Goal: Transaction & Acquisition: Purchase product/service

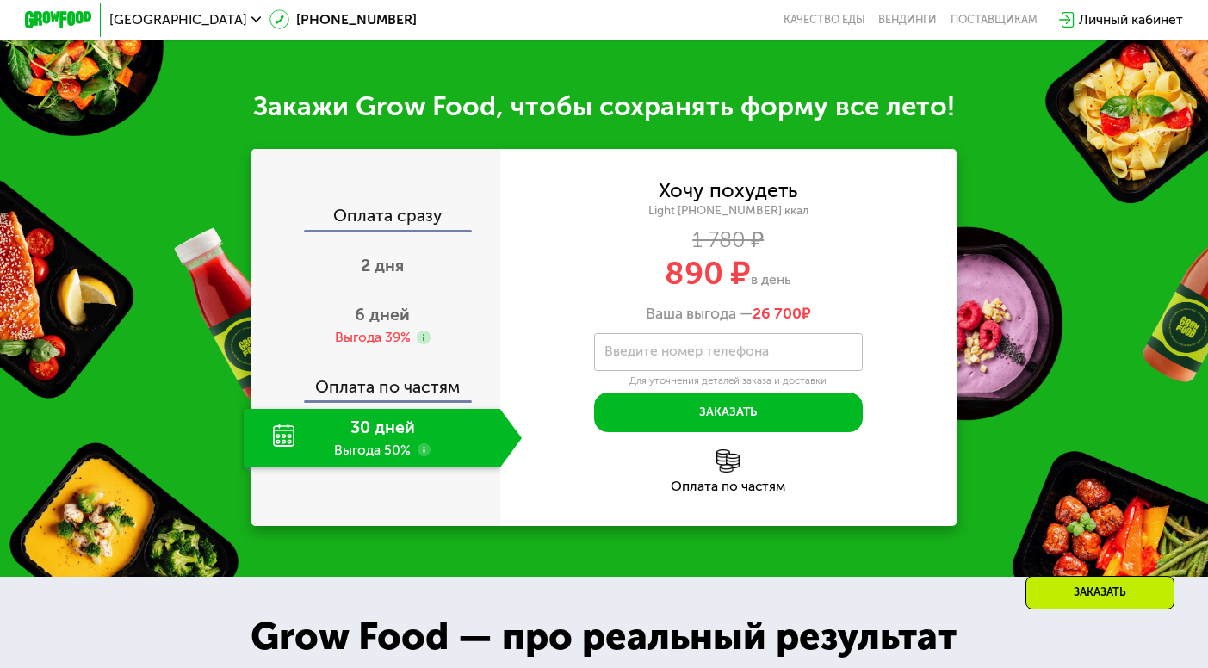
scroll to position [1629, 0]
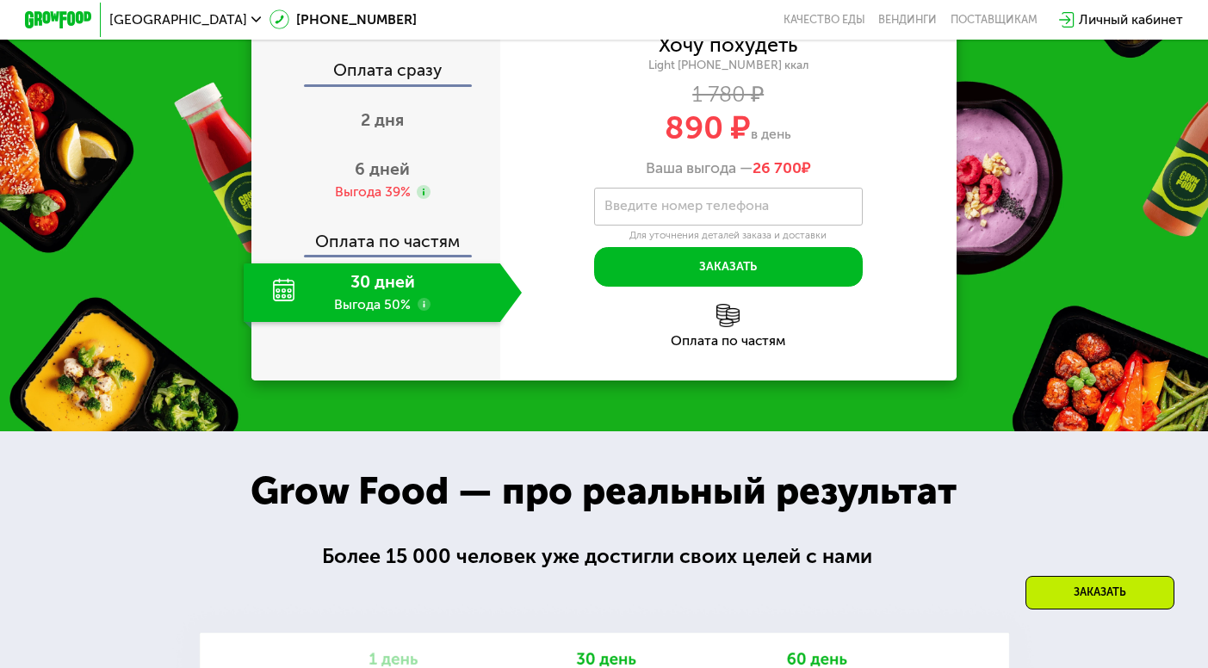
click at [1131, 17] on div "Личный кабинет" at bounding box center [1131, 19] width 104 height 20
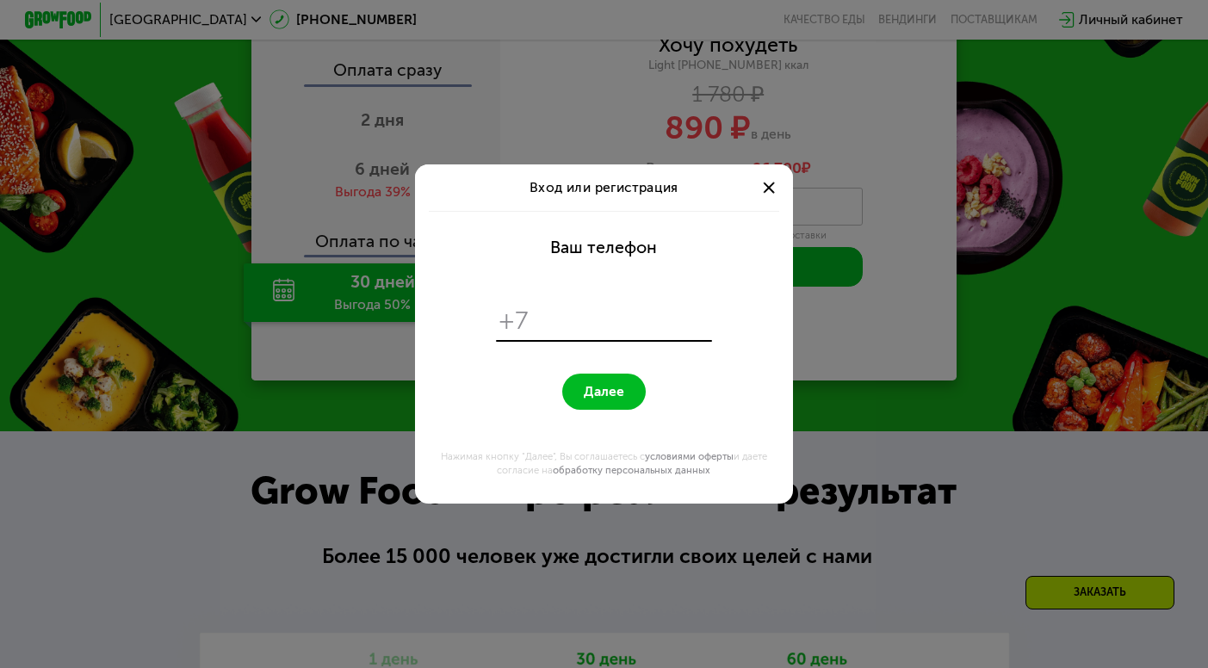
scroll to position [0, 0]
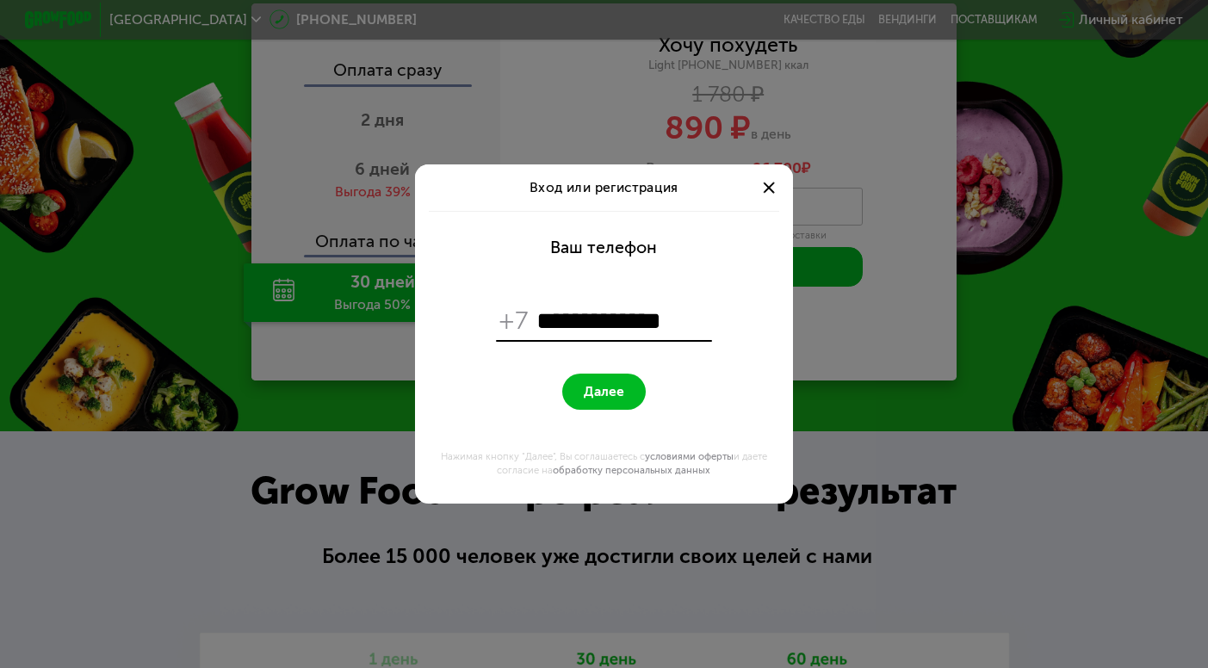
click at [612, 396] on span "Далее" at bounding box center [604, 392] width 40 height 16
click at [580, 322] on input "**********" at bounding box center [622, 321] width 172 height 32
click at [553, 317] on input "**********" at bounding box center [622, 321] width 172 height 32
type input "*"
type input "**********"
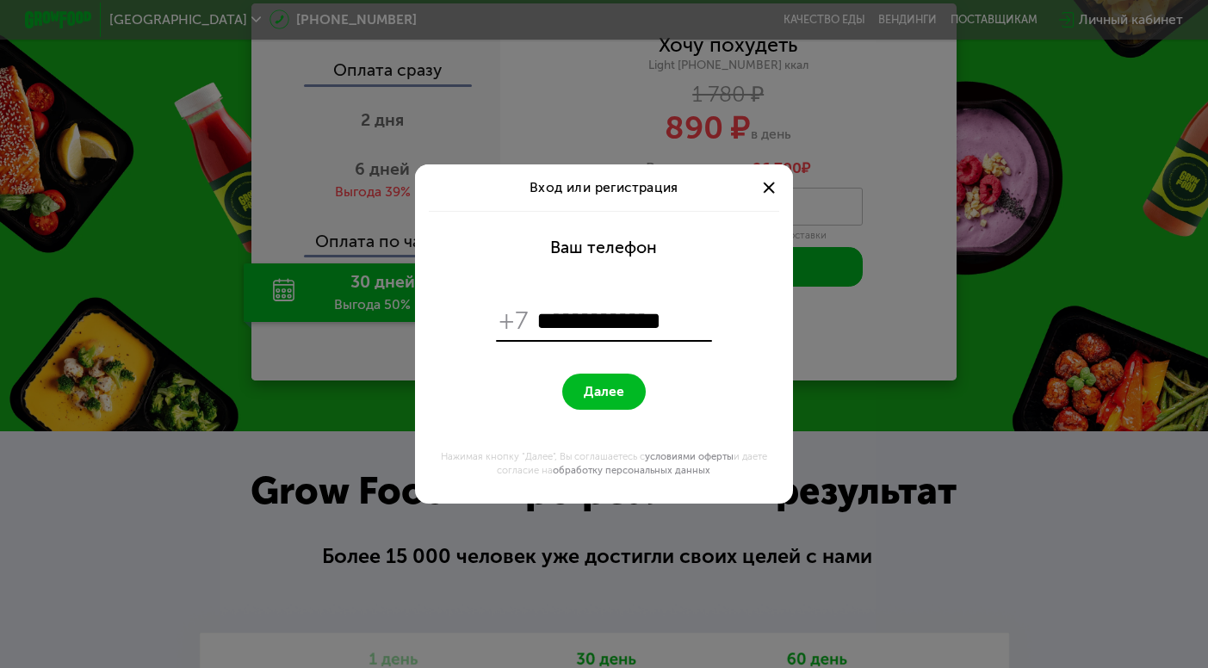
click at [578, 398] on button "Далее" at bounding box center [604, 392] width 84 height 36
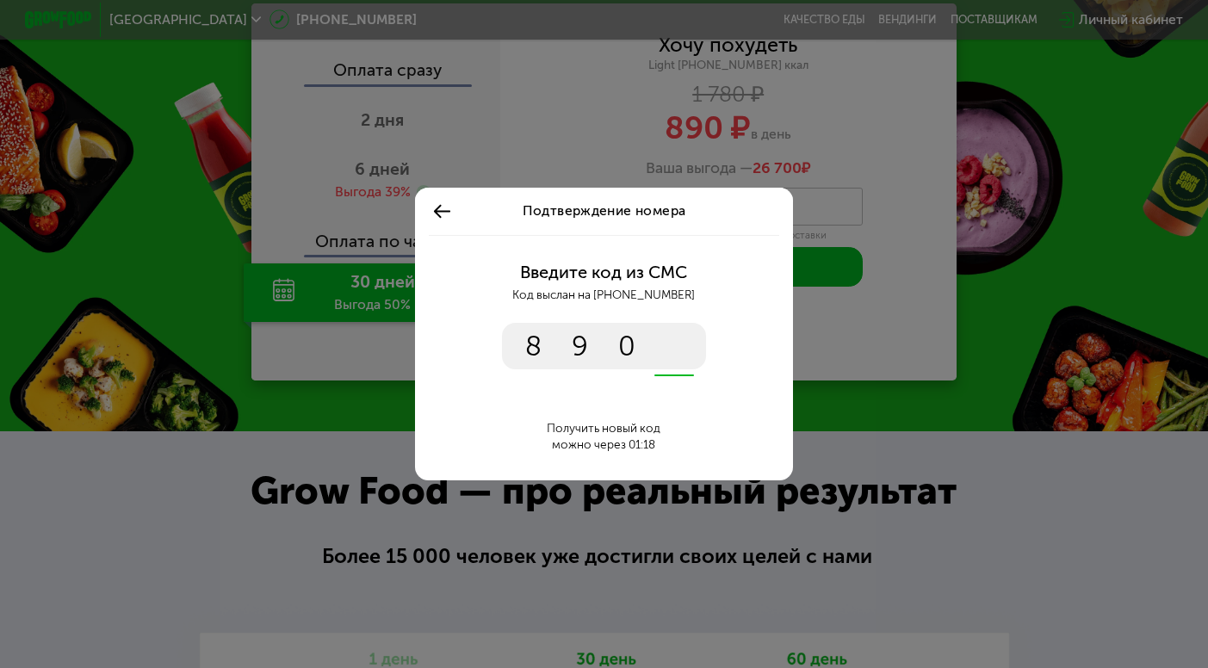
type input "****"
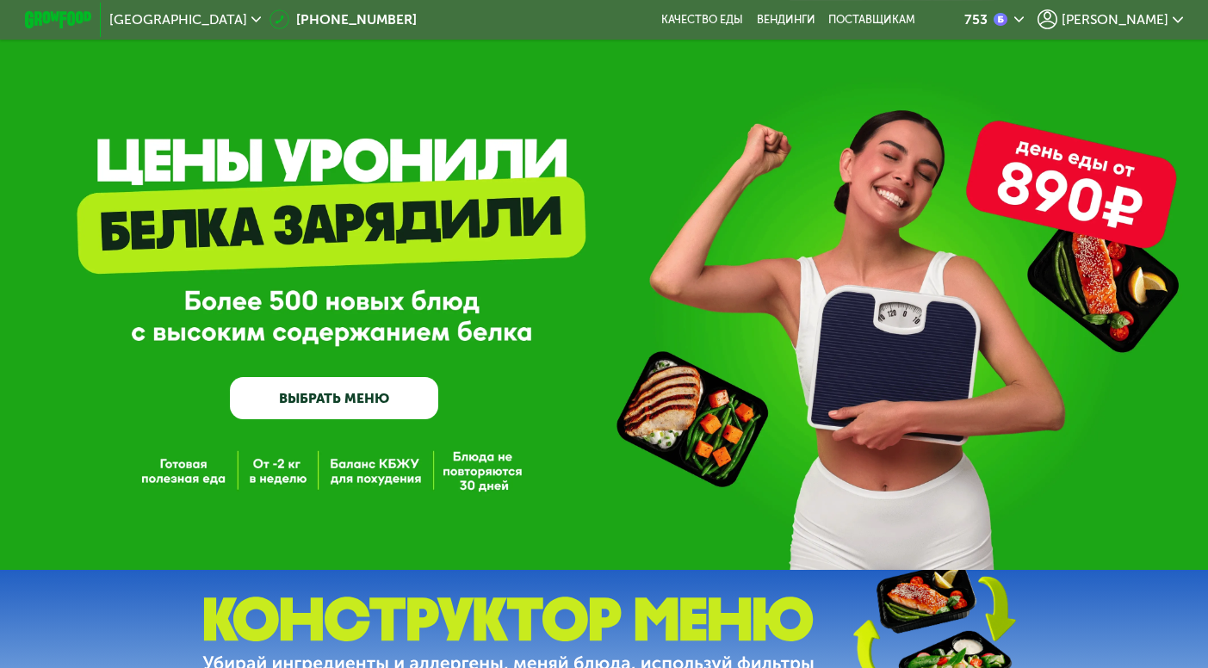
click at [1153, 24] on span "[PERSON_NAME]" at bounding box center [1114, 20] width 107 height 14
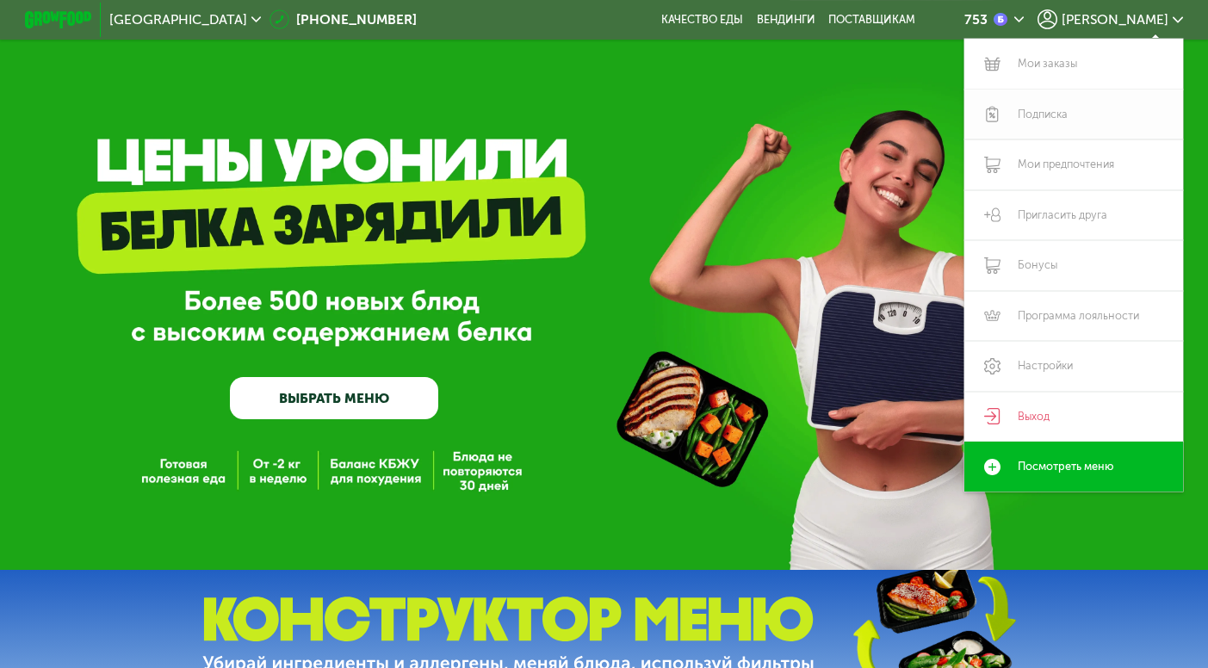
click at [1042, 119] on link "Подписка" at bounding box center [1073, 115] width 218 height 50
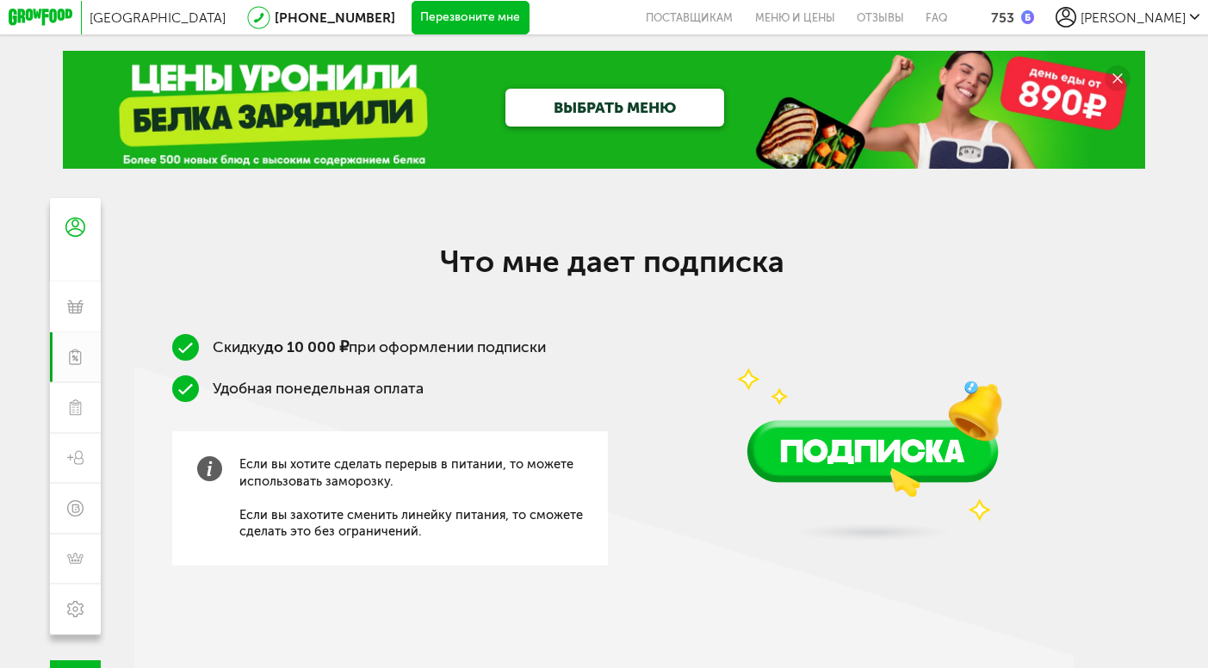
click at [1116, 72] on circle at bounding box center [1117, 78] width 26 height 26
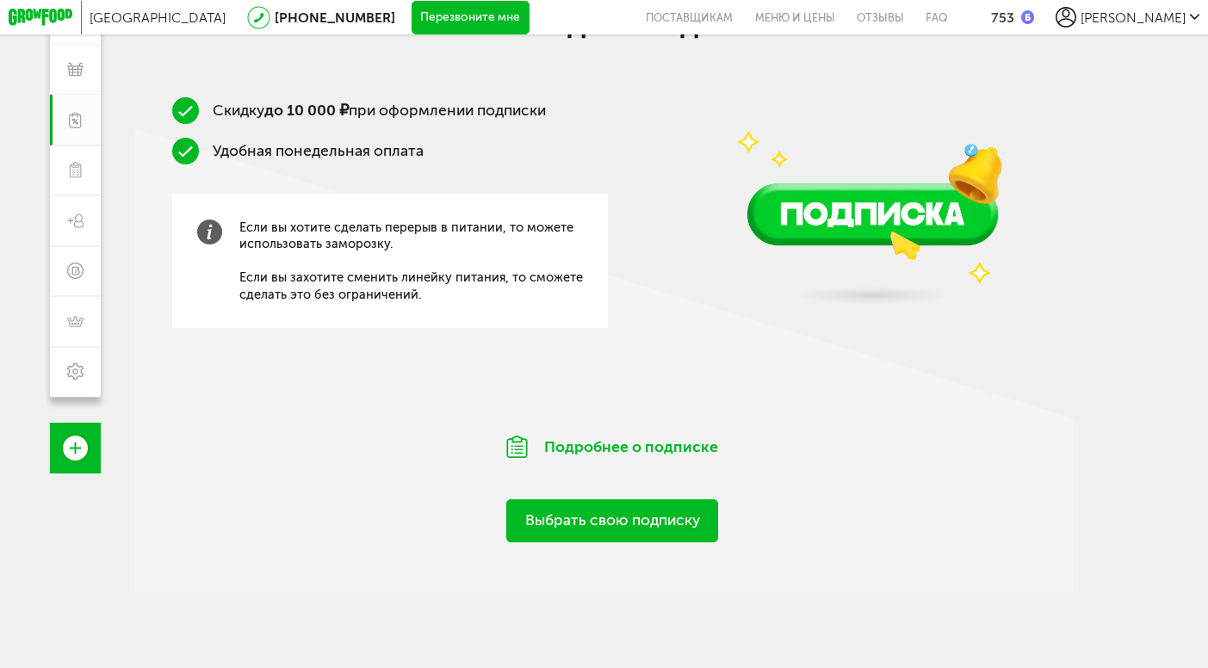
scroll to position [147, 0]
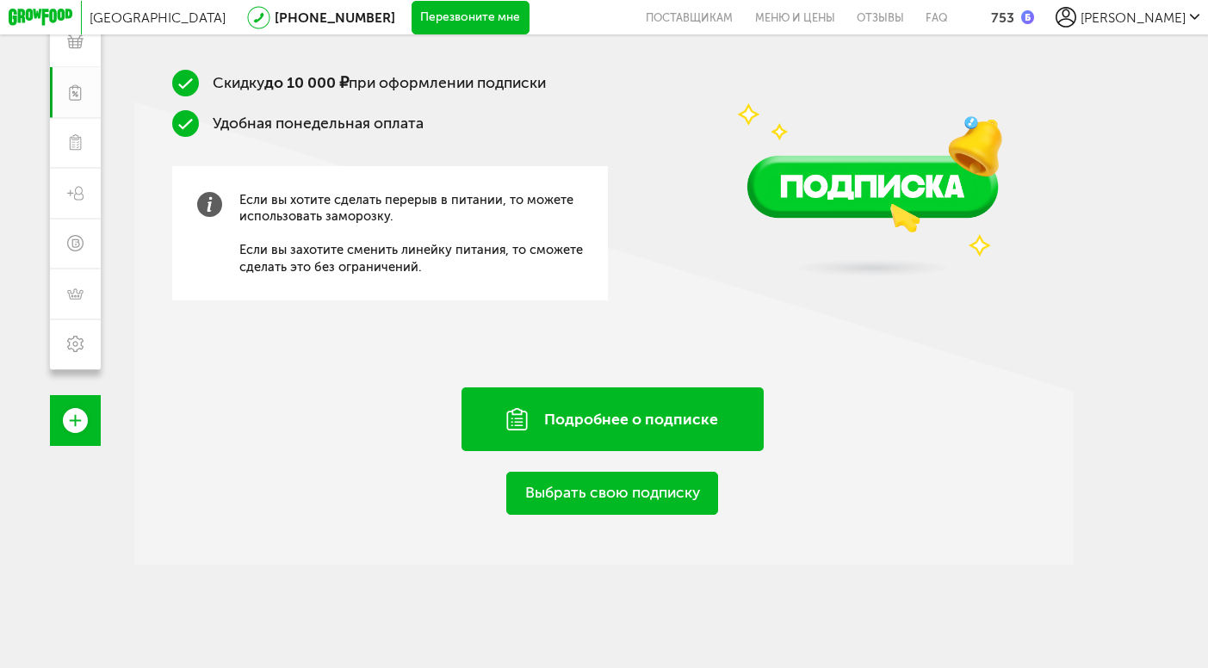
click at [692, 419] on div "Подробнее о подписке" at bounding box center [612, 419] width 302 height 64
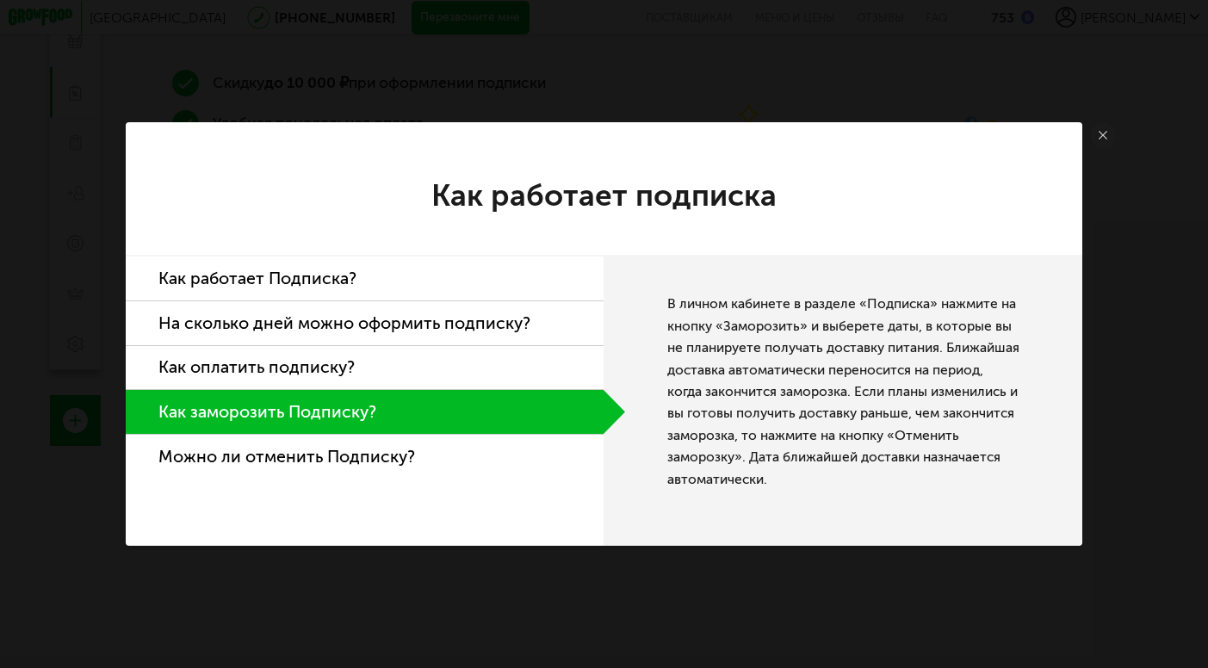
click at [1099, 131] on use at bounding box center [1102, 135] width 9 height 9
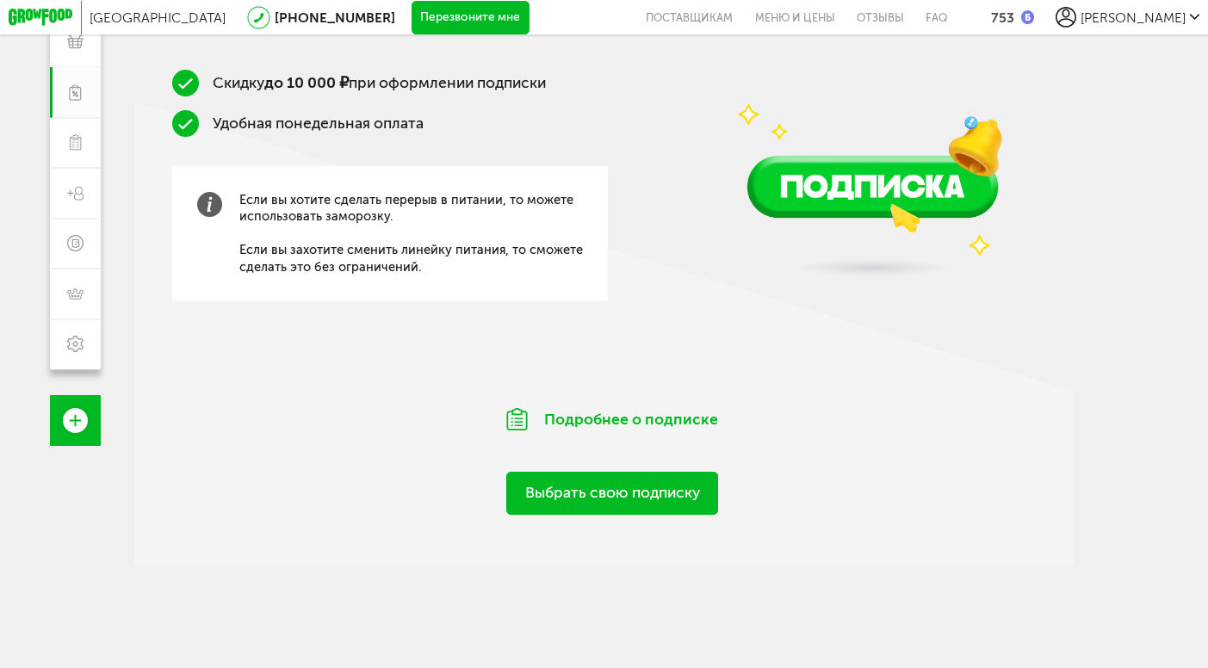
click at [1034, 19] on div "753" at bounding box center [1012, 17] width 43 height 16
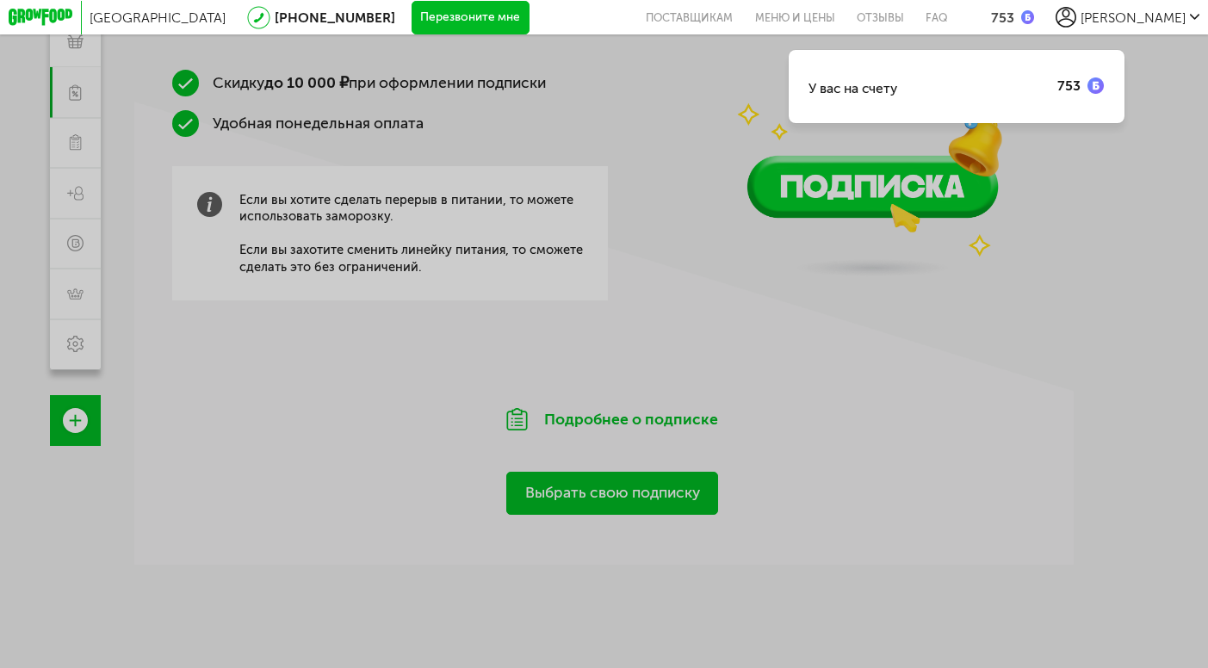
click at [1034, 19] on div "753" at bounding box center [1012, 17] width 43 height 16
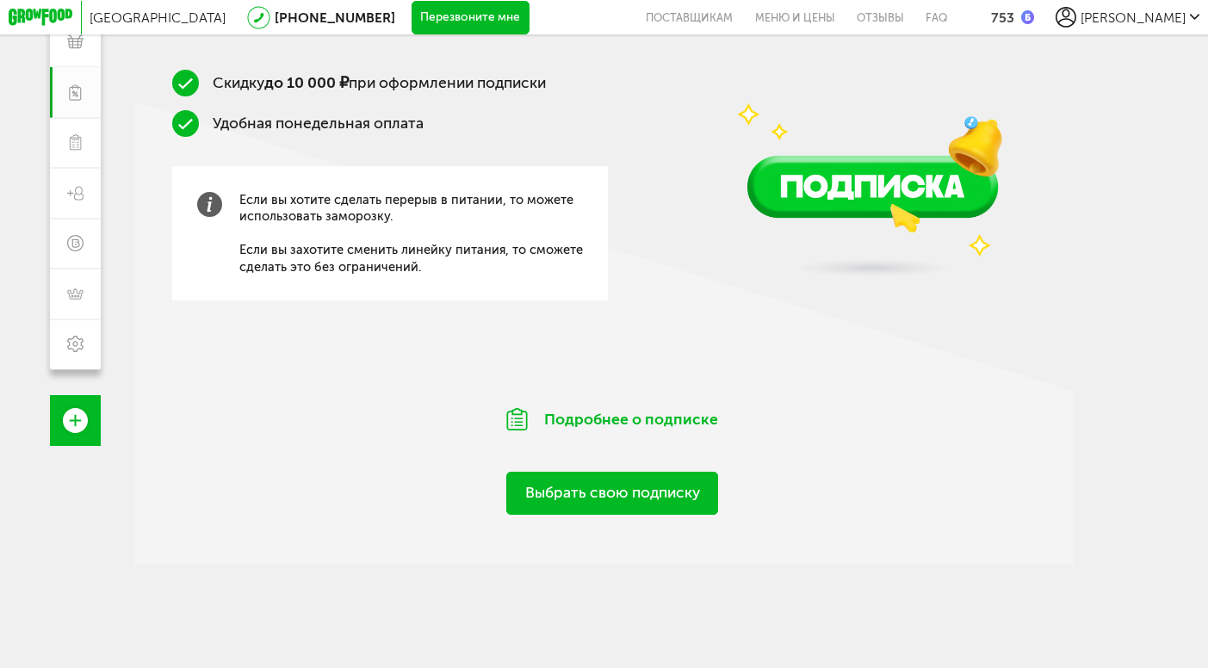
click at [608, 504] on link "Выбрать свою подписку" at bounding box center [612, 493] width 212 height 43
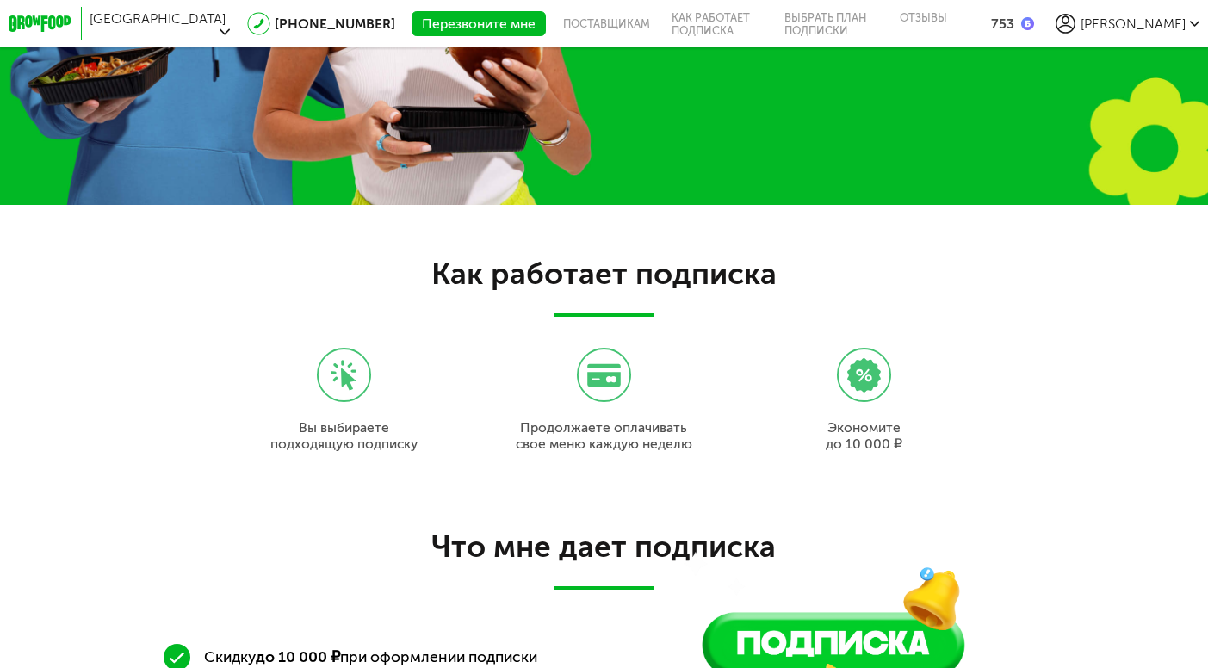
scroll to position [1425, 0]
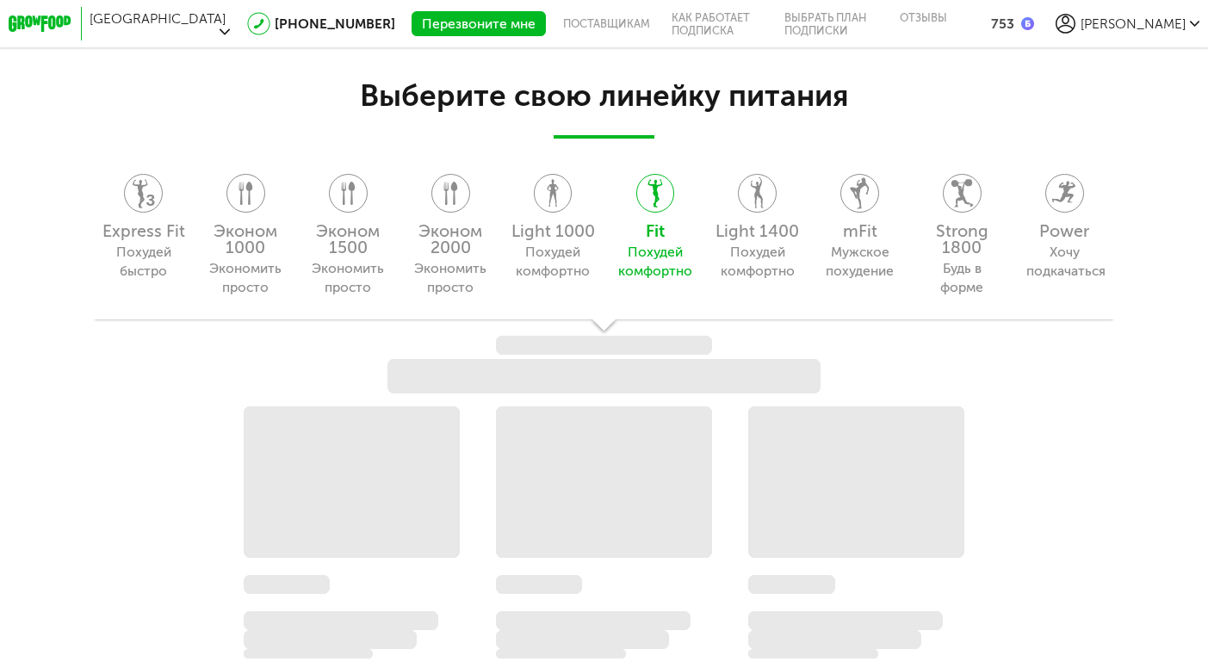
click at [955, 221] on div "Express Fit Похудей быстро Эконом 1000 Экономить просто Эконом 1500 Экономить п…" at bounding box center [603, 233] width 1023 height 172
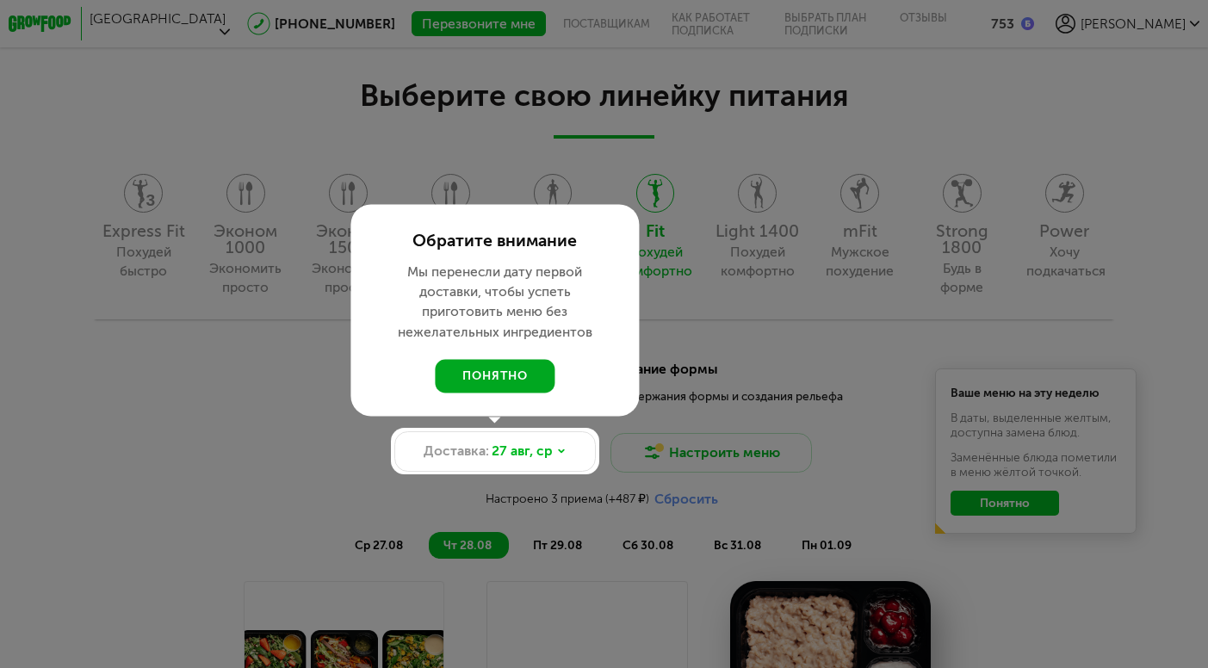
click at [526, 377] on button "понятно" at bounding box center [495, 376] width 120 height 34
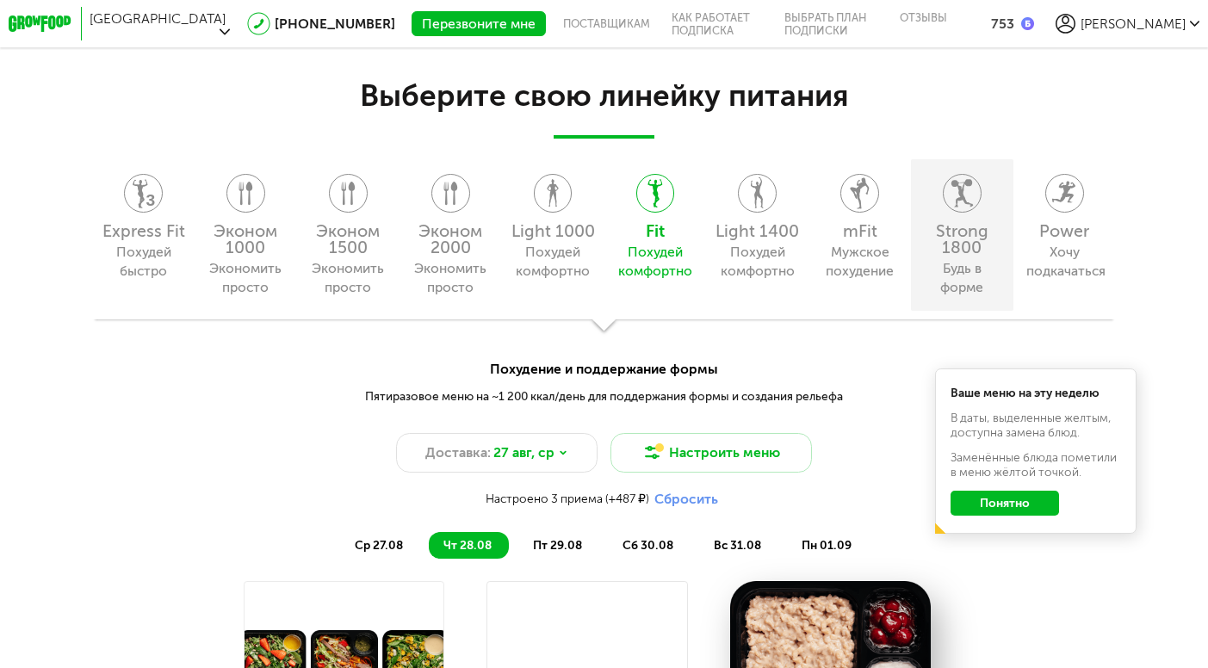
click at [966, 223] on div "Strong 1800" at bounding box center [961, 240] width 85 height 34
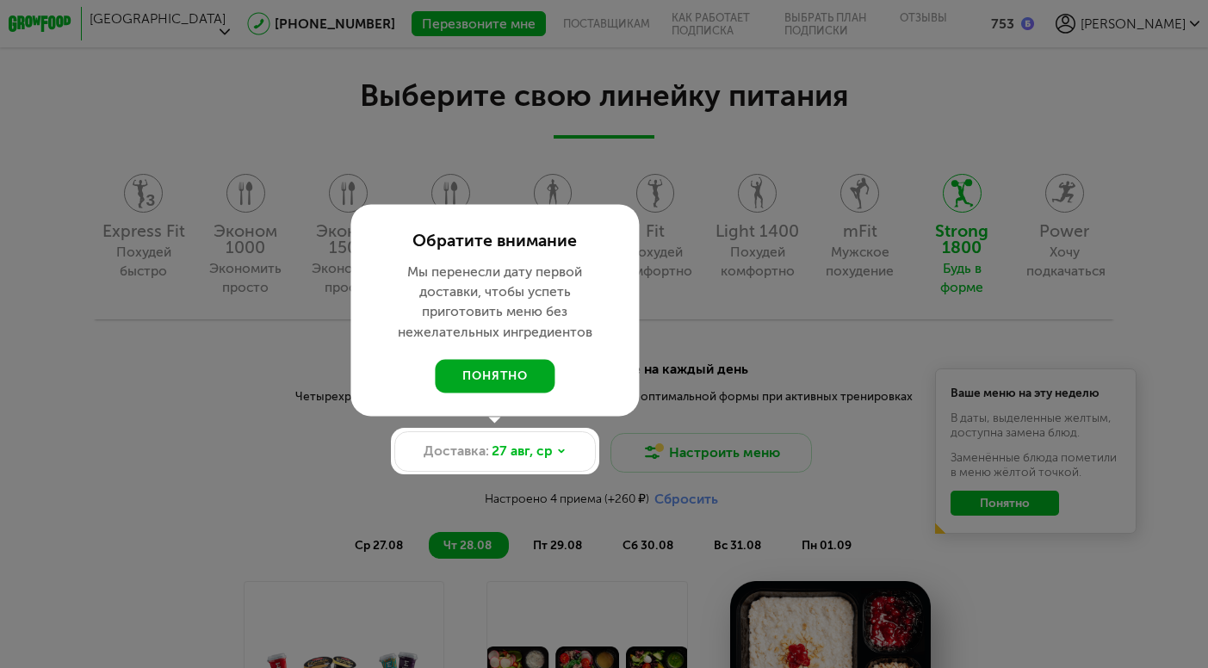
click at [522, 374] on button "понятно" at bounding box center [495, 376] width 120 height 34
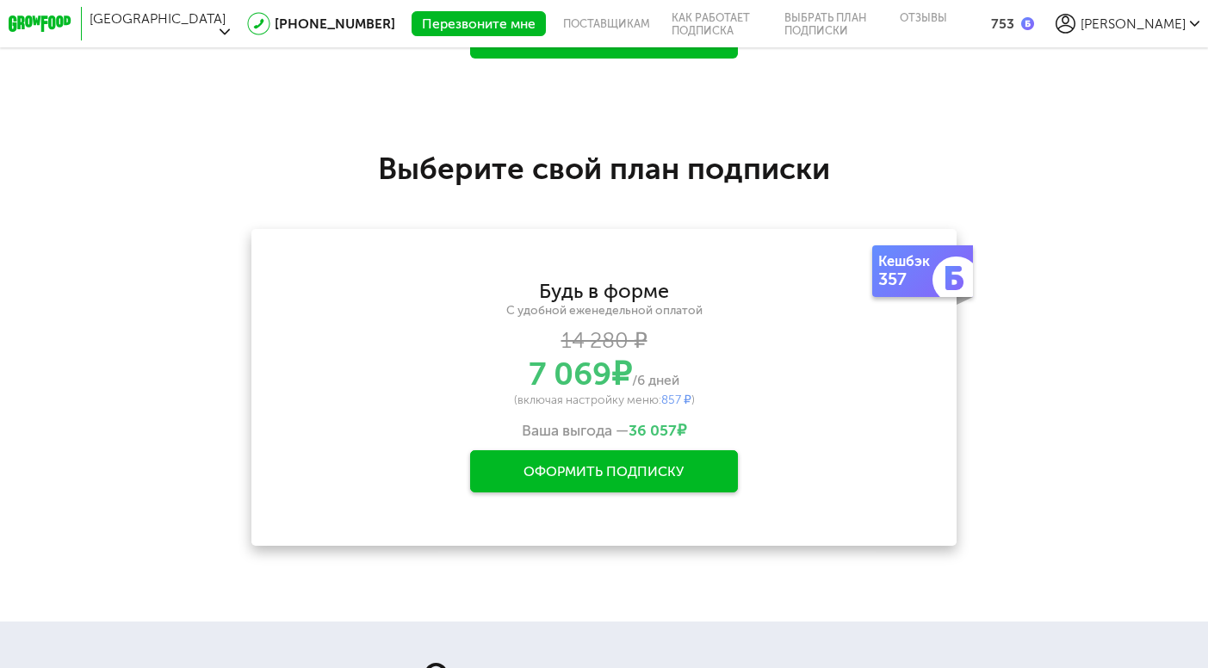
scroll to position [2726, 0]
click at [665, 479] on div "Оформить подписку" at bounding box center [604, 470] width 269 height 42
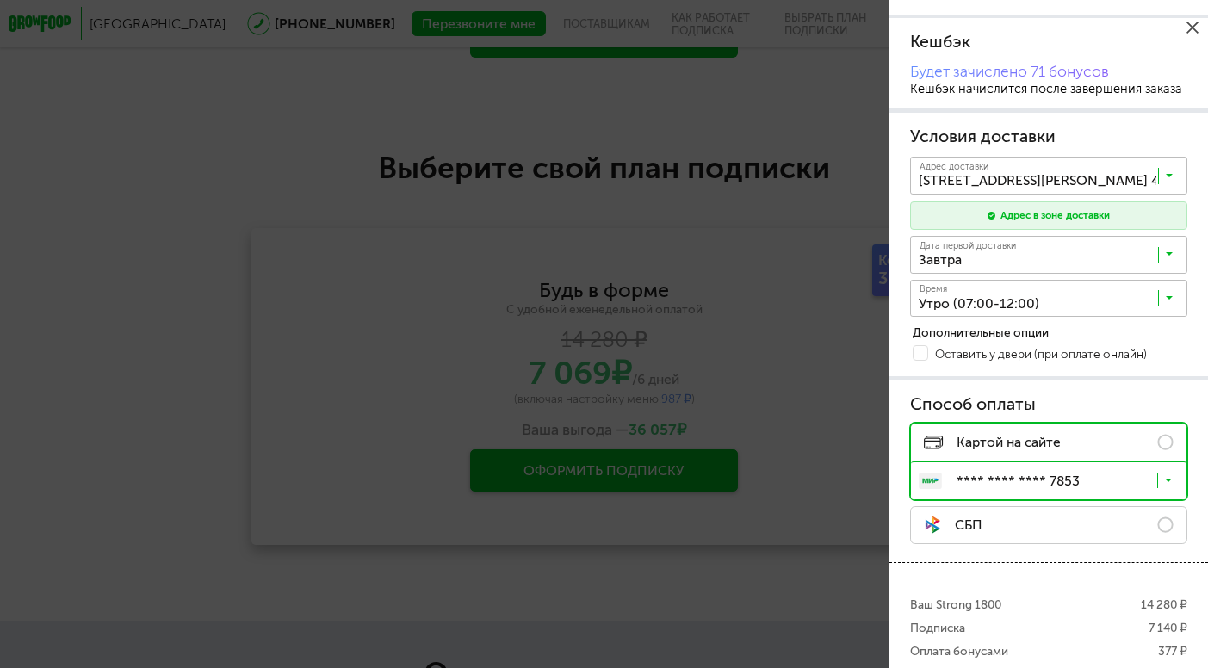
scroll to position [205, 0]
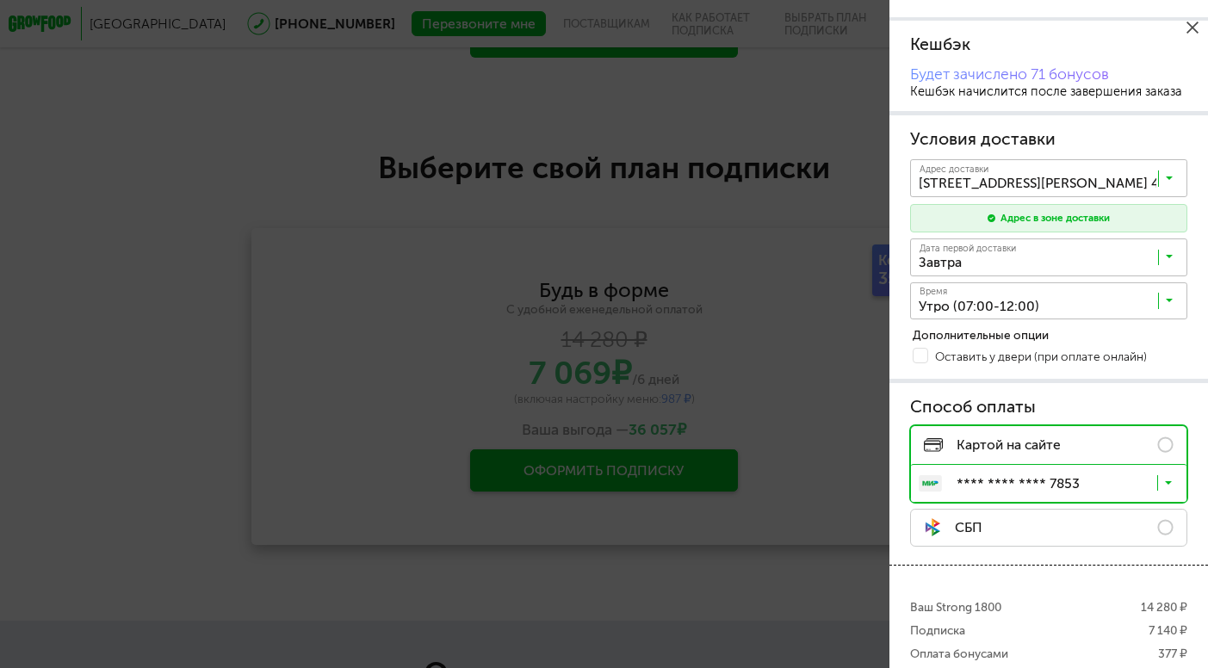
click at [1097, 305] on input "Search for option" at bounding box center [1052, 304] width 277 height 28
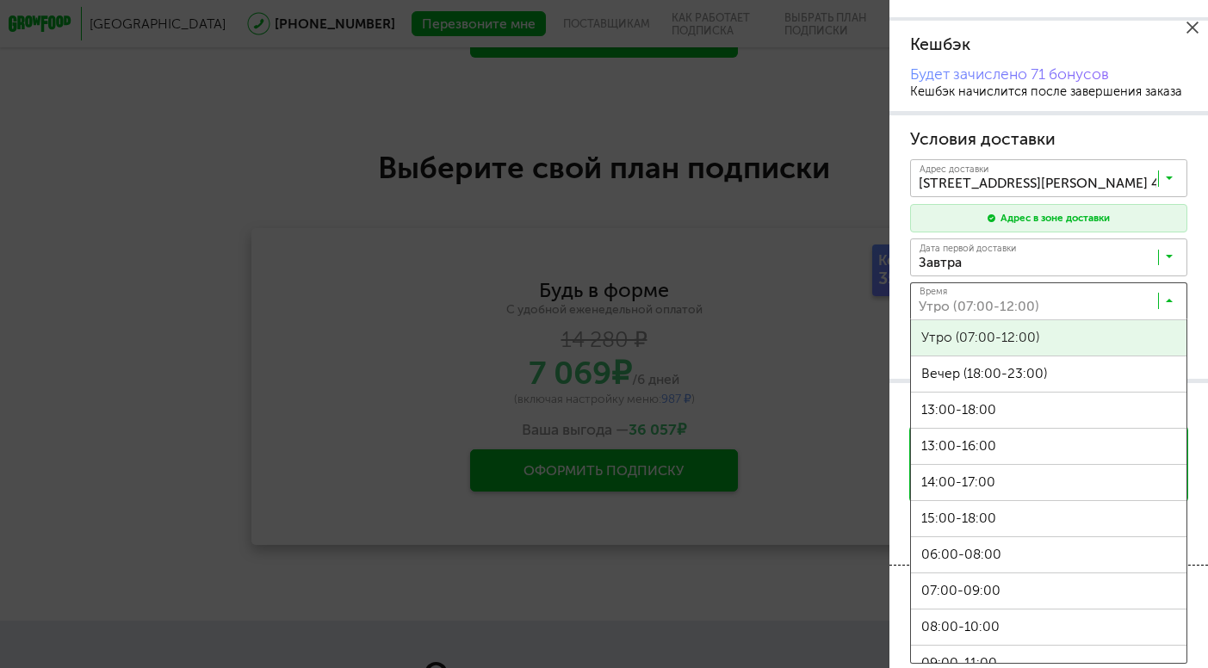
click at [1014, 332] on span "Утро (07:00-12:00)" at bounding box center [1048, 337] width 275 height 35
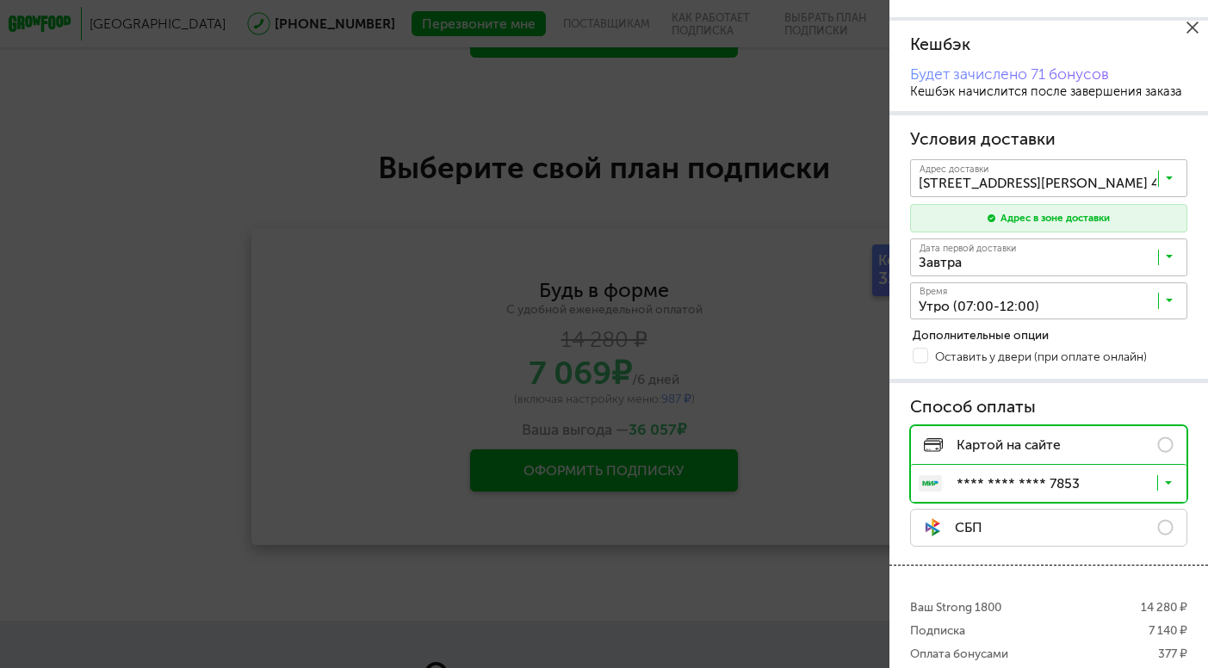
click at [1111, 357] on span "Оставить у двери (при оплате онлайн)" at bounding box center [1041, 357] width 212 height 12
click at [918, 351] on span at bounding box center [919, 355] width 15 height 15
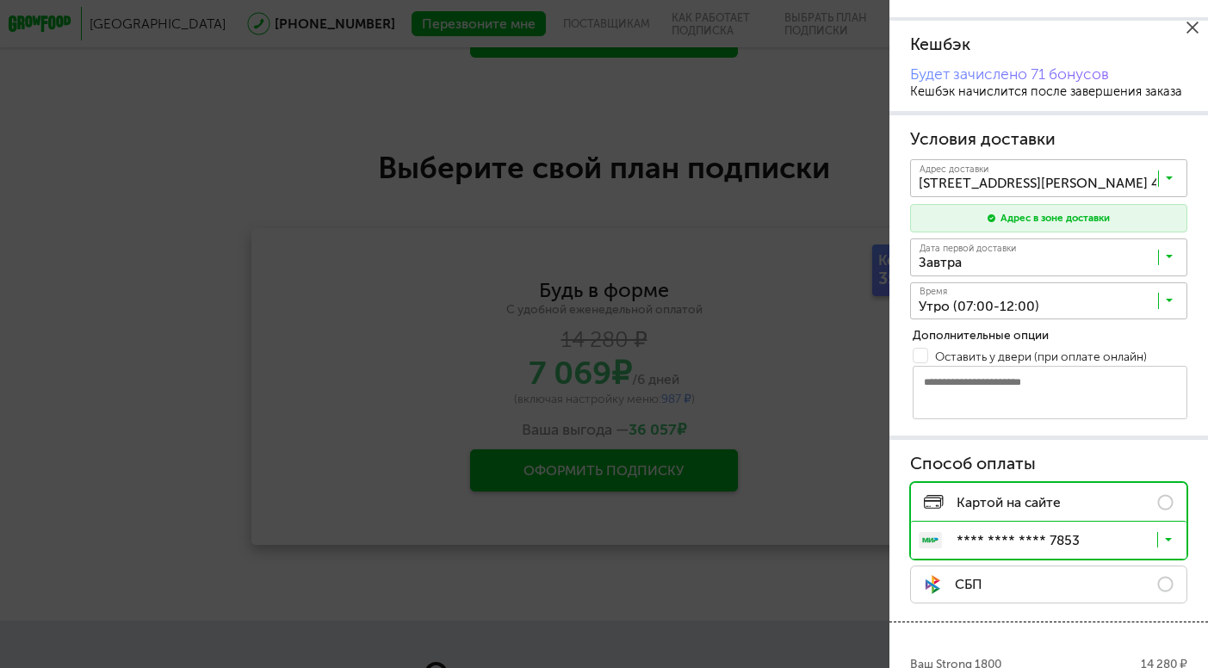
scroll to position [317, 0]
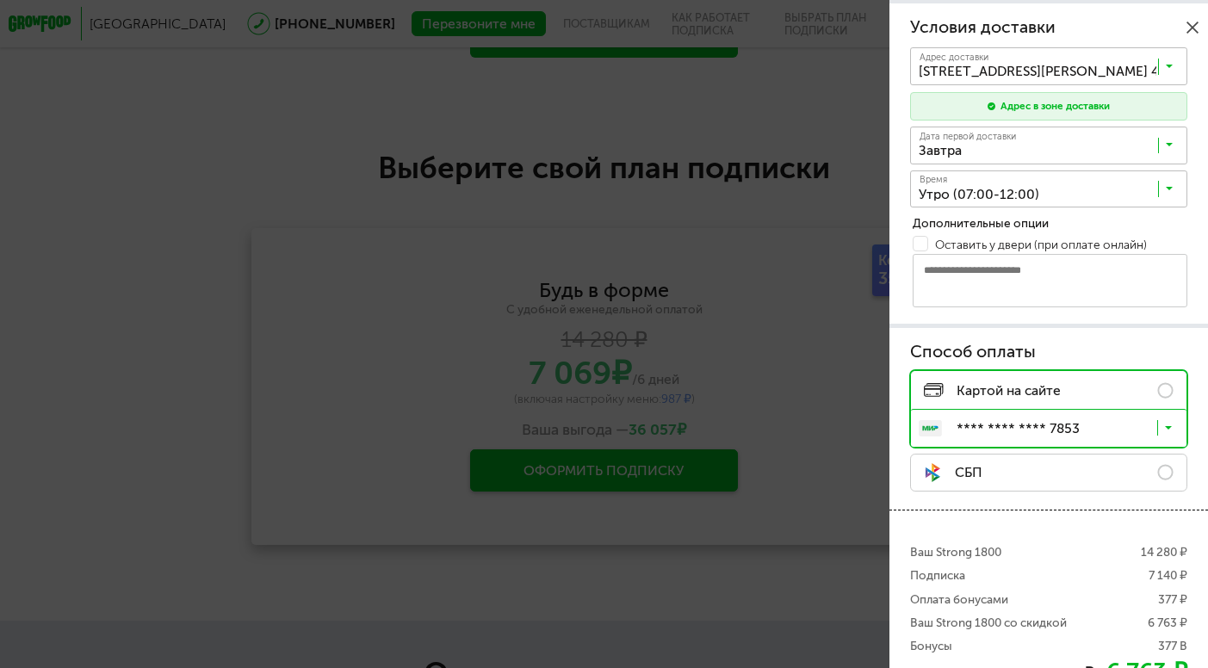
click at [1166, 433] on icon at bounding box center [1169, 431] width 9 height 16
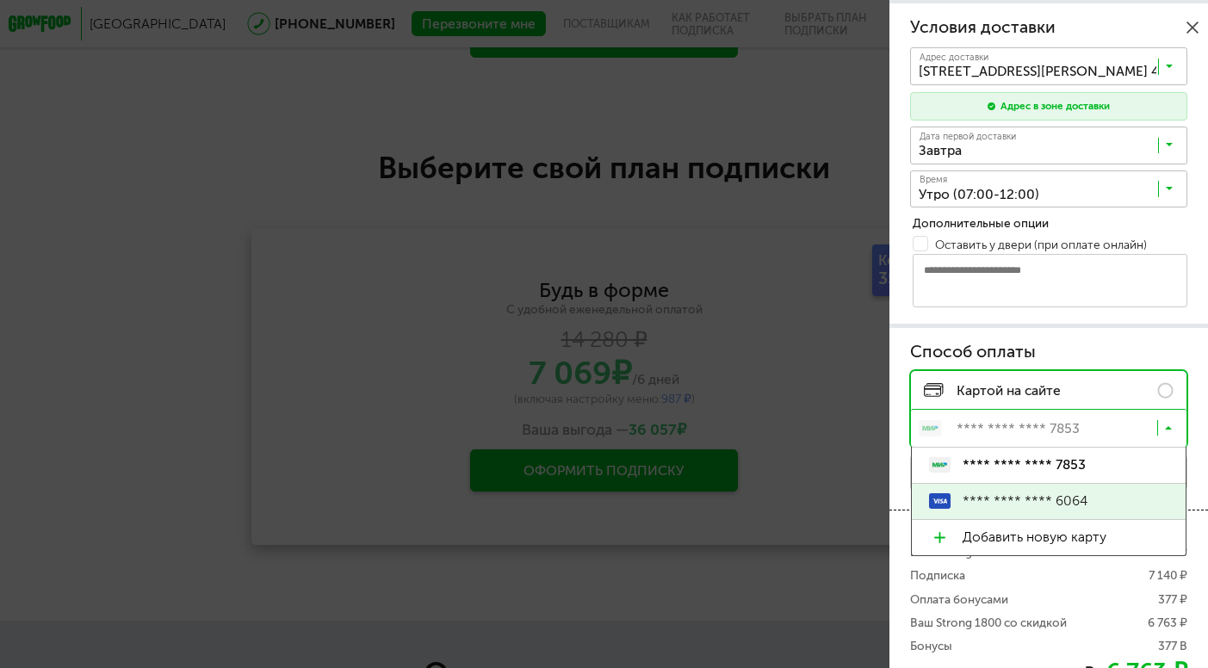
click at [1054, 506] on span "**** **** **** 6064" at bounding box center [1065, 501] width 206 height 35
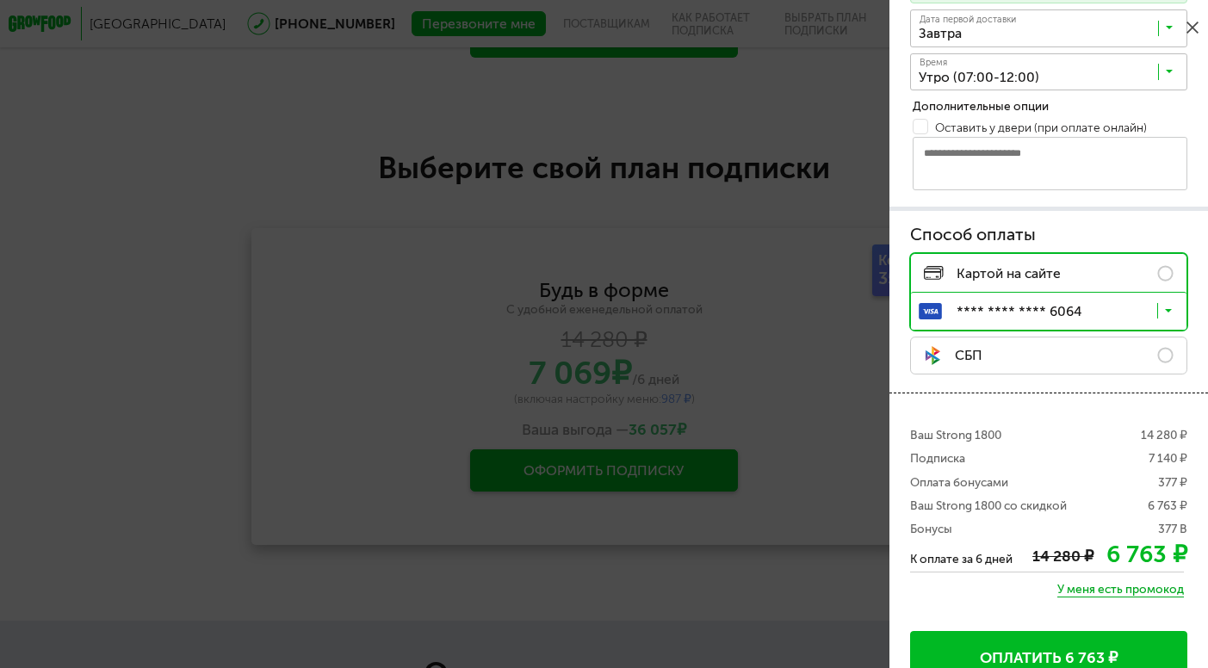
scroll to position [464, 0]
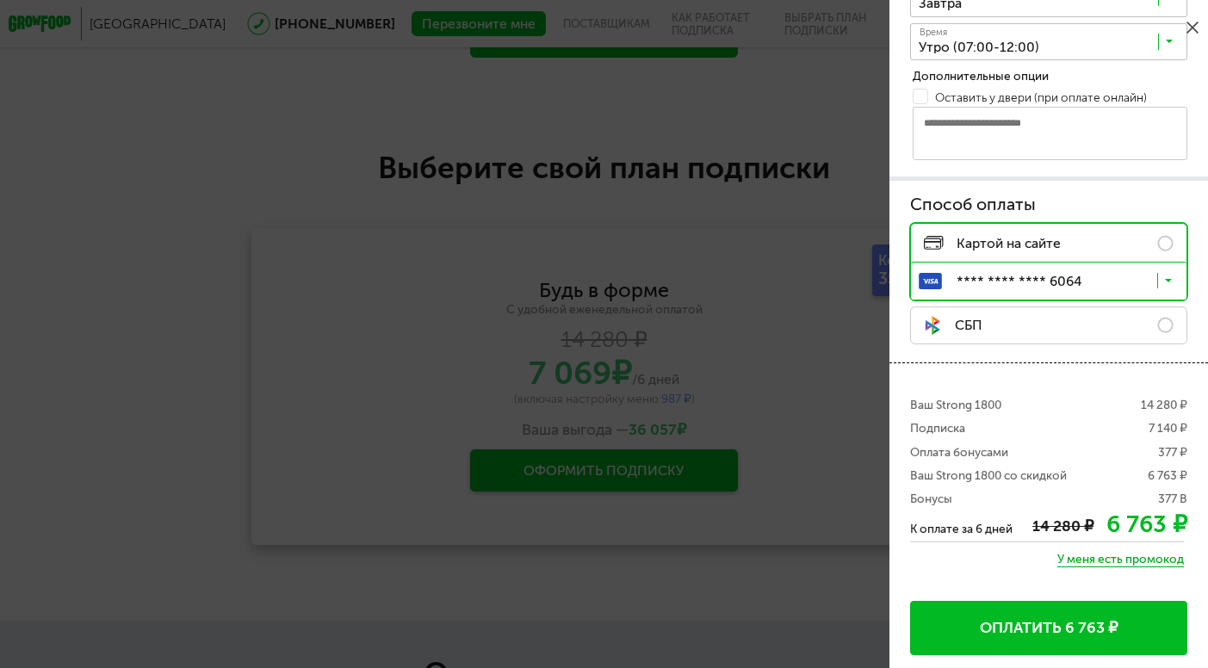
click at [1057, 639] on button "Оплатить 6 763 ₽" at bounding box center [1048, 628] width 277 height 54
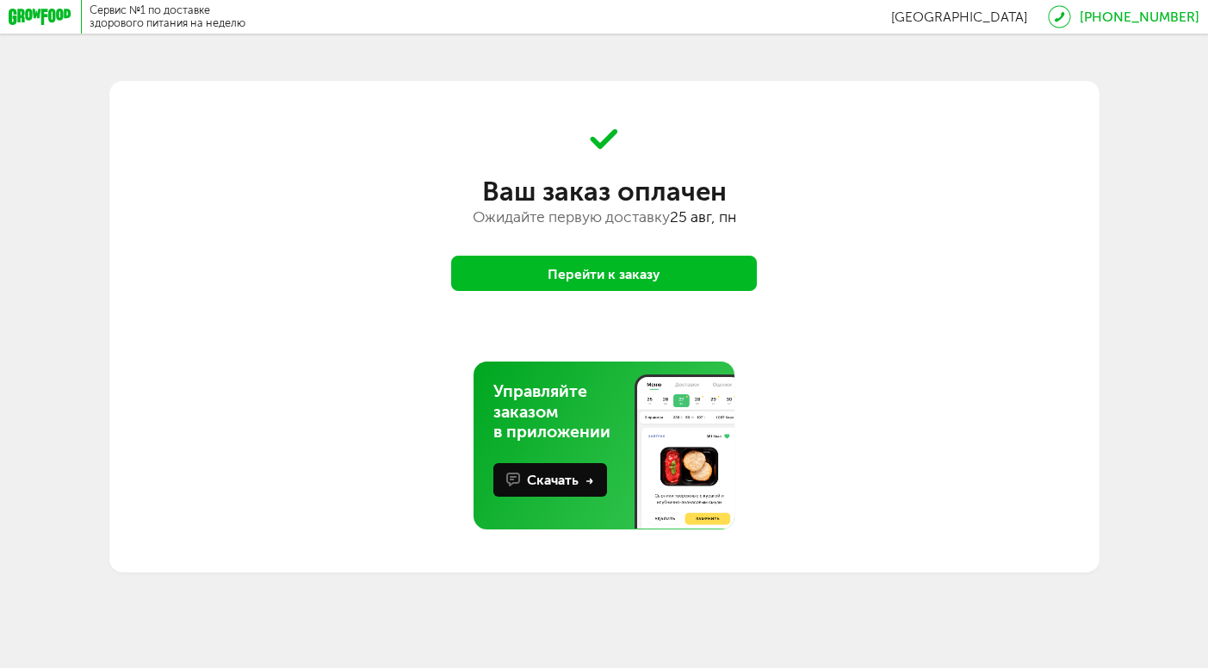
click at [499, 269] on button "Перейти к заказу" at bounding box center [604, 273] width 306 height 35
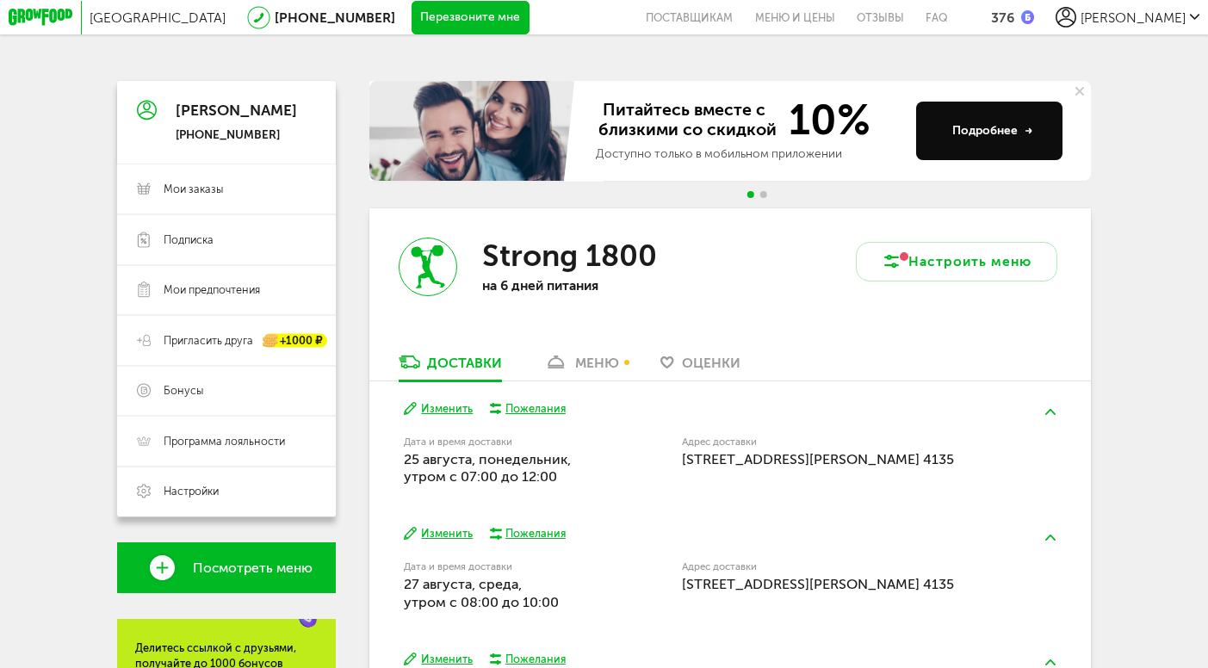
click at [438, 408] on button "Изменить" at bounding box center [438, 408] width 69 height 15
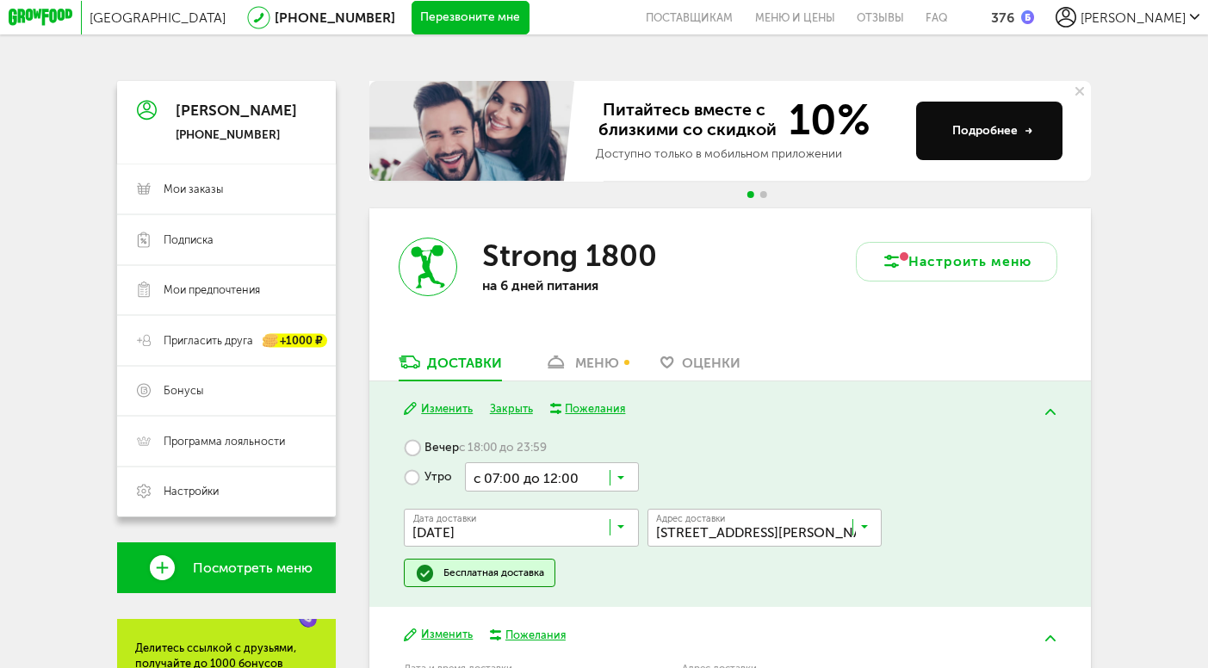
scroll to position [121, 0]
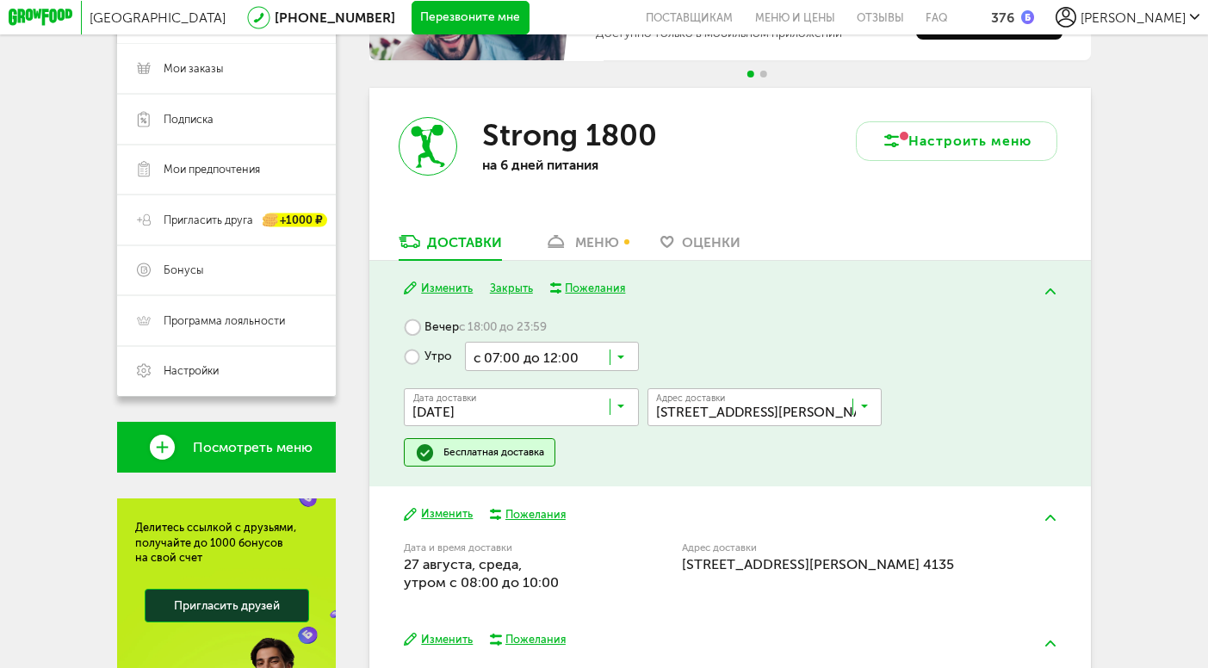
click at [612, 363] on input "Search for option" at bounding box center [552, 356] width 174 height 28
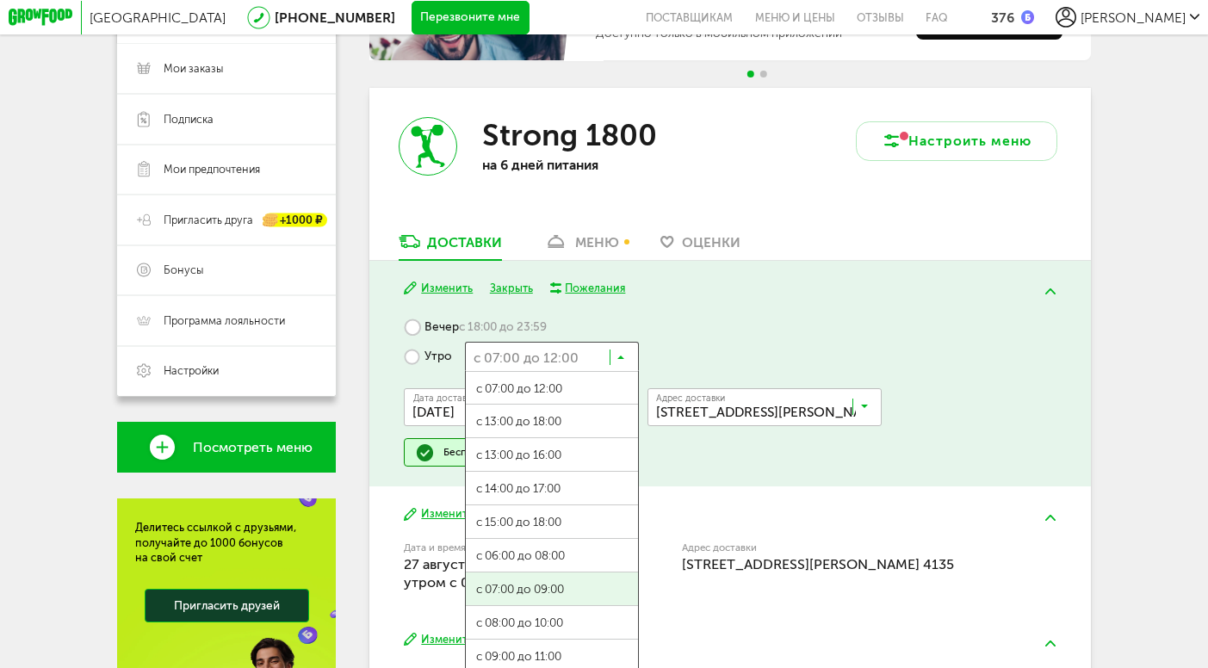
scroll to position [27, 0]
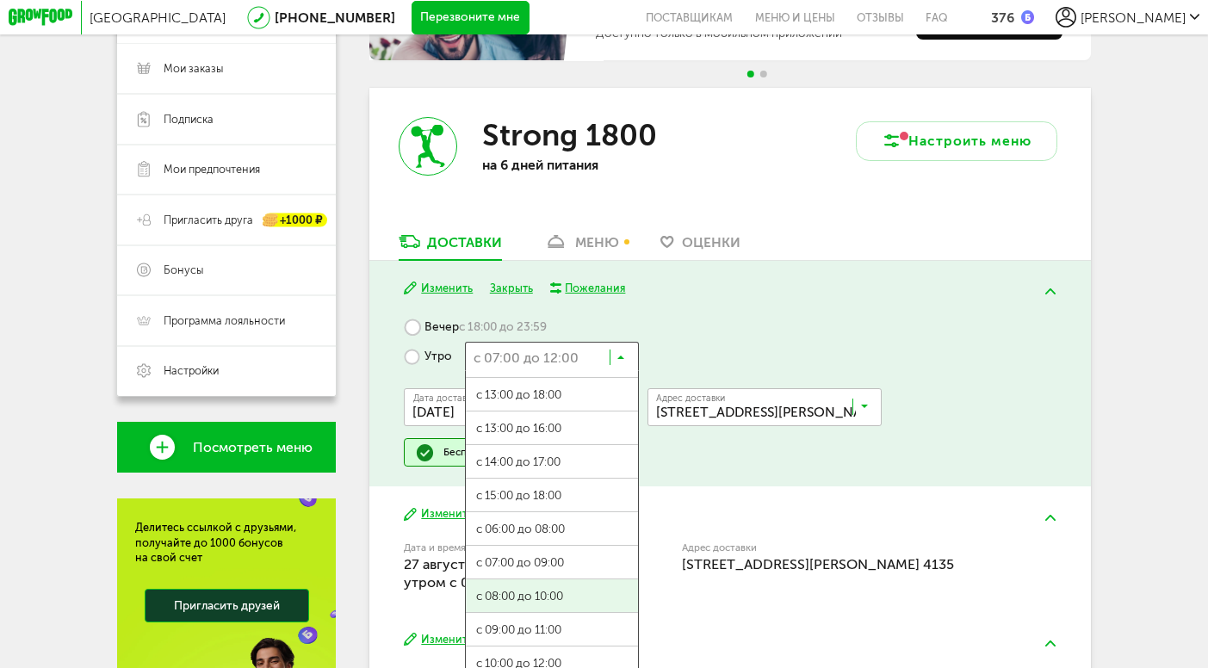
click at [531, 591] on ul "с 07:00 до 12:00 с 13:00 до 18:00 с 13:00 до 16:00 с 14:00 до 17:00 с 15:00 до …" at bounding box center [552, 543] width 174 height 344
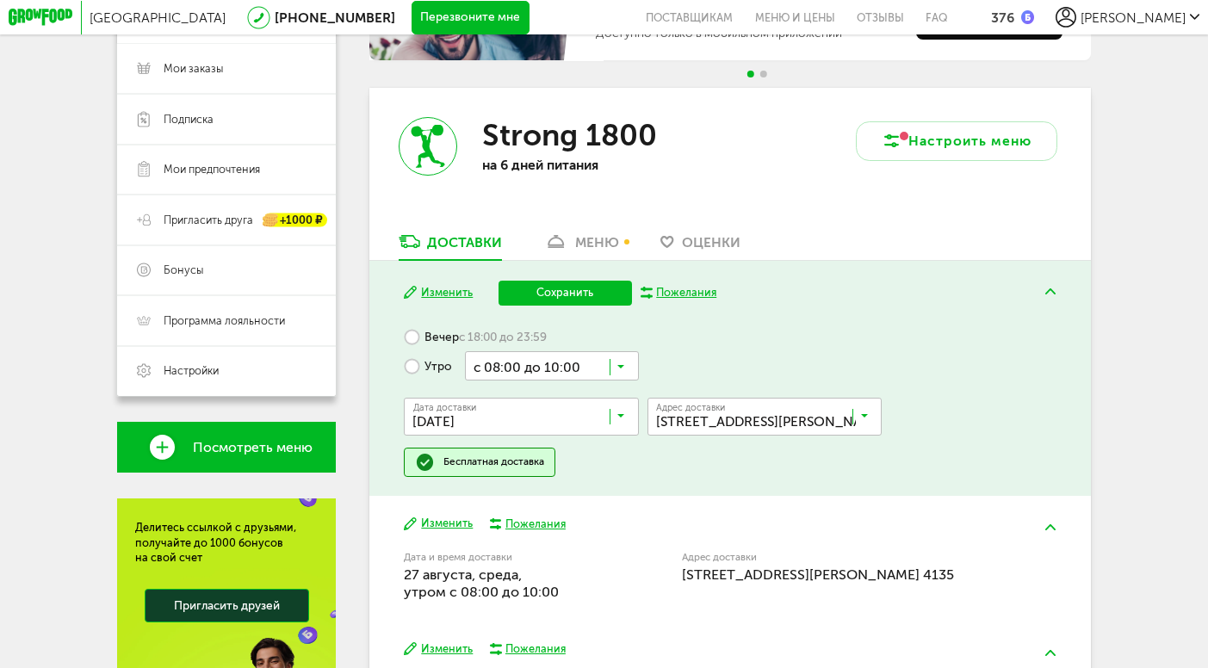
scroll to position [0, 0]
click at [565, 292] on button "Сохранить" at bounding box center [565, 293] width 134 height 25
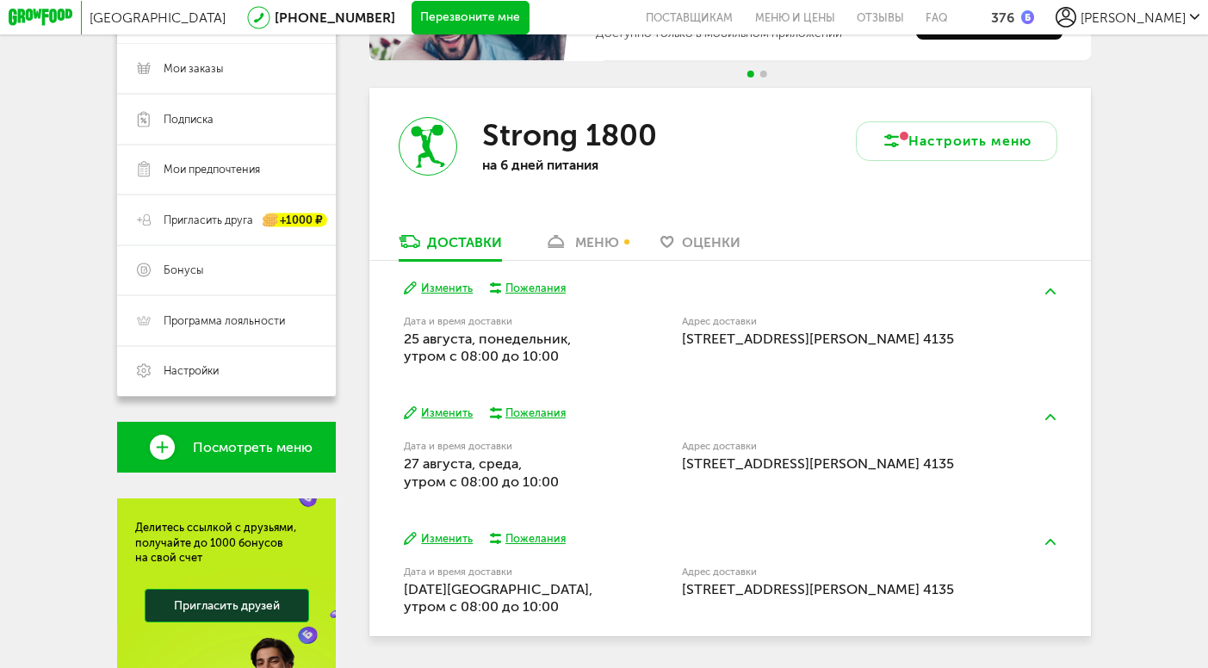
click at [578, 238] on div "меню" at bounding box center [597, 242] width 44 height 16
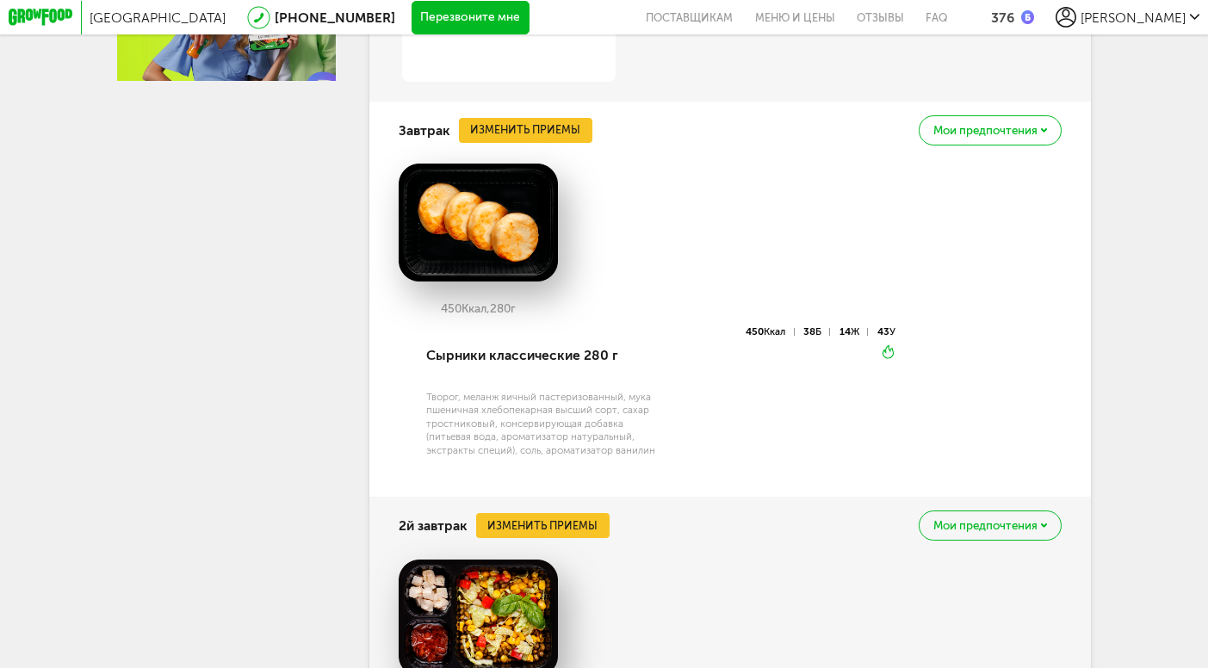
scroll to position [1087, 0]
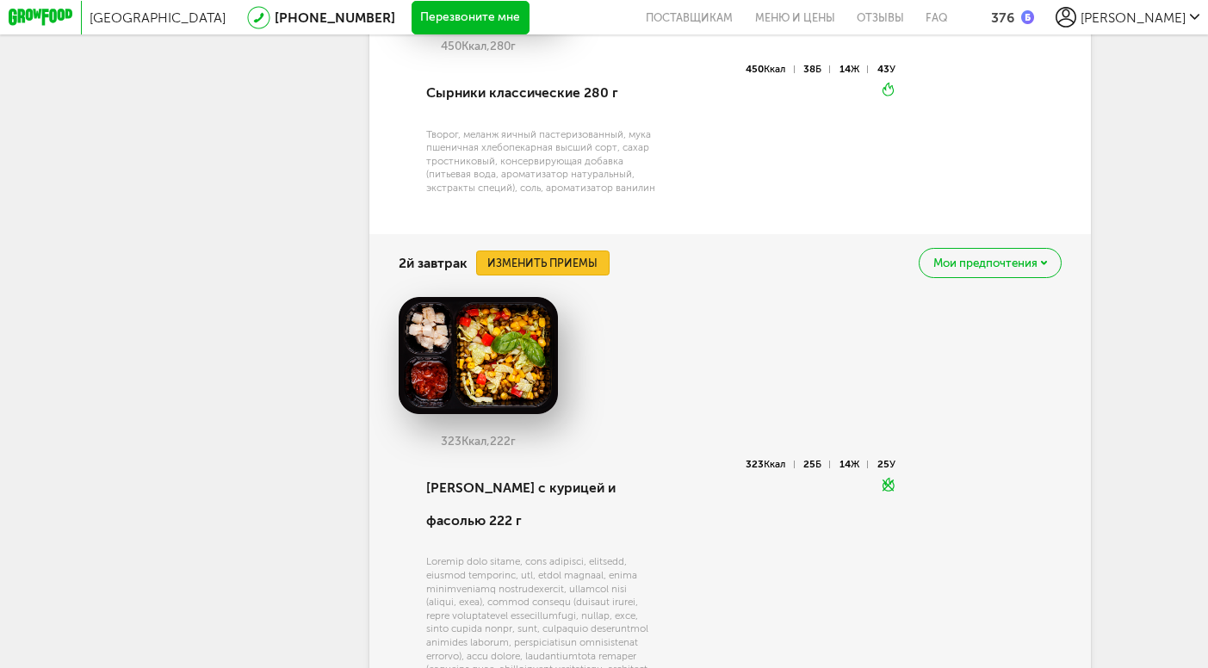
click at [552, 265] on button "Изменить приемы" at bounding box center [543, 262] width 134 height 25
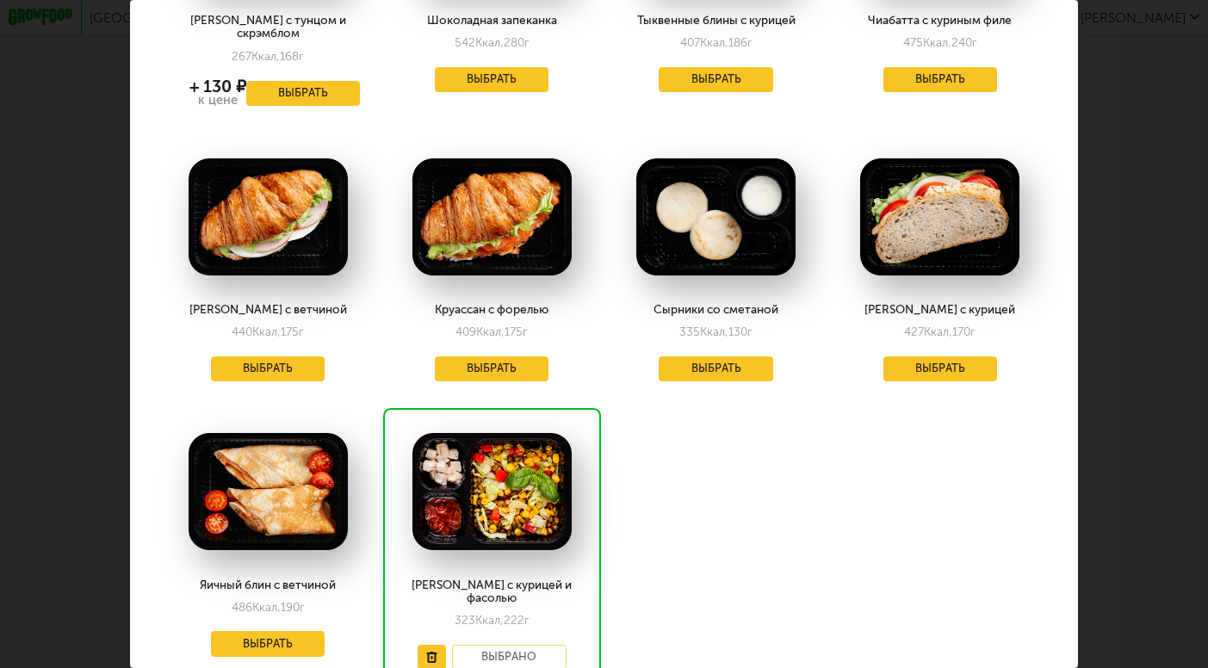
scroll to position [250, 0]
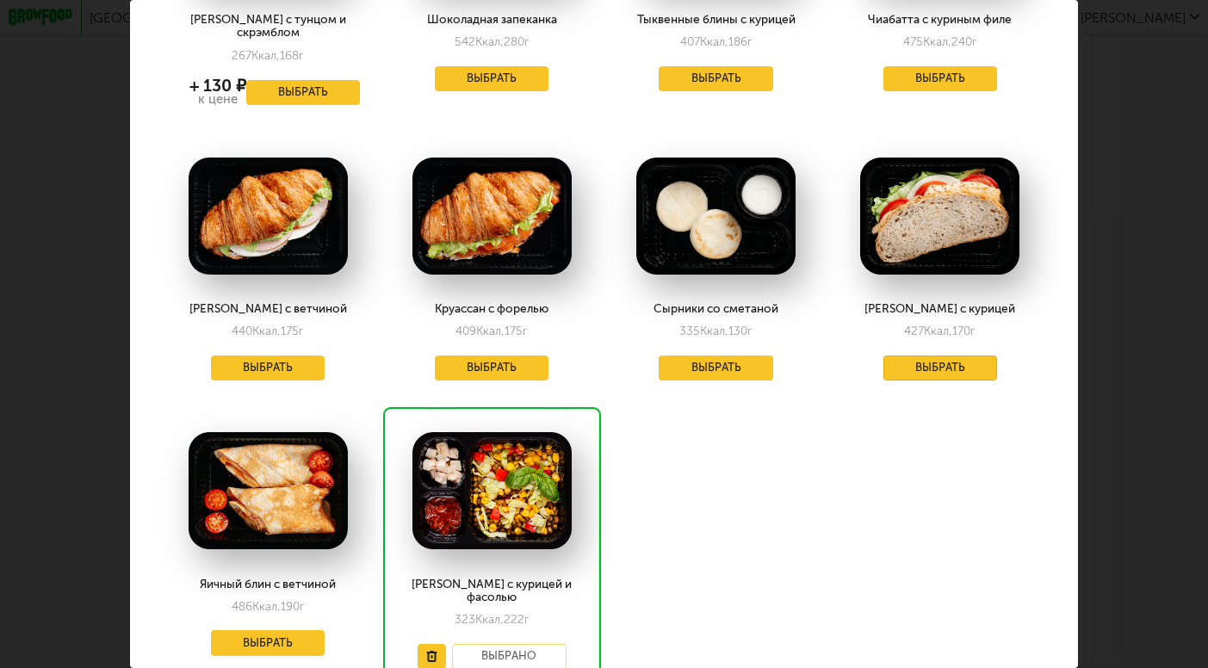
click at [931, 355] on button "Выбрать" at bounding box center [940, 367] width 114 height 25
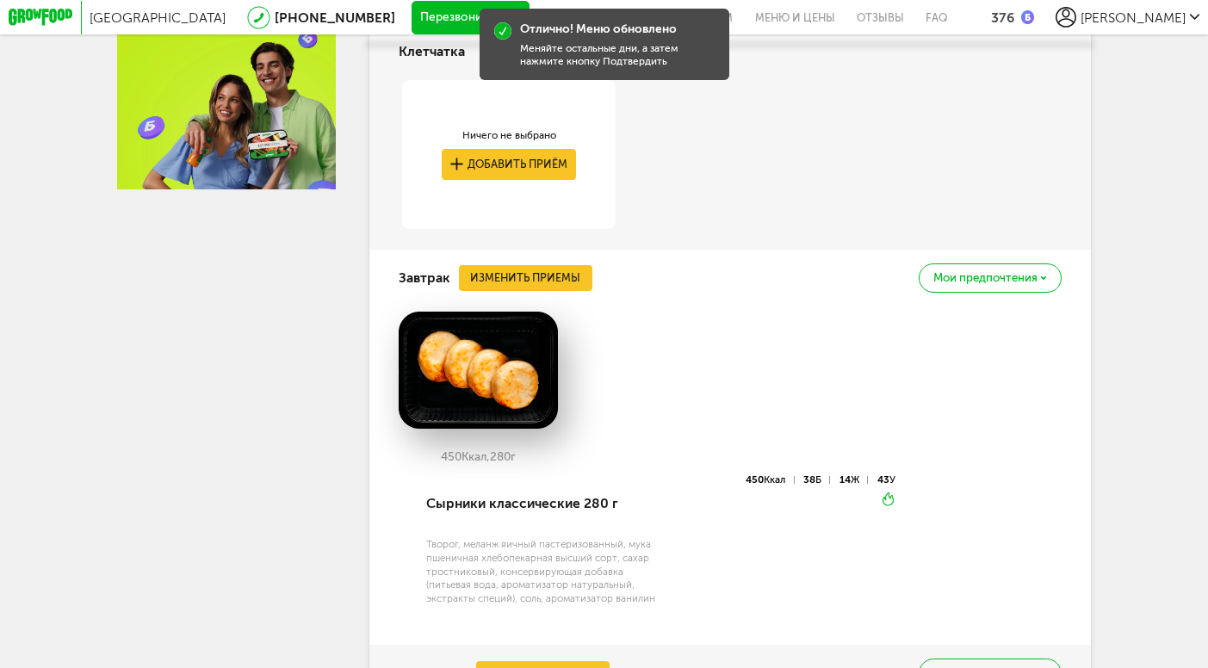
scroll to position [724, 0]
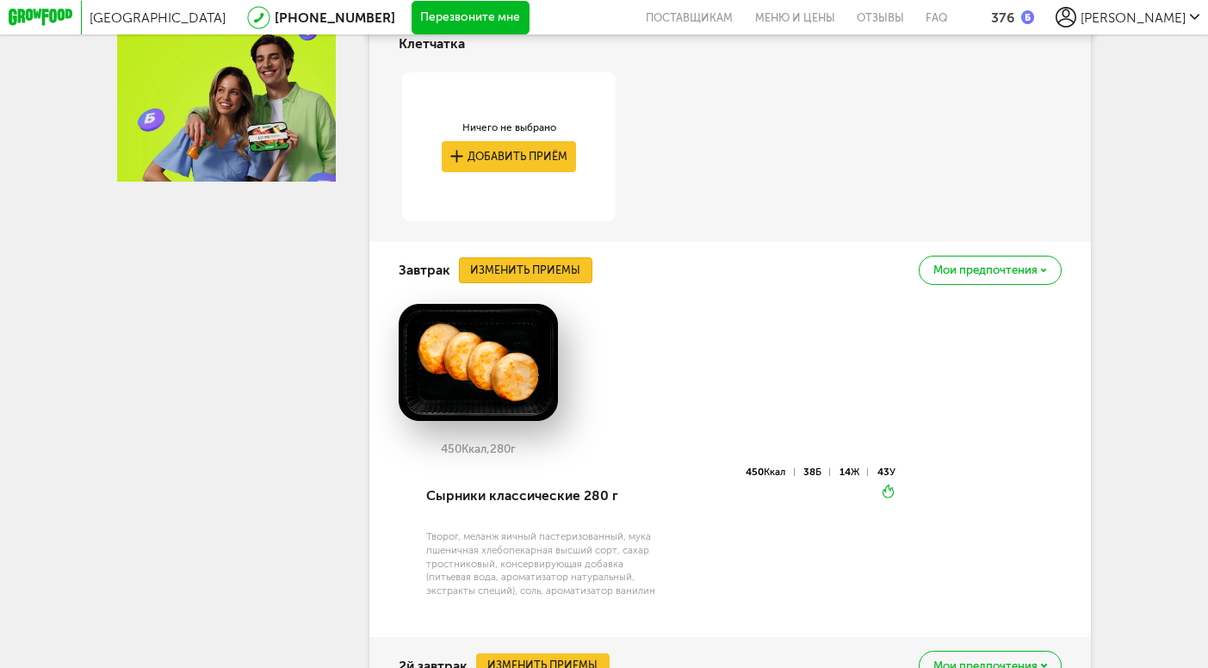
click at [495, 264] on button "Изменить приемы" at bounding box center [526, 269] width 134 height 25
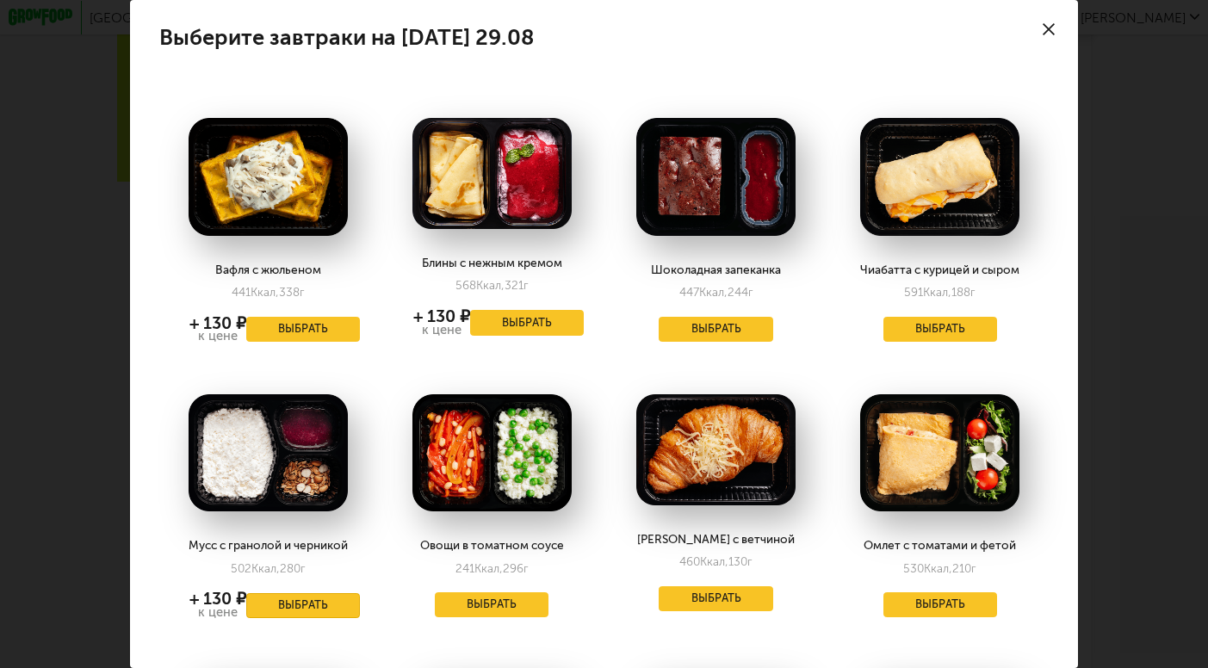
click at [292, 611] on button "Выбрать" at bounding box center [303, 605] width 114 height 25
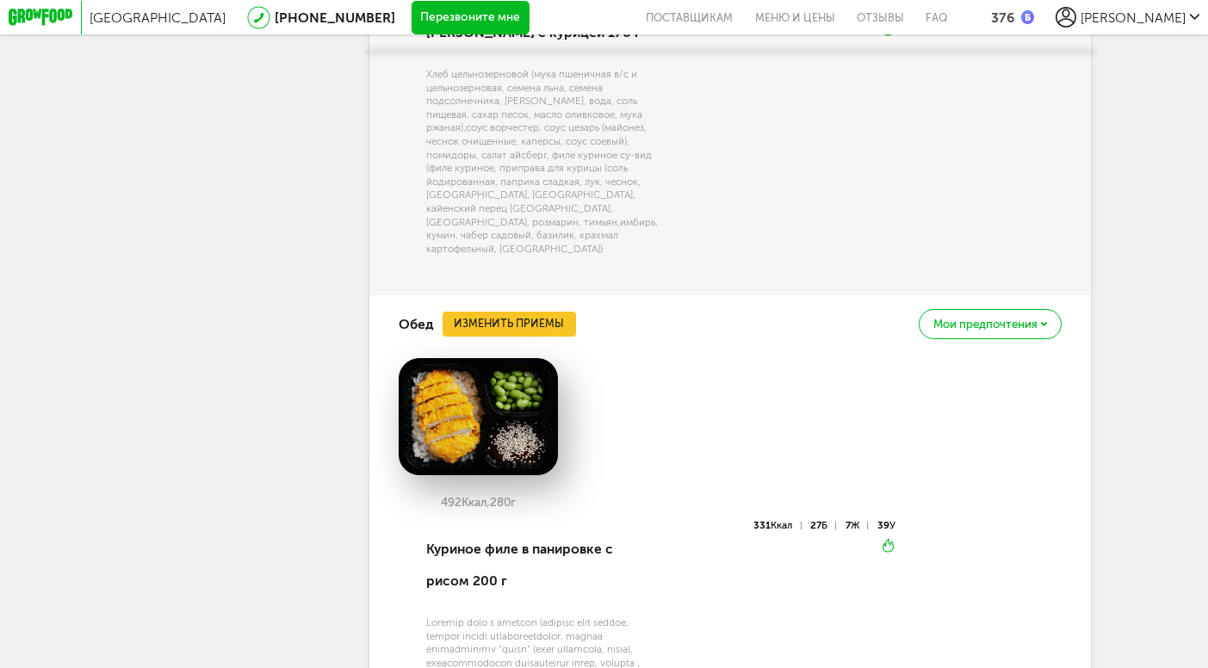
scroll to position [1739, 0]
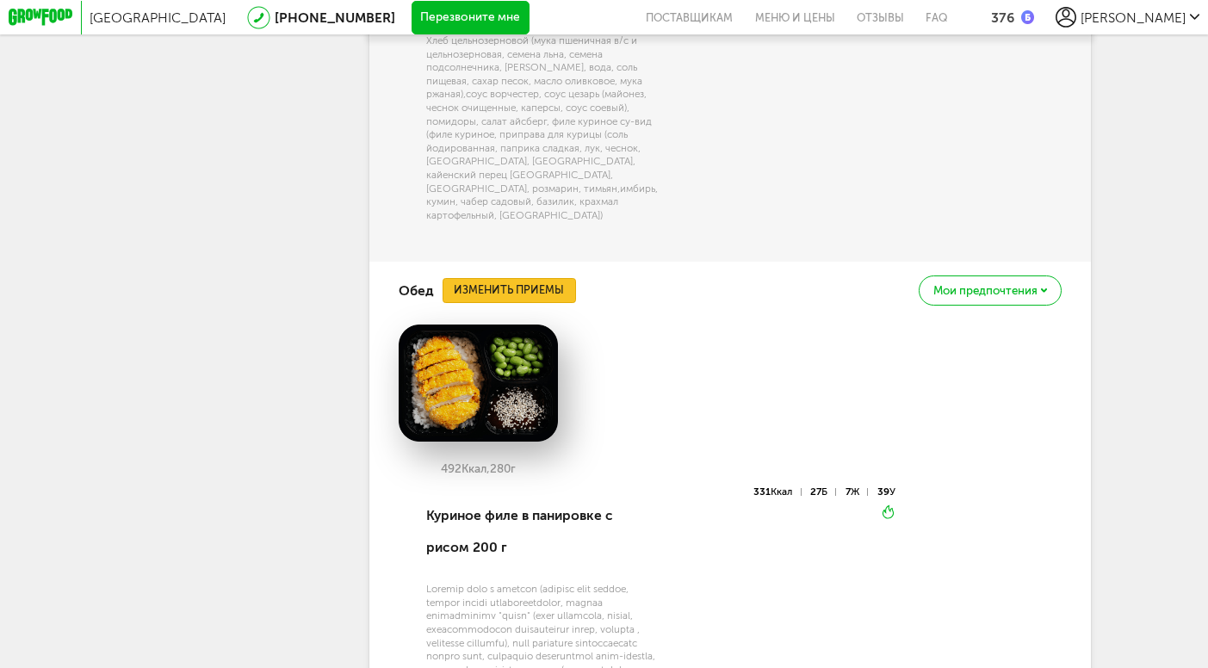
click at [509, 281] on button "Изменить приемы" at bounding box center [509, 290] width 134 height 25
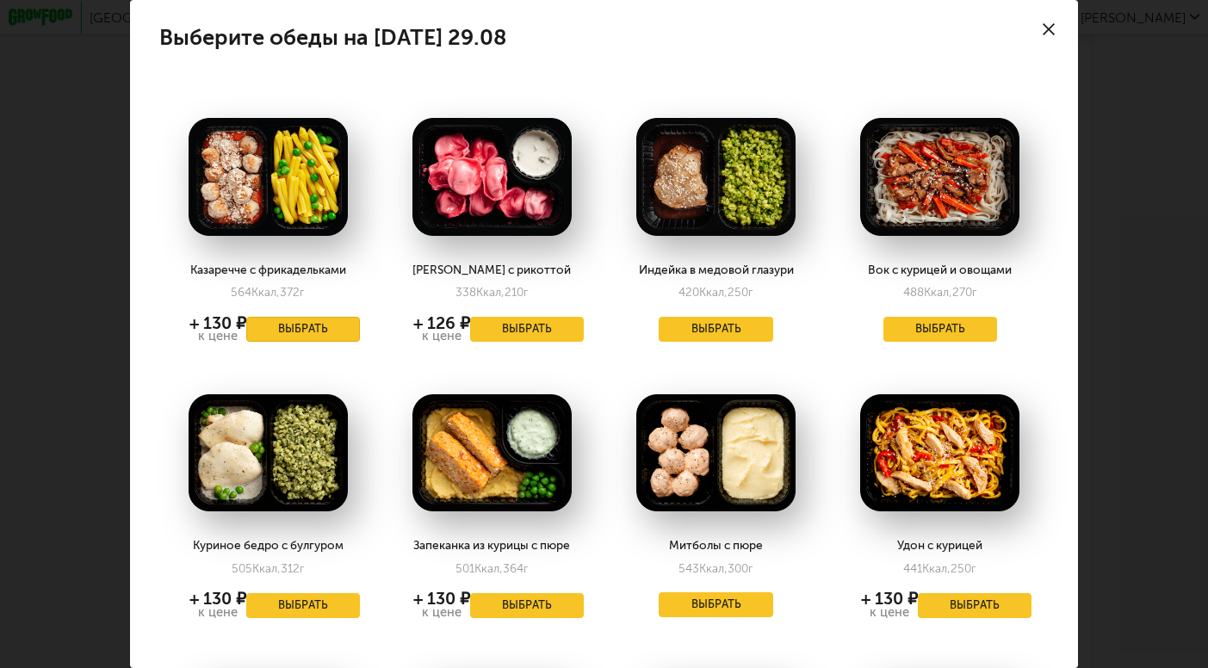
click at [294, 331] on button "Выбрать" at bounding box center [303, 329] width 114 height 25
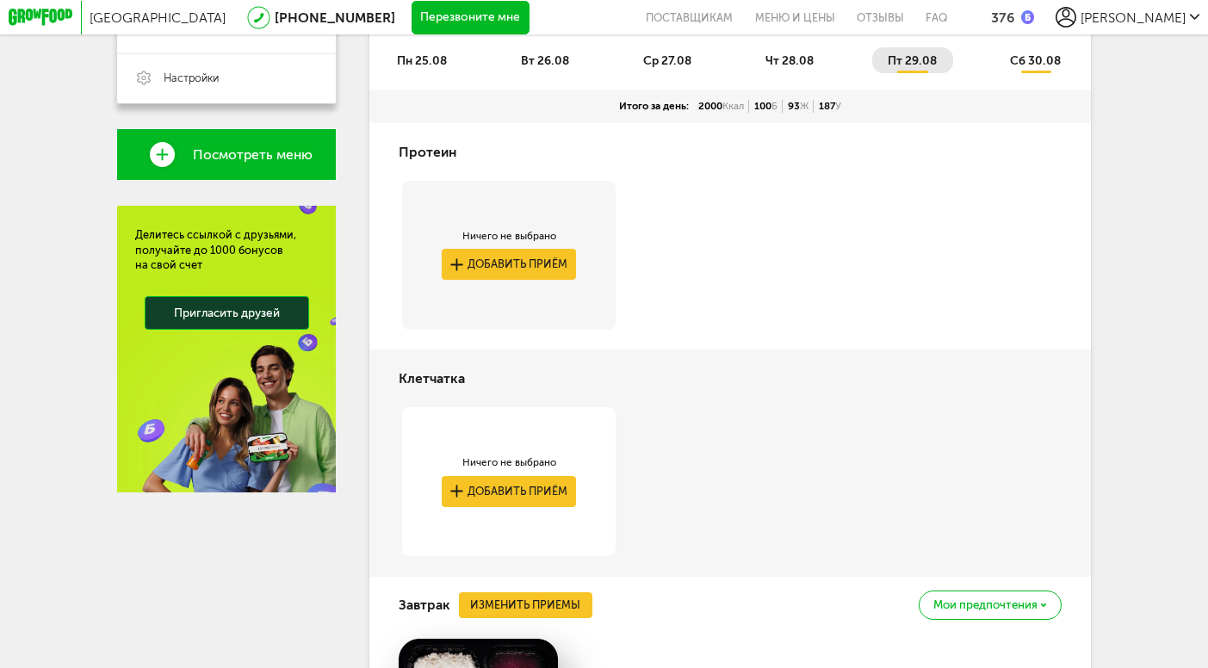
scroll to position [435, 0]
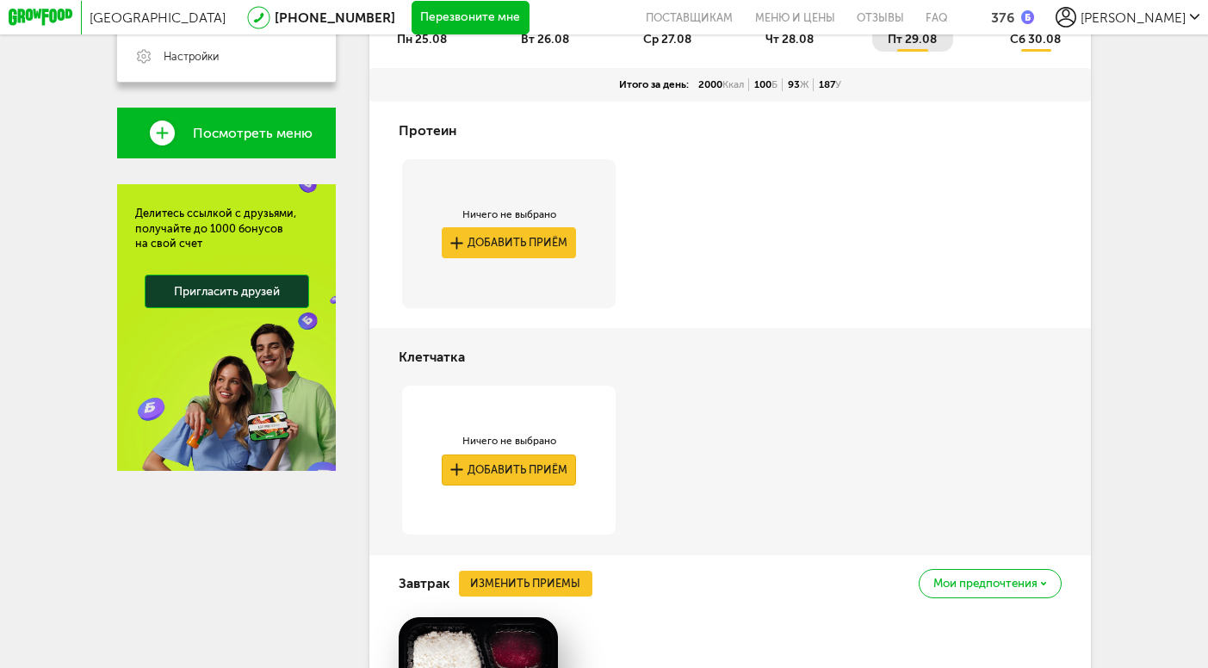
click at [514, 473] on button "Добавить приём" at bounding box center [509, 469] width 134 height 31
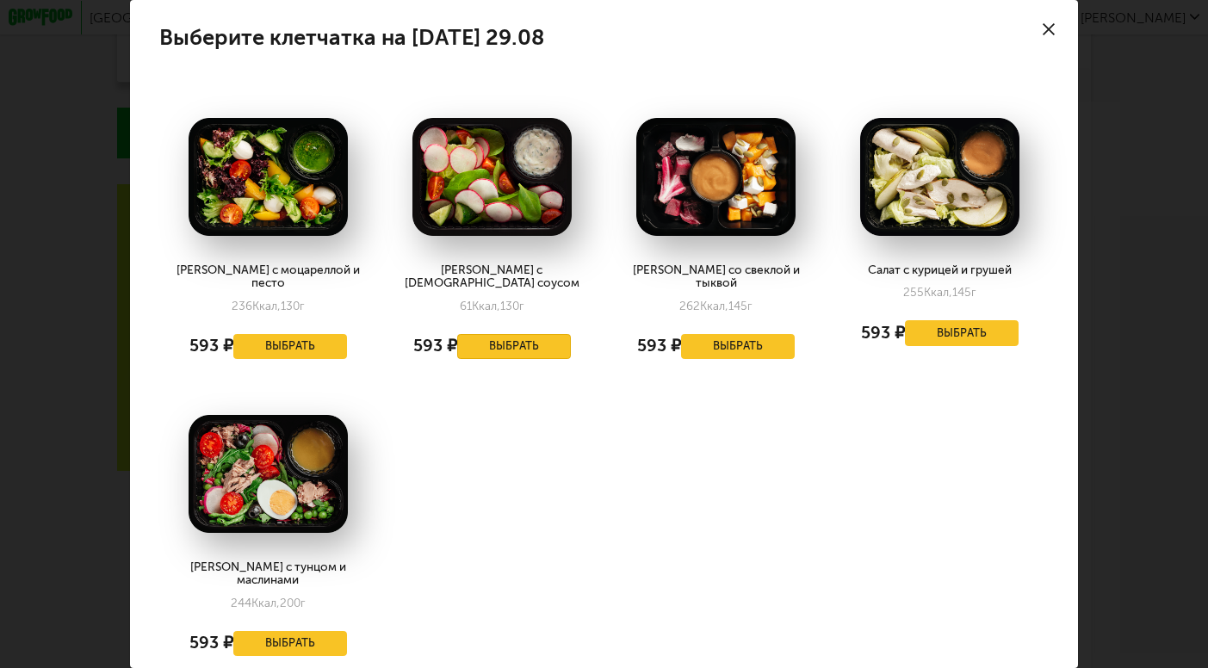
click at [508, 338] on button "Выбрать" at bounding box center [514, 346] width 114 height 25
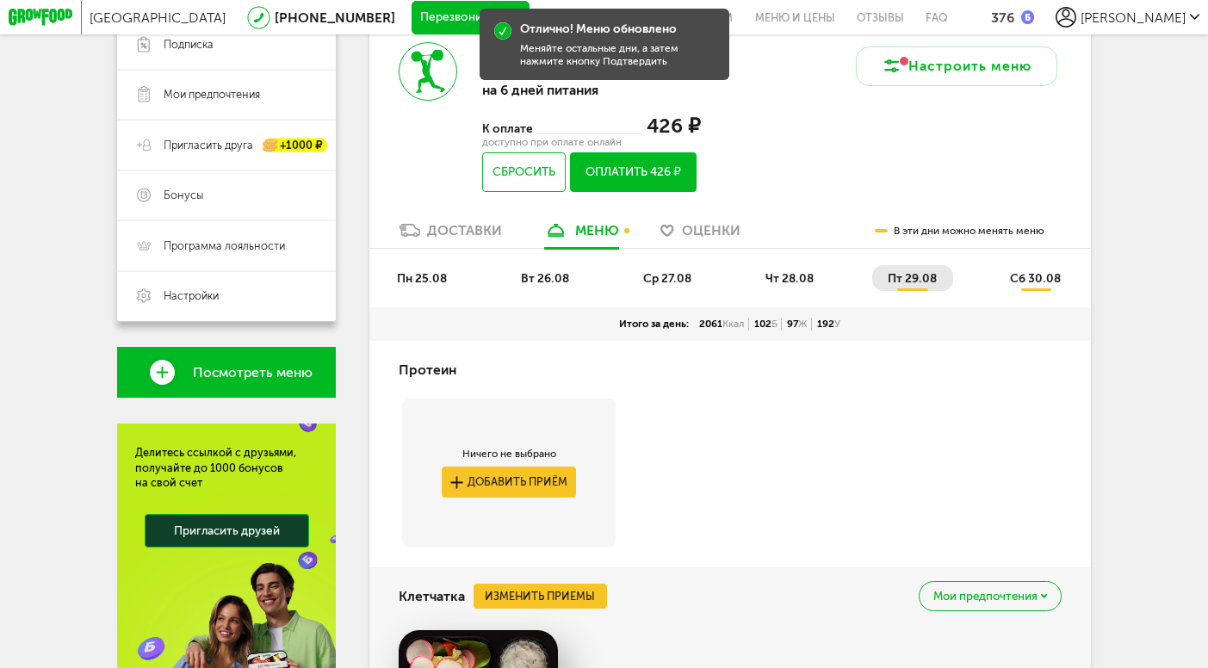
scroll to position [250, 0]
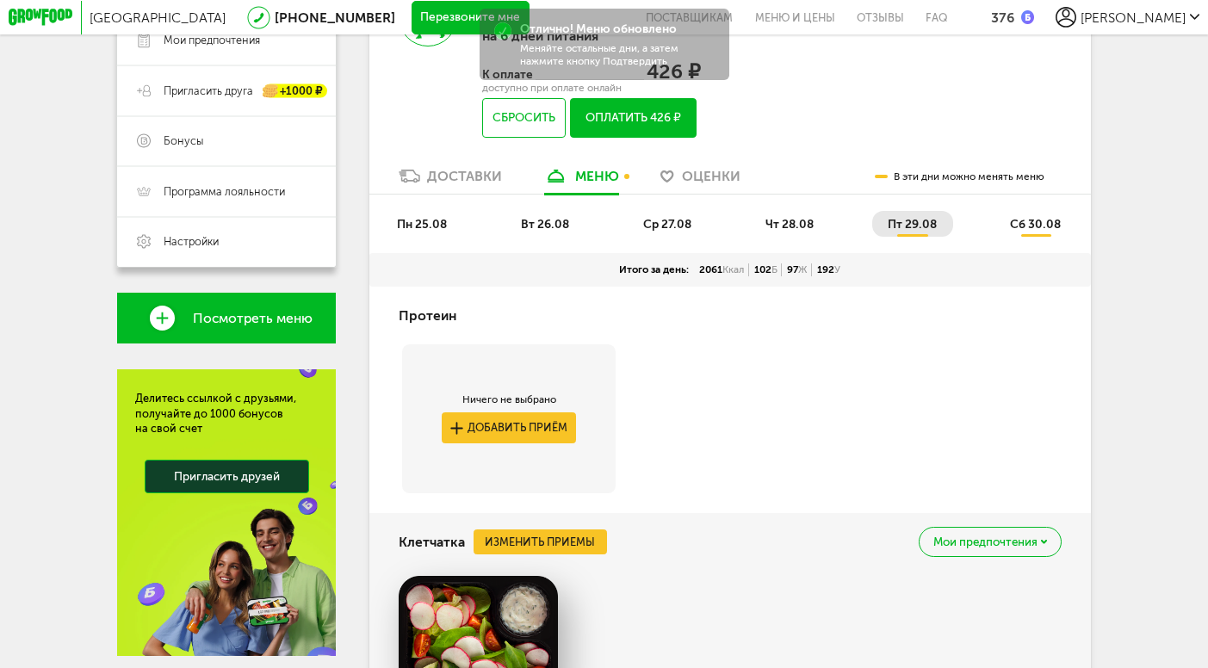
click at [540, 223] on span "вт 26.08" at bounding box center [545, 224] width 48 height 15
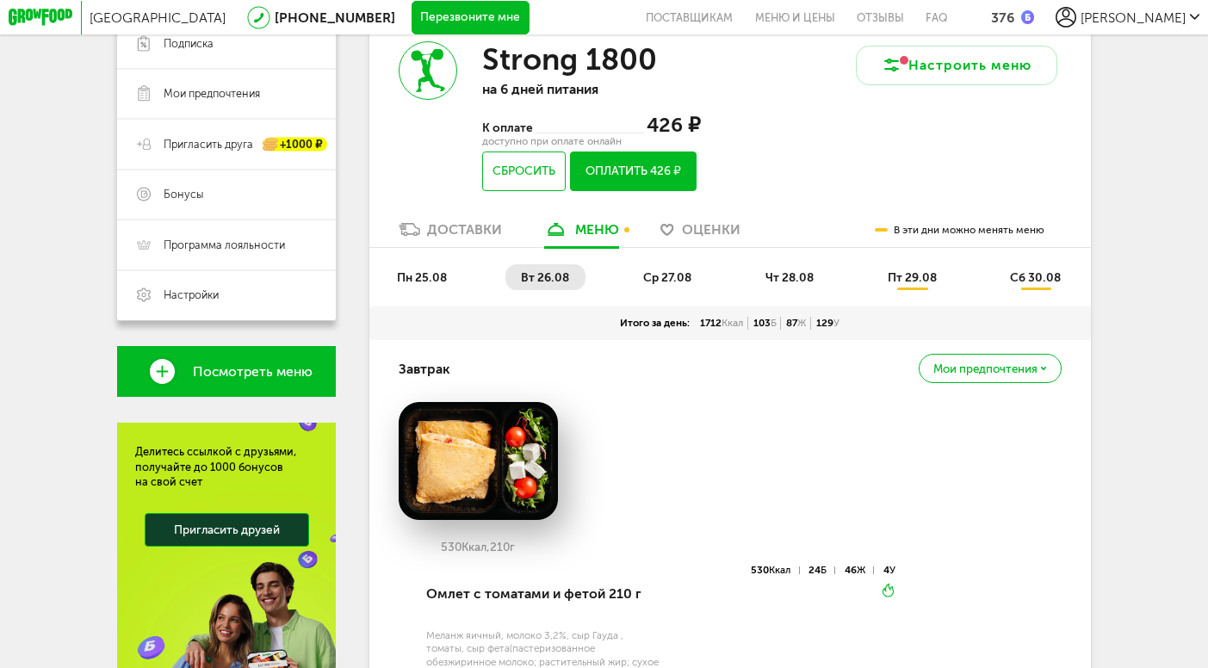
scroll to position [217, 0]
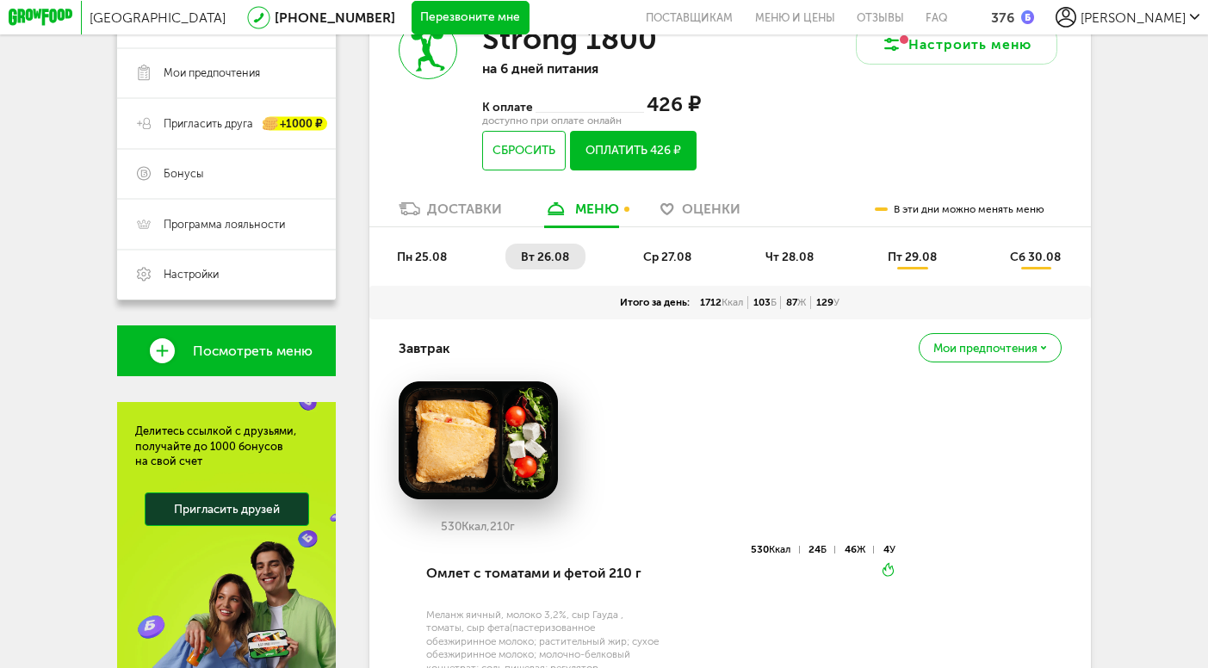
click at [664, 255] on span "ср 27.08" at bounding box center [667, 257] width 48 height 15
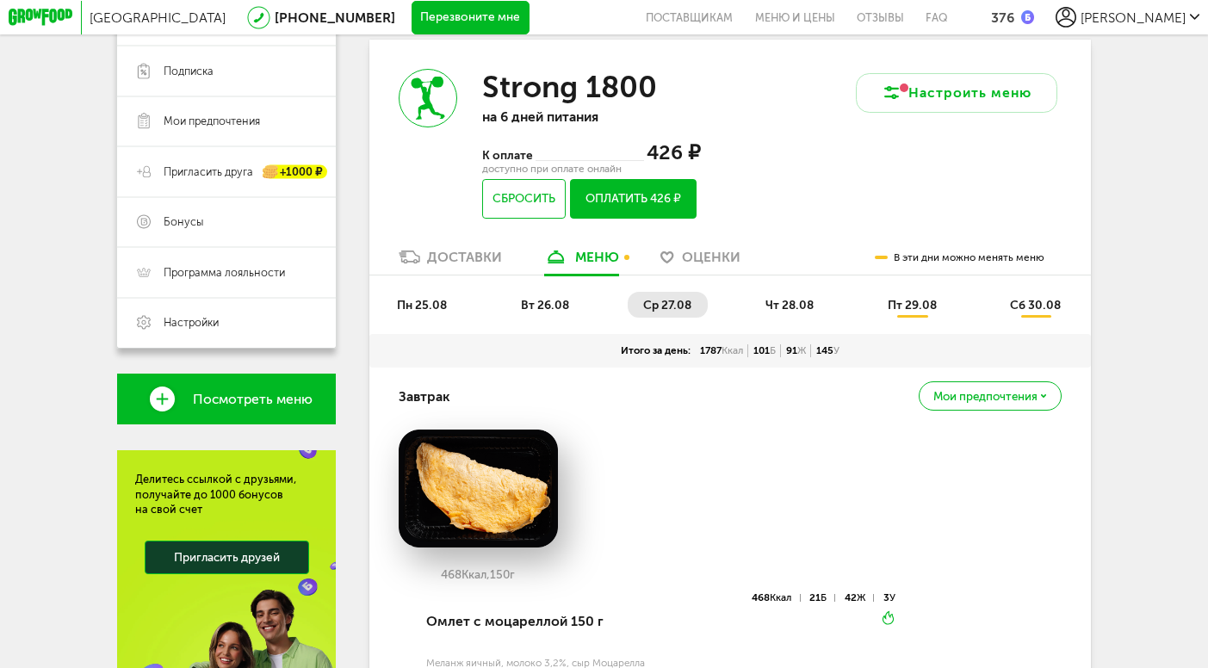
scroll to position [168, 0]
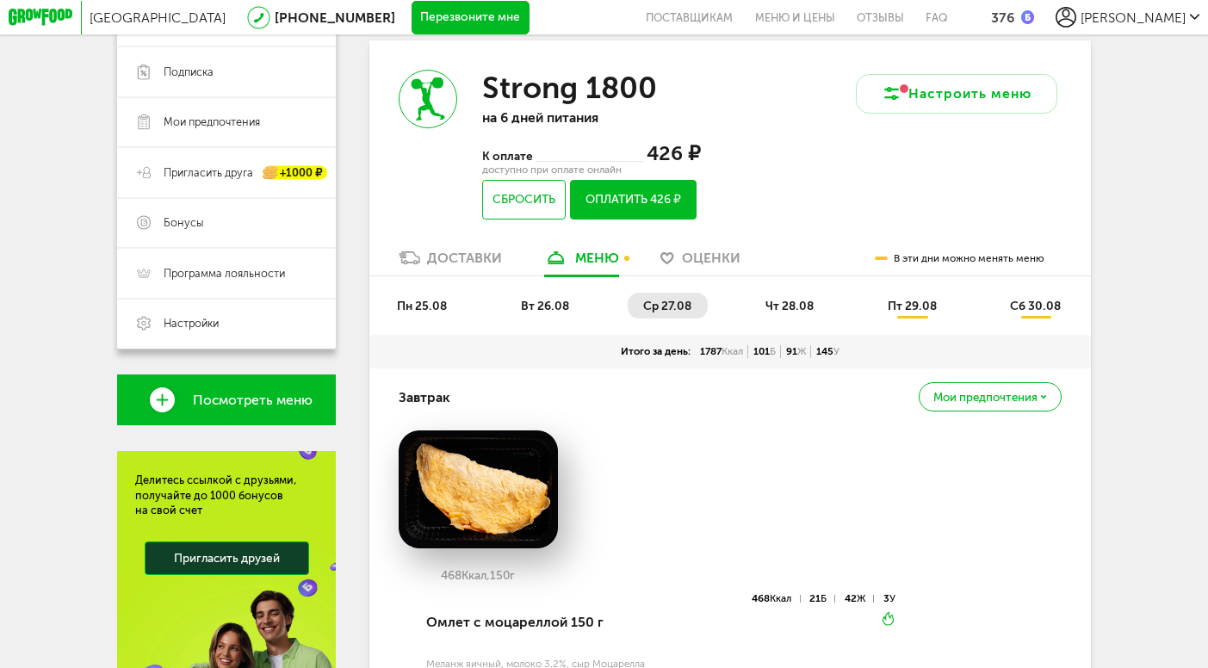
click at [424, 308] on span "пн 25.08" at bounding box center [422, 306] width 50 height 15
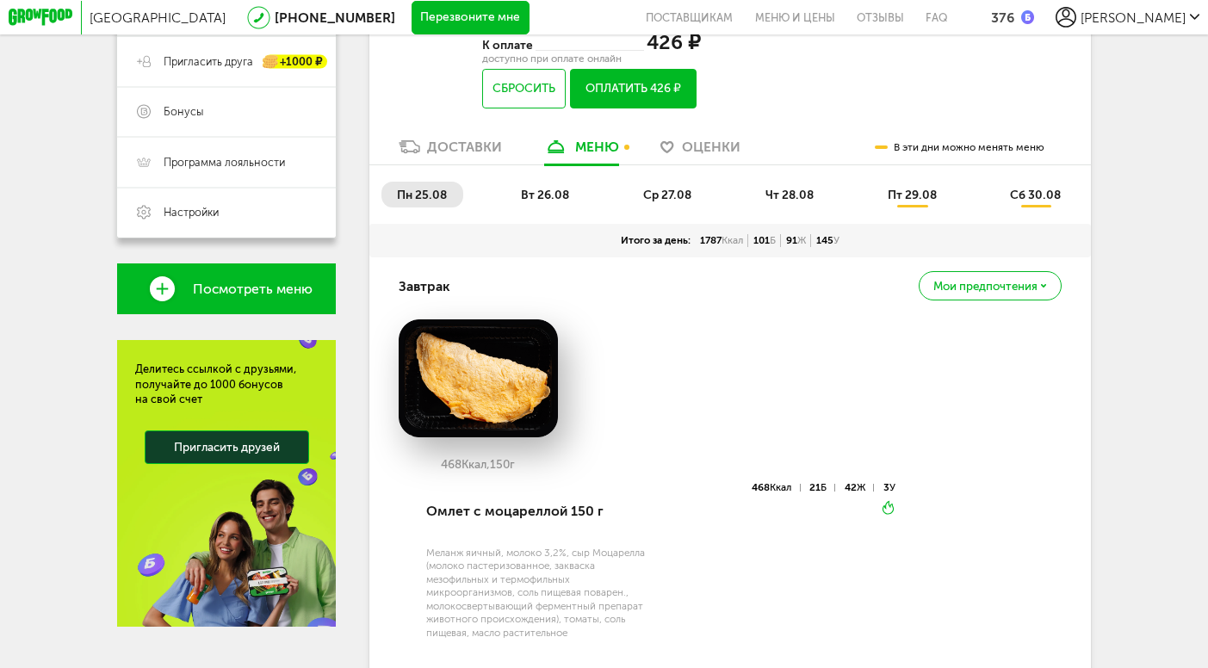
scroll to position [272, 0]
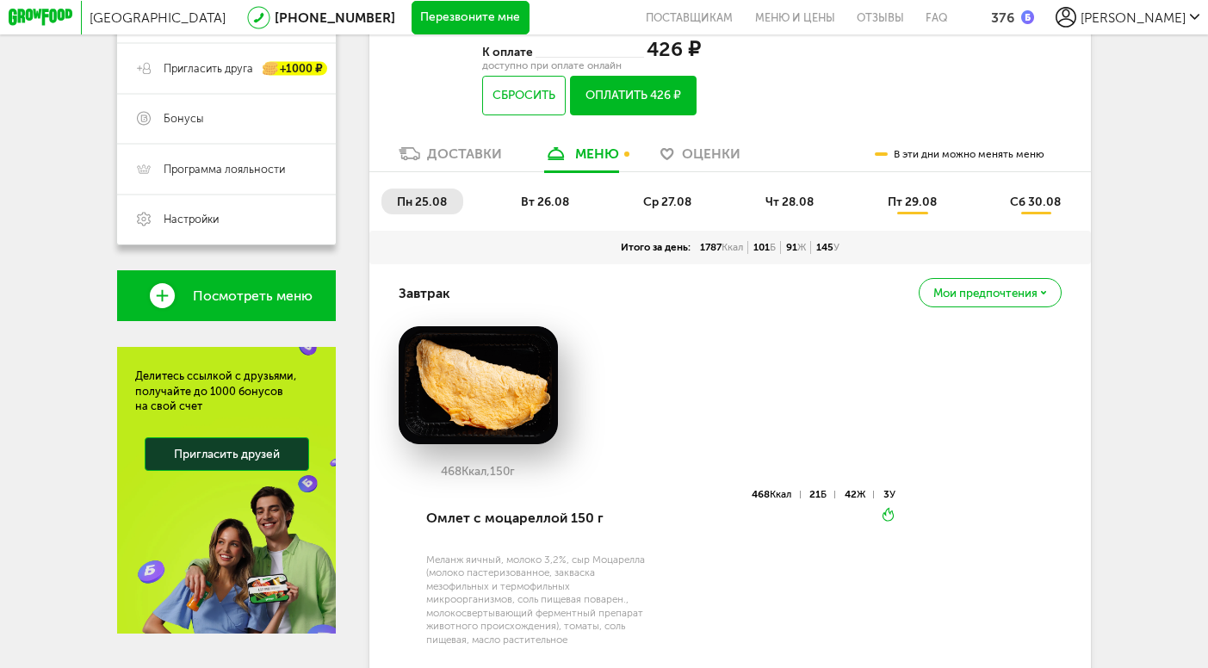
click at [547, 201] on span "вт 26.08" at bounding box center [545, 202] width 48 height 15
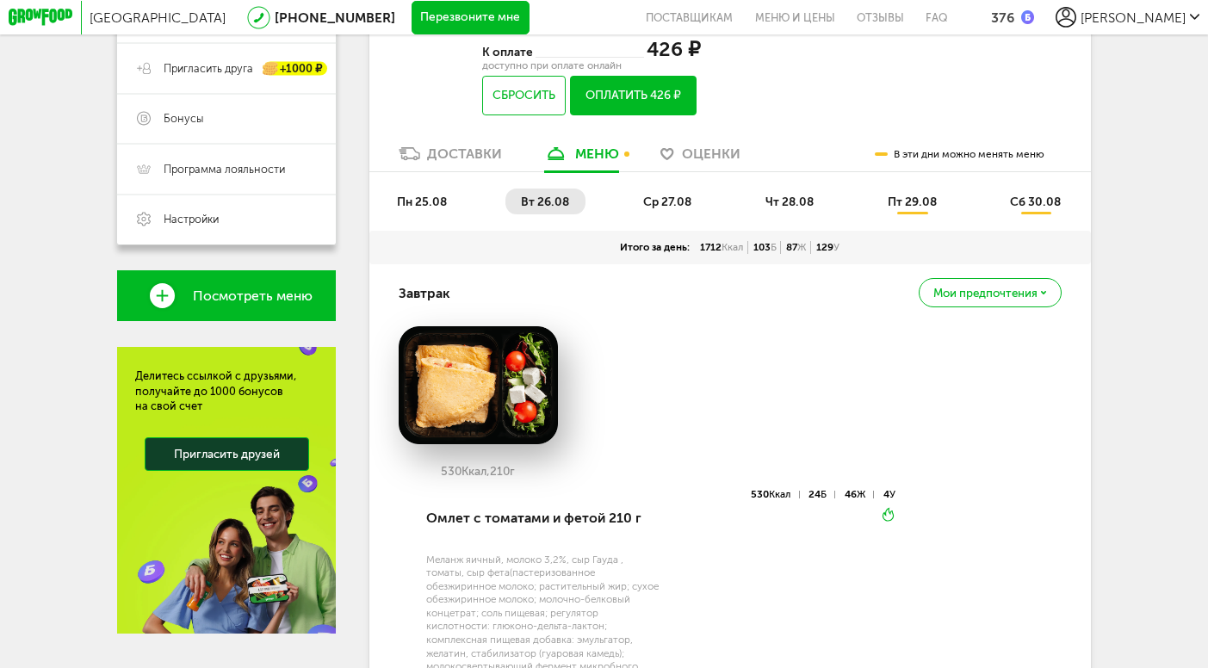
click at [970, 296] on span "Мои предпочтения" at bounding box center [985, 292] width 104 height 11
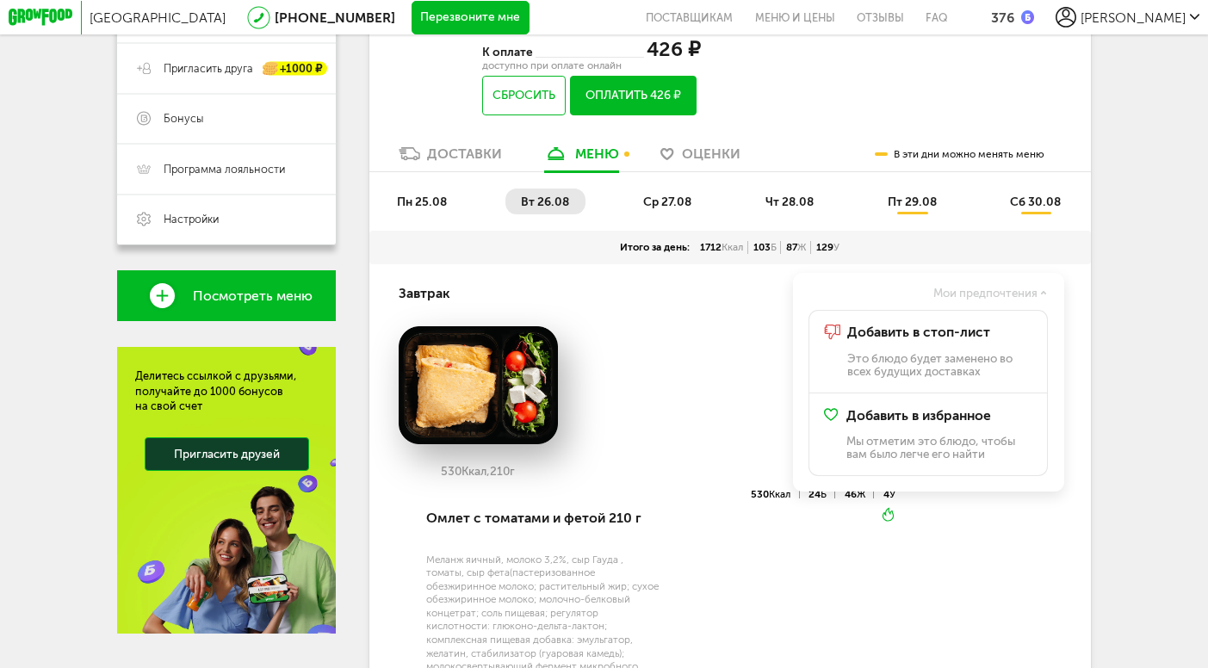
click at [739, 412] on div "530 Ккал, 210 г" at bounding box center [730, 407] width 663 height 163
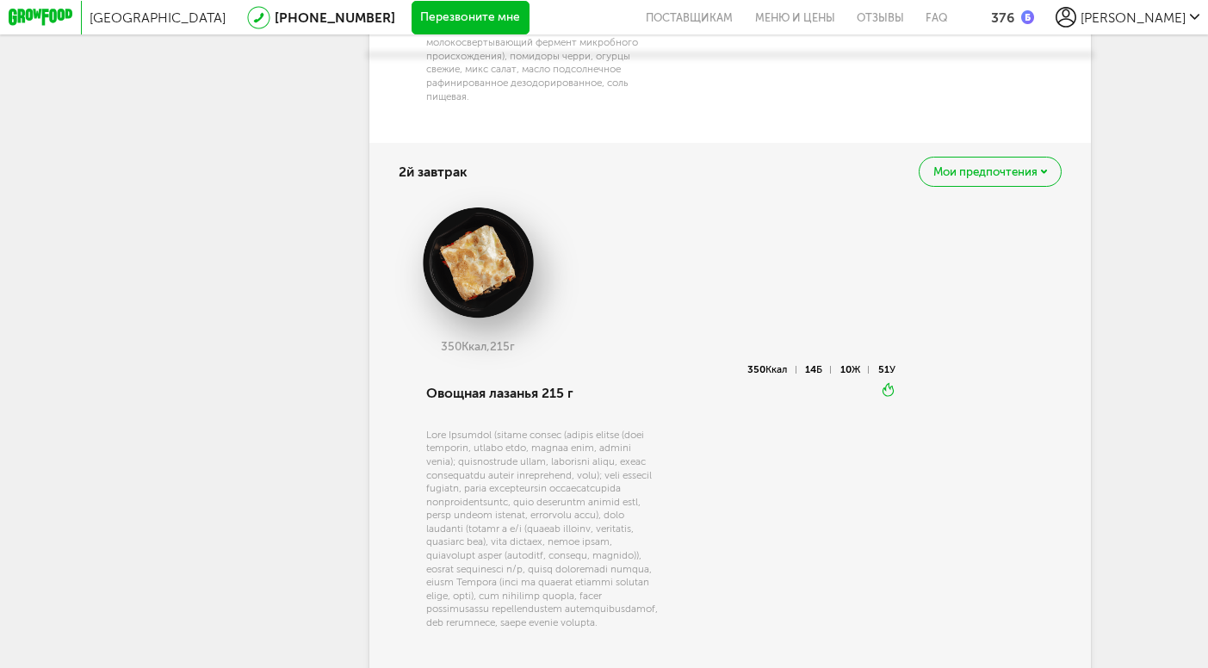
scroll to position [916, 0]
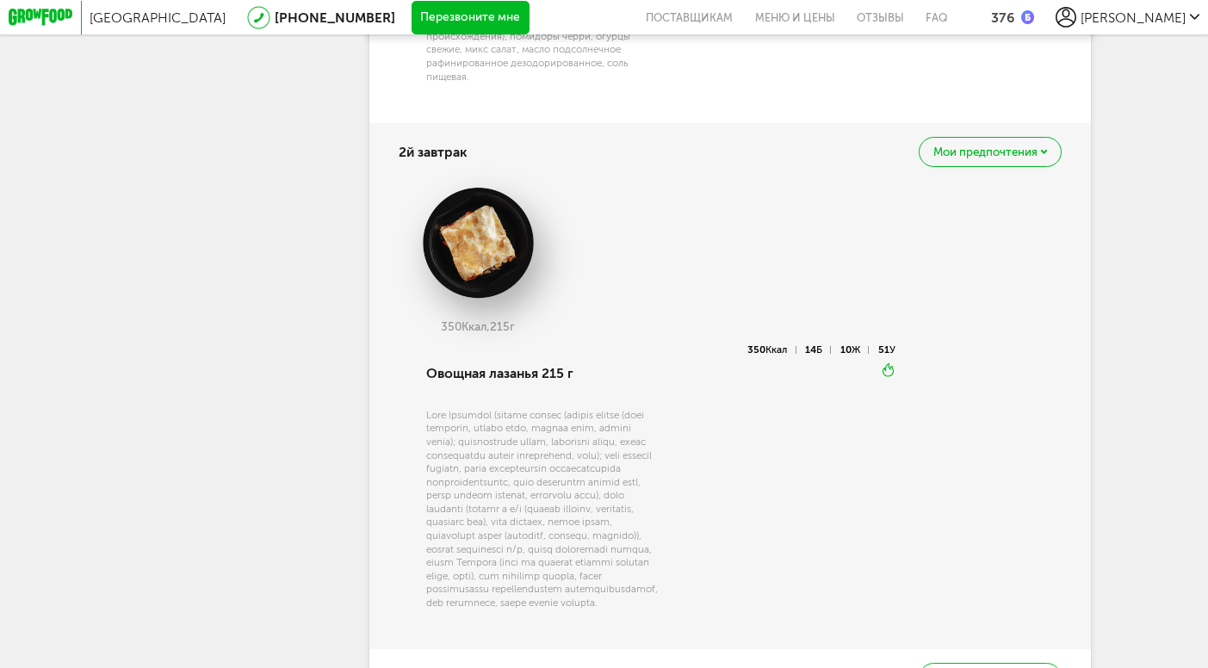
click at [992, 160] on div "Мои предпочтения" at bounding box center [989, 152] width 142 height 30
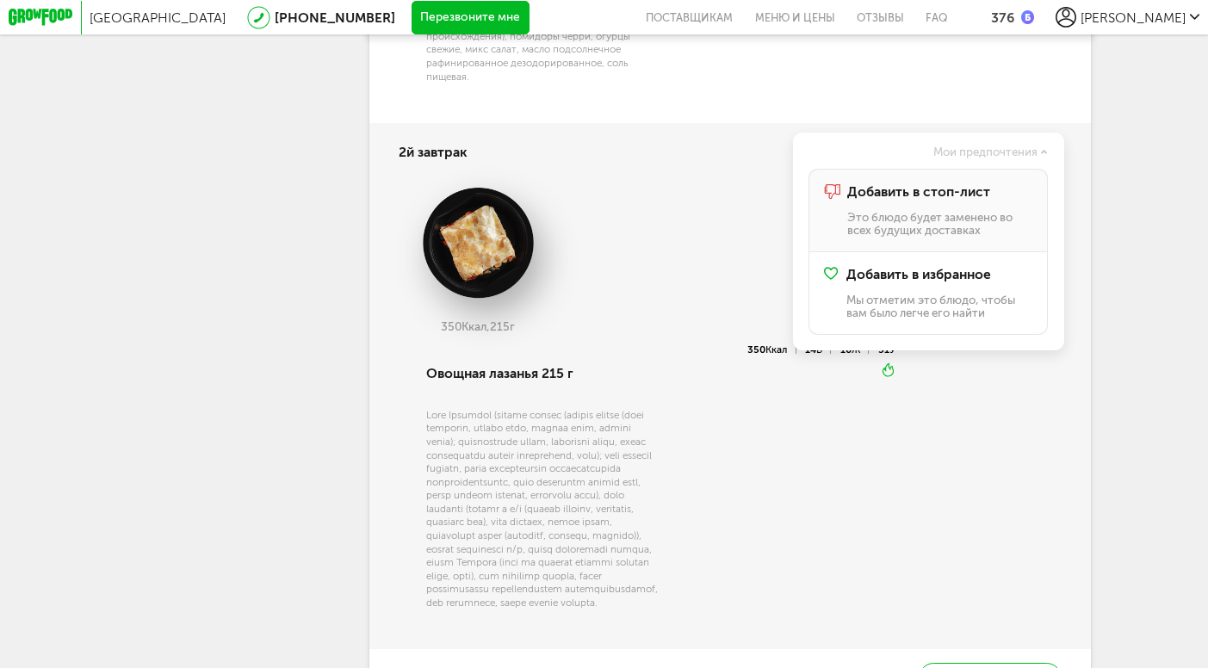
click at [955, 206] on div "Добавить в стоп-лист Это блюдо будет заменено во всех будущих доставках" at bounding box center [940, 210] width 186 height 53
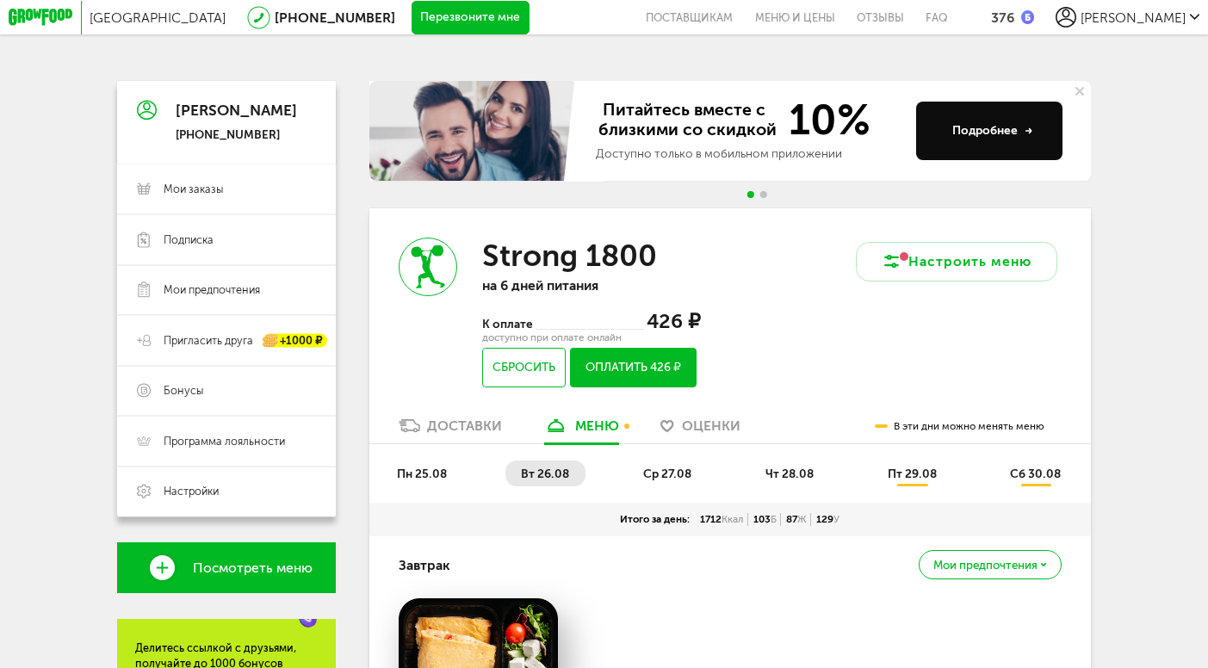
scroll to position [164, 0]
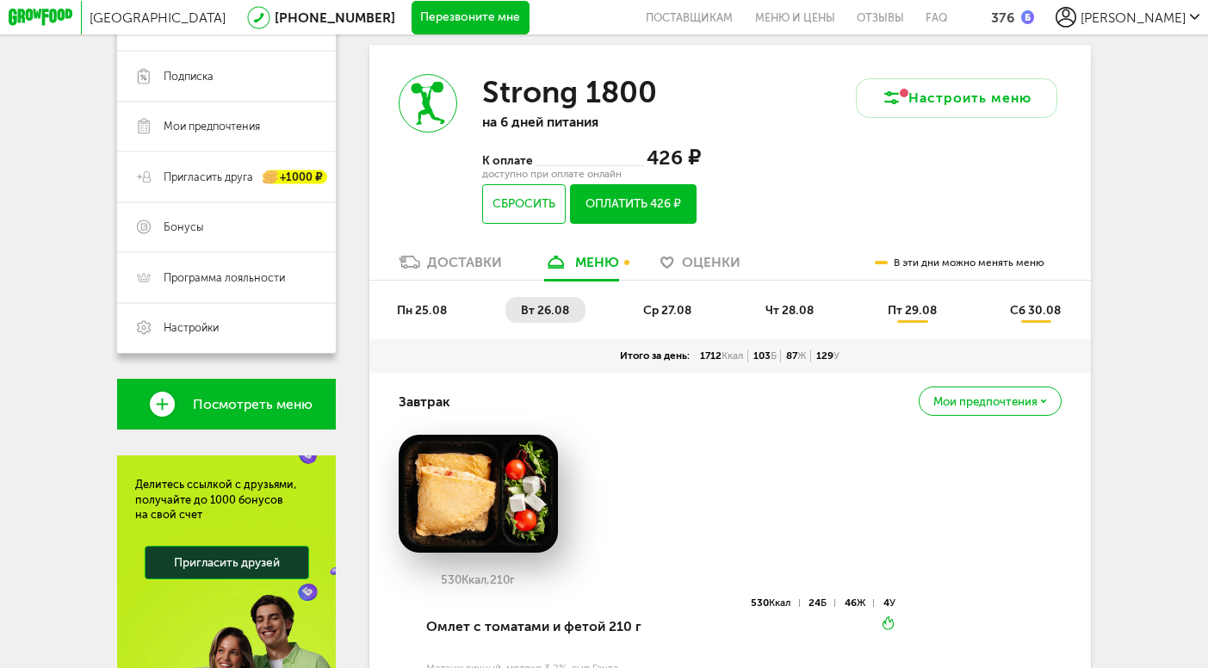
click at [665, 310] on span "ср 27.08" at bounding box center [667, 310] width 48 height 15
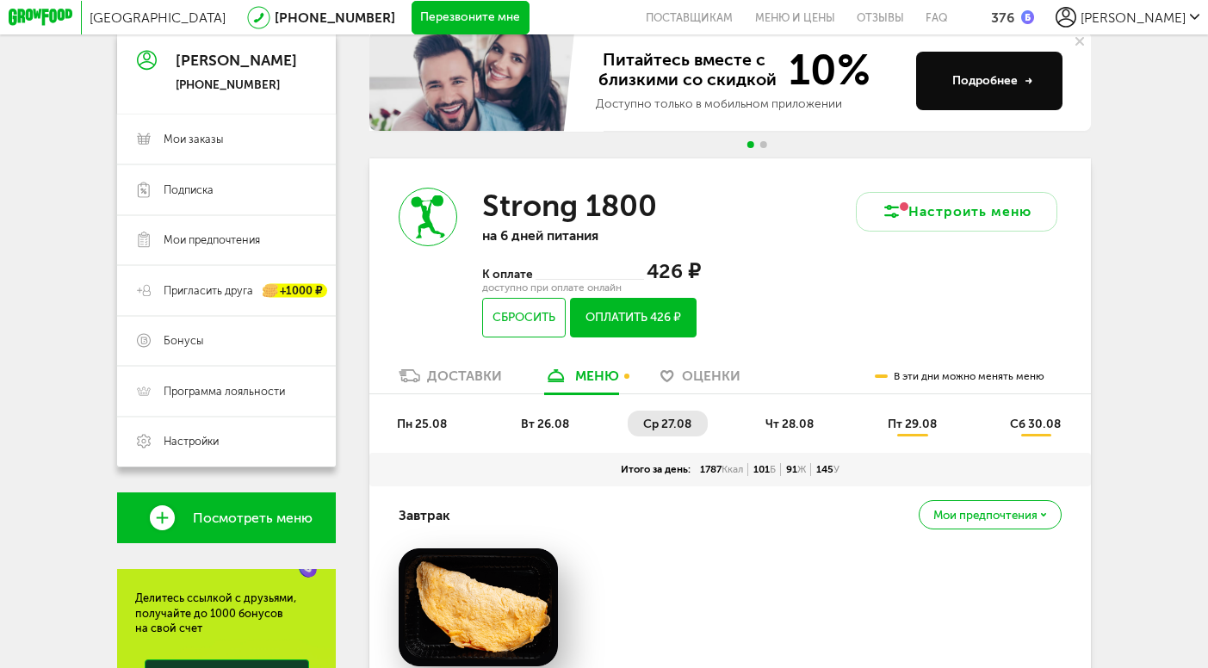
scroll to position [47, 0]
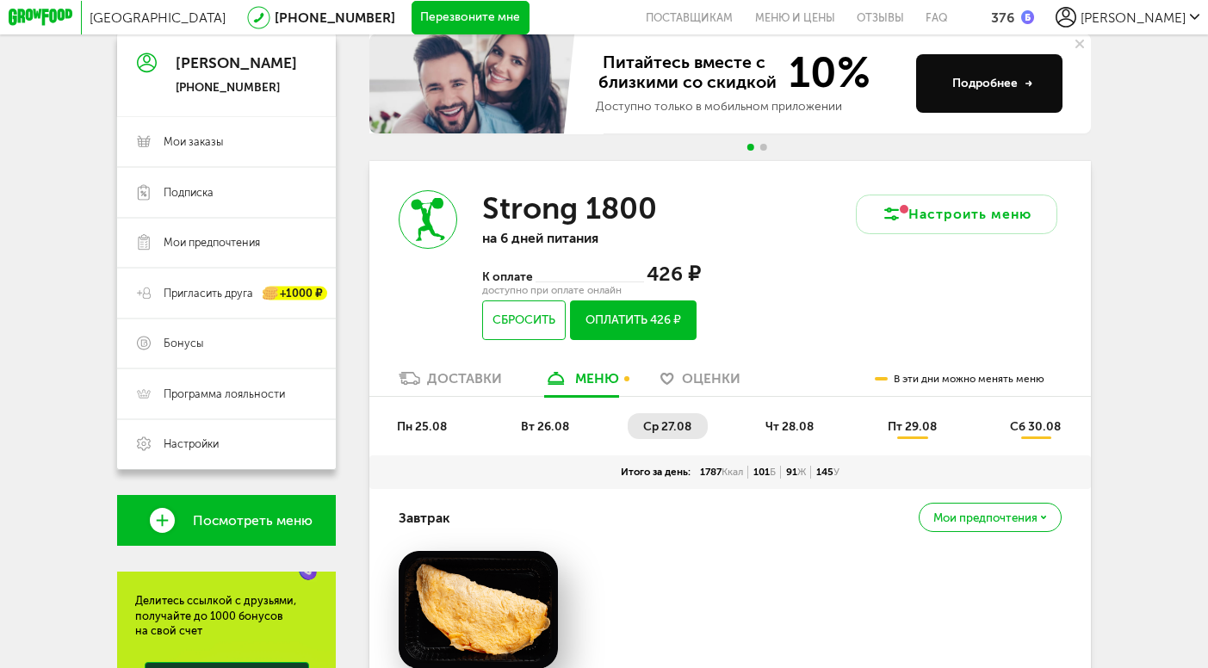
click at [785, 421] on span "чт 28.08" at bounding box center [789, 426] width 48 height 15
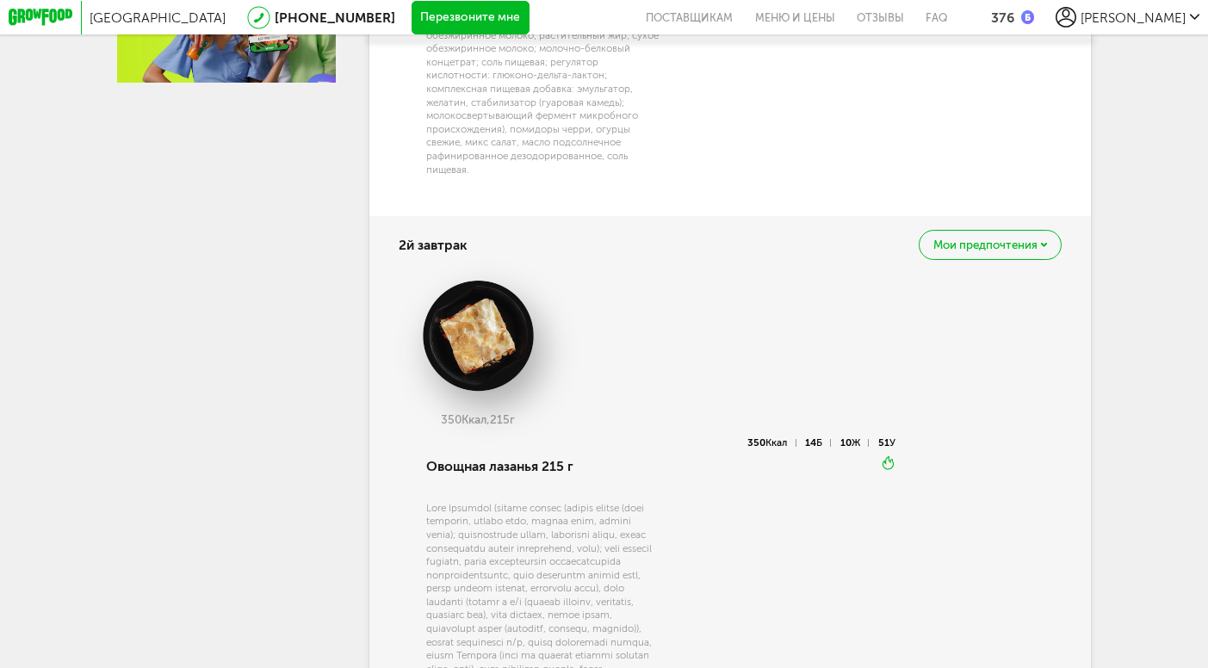
scroll to position [829, 0]
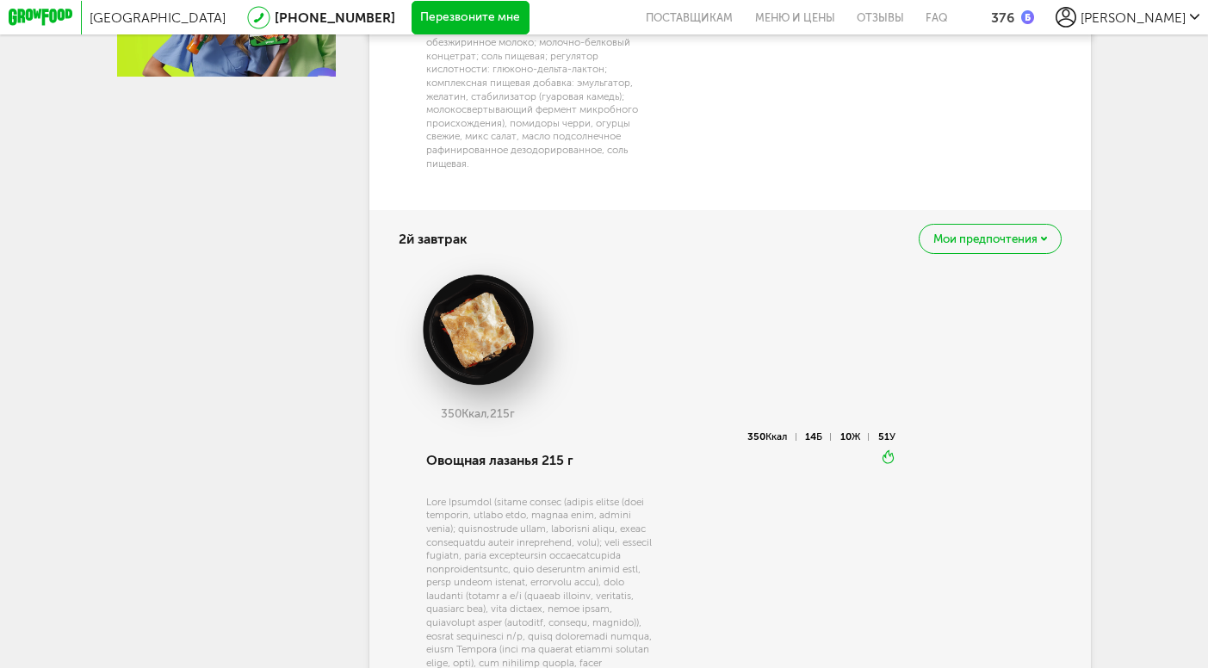
click at [944, 234] on span "Мои предпочтения" at bounding box center [985, 238] width 104 height 11
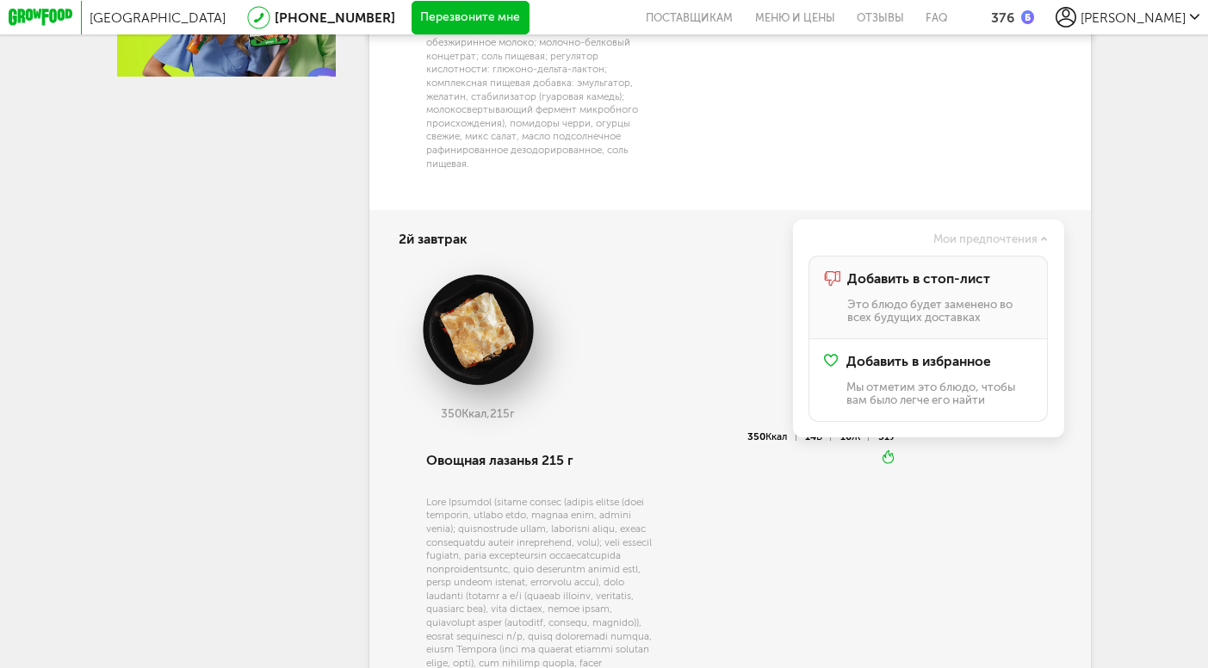
click at [922, 292] on div "Добавить в стоп-лист Это блюдо будет заменено во всех будущих доставках" at bounding box center [940, 297] width 186 height 53
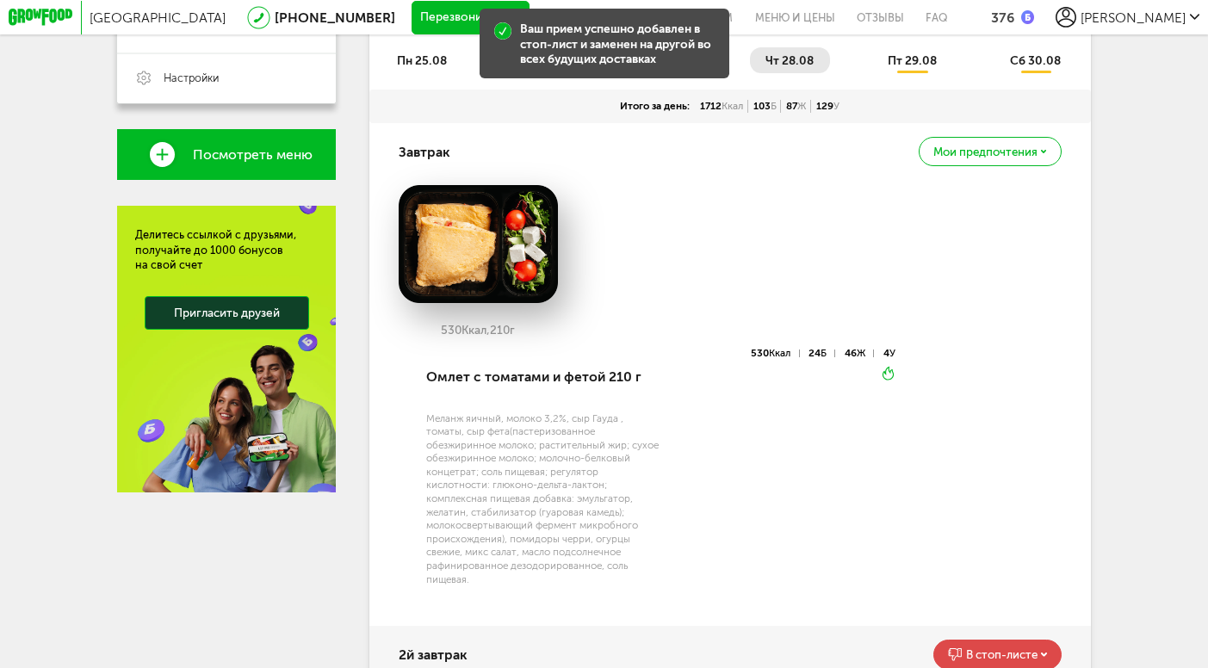
scroll to position [0, 0]
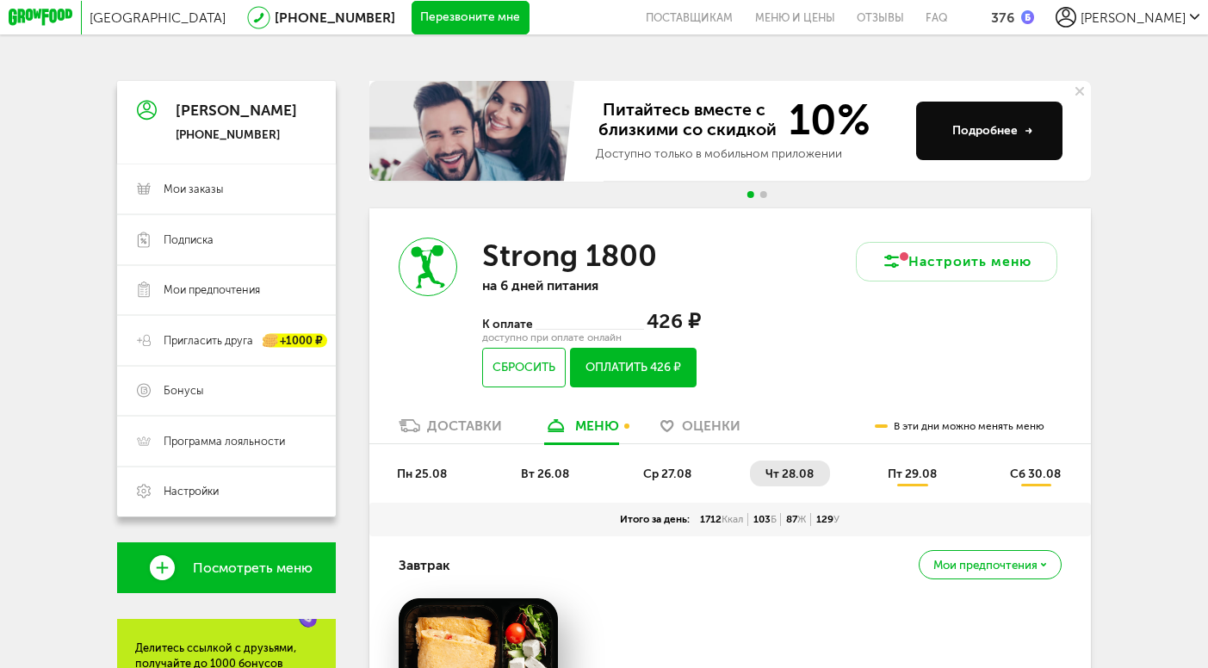
click at [912, 477] on span "пт 29.08" at bounding box center [911, 474] width 49 height 15
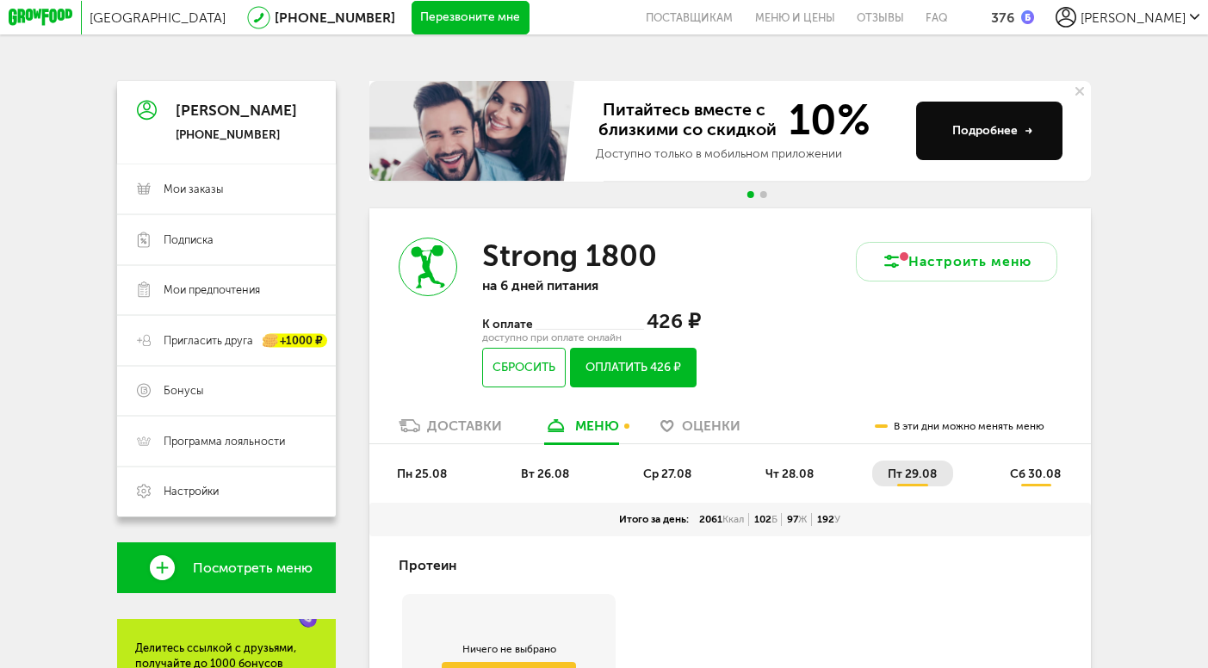
click at [1035, 478] on span "сб 30.08" at bounding box center [1035, 474] width 51 height 15
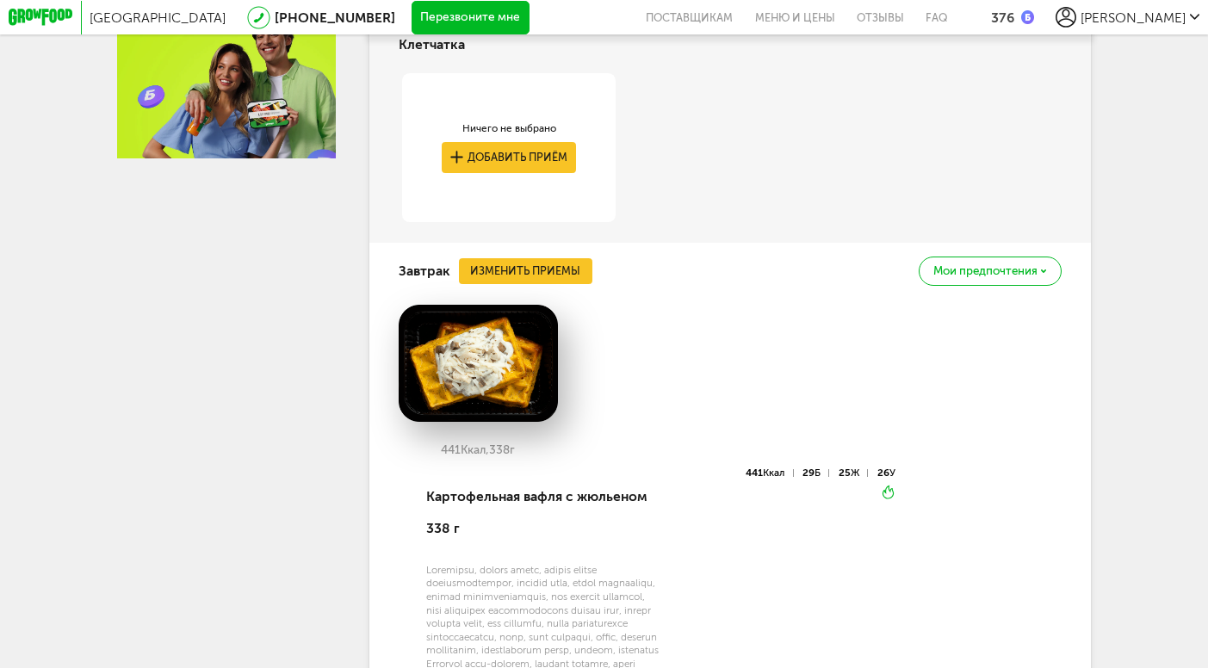
scroll to position [748, 0]
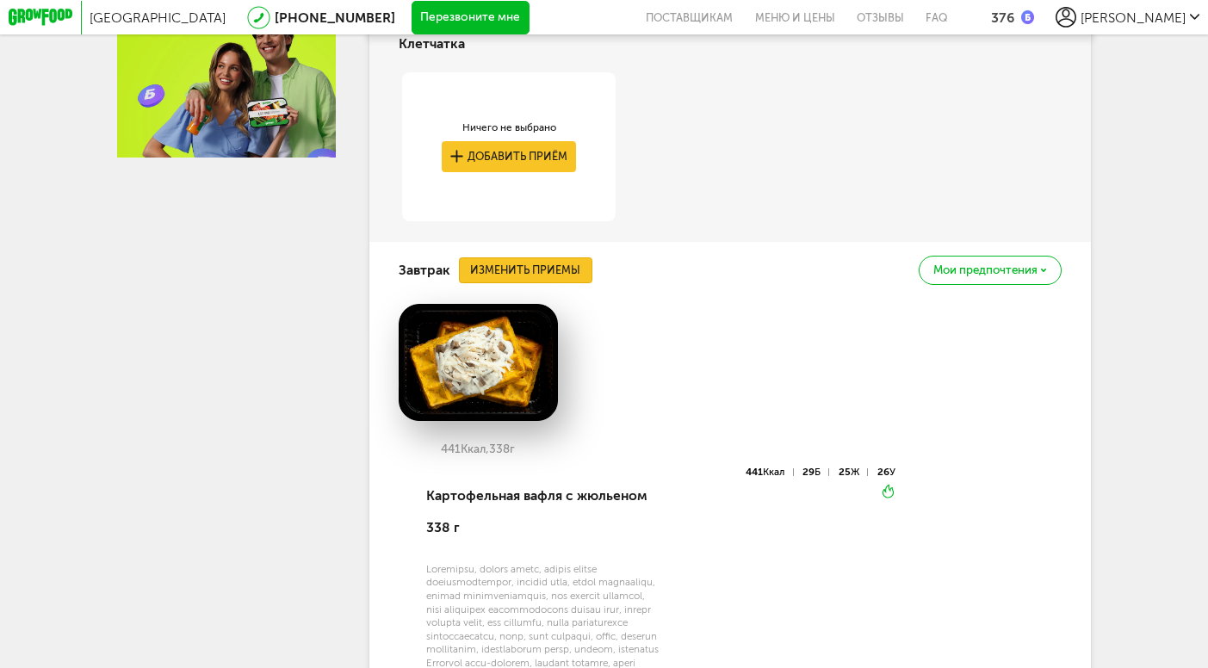
click at [536, 269] on button "Изменить приемы" at bounding box center [526, 269] width 134 height 25
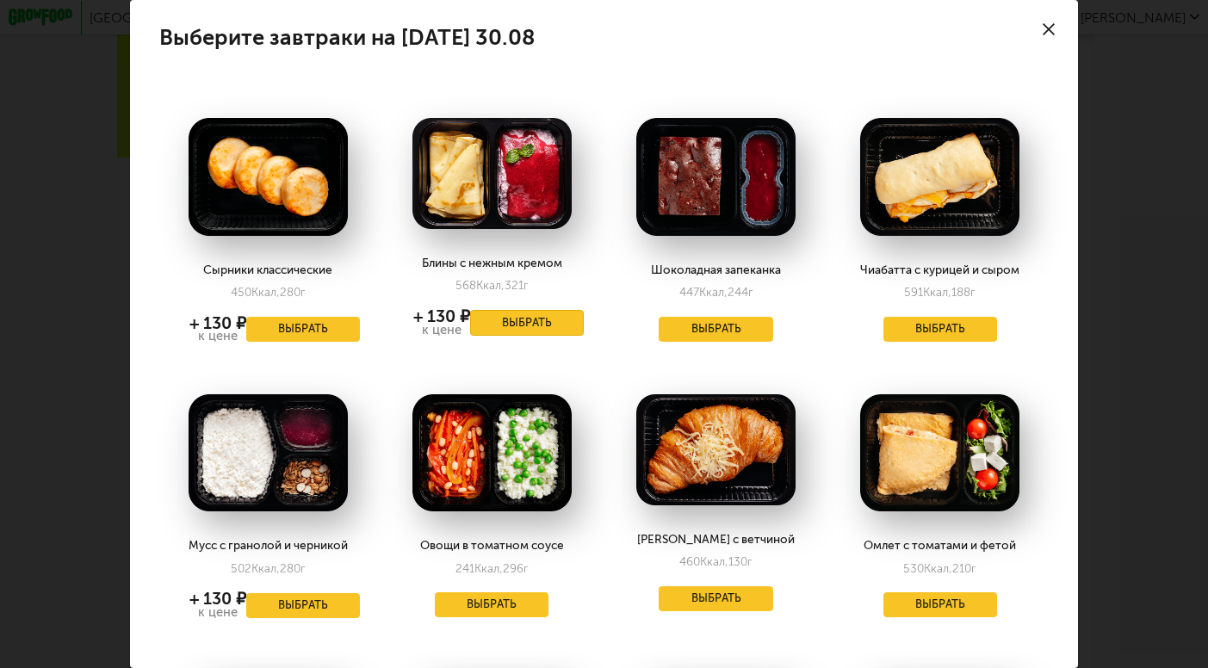
click at [525, 320] on button "Выбрать" at bounding box center [527, 322] width 114 height 25
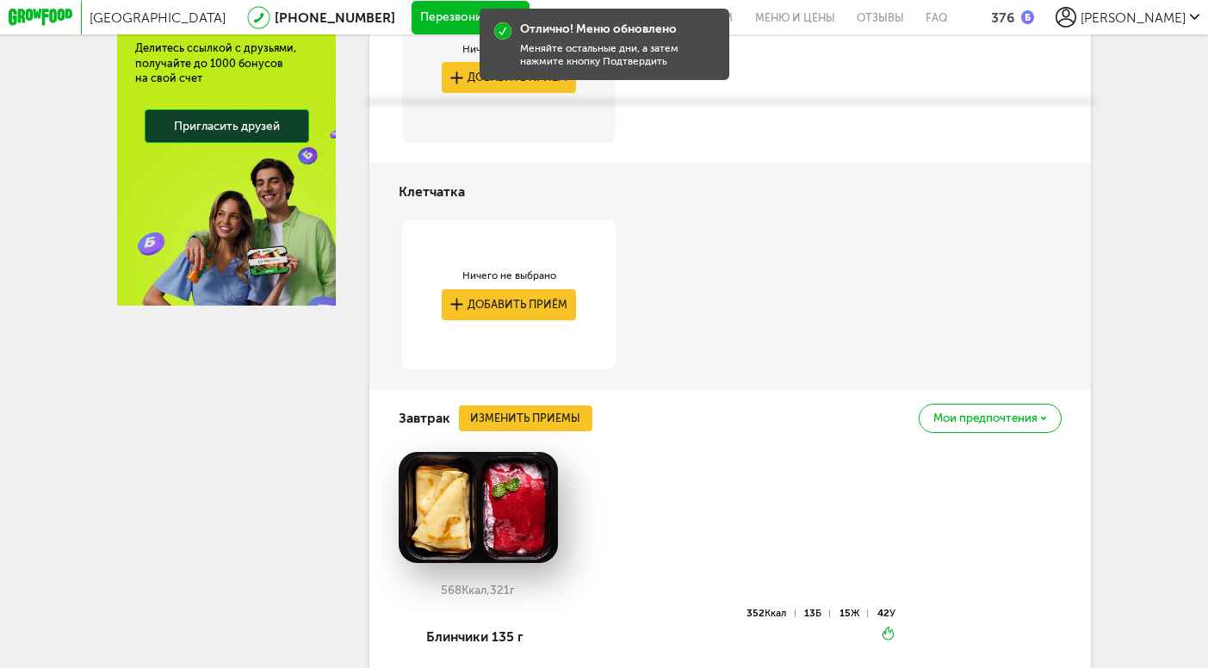
scroll to position [599, 0]
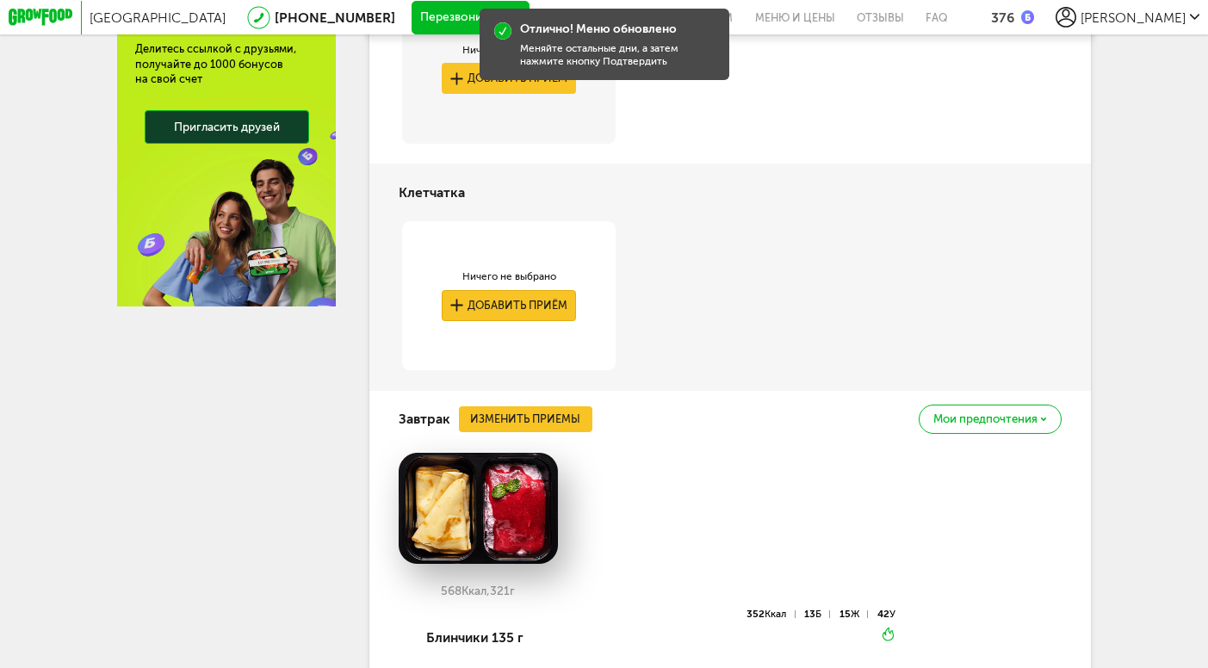
click at [535, 315] on button "Добавить приём" at bounding box center [509, 305] width 134 height 31
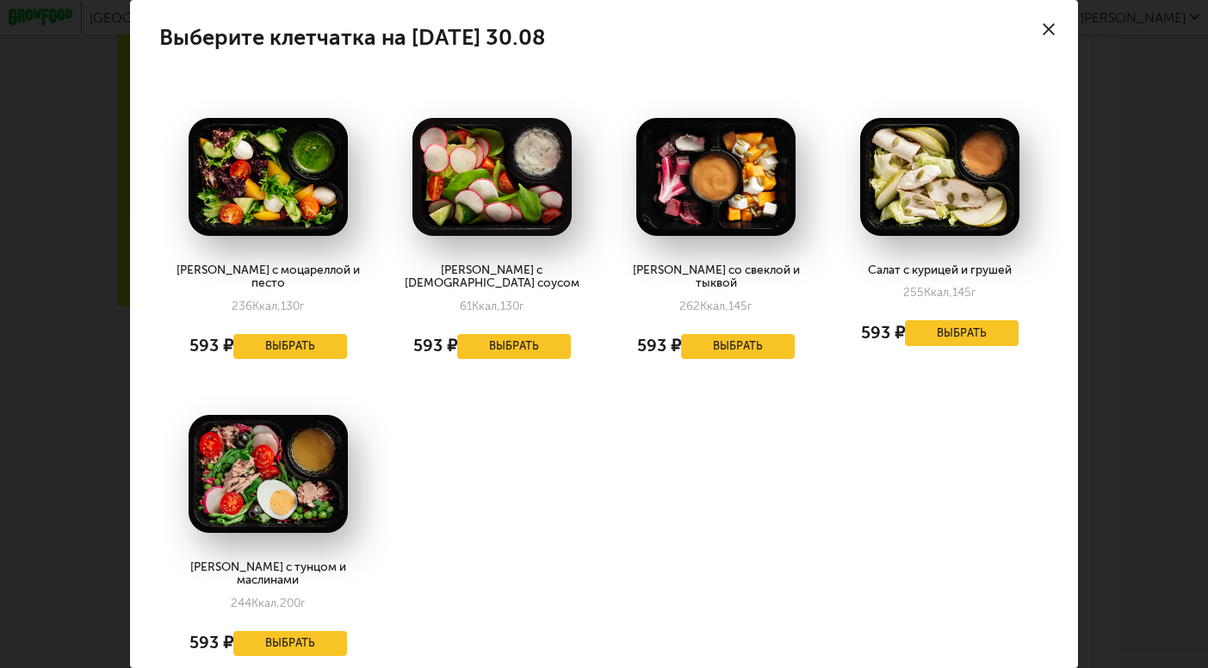
click at [1048, 30] on icon at bounding box center [1048, 29] width 12 height 12
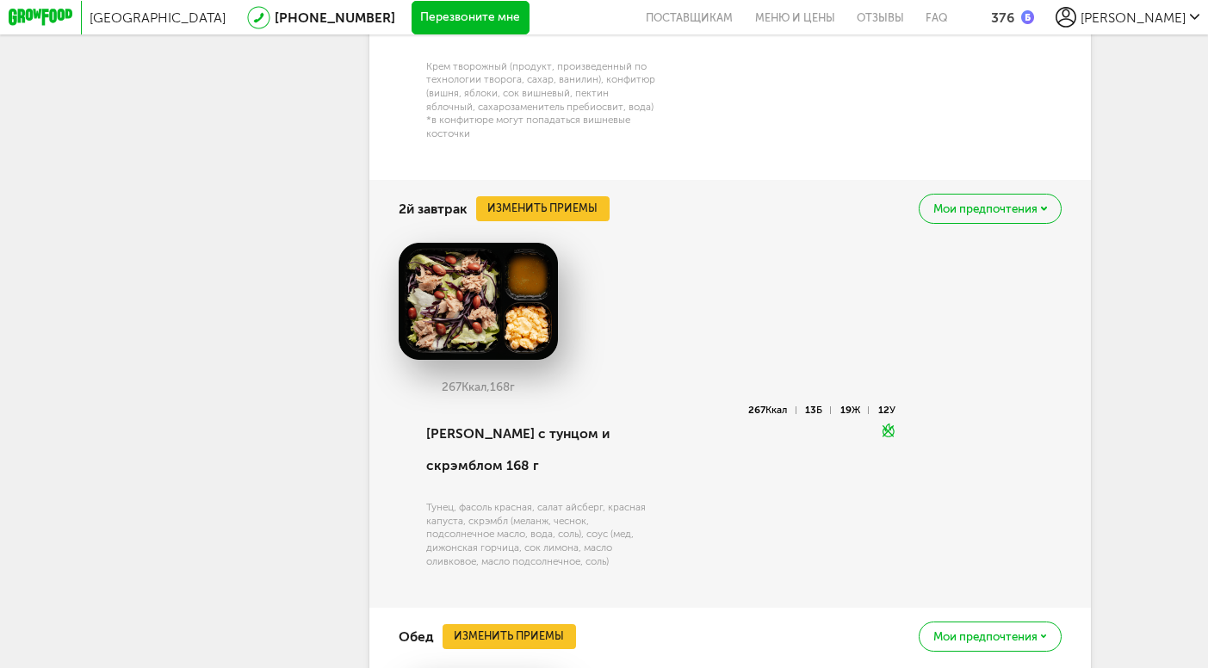
scroll to position [1365, 0]
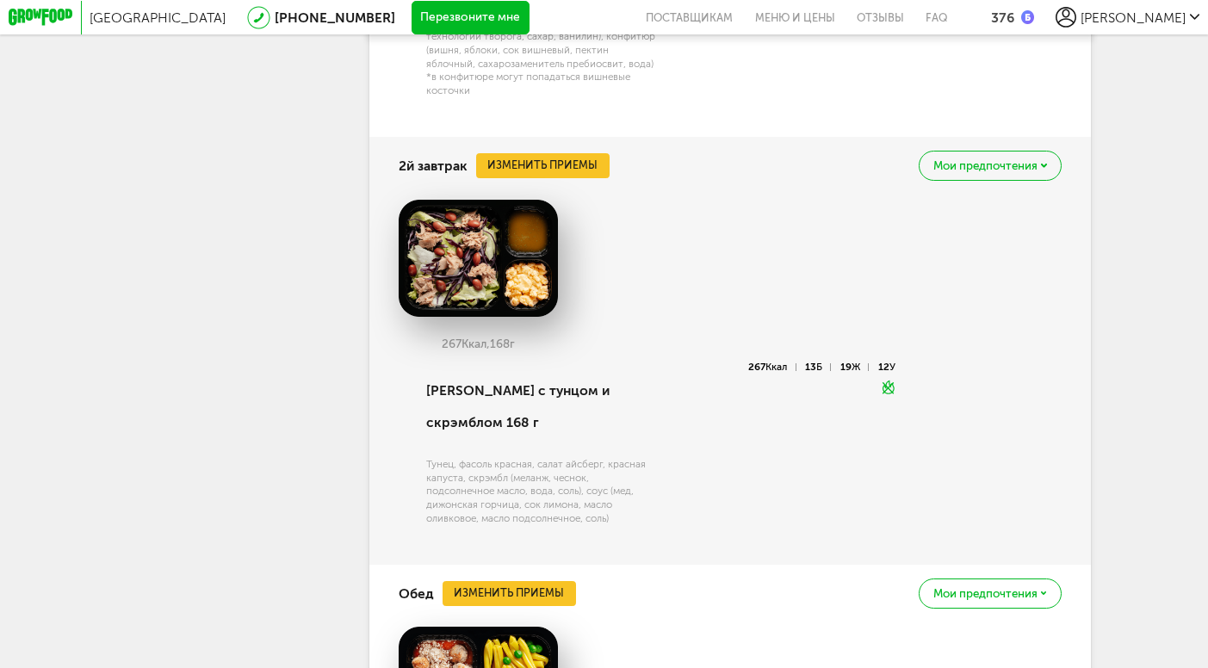
click at [958, 169] on span "Мои предпочтения" at bounding box center [985, 165] width 104 height 11
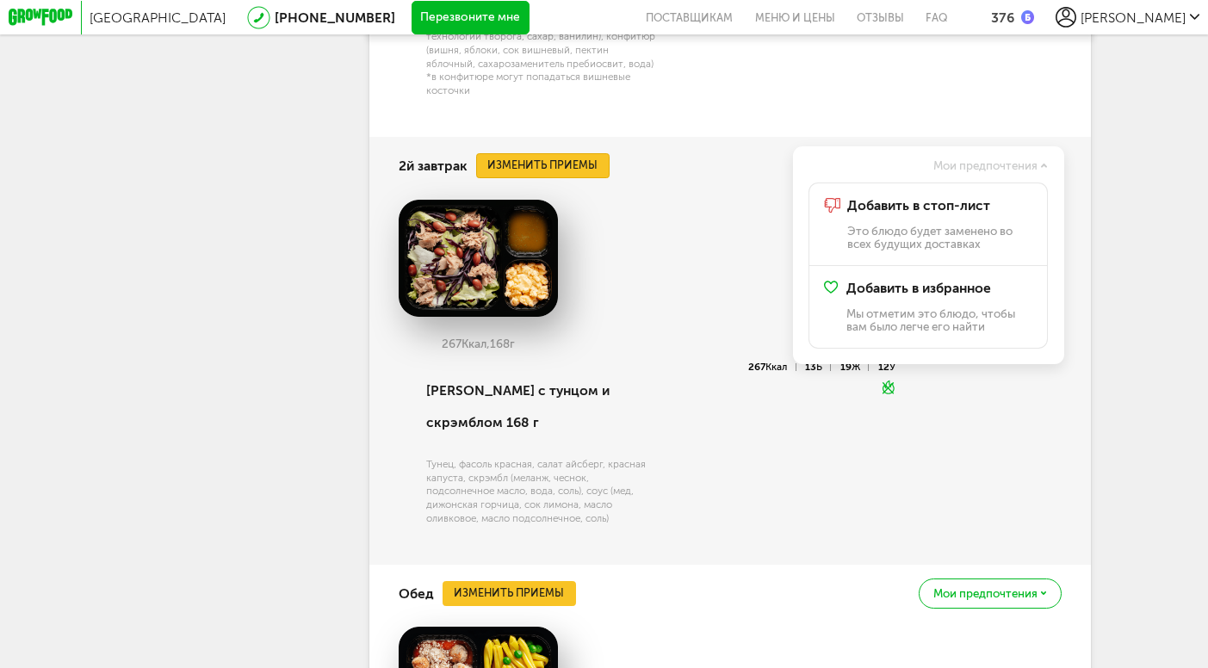
click at [566, 172] on button "Изменить приемы" at bounding box center [543, 165] width 134 height 25
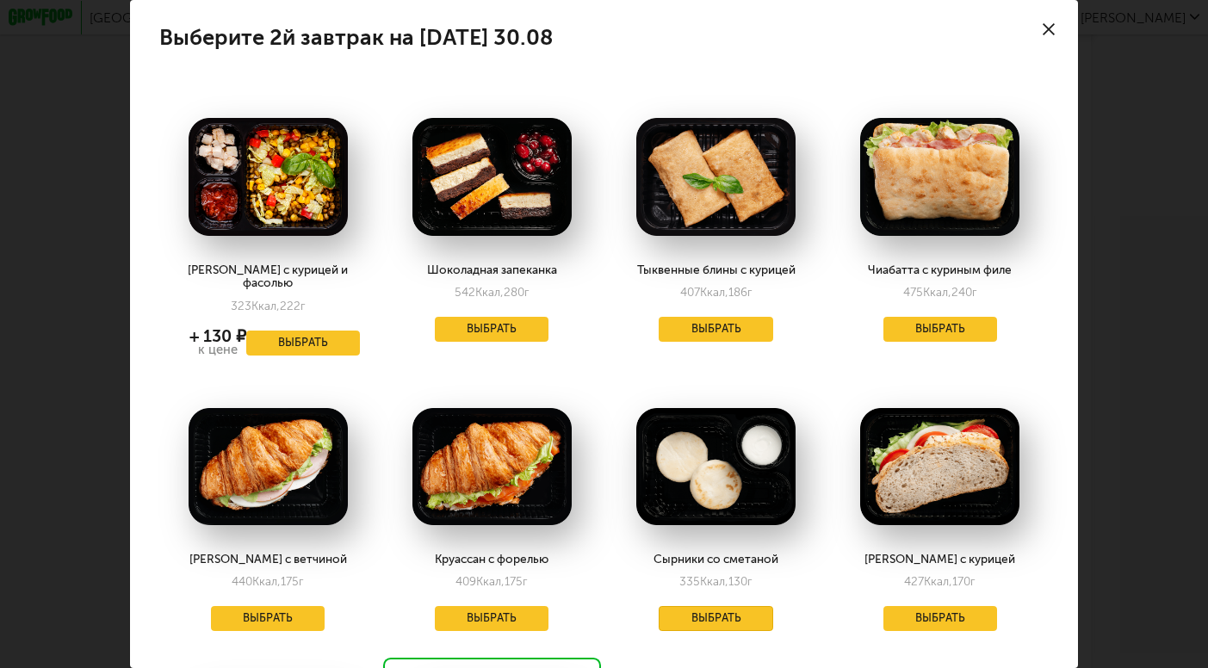
click at [731, 606] on button "Выбрать" at bounding box center [715, 618] width 114 height 25
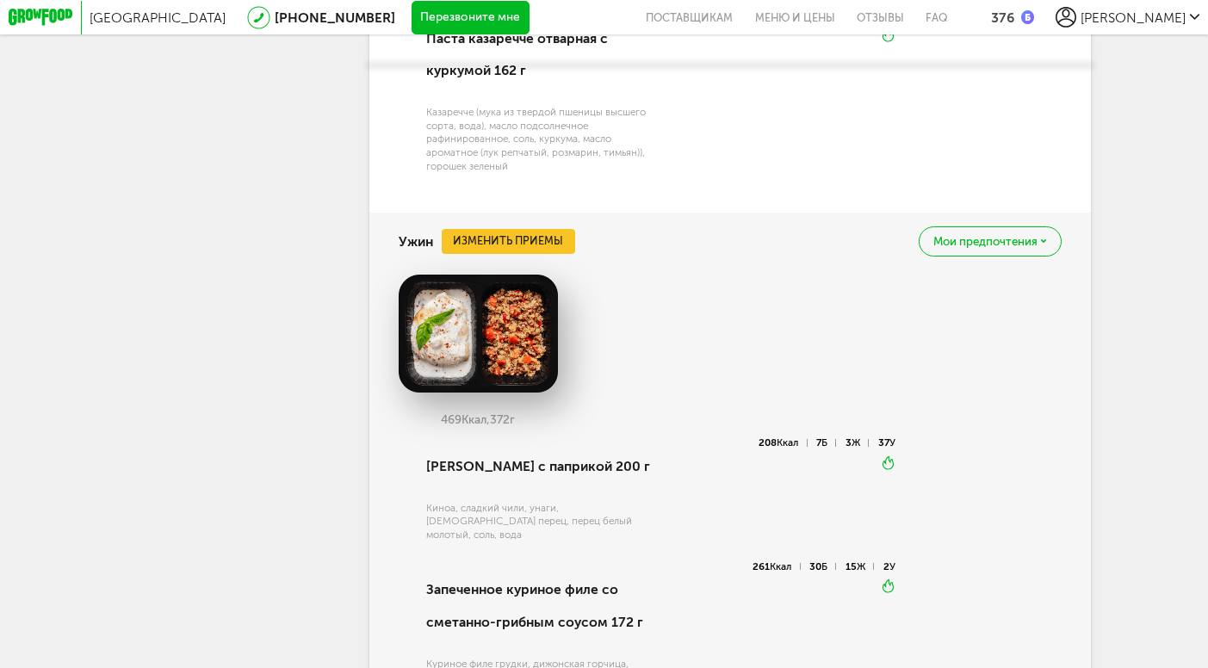
scroll to position [2320, 0]
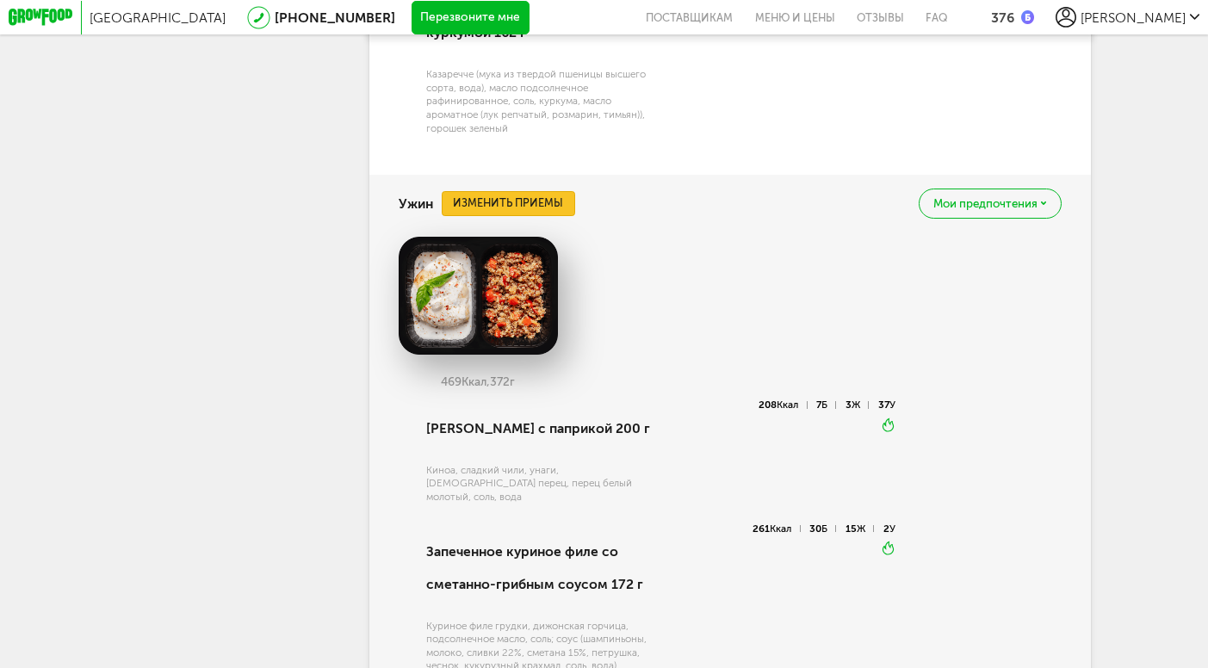
click at [529, 205] on button "Изменить приемы" at bounding box center [509, 203] width 134 height 25
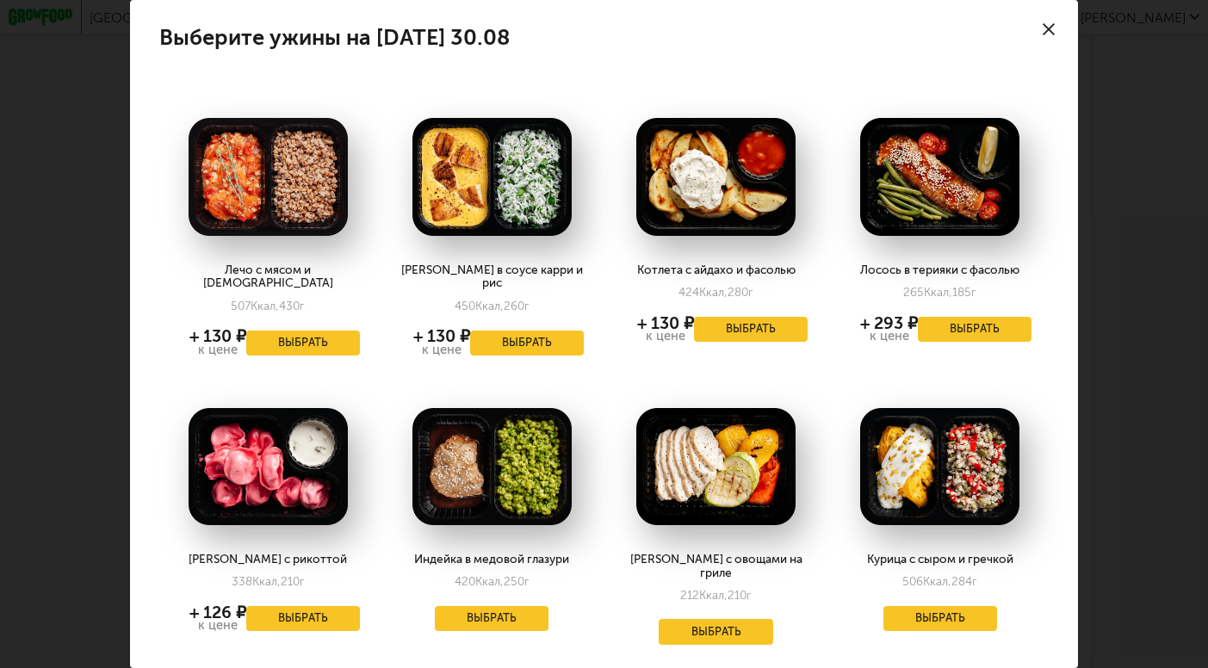
click at [1046, 28] on use at bounding box center [1048, 29] width 12 height 12
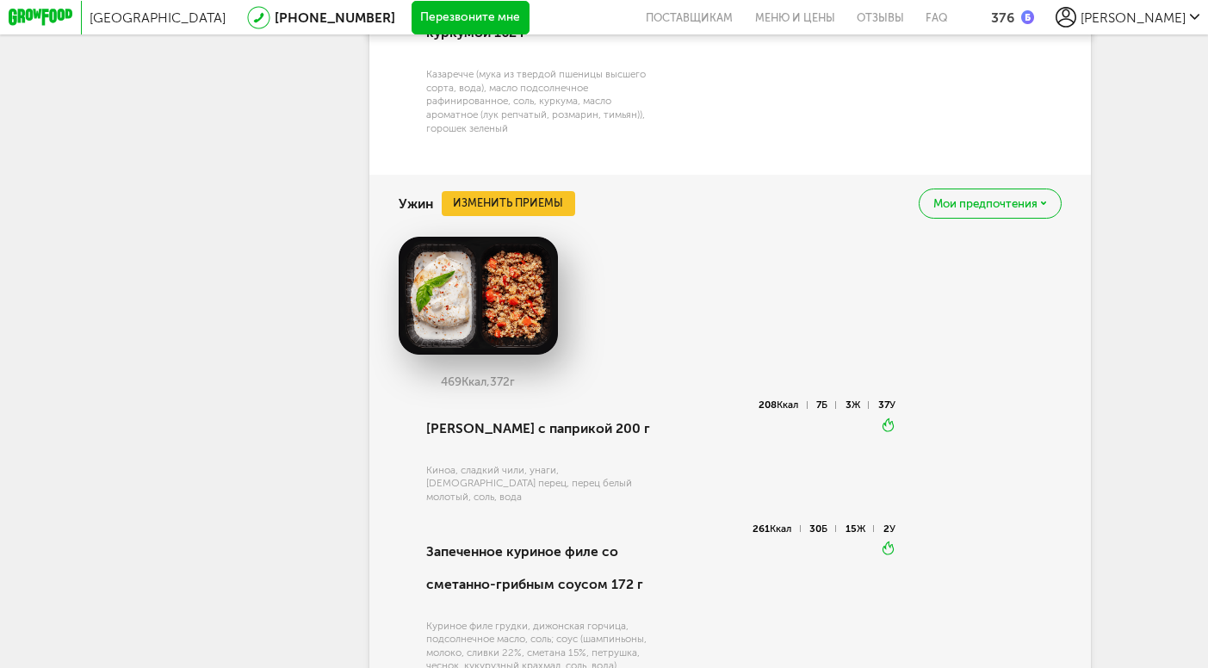
click at [533, 185] on div "Ужин Изменить приемы Мои предпочтения" at bounding box center [730, 204] width 663 height 58
click at [507, 203] on button "Изменить приемы" at bounding box center [509, 203] width 134 height 25
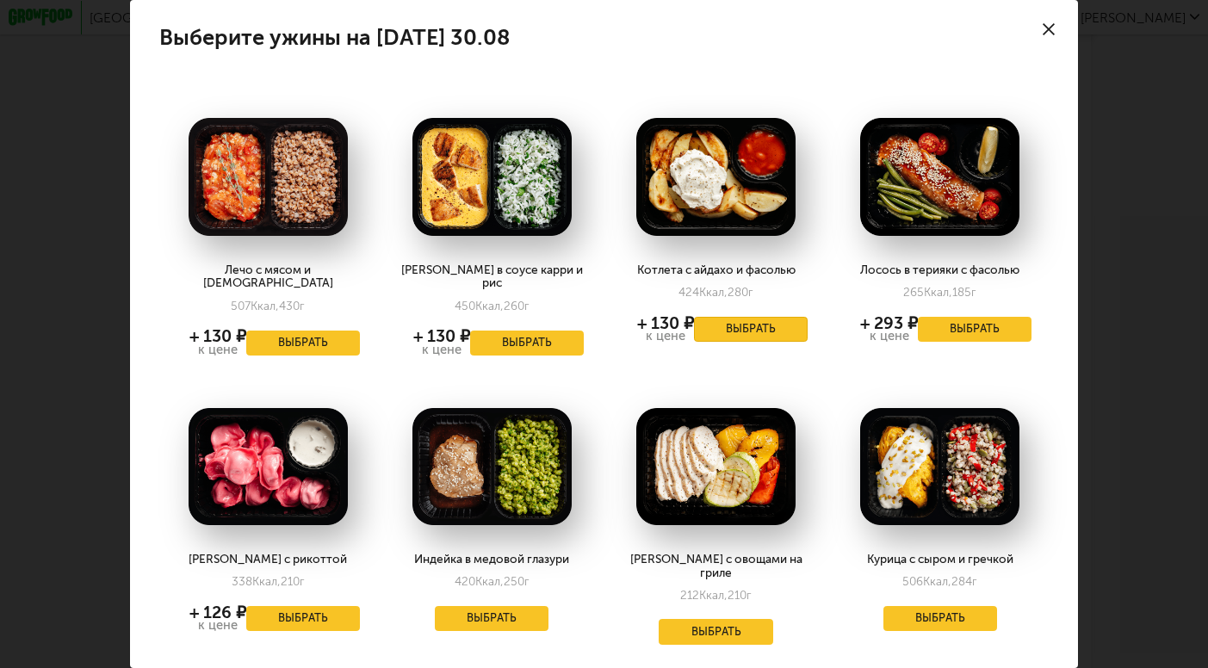
click at [743, 320] on button "Выбрать" at bounding box center [751, 329] width 114 height 25
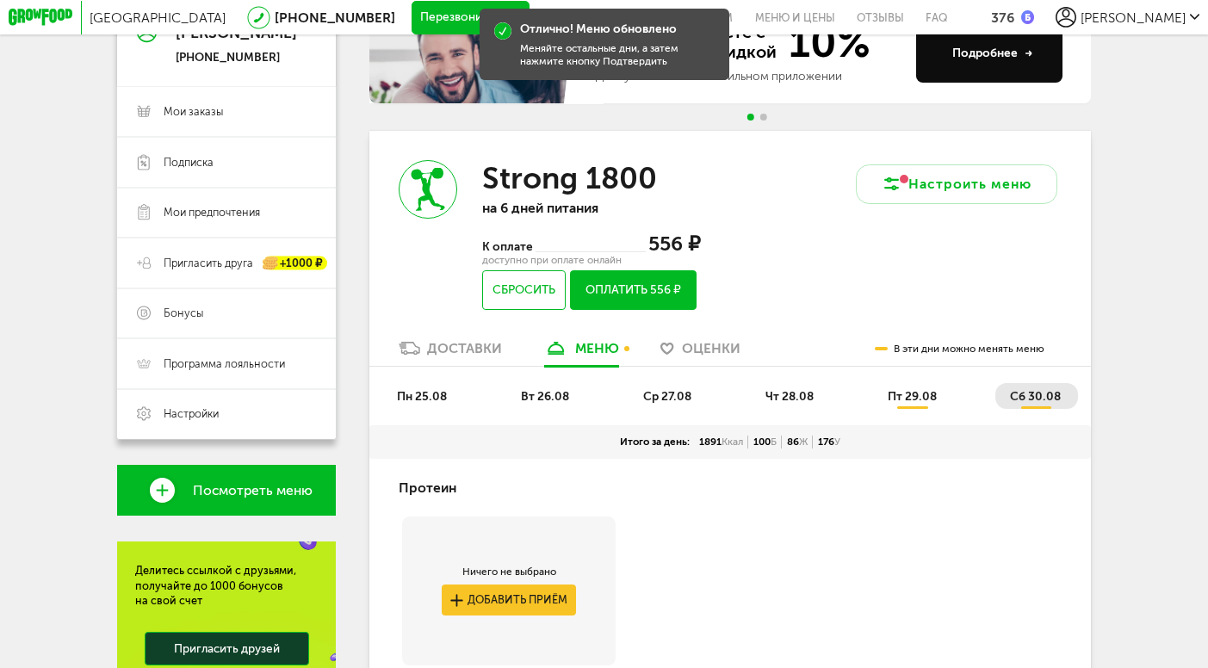
scroll to position [0, 0]
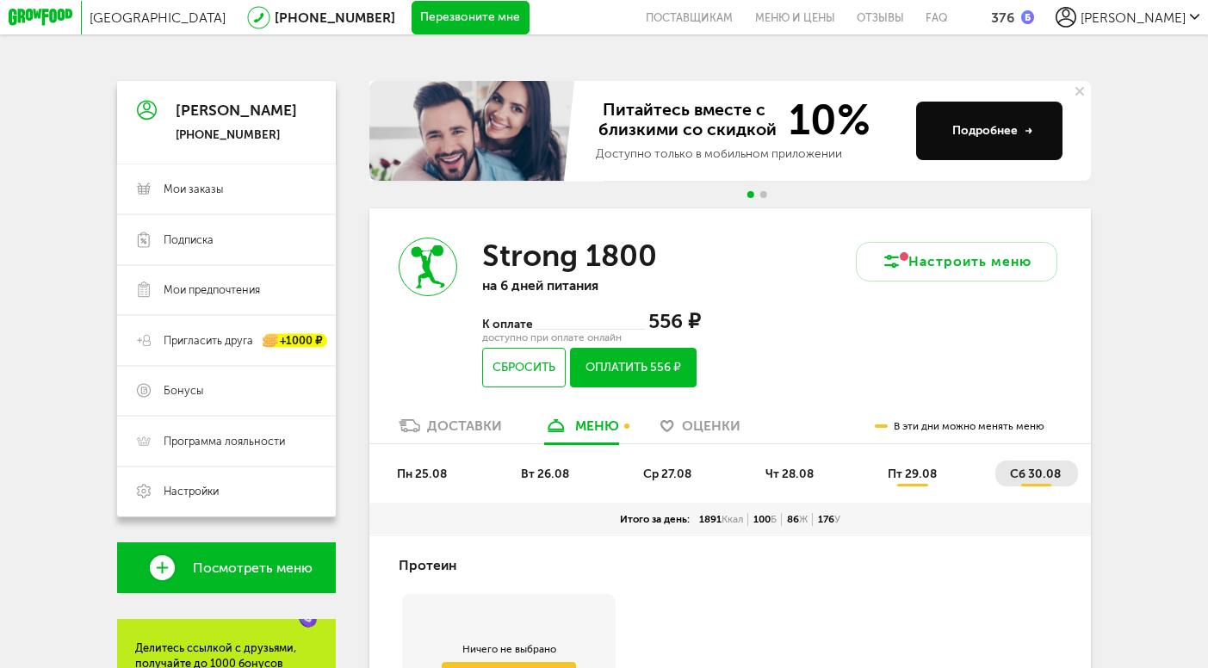
click at [414, 472] on span "пн 25.08" at bounding box center [422, 474] width 50 height 15
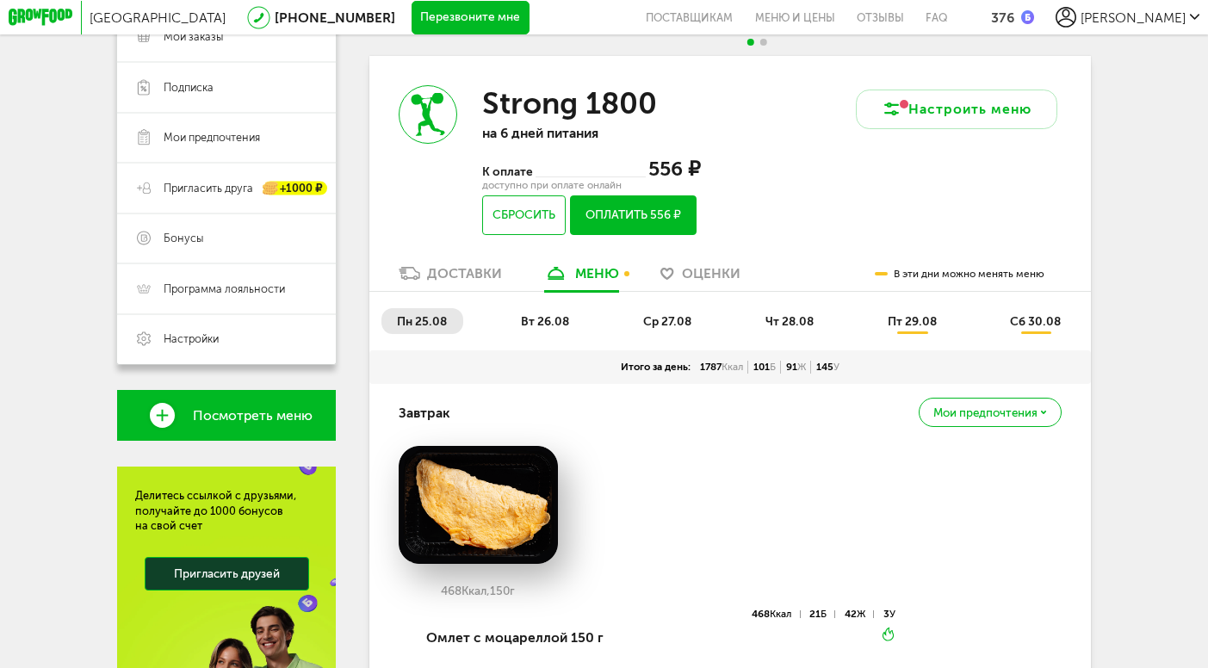
scroll to position [170, 0]
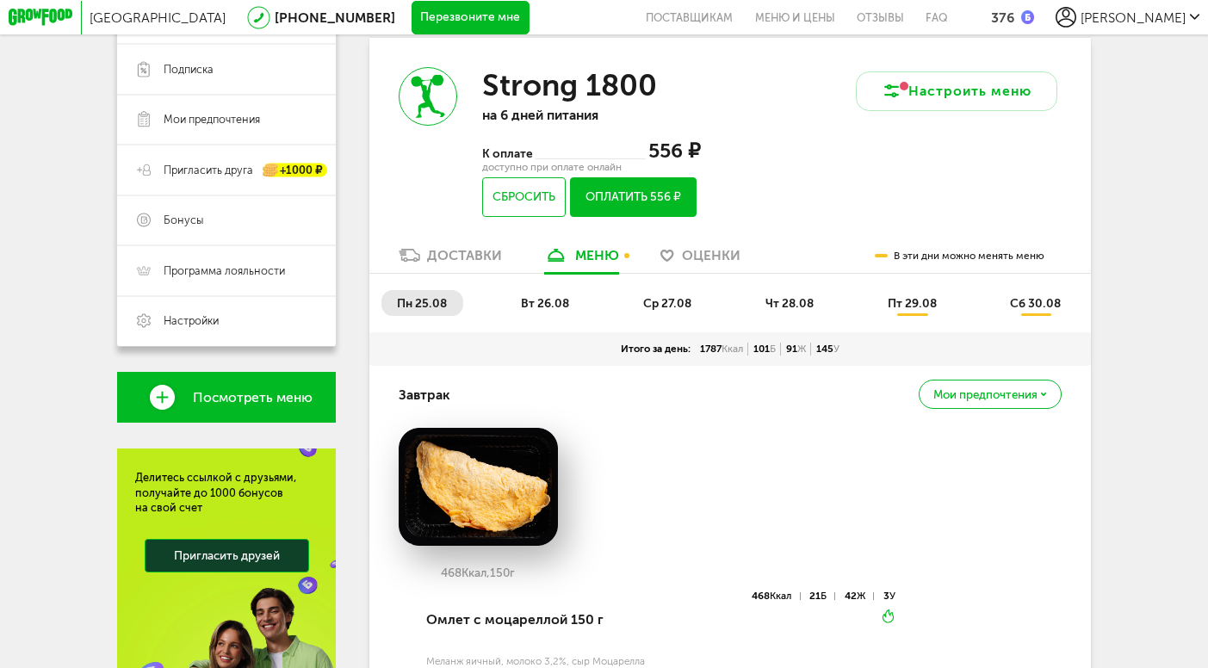
click at [552, 301] on span "вт 26.08" at bounding box center [545, 303] width 48 height 15
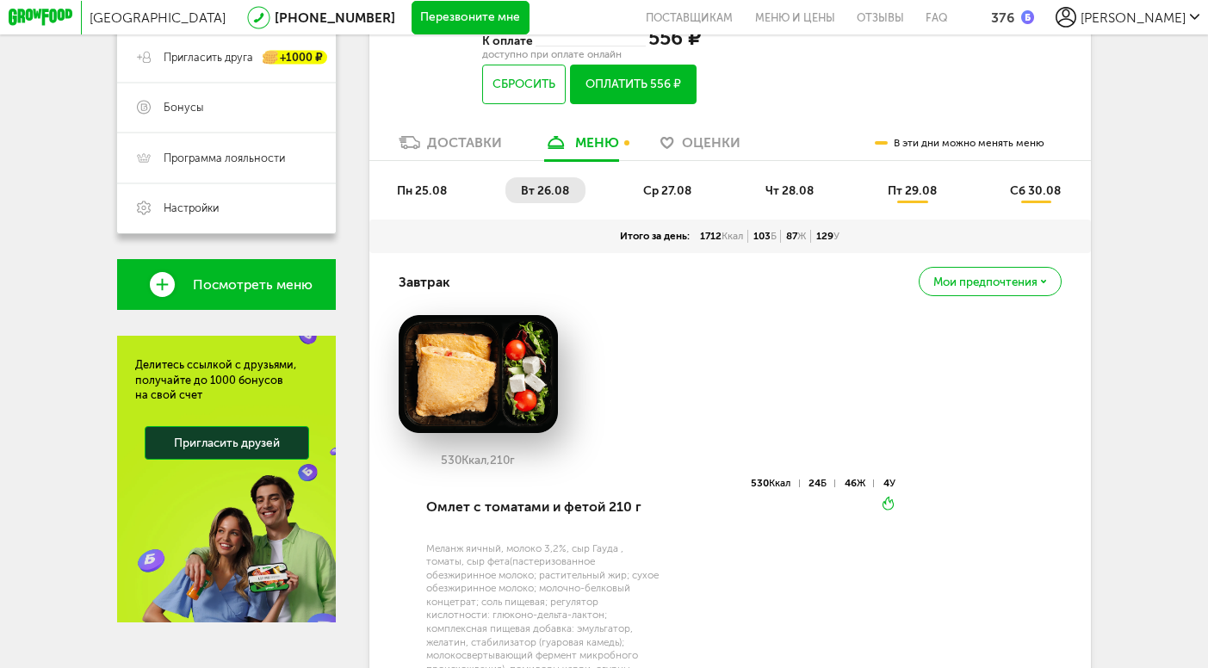
scroll to position [302, 0]
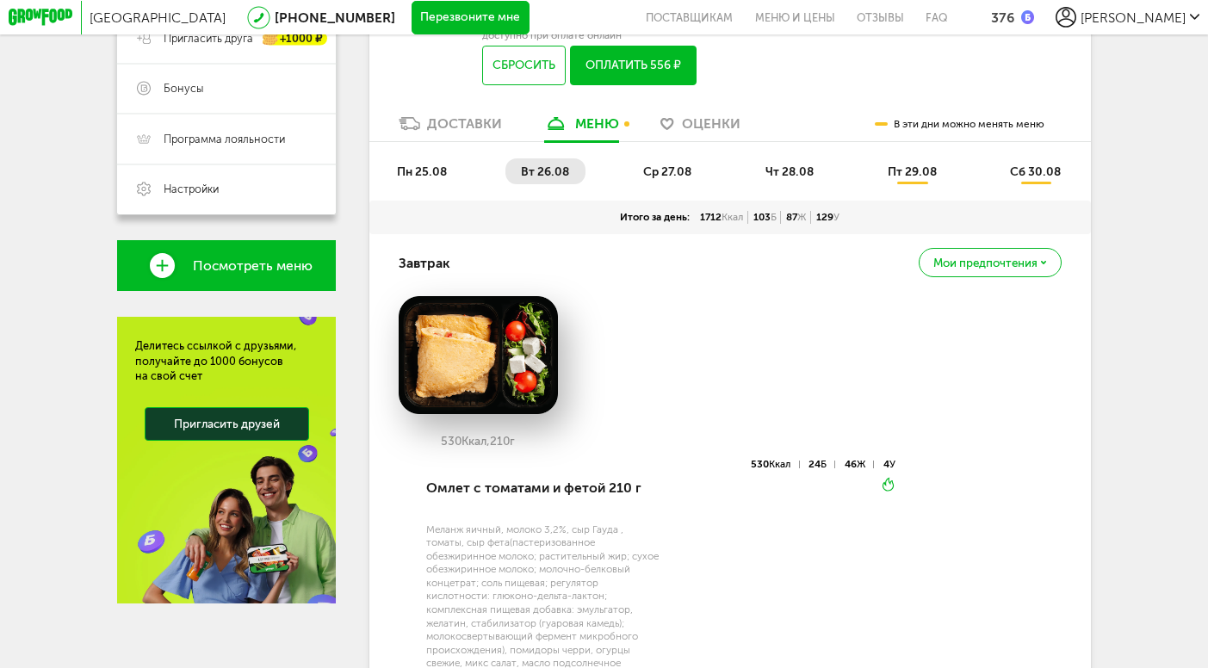
click at [674, 168] on span "ср 27.08" at bounding box center [667, 171] width 48 height 15
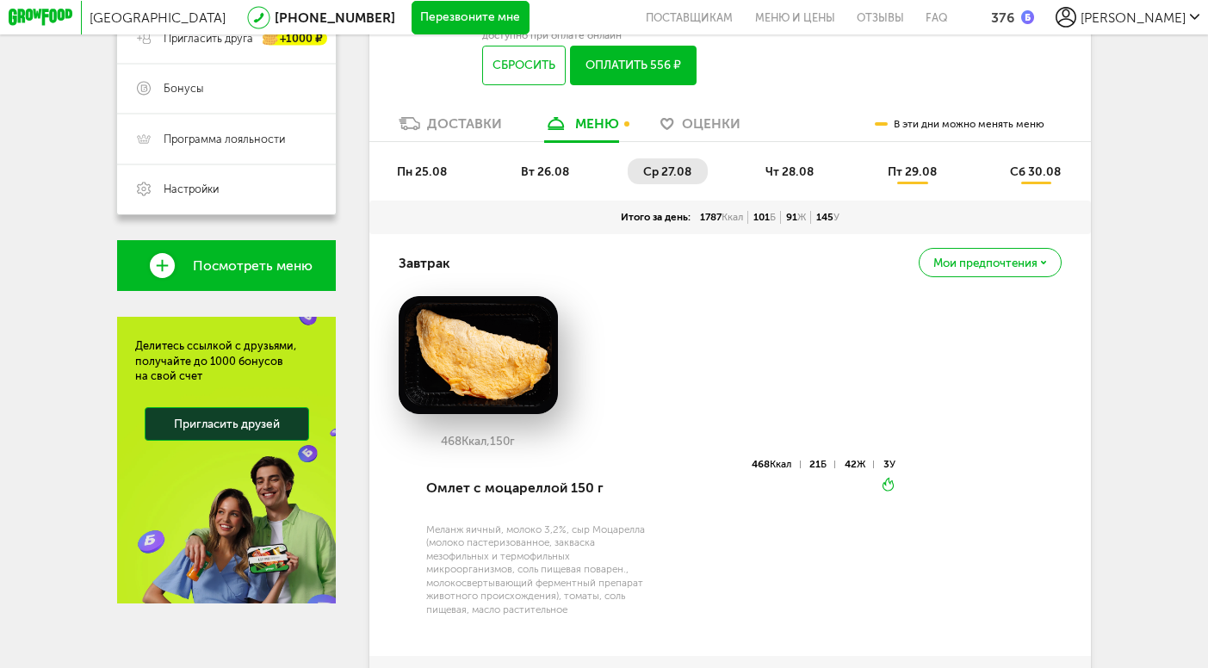
click at [781, 173] on span "чт 28.08" at bounding box center [789, 171] width 48 height 15
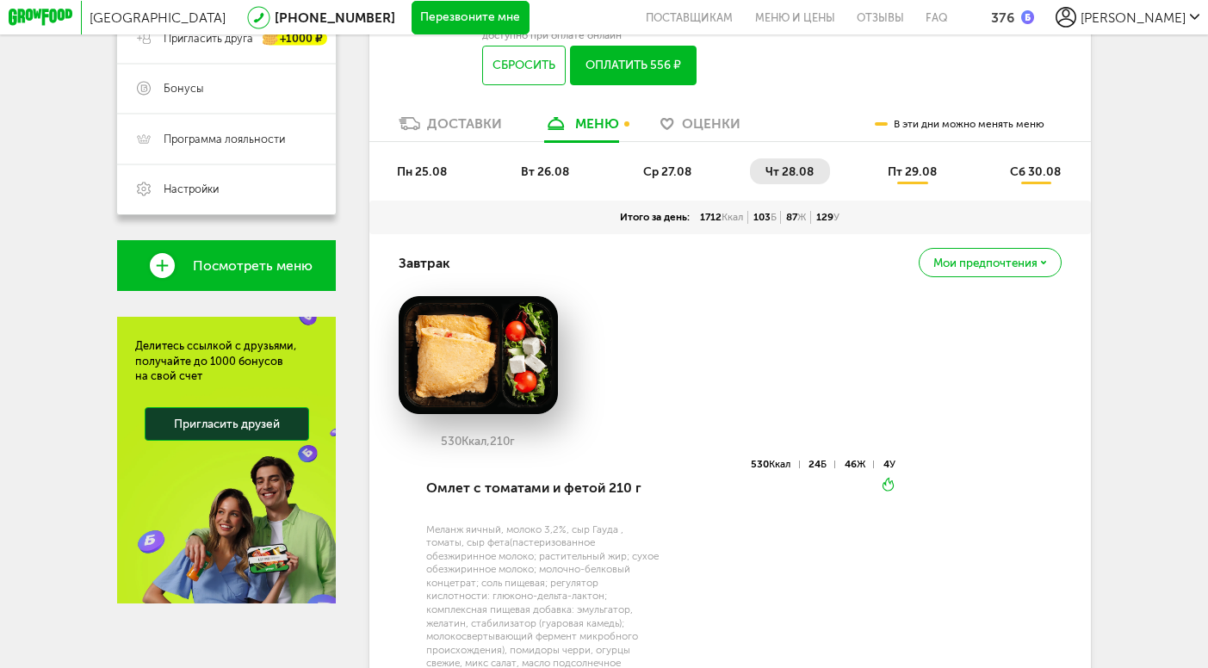
click at [668, 65] on button "Оплатить 556 ₽" at bounding box center [633, 66] width 127 height 40
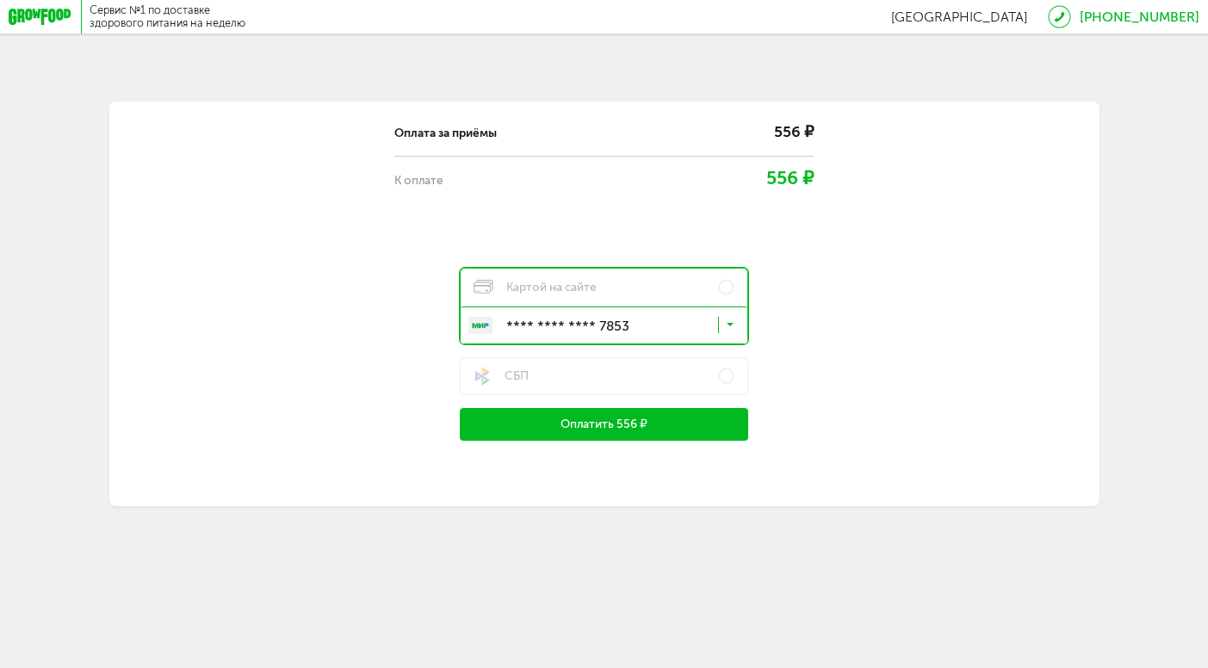
click at [734, 320] on icon at bounding box center [730, 328] width 9 height 16
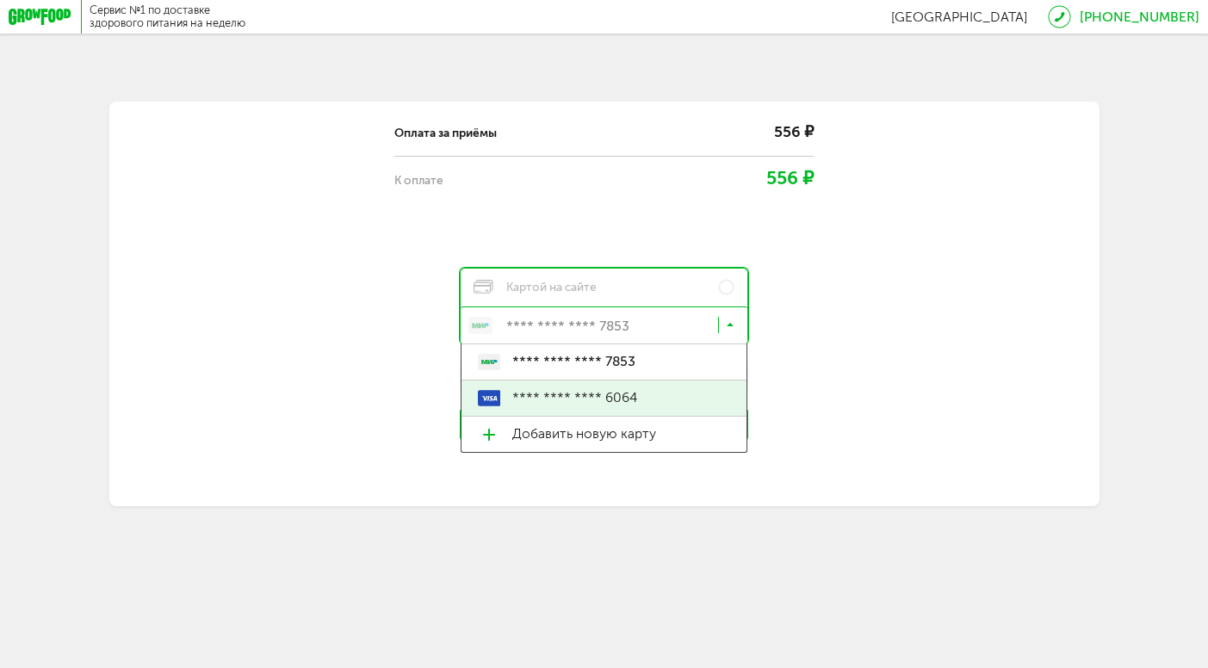
click at [639, 403] on span "**** **** **** 6064" at bounding box center [620, 397] width 217 height 35
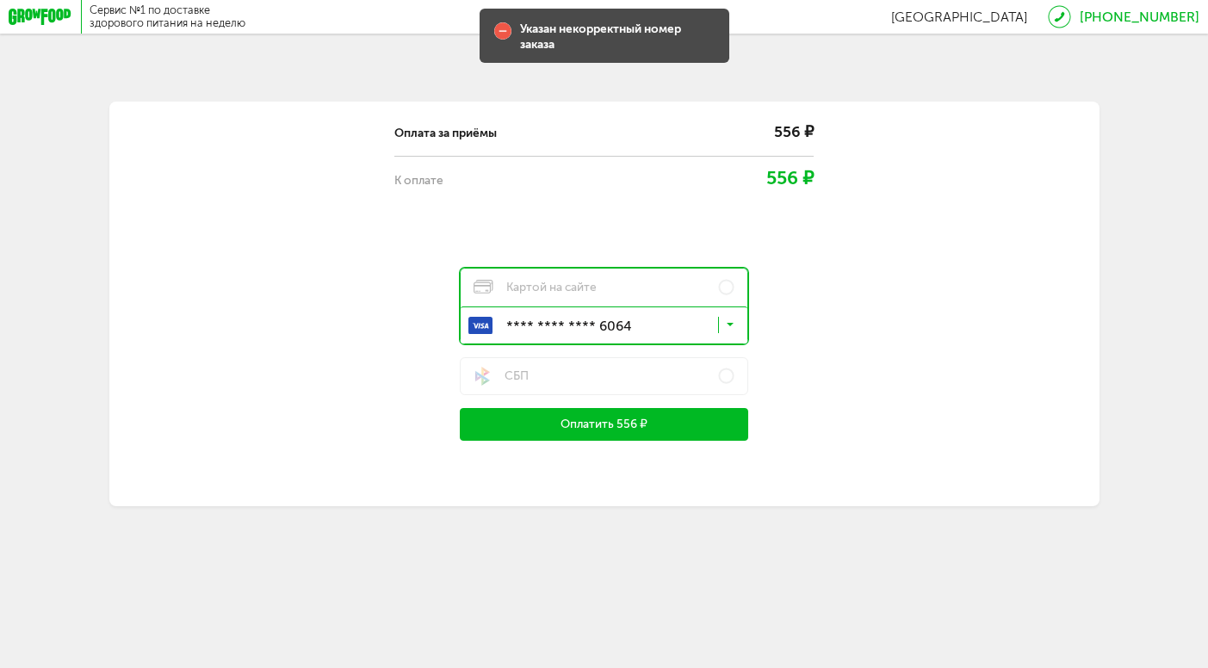
click at [592, 436] on button "Оплатить 556 ₽" at bounding box center [604, 425] width 288 height 34
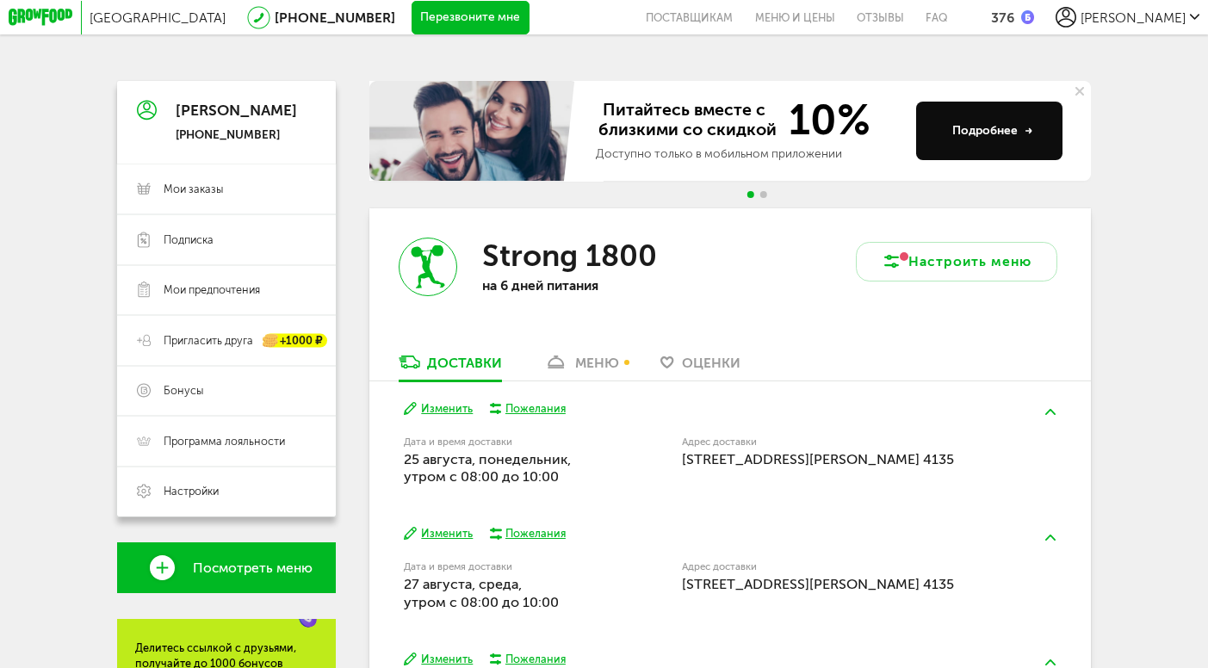
click at [1014, 18] on div "376" at bounding box center [1002, 17] width 23 height 16
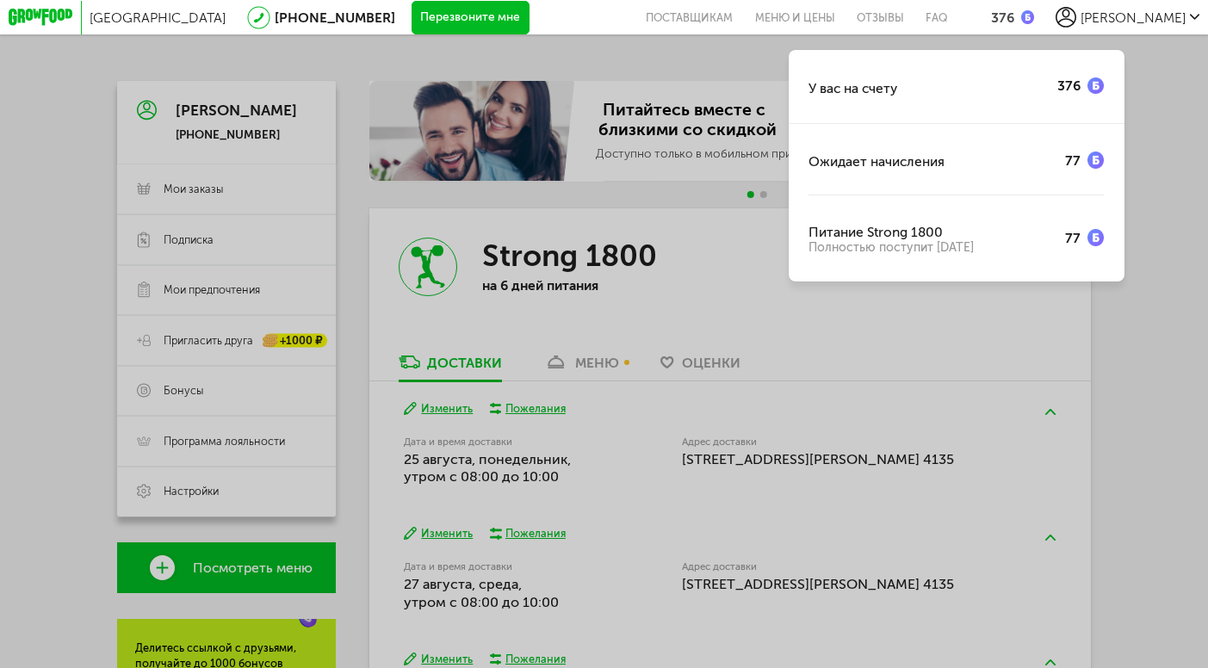
click at [1093, 90] on img at bounding box center [1095, 85] width 16 height 16
click at [1126, 443] on div "У вас на счету 376 Ожидает начисления 77 Питание Strong 1800 Полностью поступит…" at bounding box center [604, 334] width 1208 height 668
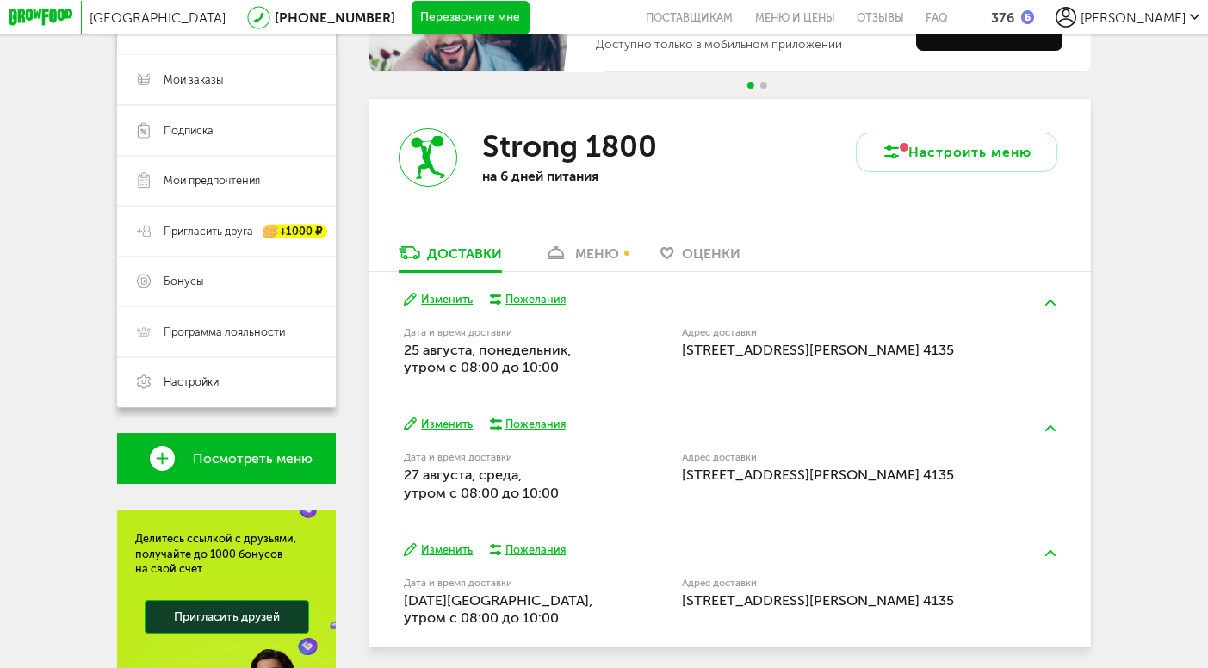
scroll to position [110, 0]
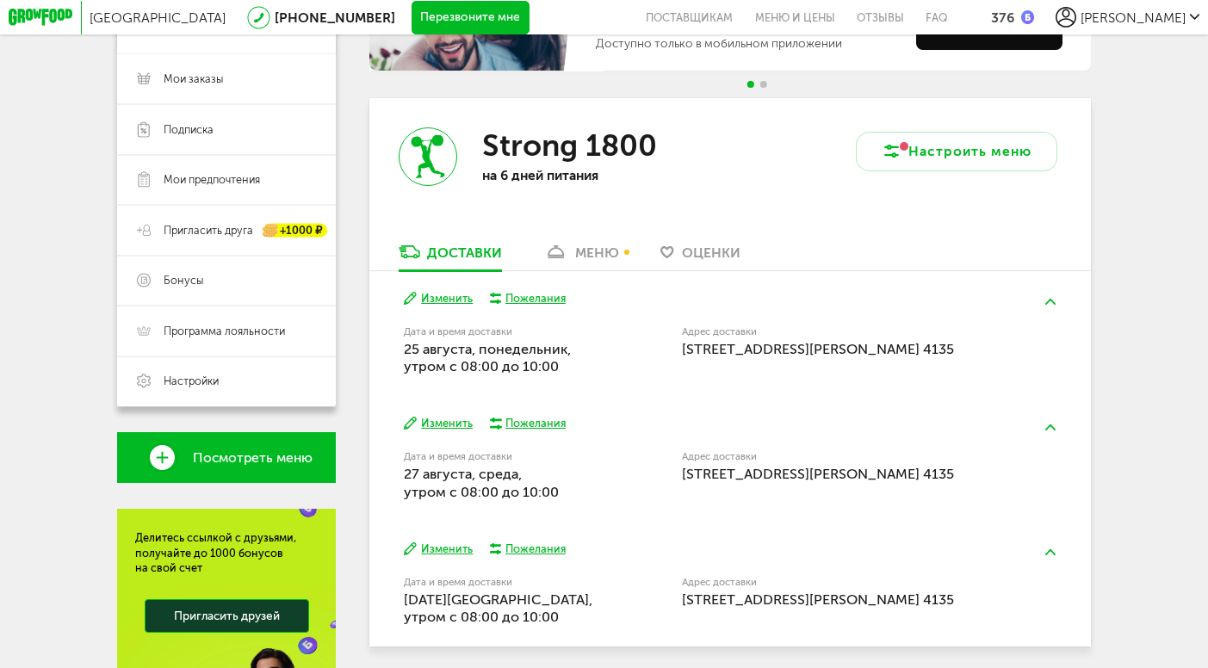
click at [590, 255] on div "меню" at bounding box center [597, 252] width 44 height 16
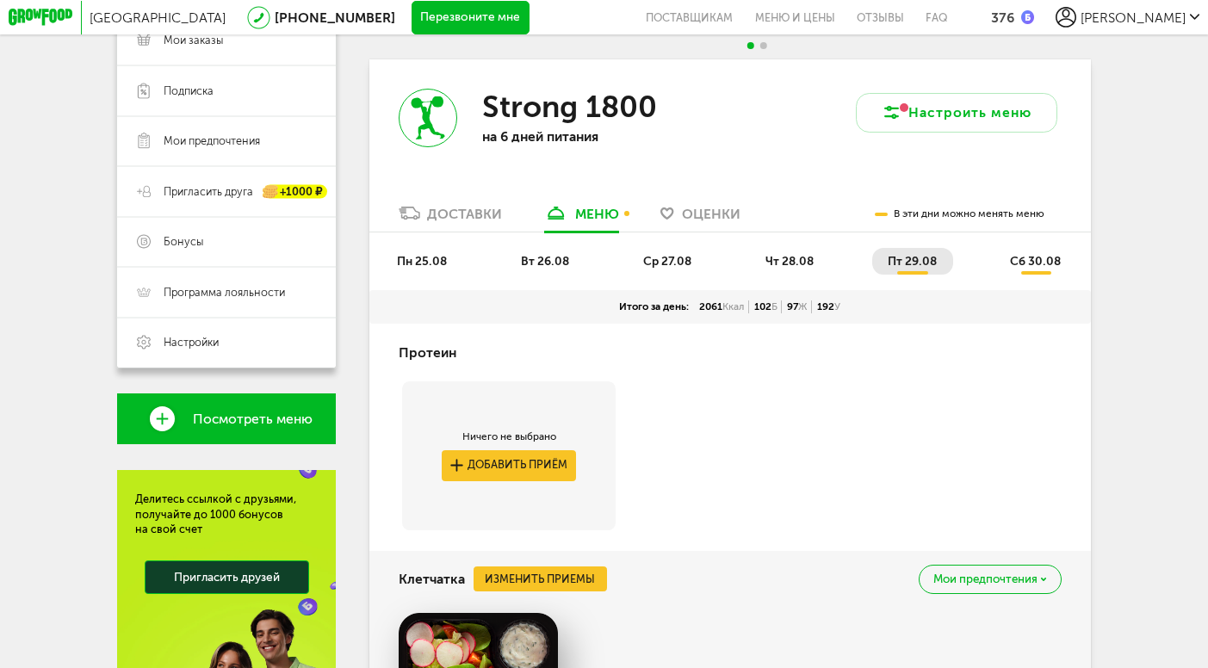
scroll to position [150, 0]
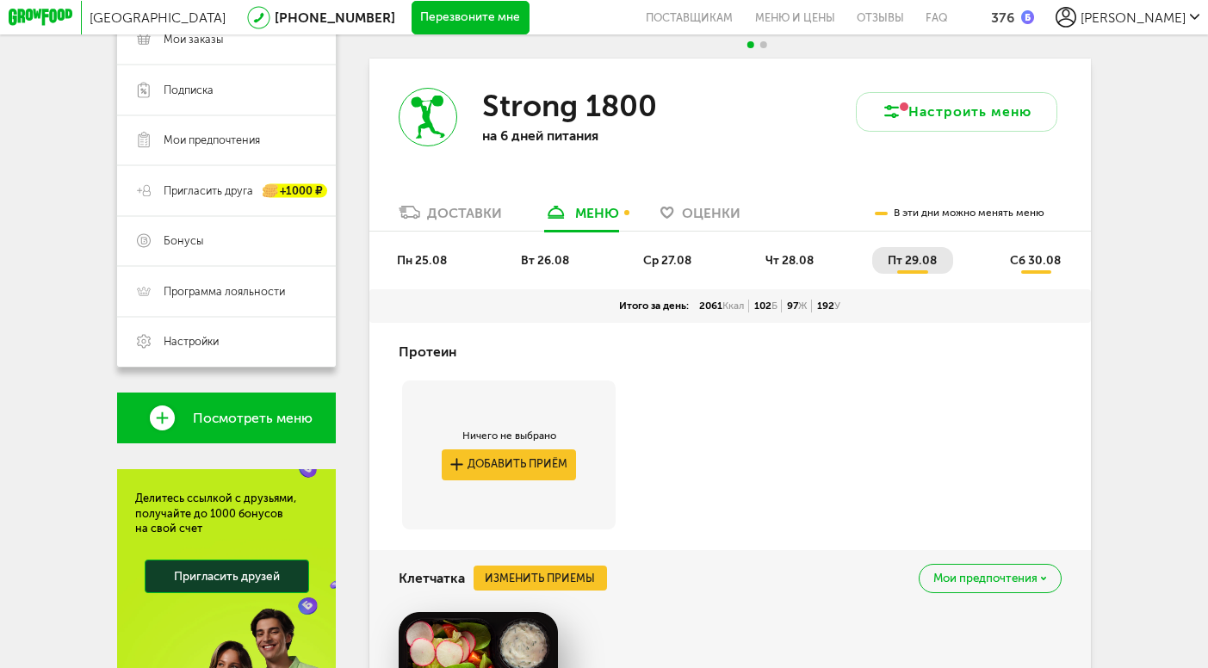
click at [429, 258] on span "пн 25.08" at bounding box center [422, 260] width 50 height 15
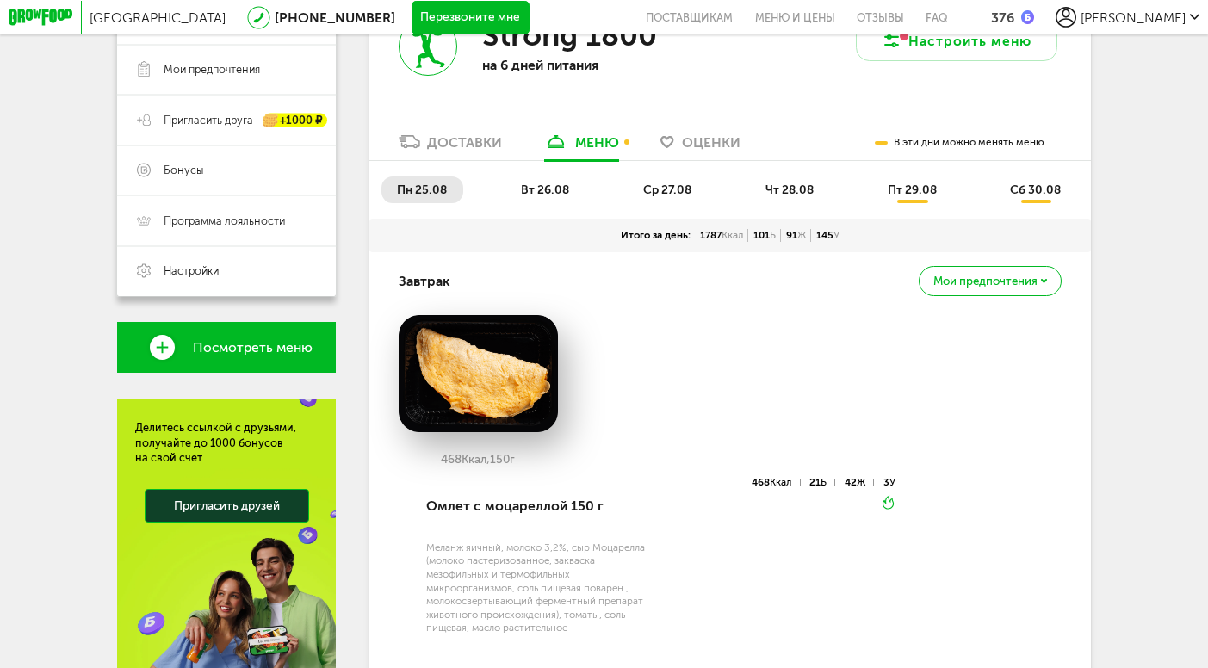
scroll to position [245, 0]
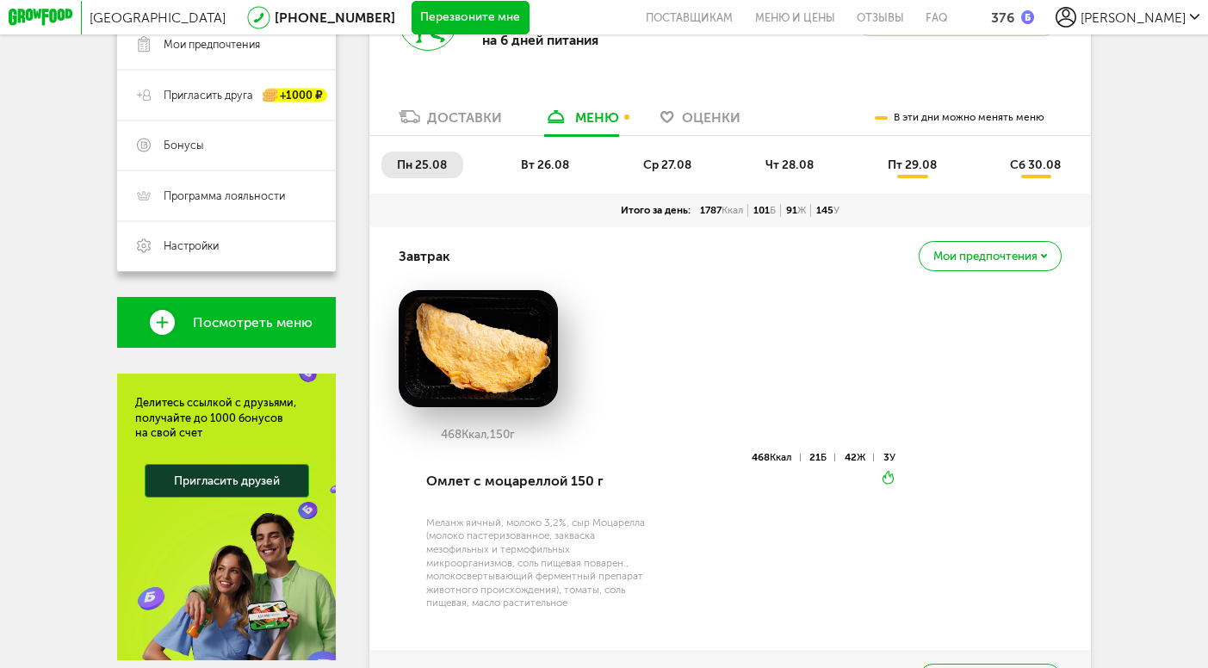
click at [541, 175] on li "вт 26.08" at bounding box center [545, 164] width 80 height 27
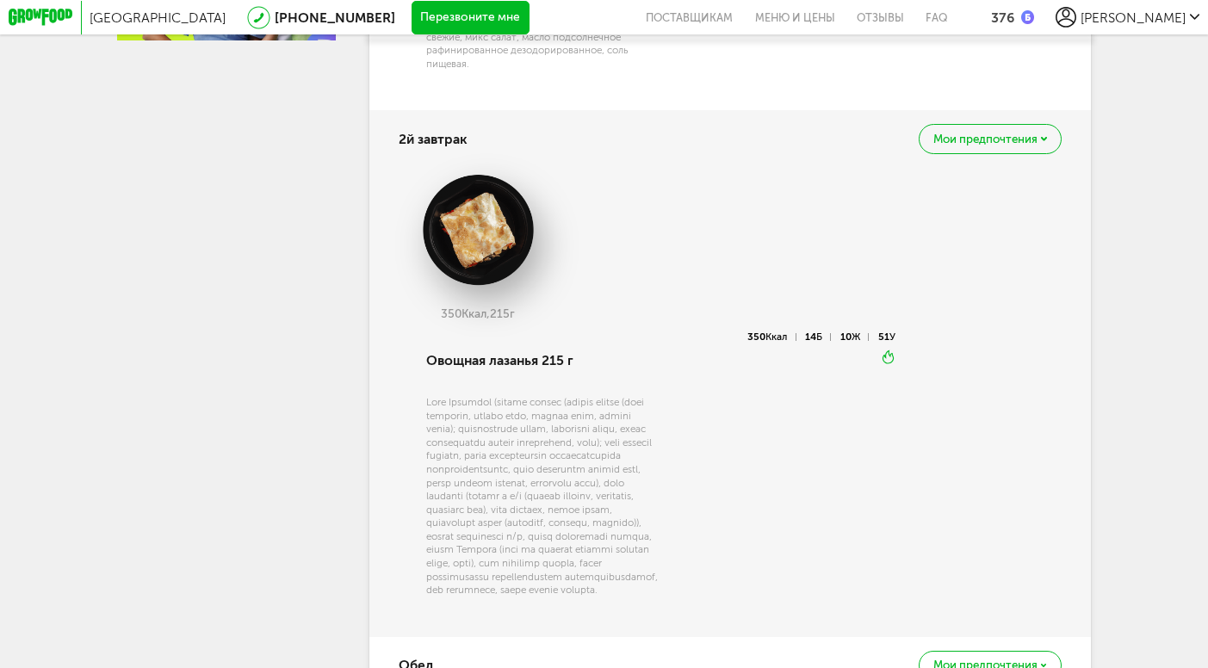
scroll to position [868, 0]
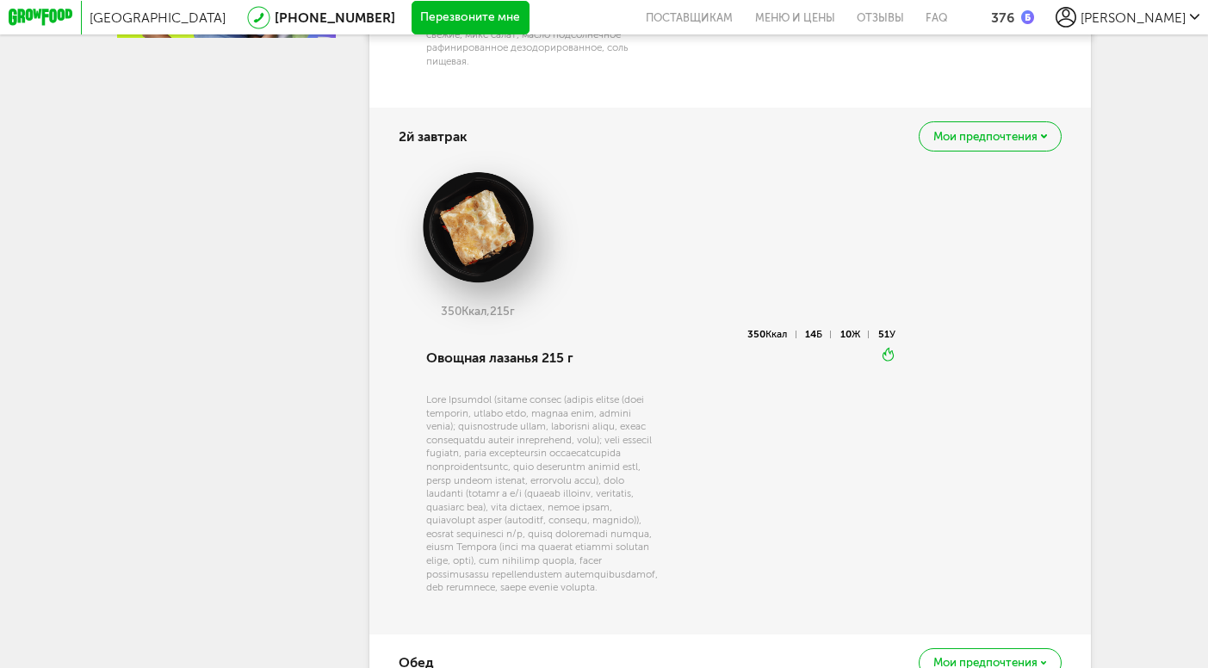
click at [955, 132] on span "Мои предпочтения" at bounding box center [985, 136] width 104 height 11
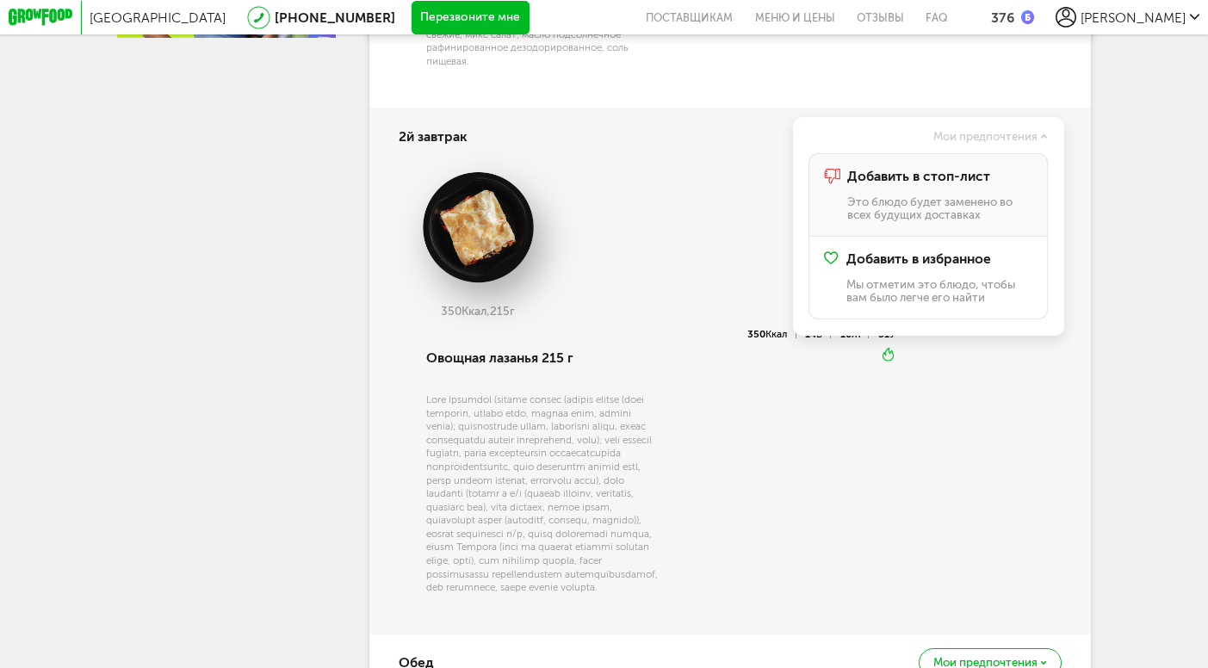
click at [921, 180] on span "Добавить в стоп-лист" at bounding box center [918, 176] width 143 height 15
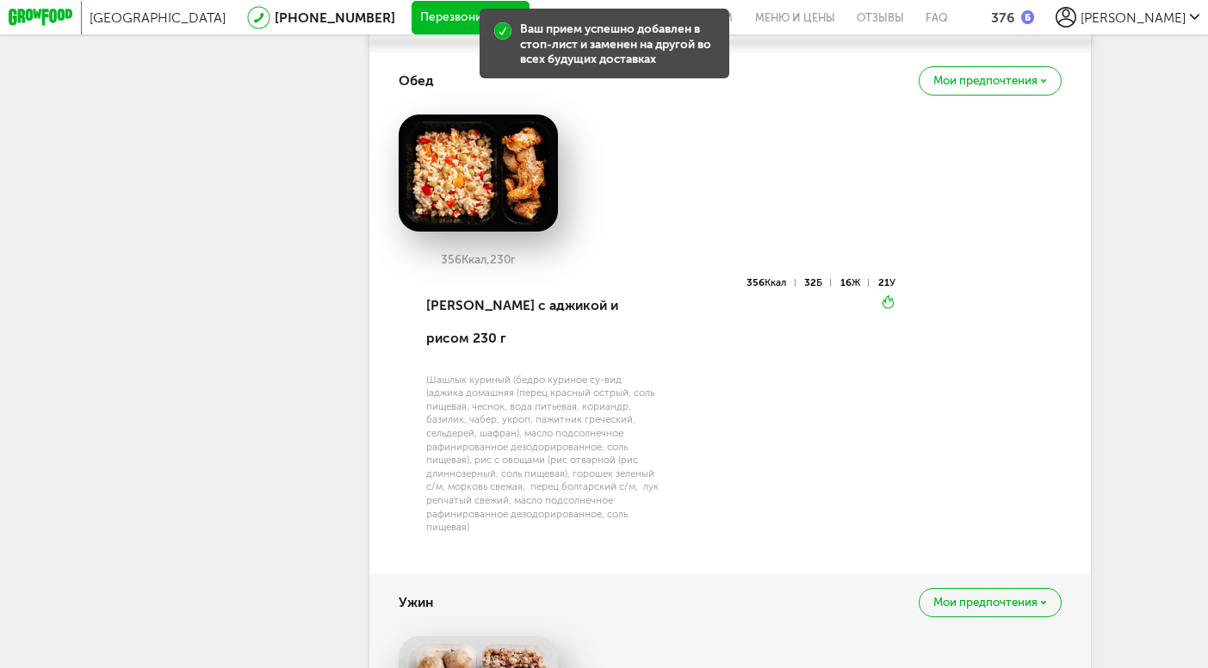
scroll to position [1458, 0]
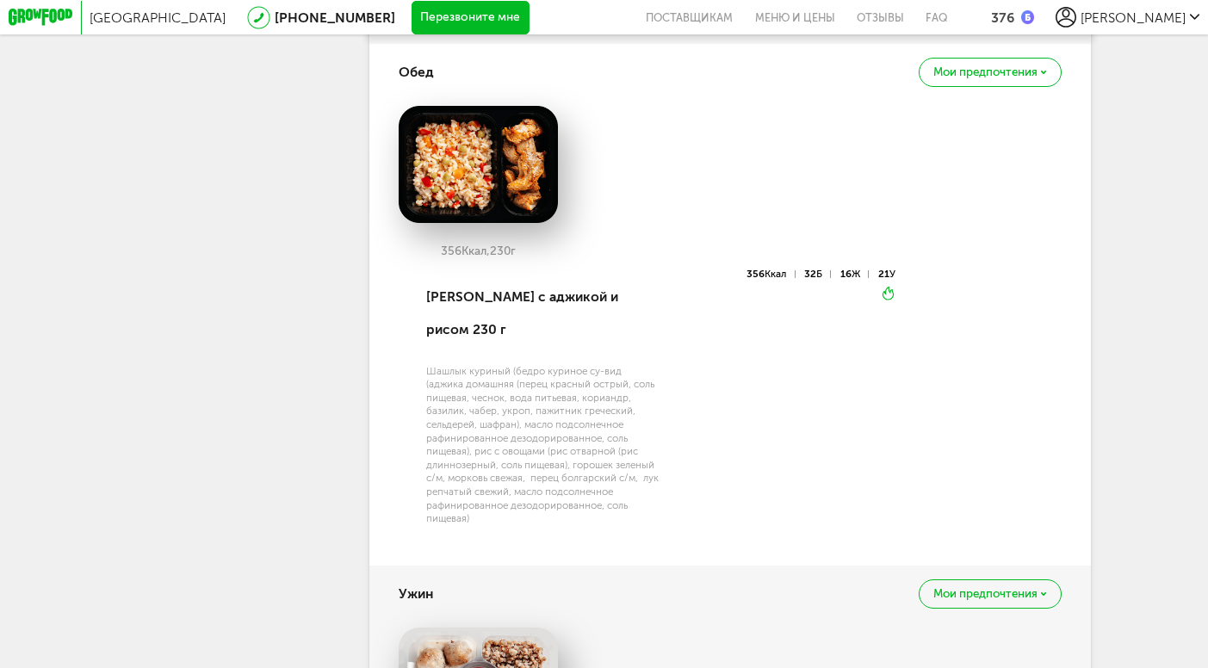
click at [961, 88] on div "Мои предпочтения" at bounding box center [989, 73] width 142 height 30
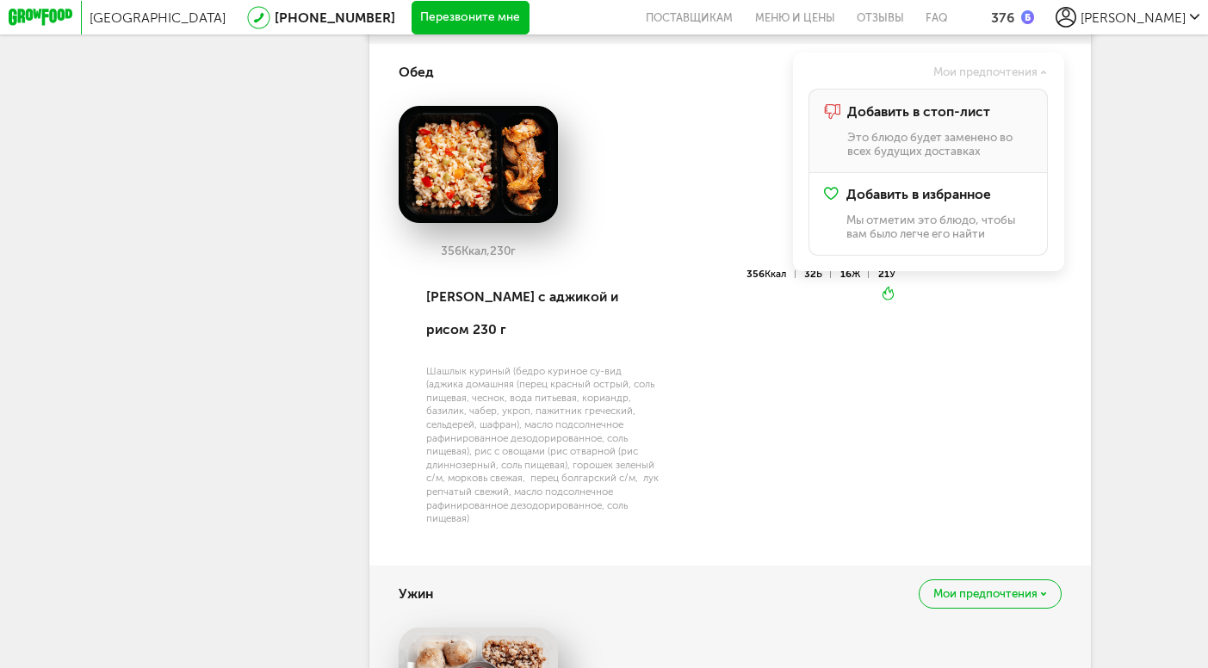
click at [918, 120] on span "Добавить в стоп-лист" at bounding box center [918, 111] width 143 height 15
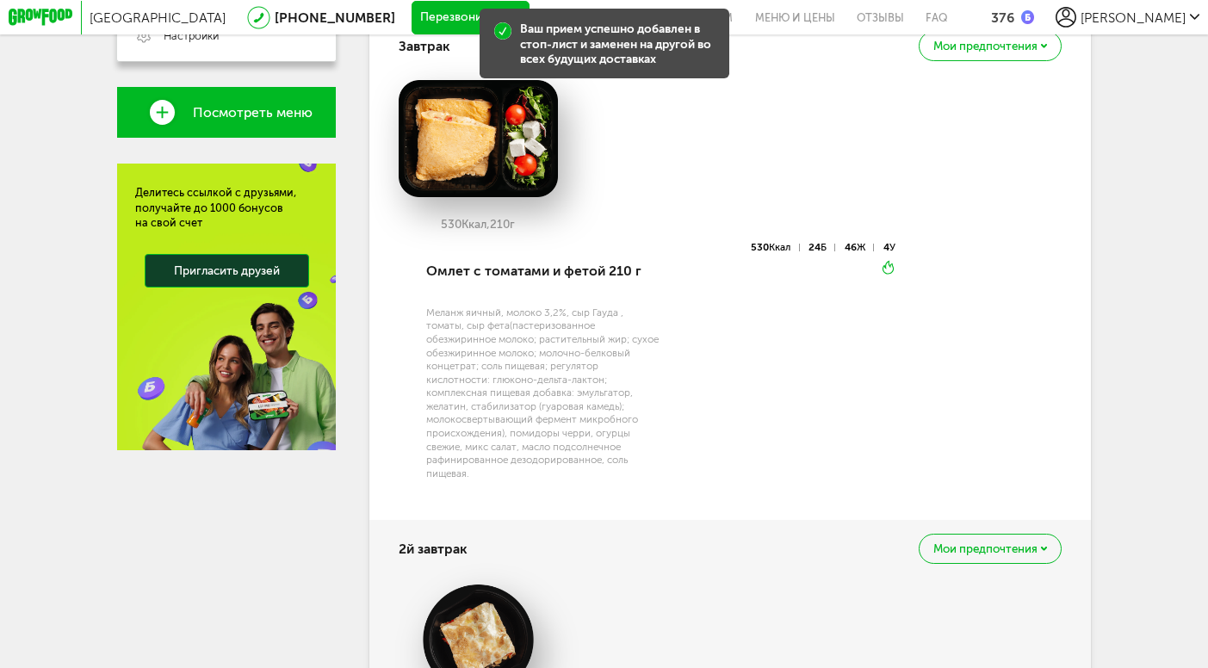
scroll to position [0, 0]
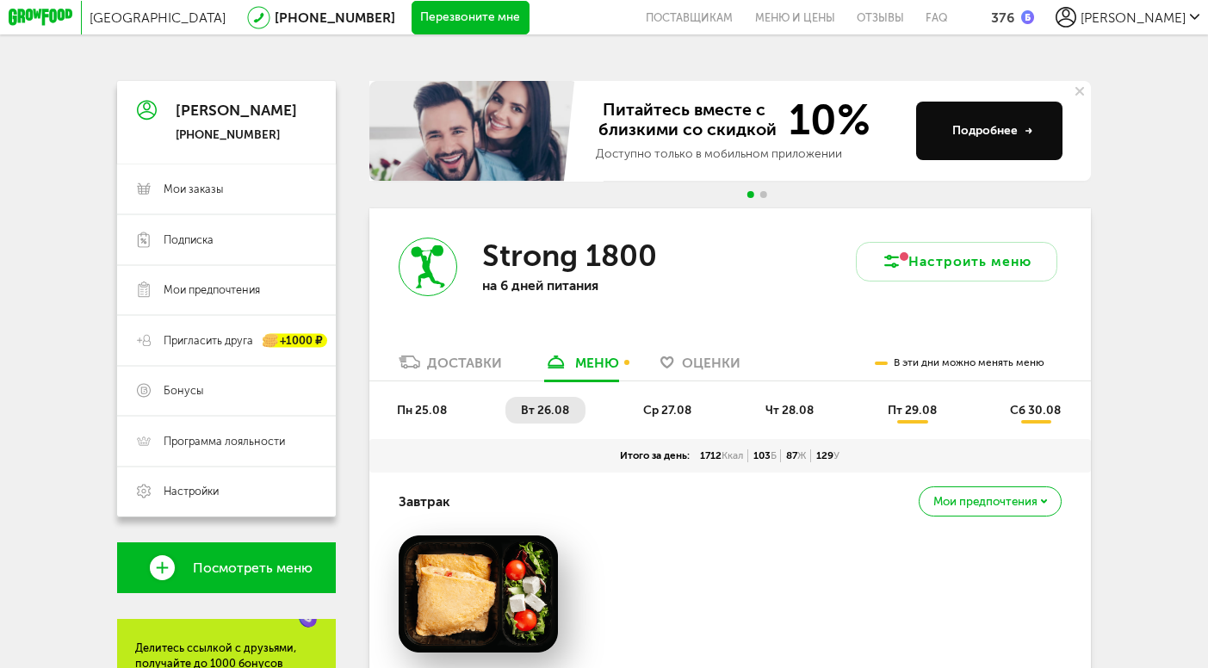
click at [656, 407] on span "ср 27.08" at bounding box center [667, 410] width 48 height 15
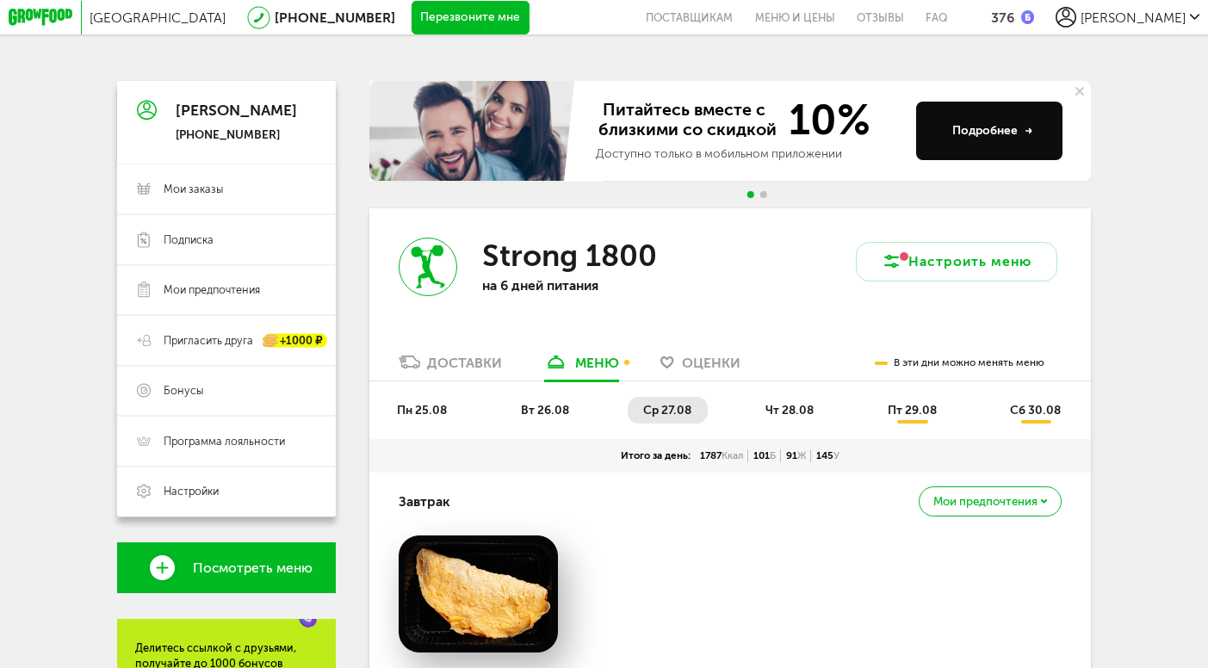
click at [778, 414] on span "чт 28.08" at bounding box center [789, 410] width 48 height 15
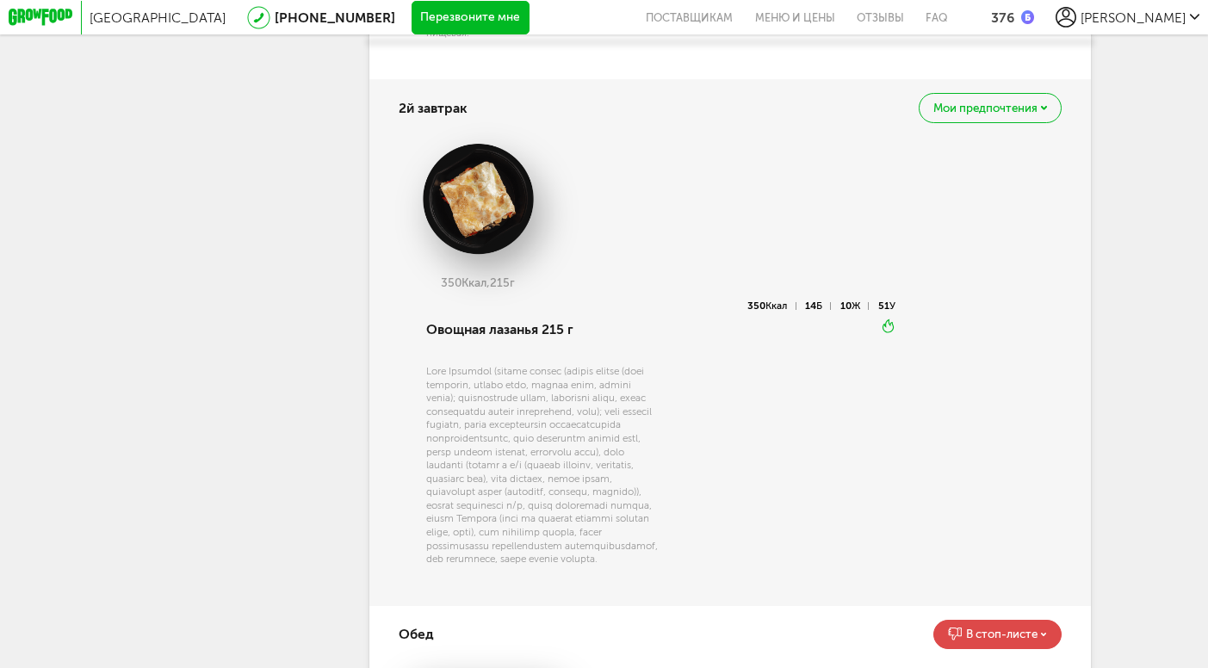
scroll to position [876, 0]
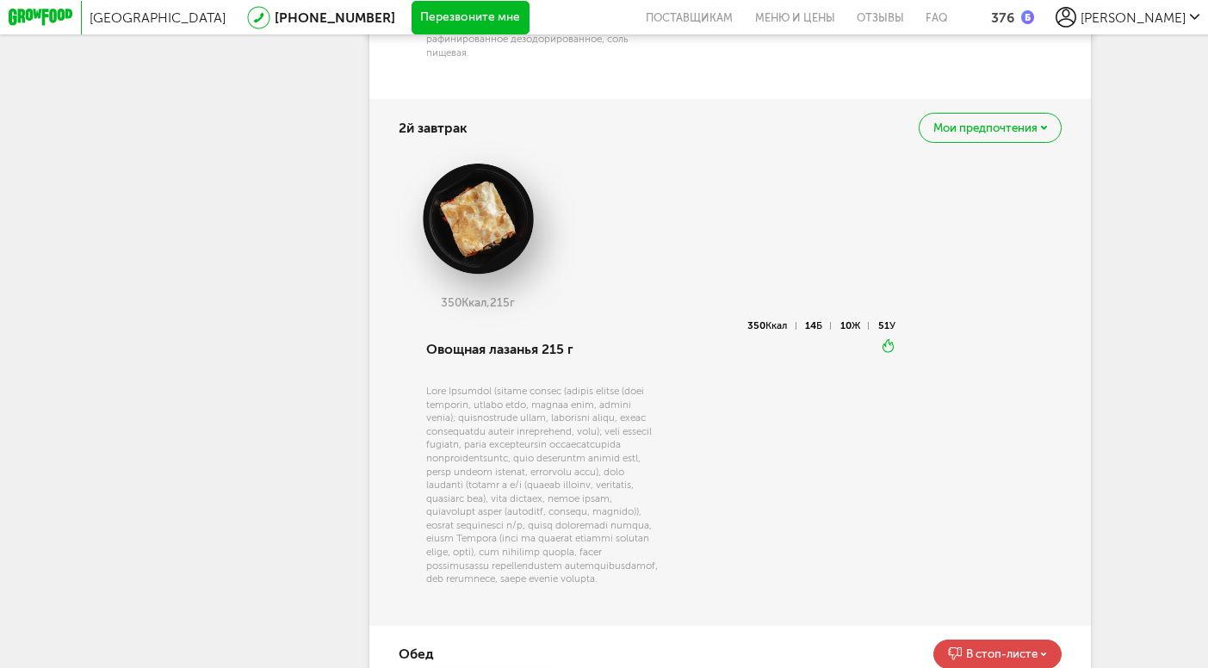
click at [956, 123] on span "Мои предпочтения" at bounding box center [985, 127] width 104 height 11
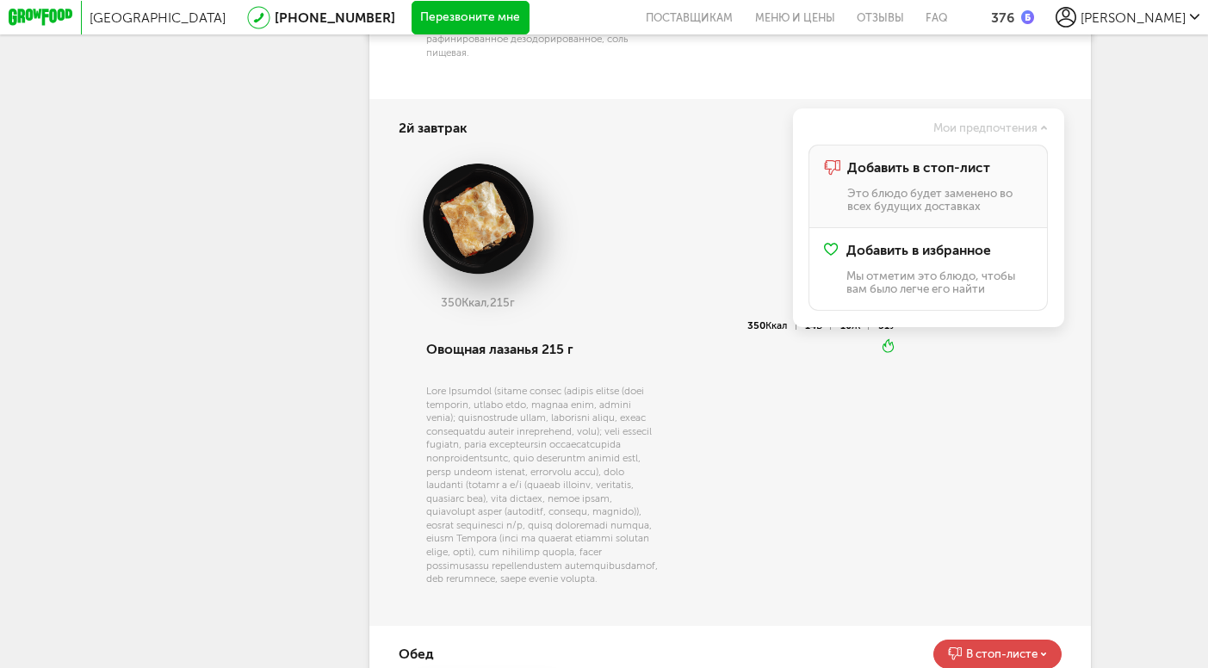
click at [905, 182] on div "Добавить в стоп-лист Это блюдо будет заменено во всех будущих доставках" at bounding box center [940, 186] width 186 height 53
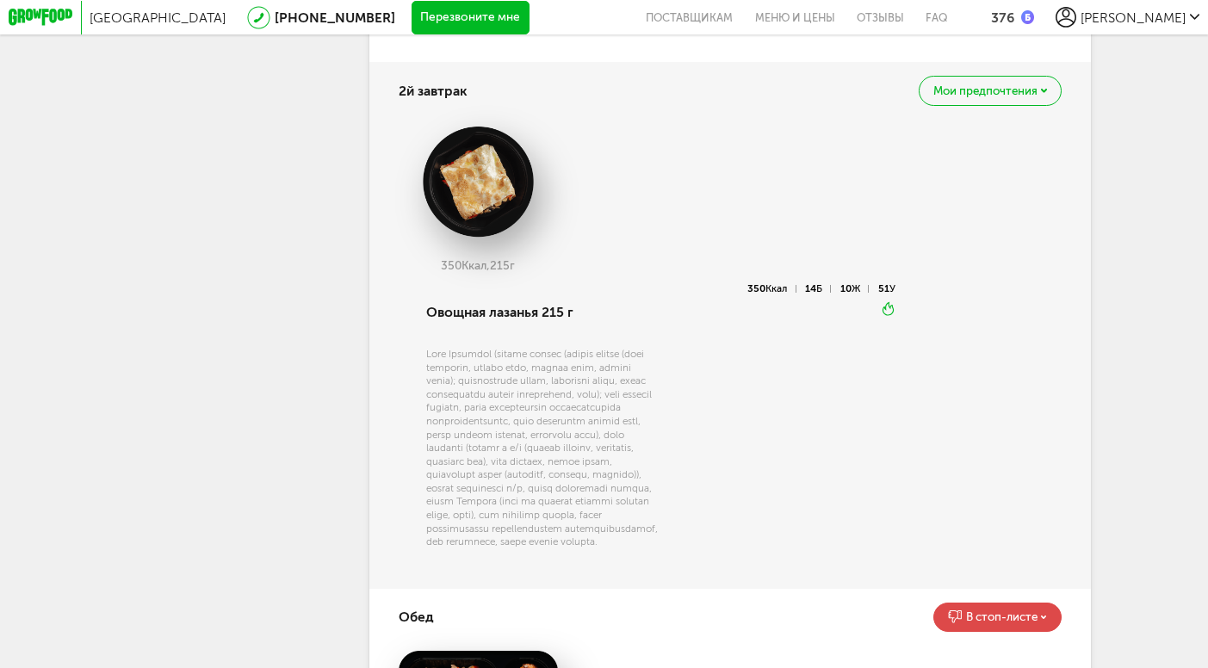
scroll to position [233, 0]
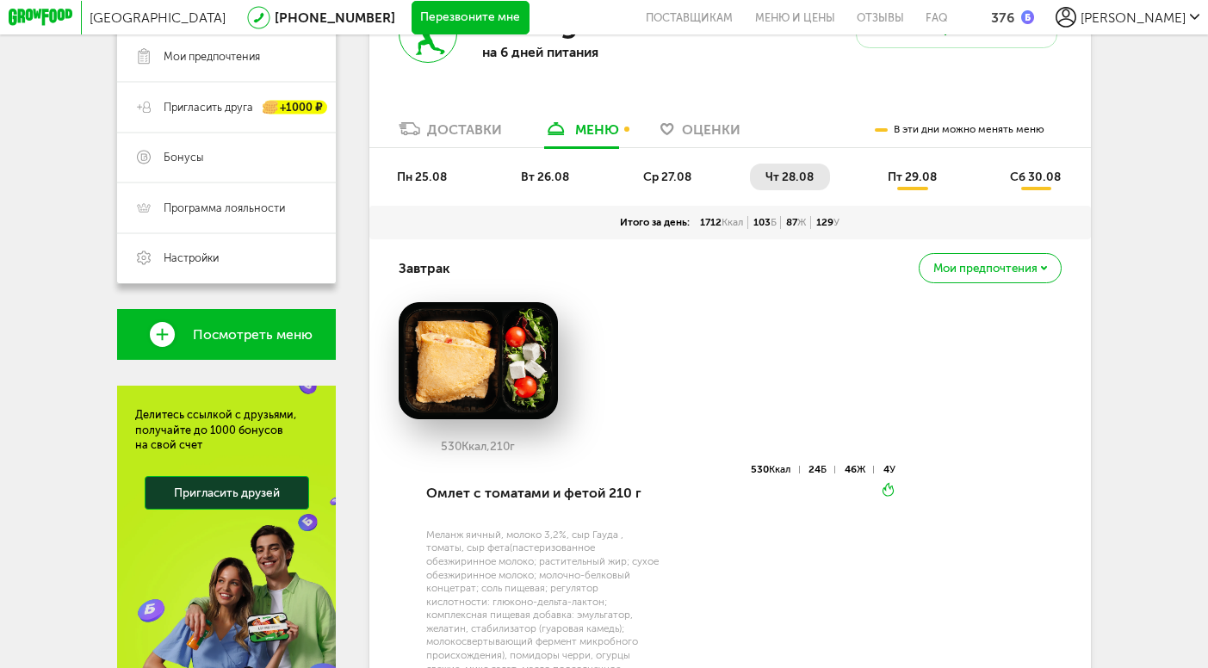
click at [902, 183] on li "пт 29.08" at bounding box center [912, 177] width 81 height 27
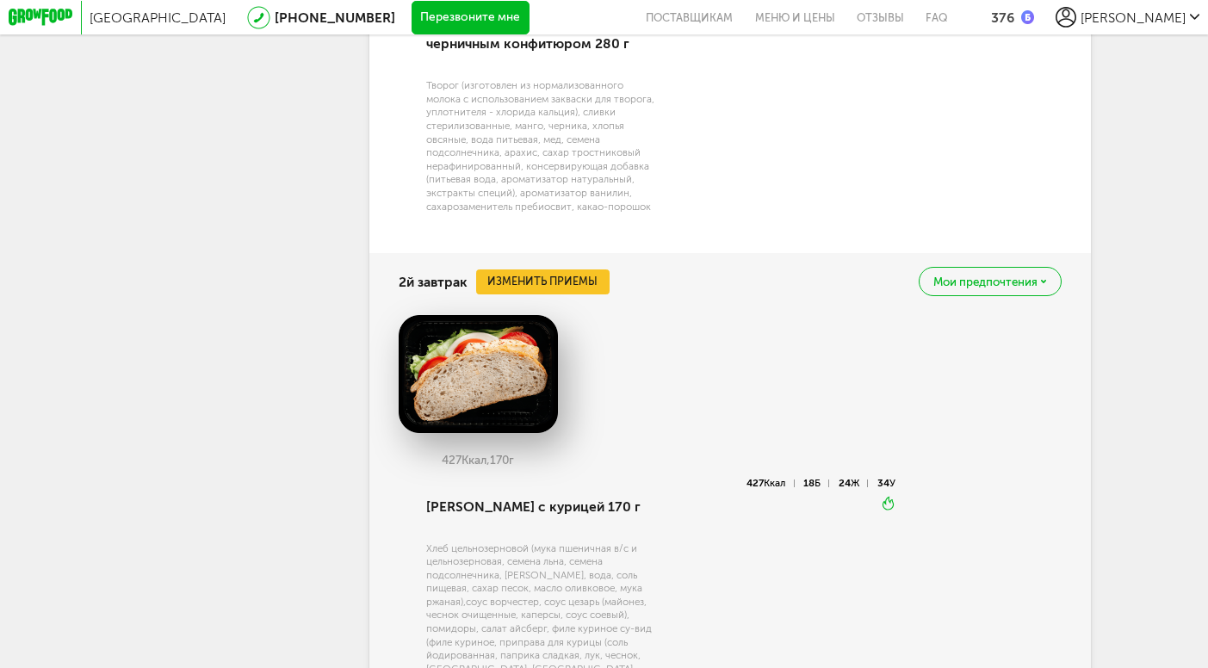
scroll to position [0, 0]
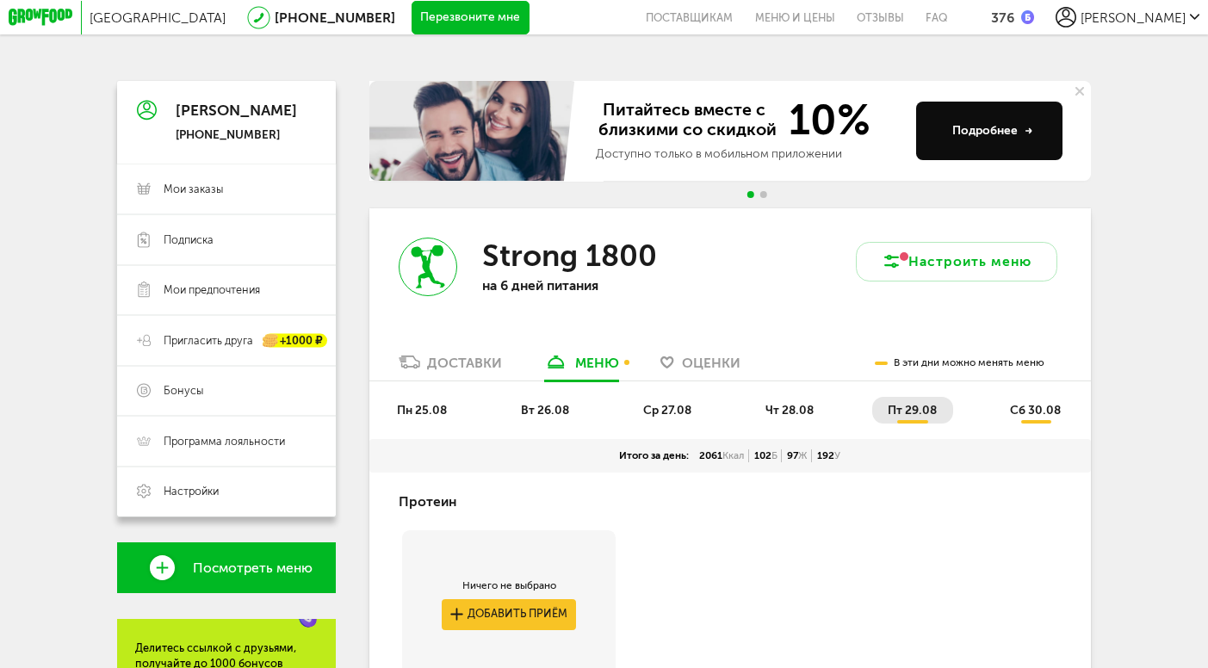
click at [424, 412] on span "пн 25.08" at bounding box center [422, 410] width 50 height 15
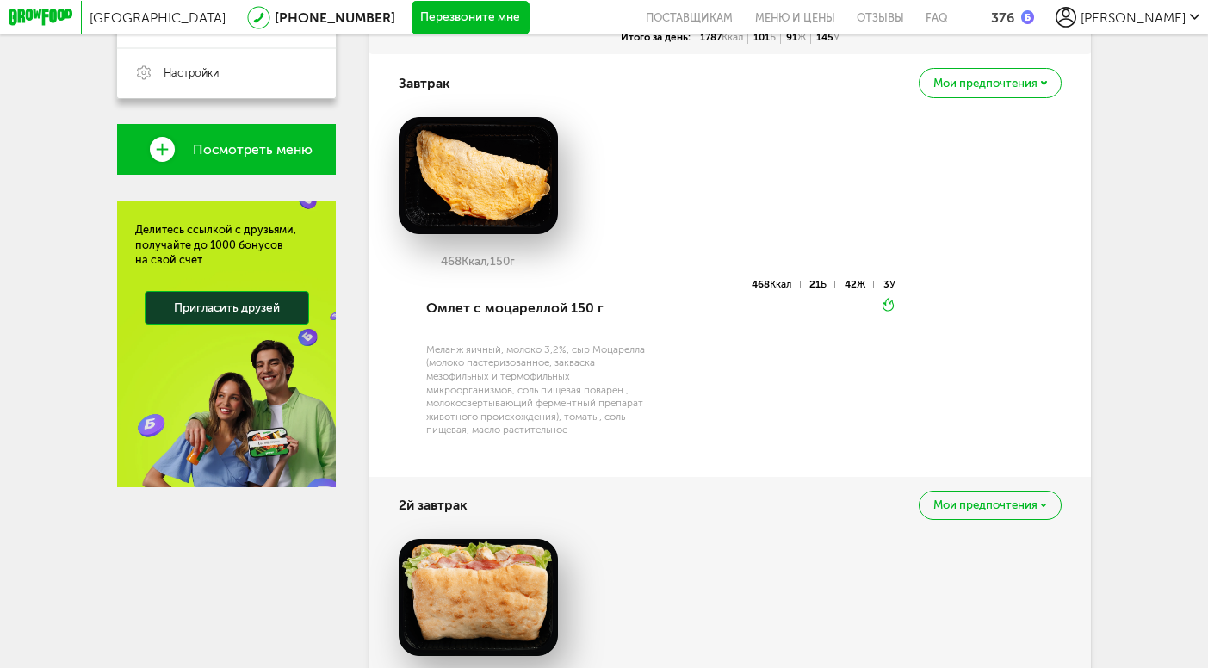
scroll to position [155, 0]
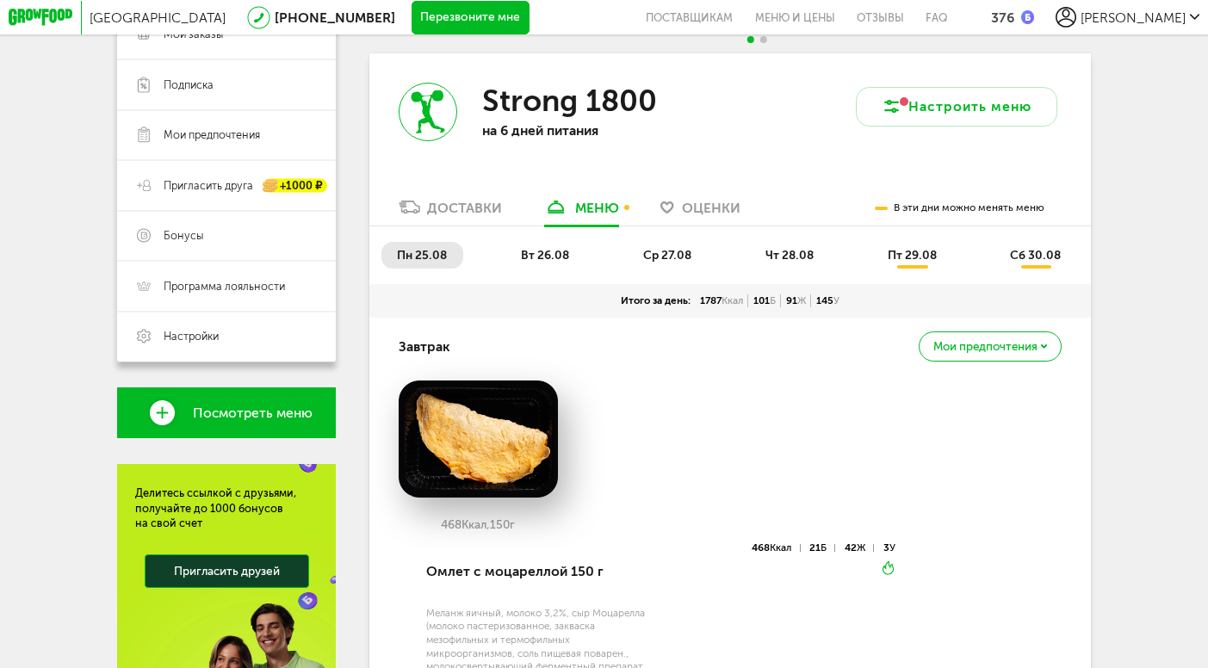
click at [550, 254] on span "вт 26.08" at bounding box center [545, 255] width 48 height 15
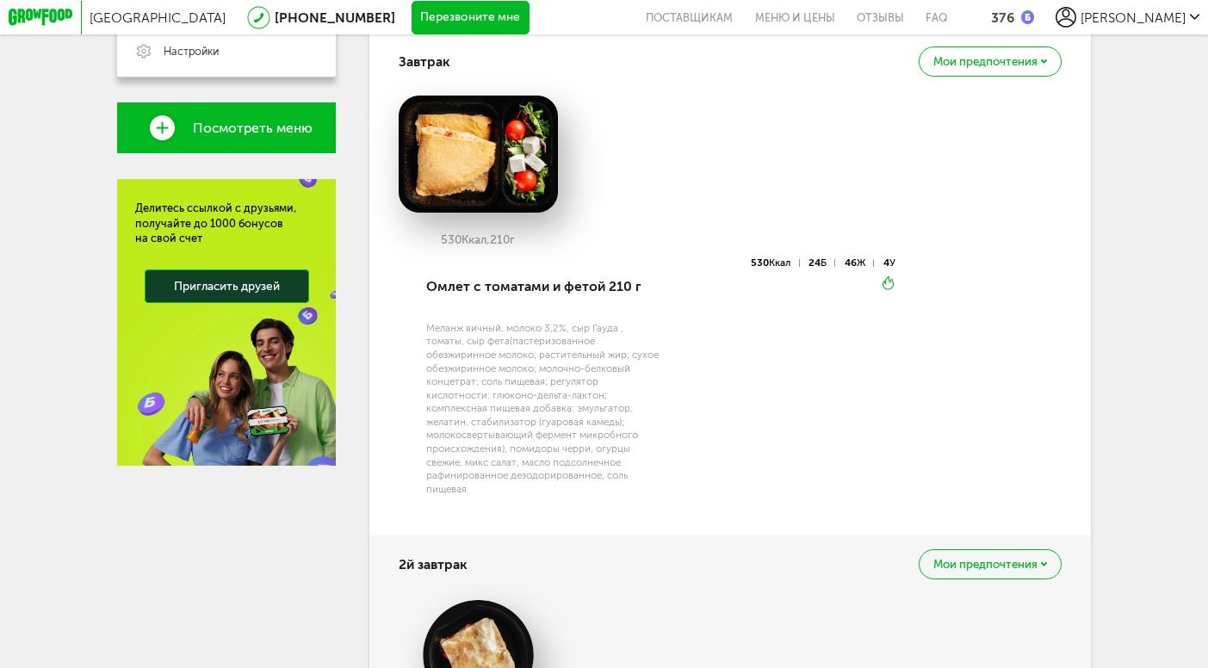
scroll to position [0, 0]
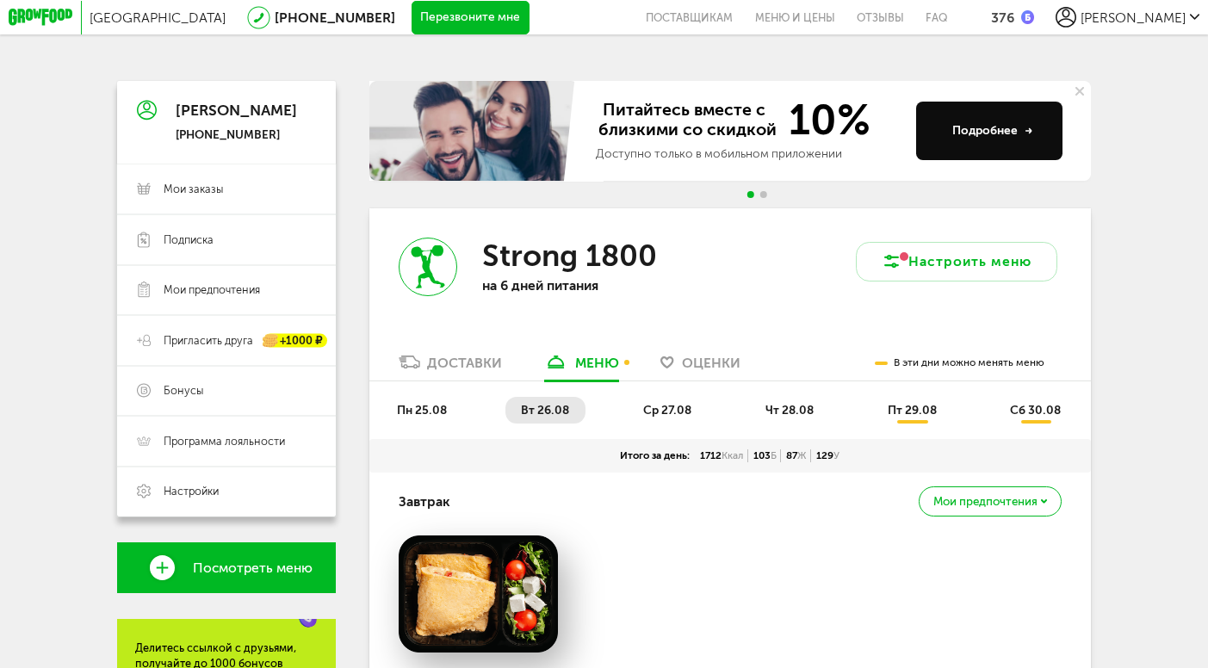
click at [654, 405] on span "ср 27.08" at bounding box center [667, 410] width 48 height 15
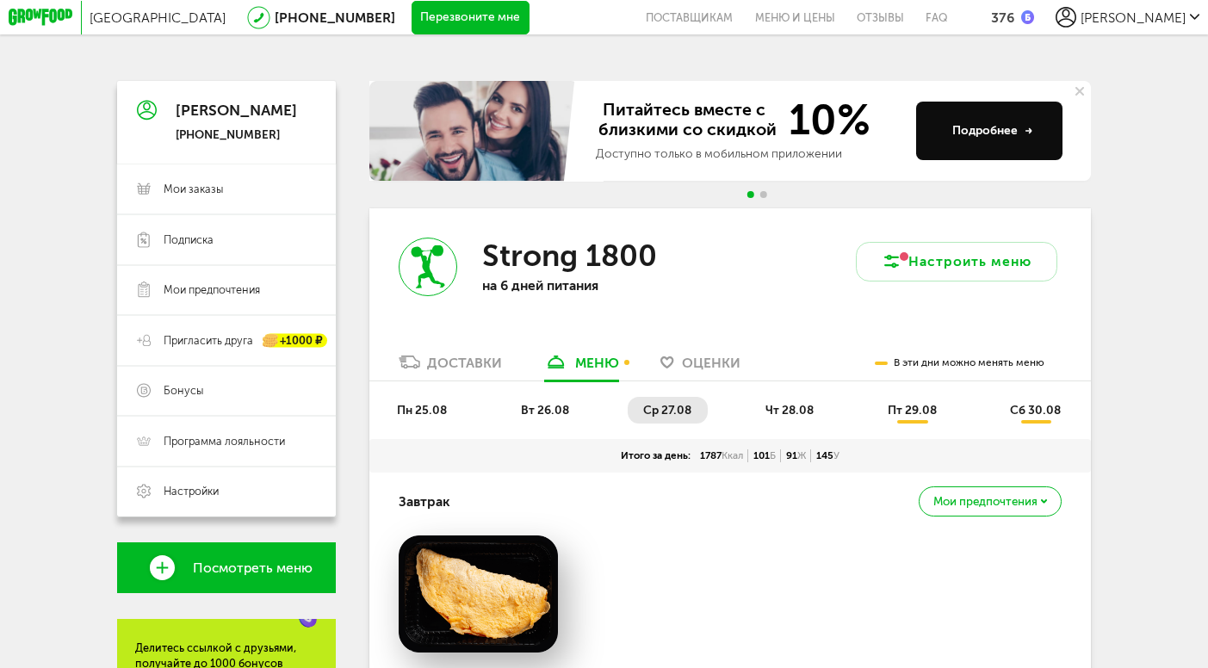
click at [783, 414] on span "чт 28.08" at bounding box center [789, 410] width 48 height 15
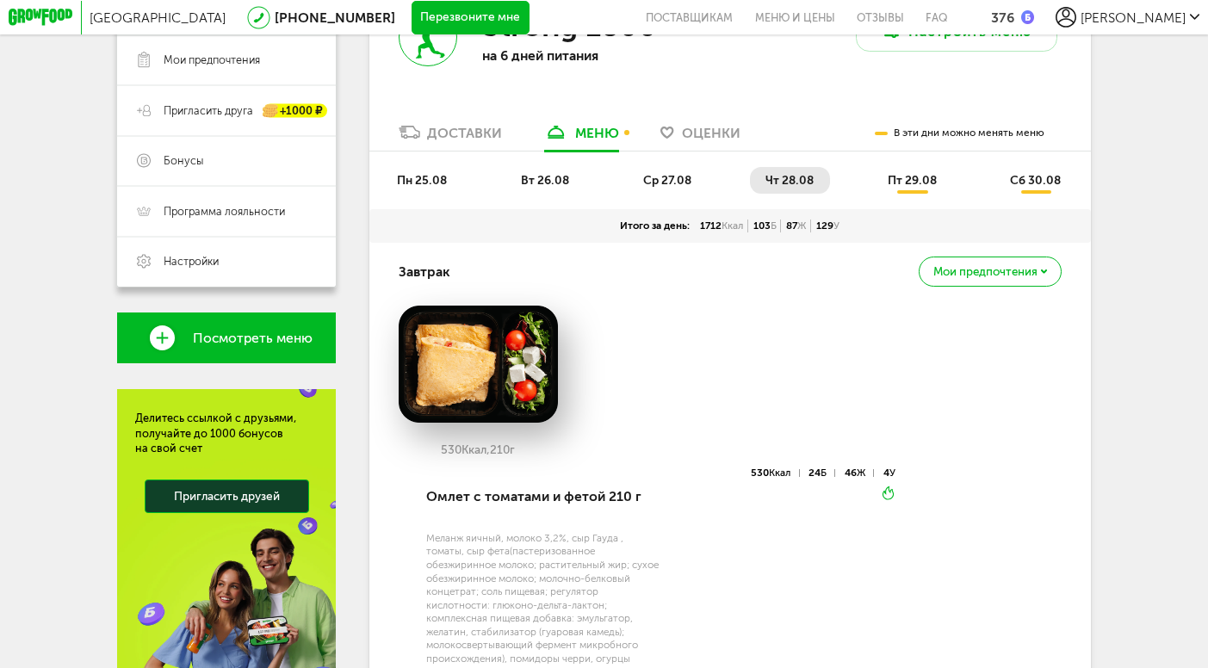
scroll to position [229, 0]
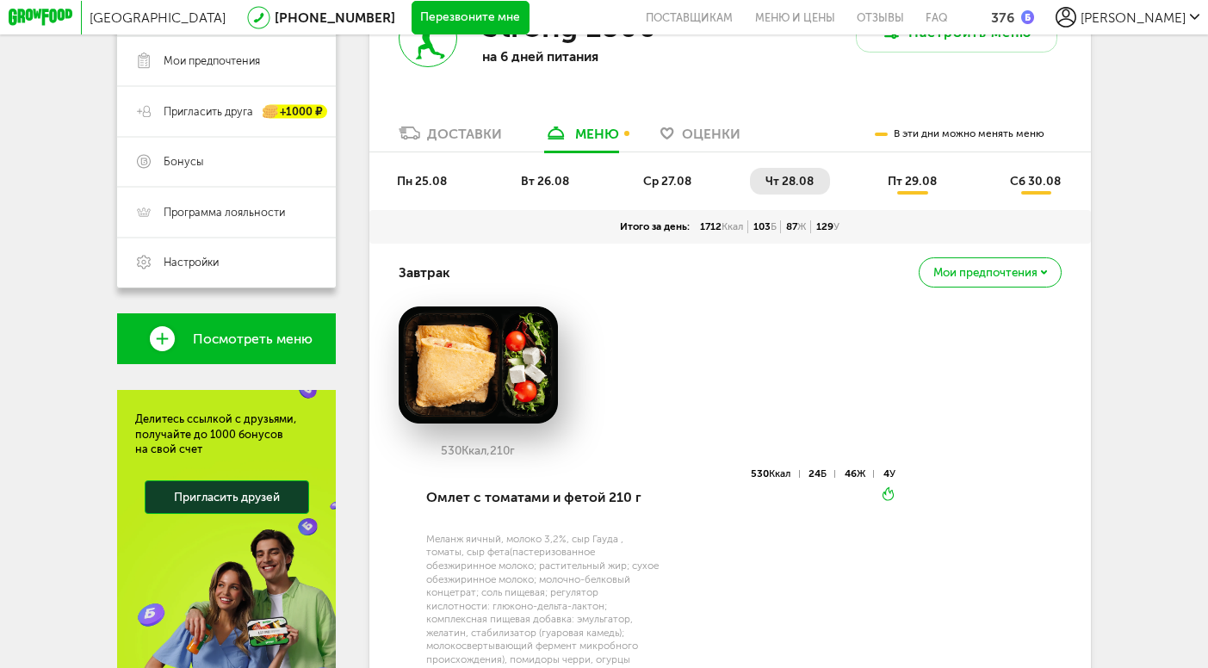
click at [419, 174] on span "пн 25.08" at bounding box center [422, 181] width 50 height 15
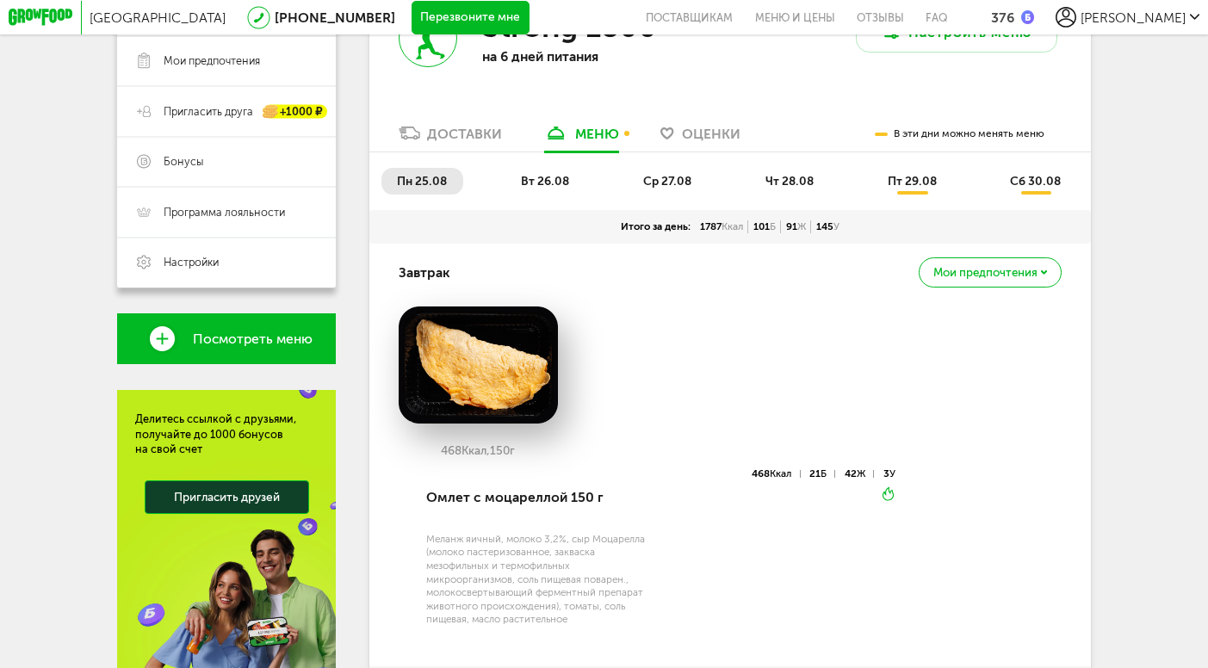
click at [531, 180] on span "вт 26.08" at bounding box center [545, 181] width 48 height 15
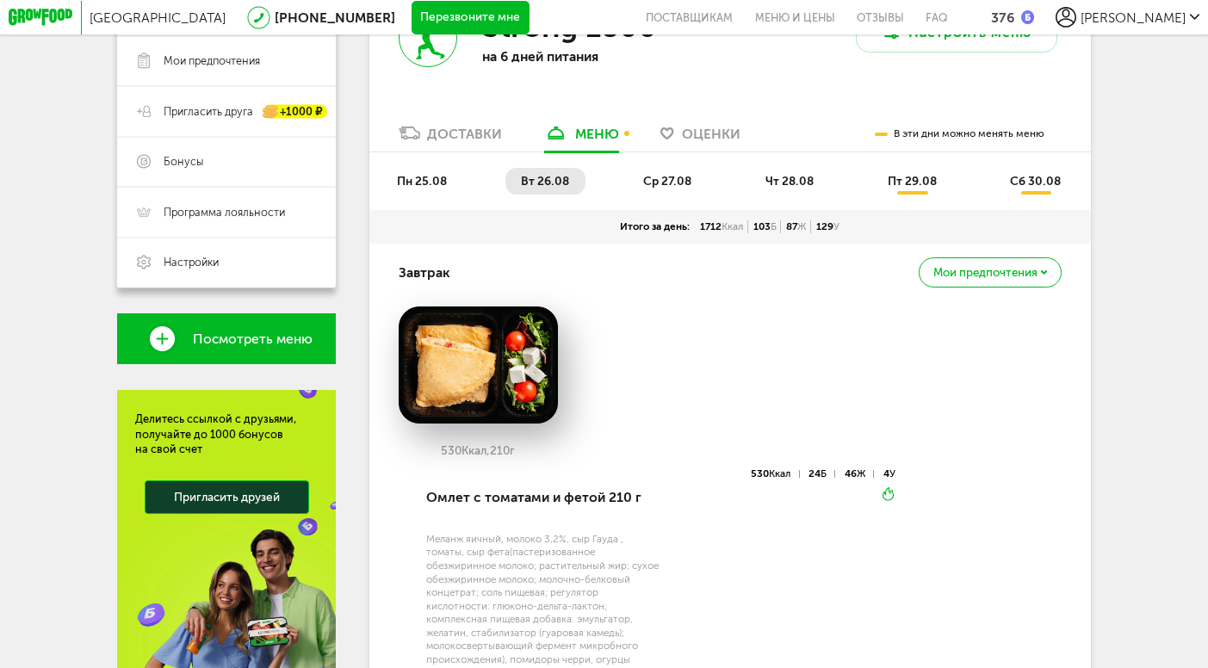
click at [654, 182] on span "ср 27.08" at bounding box center [667, 181] width 48 height 15
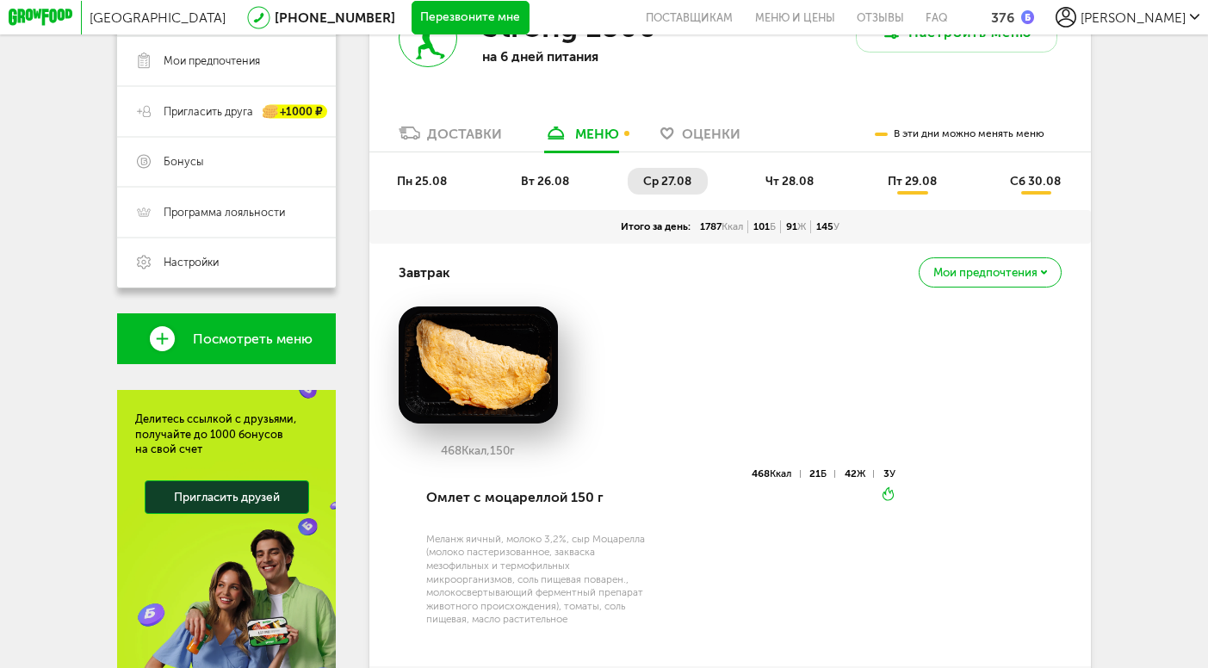
click at [763, 189] on li "чт 28.08" at bounding box center [790, 181] width 80 height 27
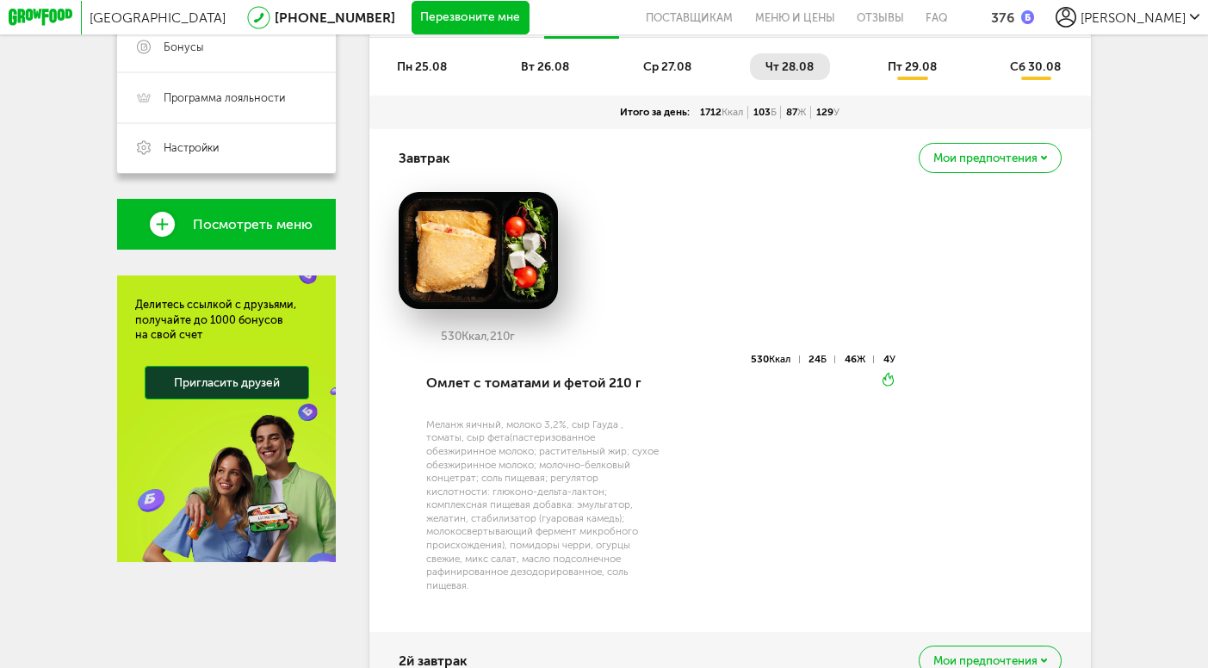
scroll to position [313, 0]
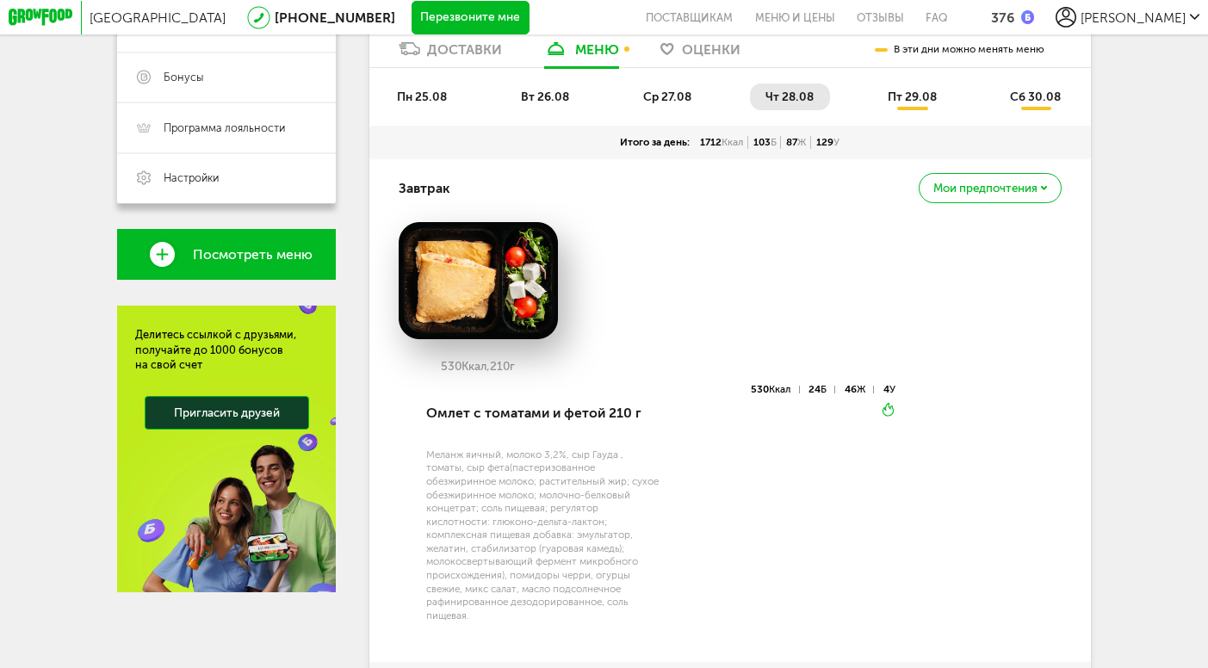
click at [893, 95] on span "пт 29.08" at bounding box center [911, 97] width 49 height 15
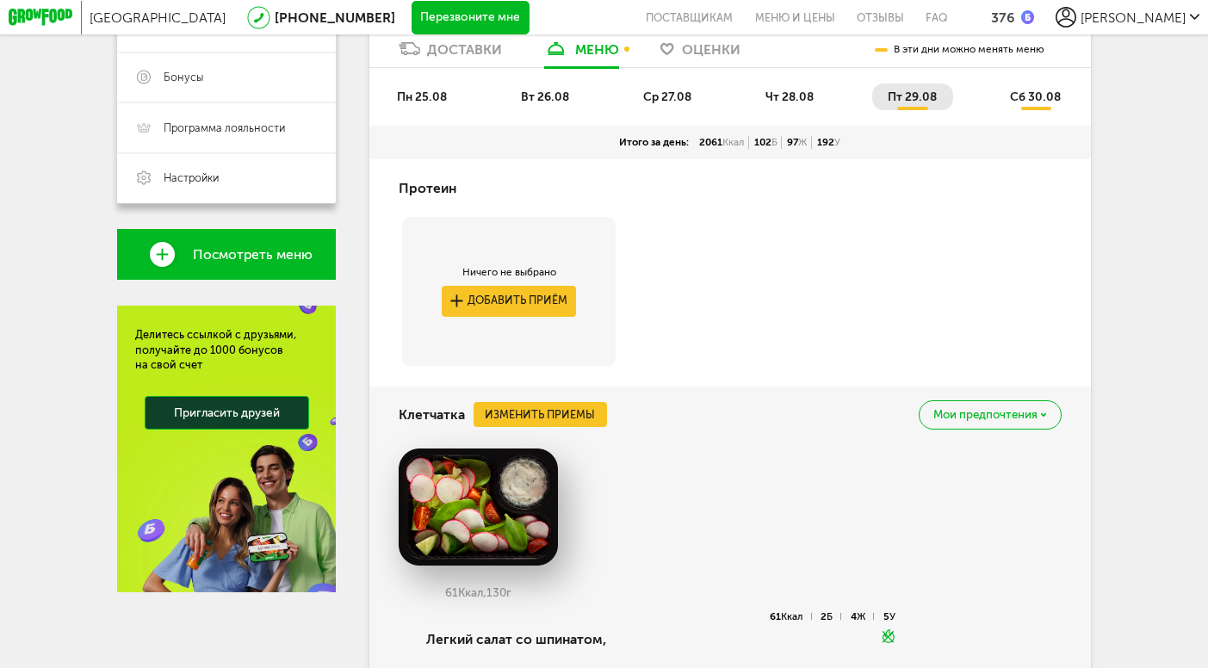
click at [788, 95] on span "чт 28.08" at bounding box center [789, 97] width 48 height 15
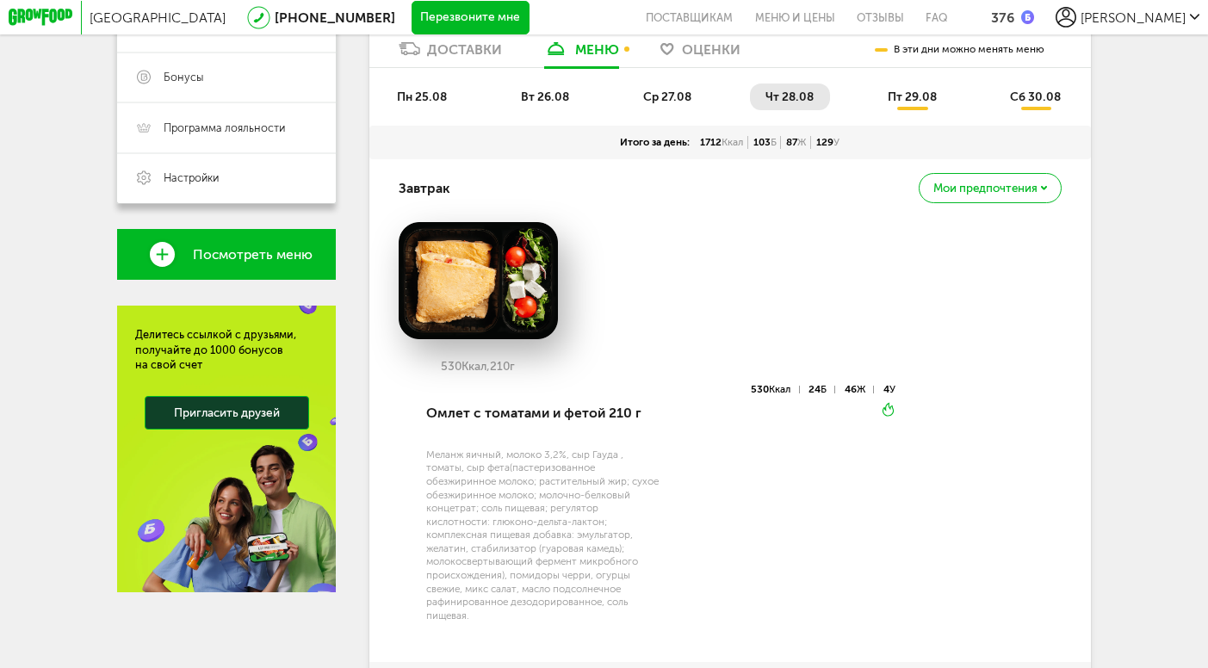
click at [430, 96] on span "пн 25.08" at bounding box center [422, 97] width 50 height 15
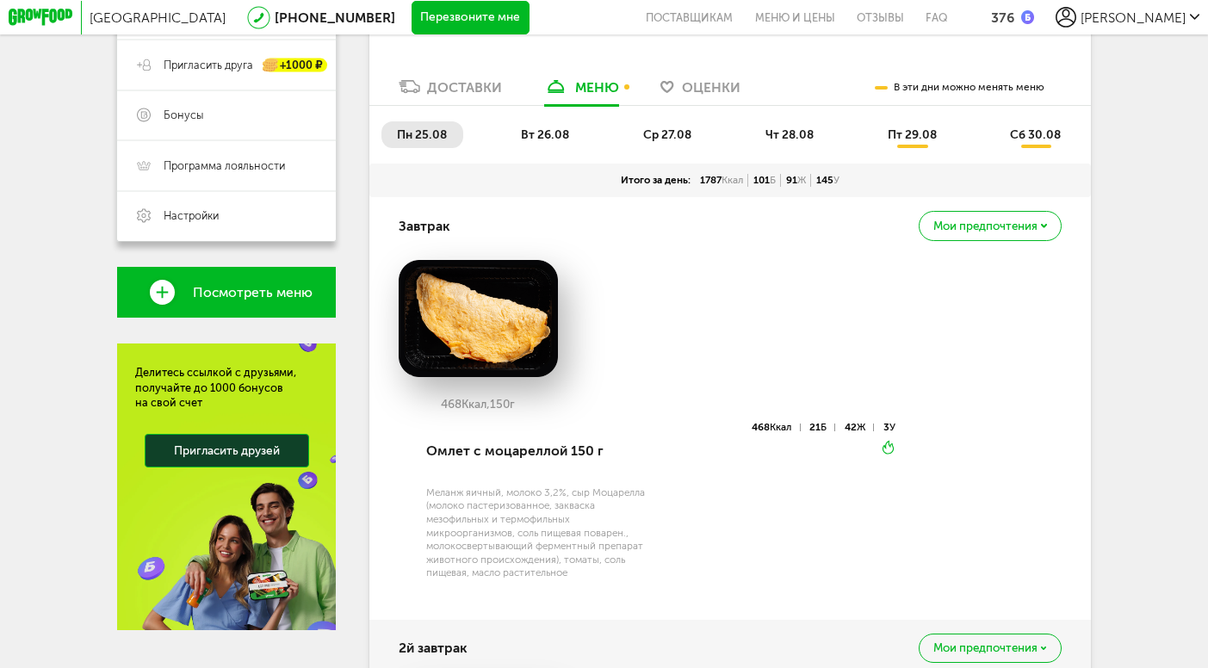
scroll to position [271, 0]
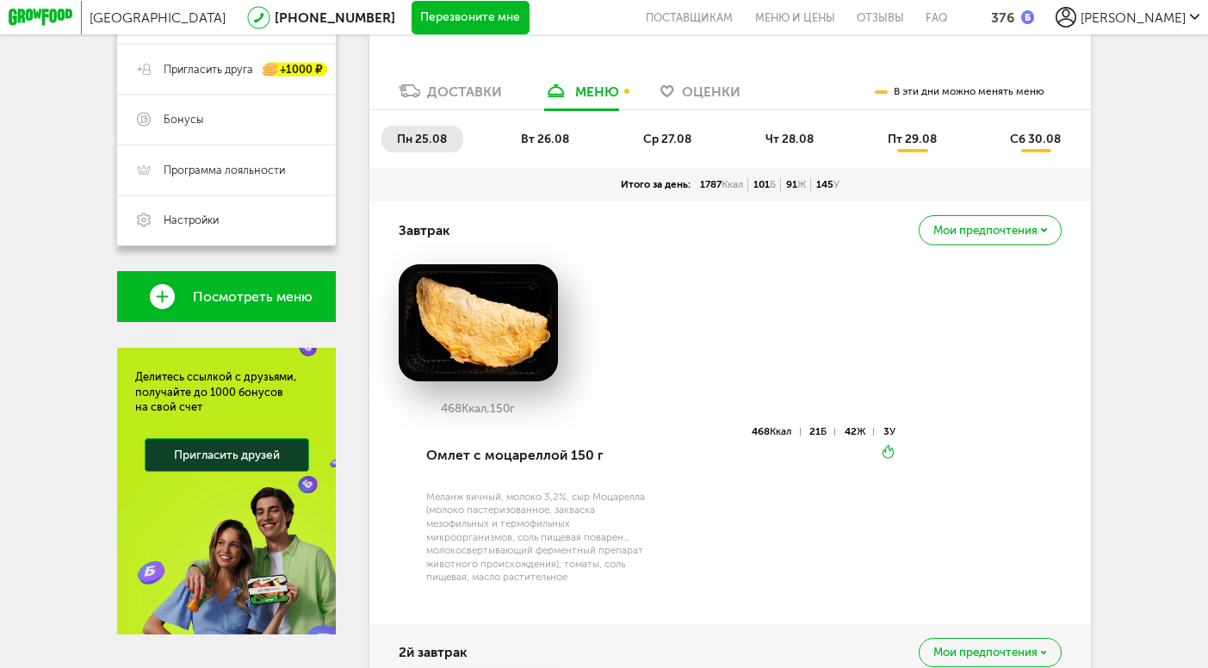
click at [540, 136] on span "вт 26.08" at bounding box center [545, 139] width 48 height 15
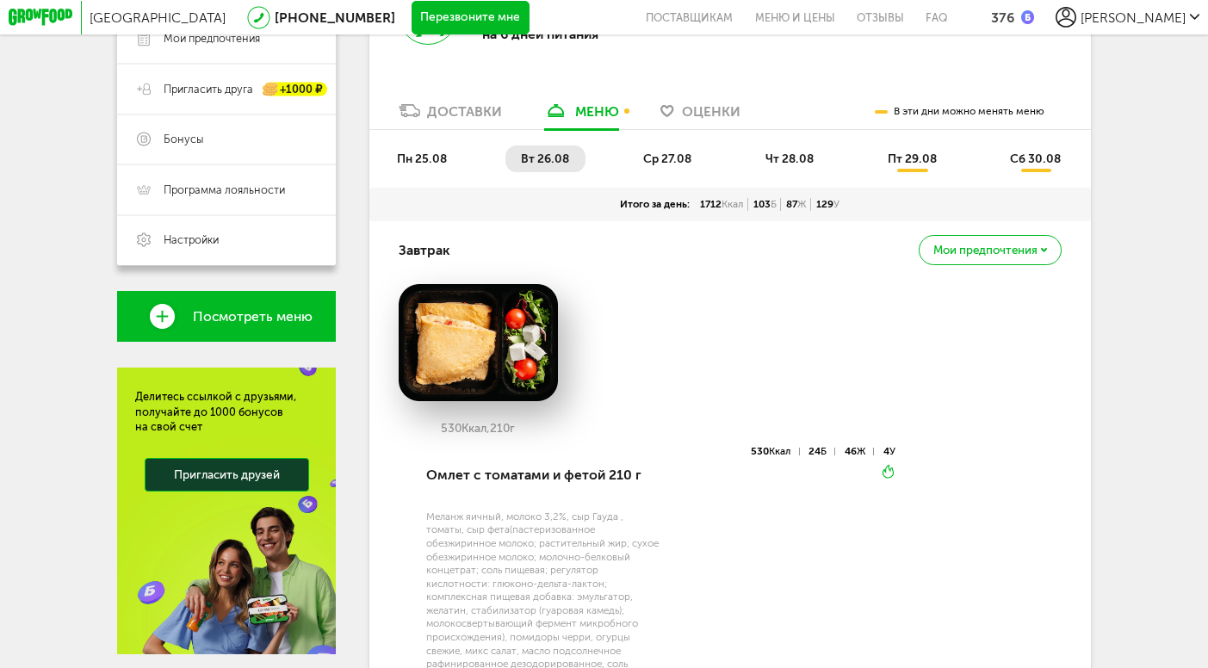
scroll to position [231, 0]
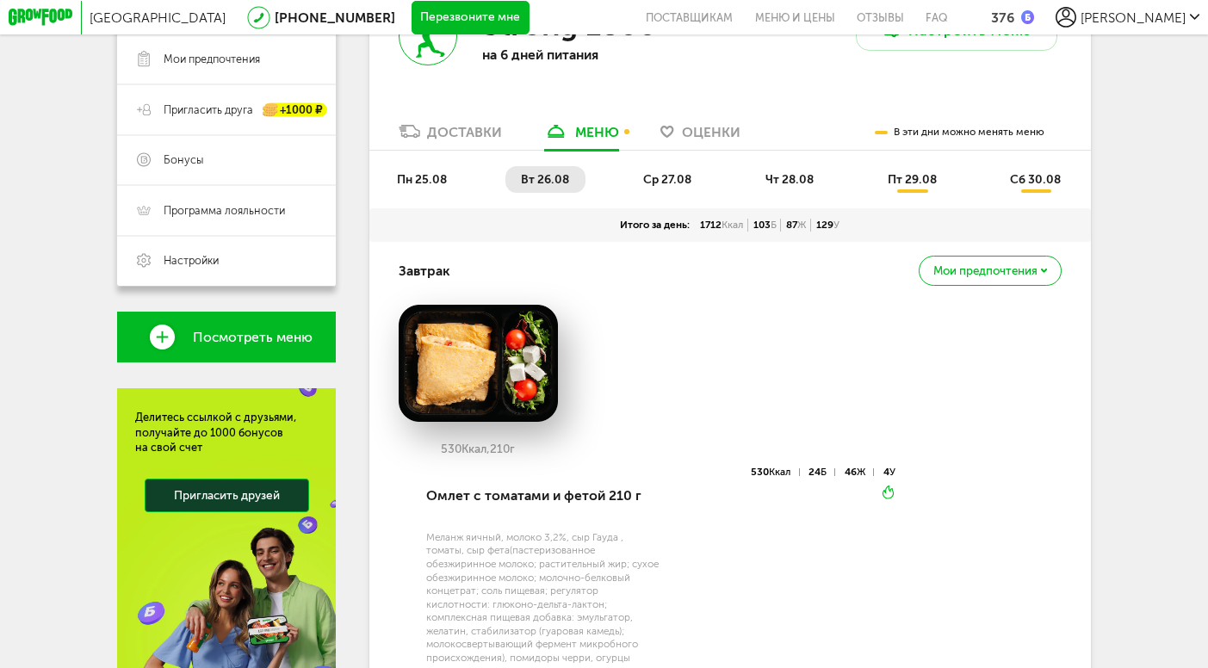
click at [670, 176] on span "ср 27.08" at bounding box center [667, 179] width 48 height 15
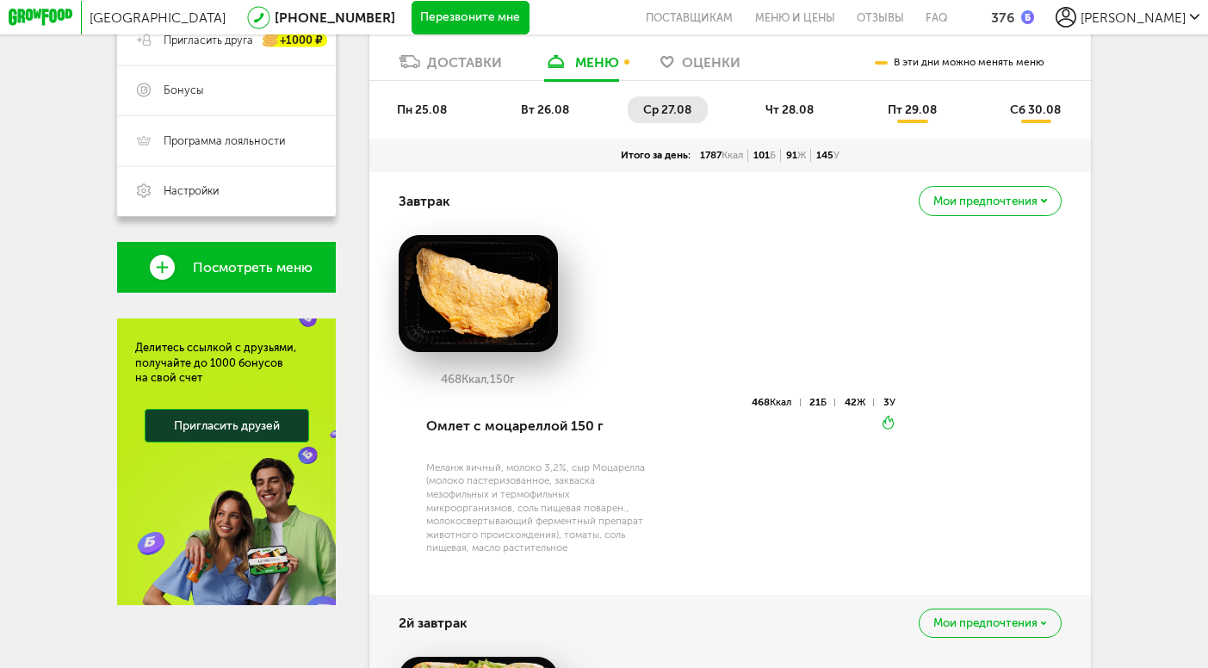
scroll to position [303, 0]
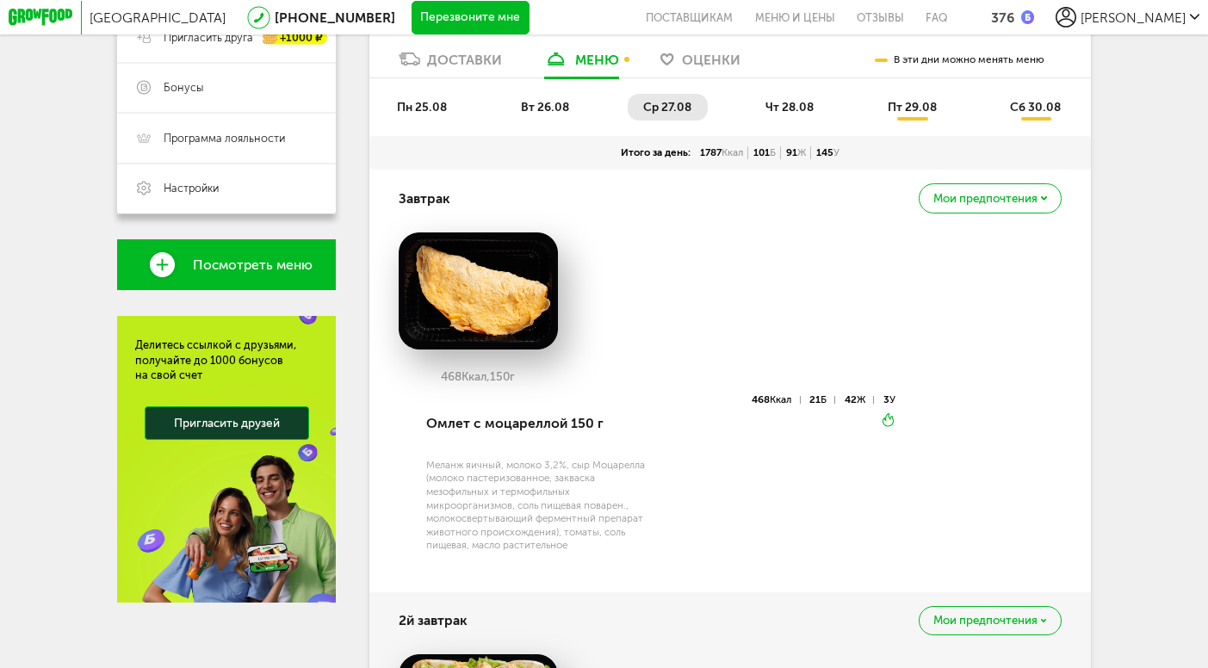
click at [791, 98] on li "чт 28.08" at bounding box center [790, 107] width 80 height 27
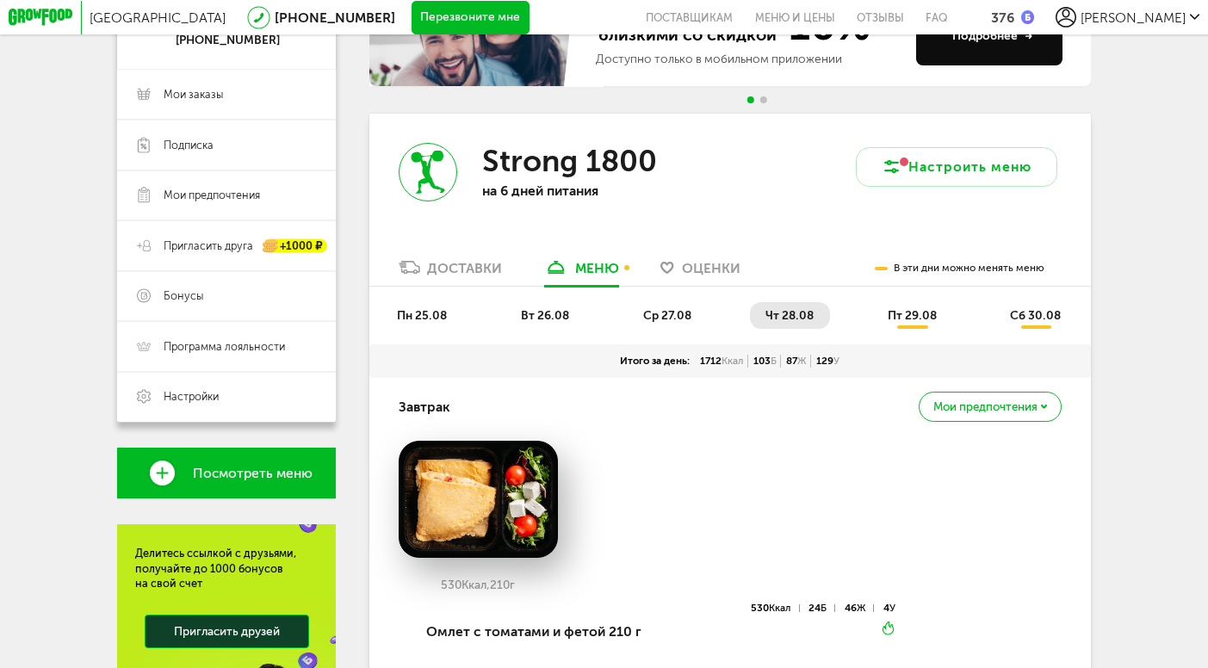
scroll to position [76, 0]
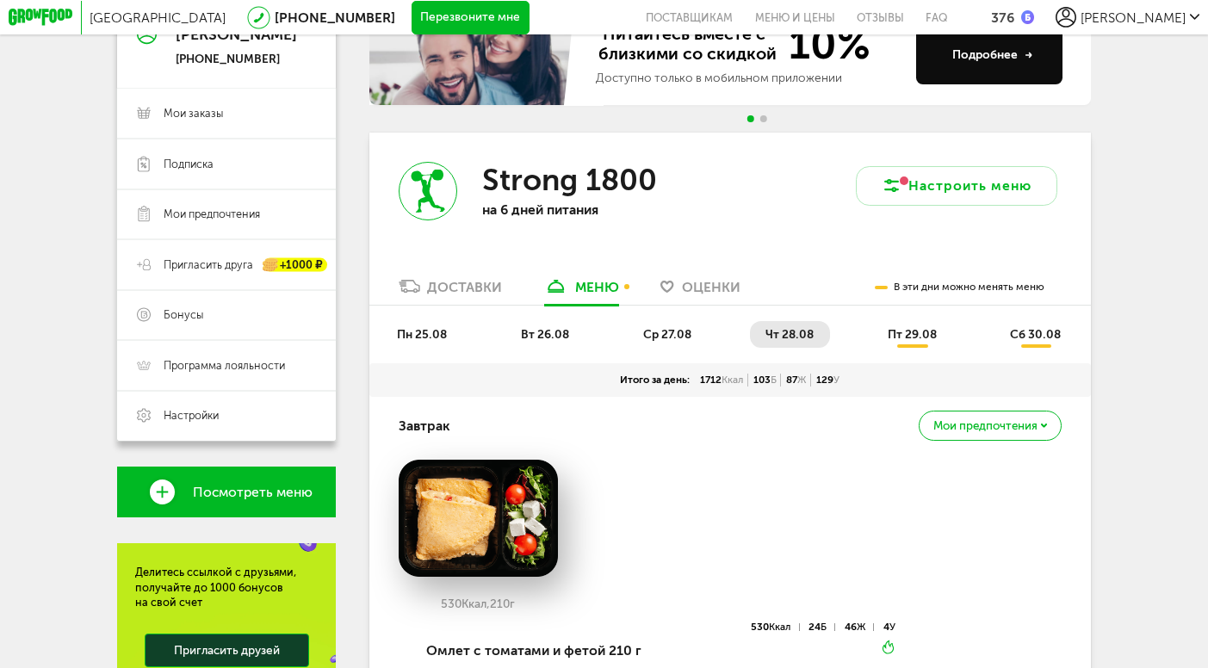
click at [432, 331] on span "пн 25.08" at bounding box center [422, 334] width 50 height 15
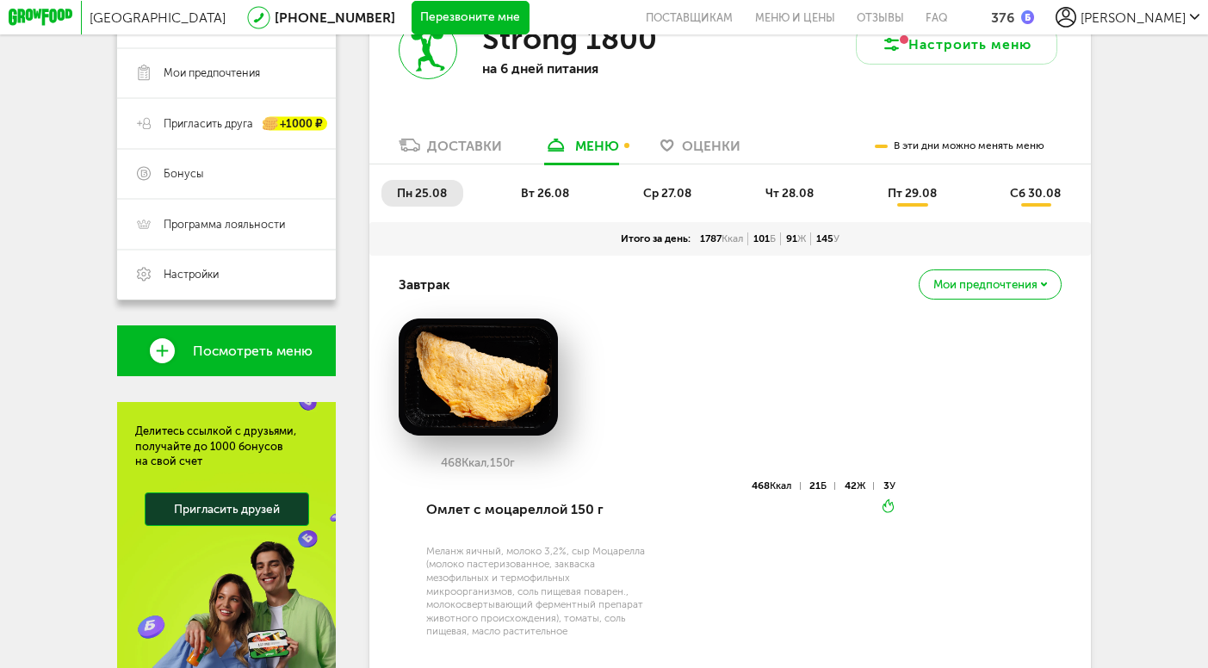
scroll to position [240, 0]
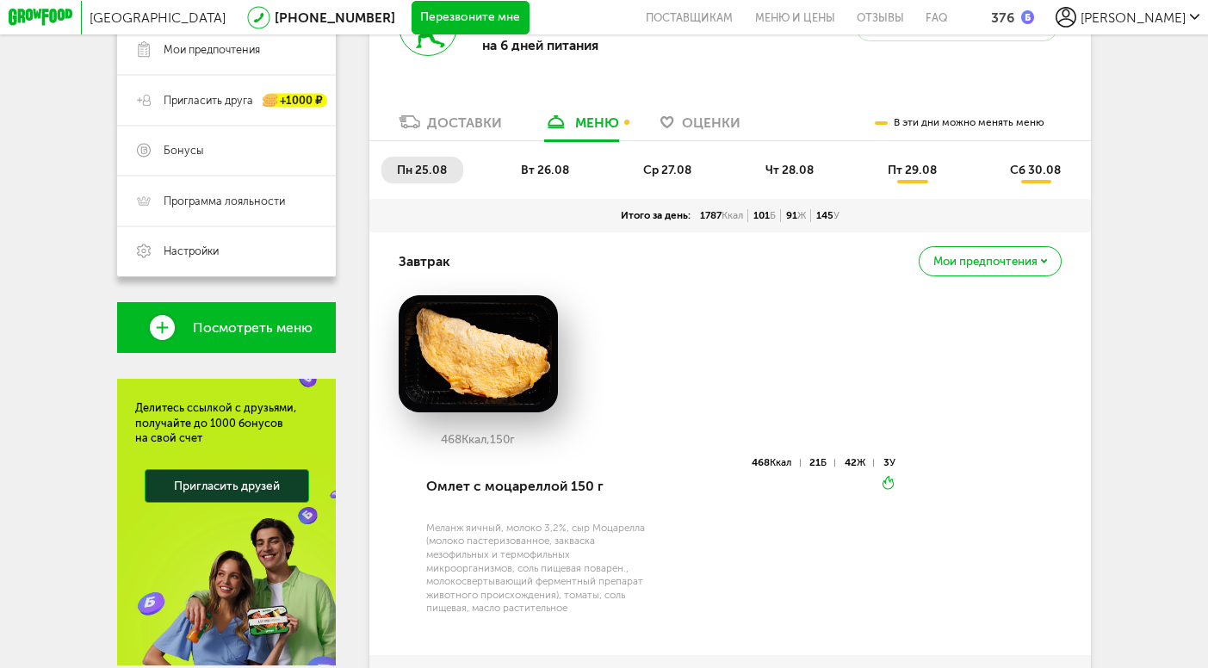
click at [530, 163] on span "вт 26.08" at bounding box center [545, 170] width 48 height 15
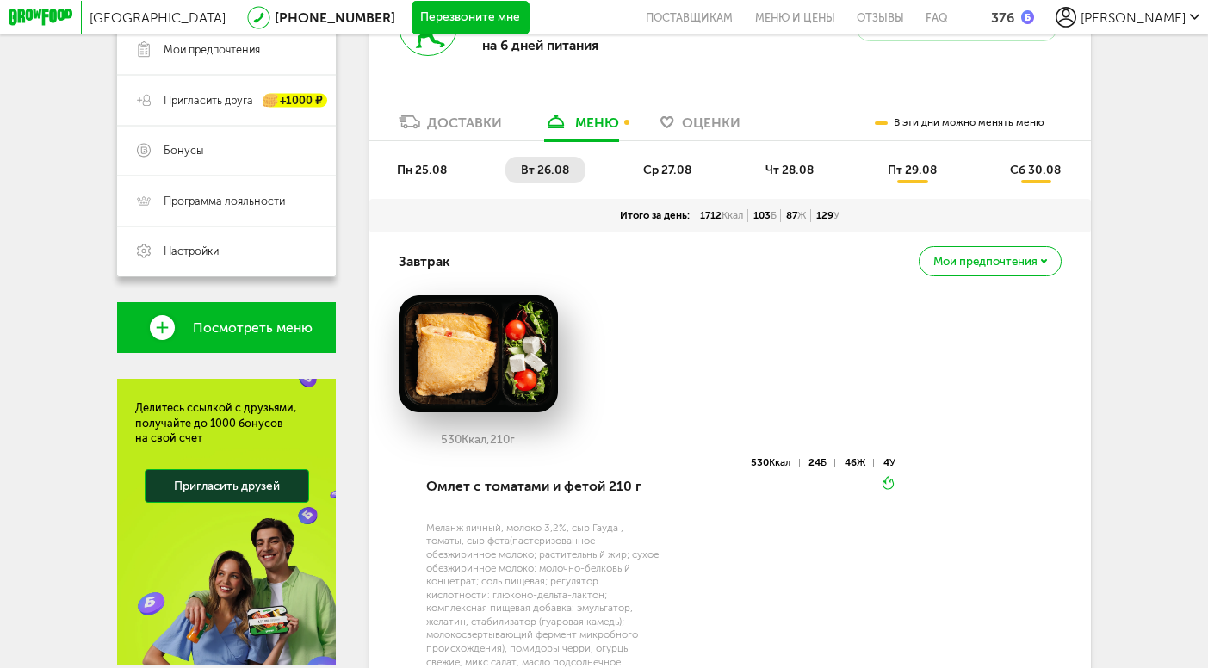
click at [417, 182] on ul "пн 25.08 вт 26.08 ср 27.08 чт 28.08 пт 29.08 сб 30.08" at bounding box center [729, 178] width 696 height 42
click at [408, 145] on div "пн 25.08 вт 26.08 ср 27.08 чт 28.08 пт 29.08 сб 30.08" at bounding box center [729, 170] width 721 height 59
click at [423, 175] on span "пн 25.08" at bounding box center [422, 170] width 50 height 15
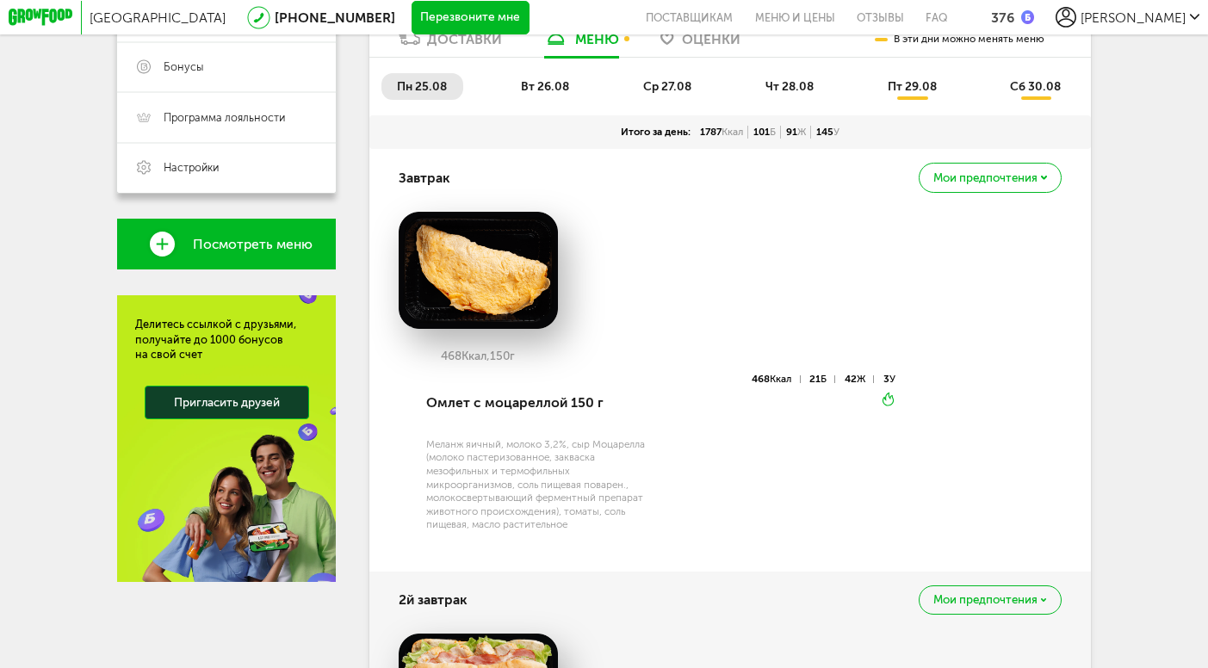
scroll to position [323, 0]
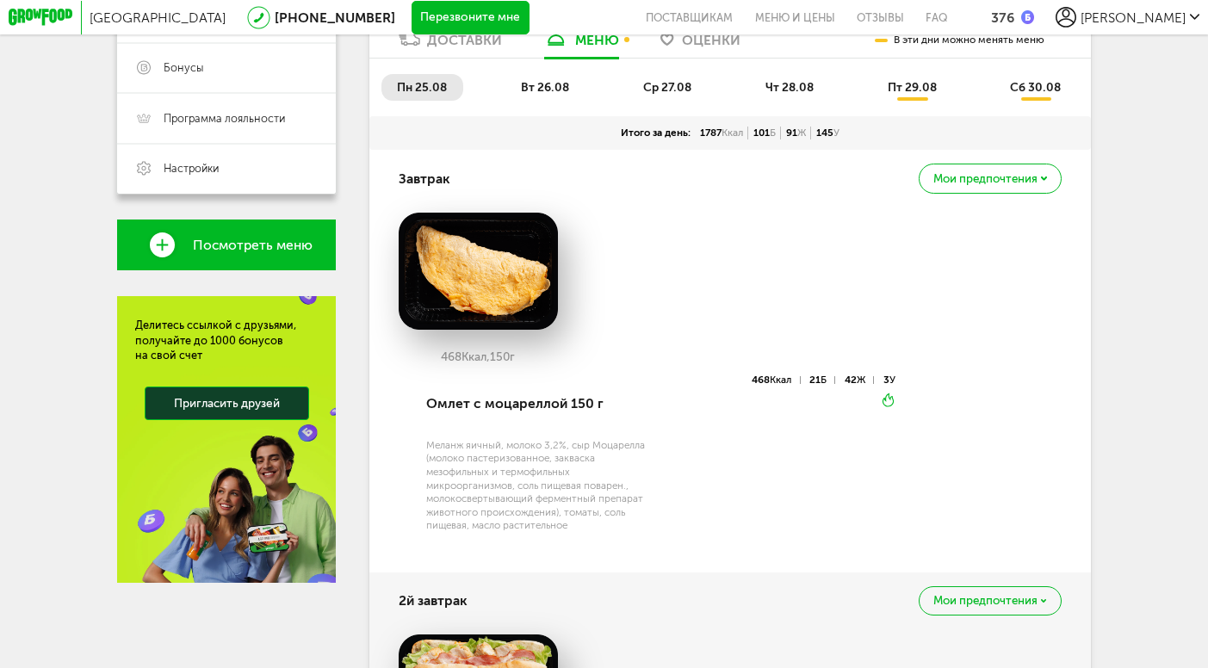
click at [528, 90] on span "вт 26.08" at bounding box center [545, 87] width 48 height 15
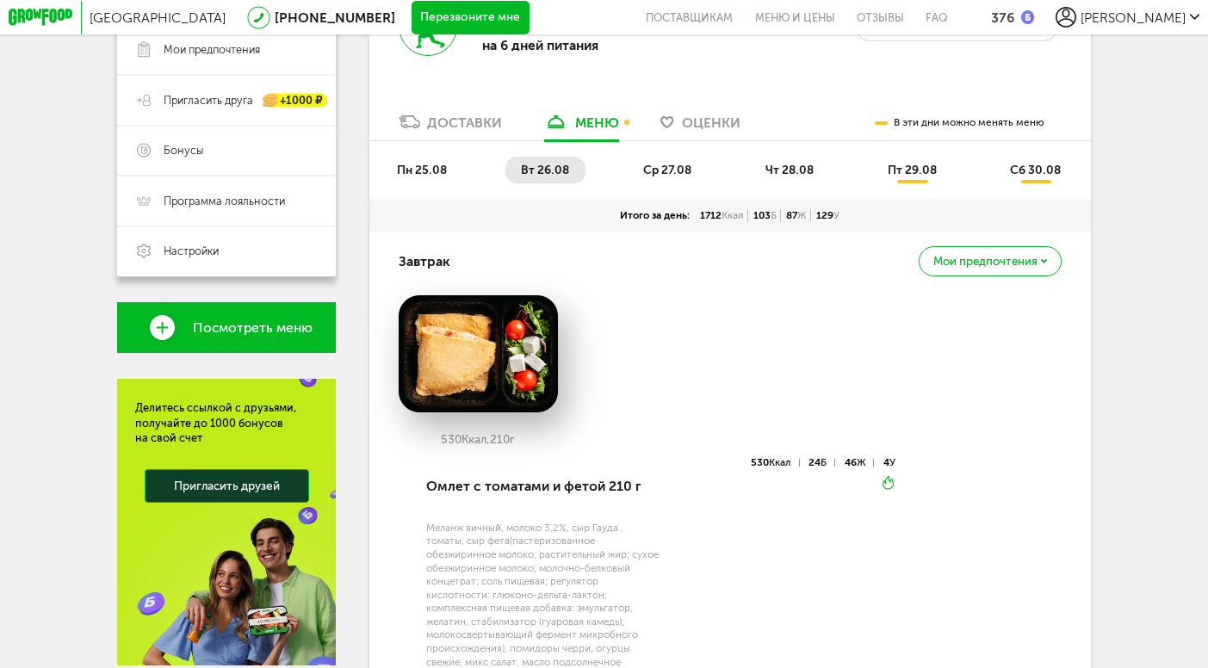
scroll to position [278, 0]
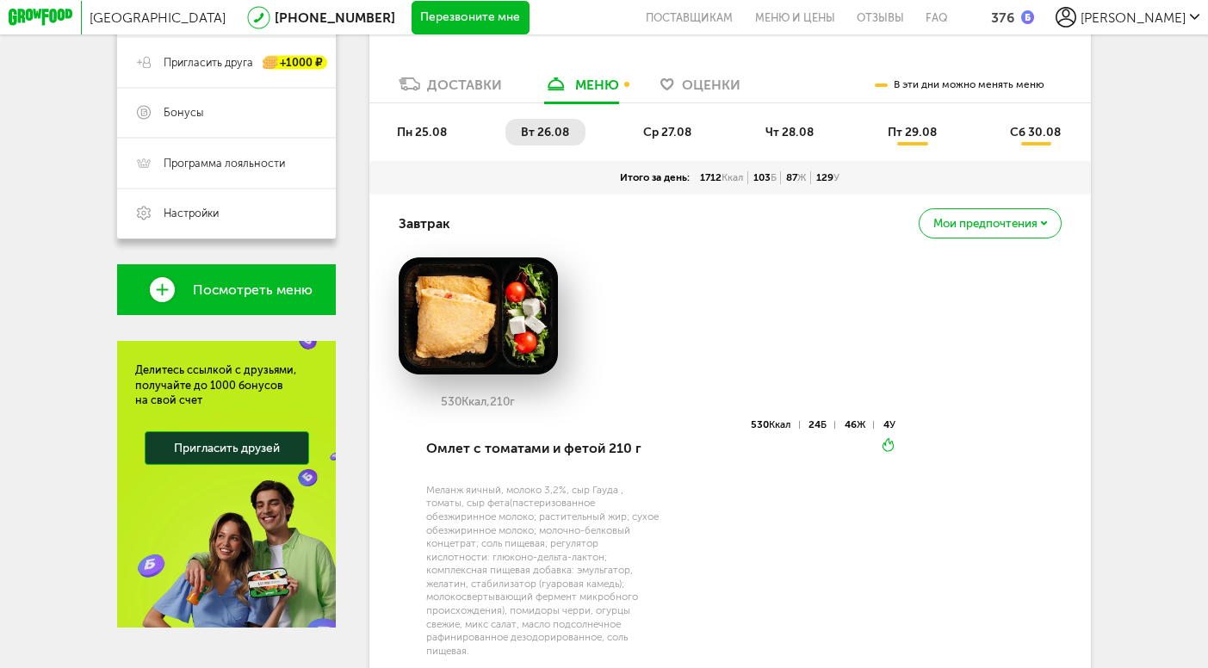
click at [430, 131] on span "пн 25.08" at bounding box center [422, 132] width 50 height 15
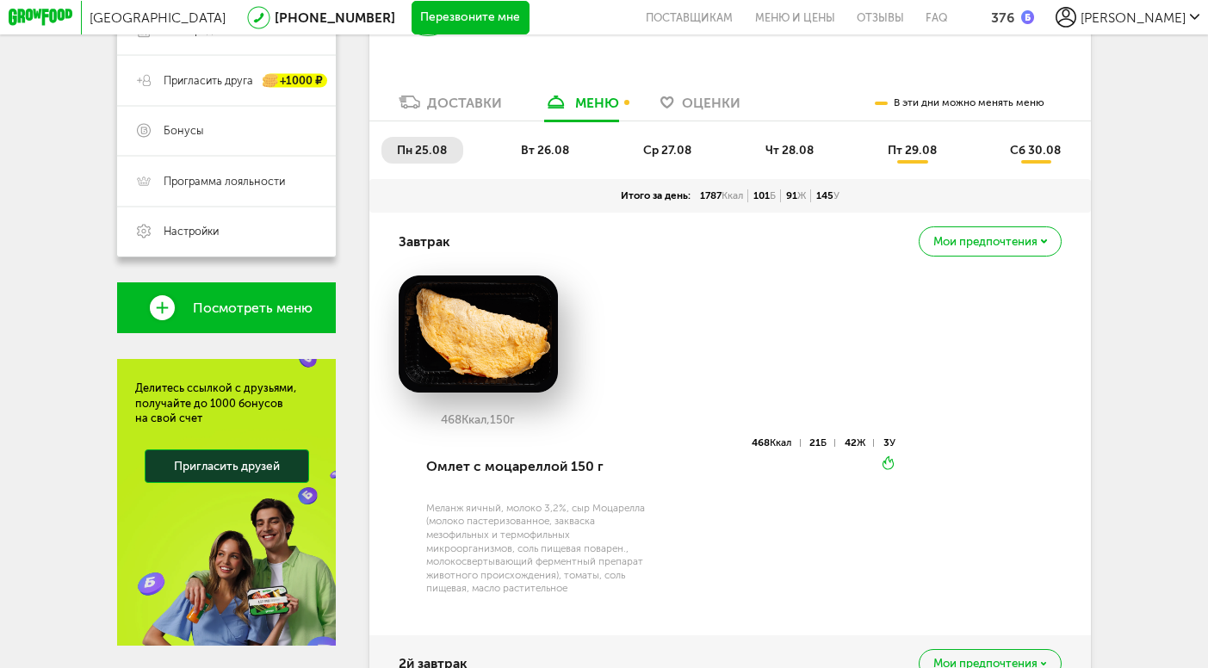
scroll to position [252, 0]
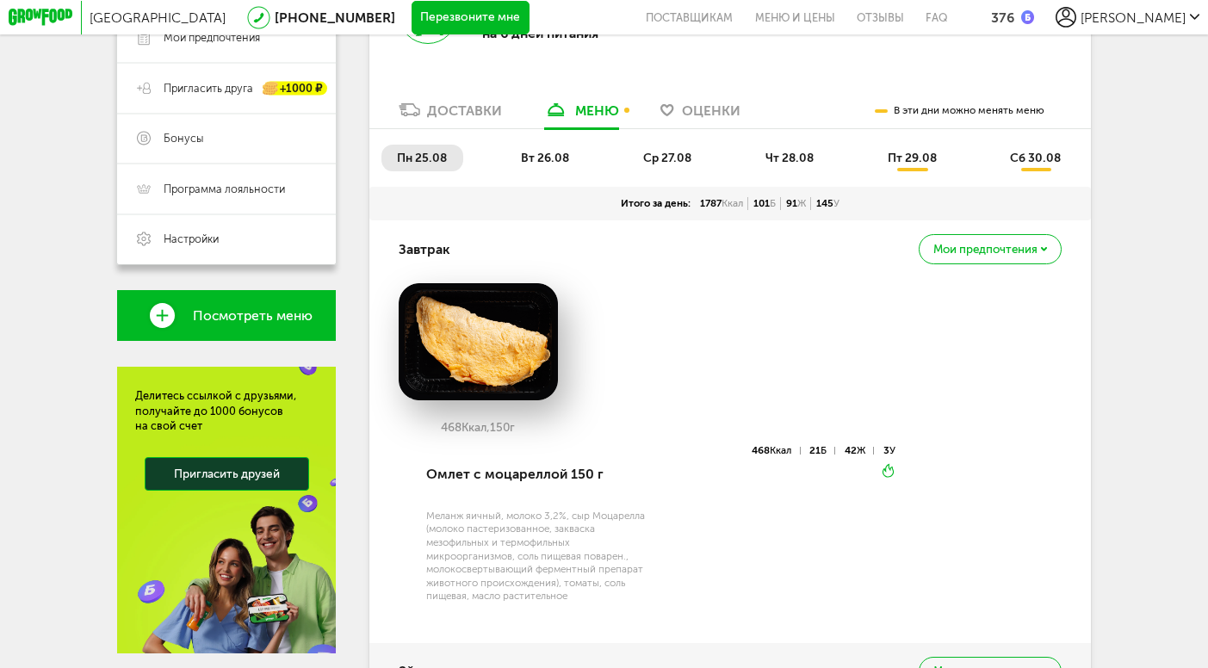
click at [562, 163] on span "вт 26.08" at bounding box center [545, 158] width 48 height 15
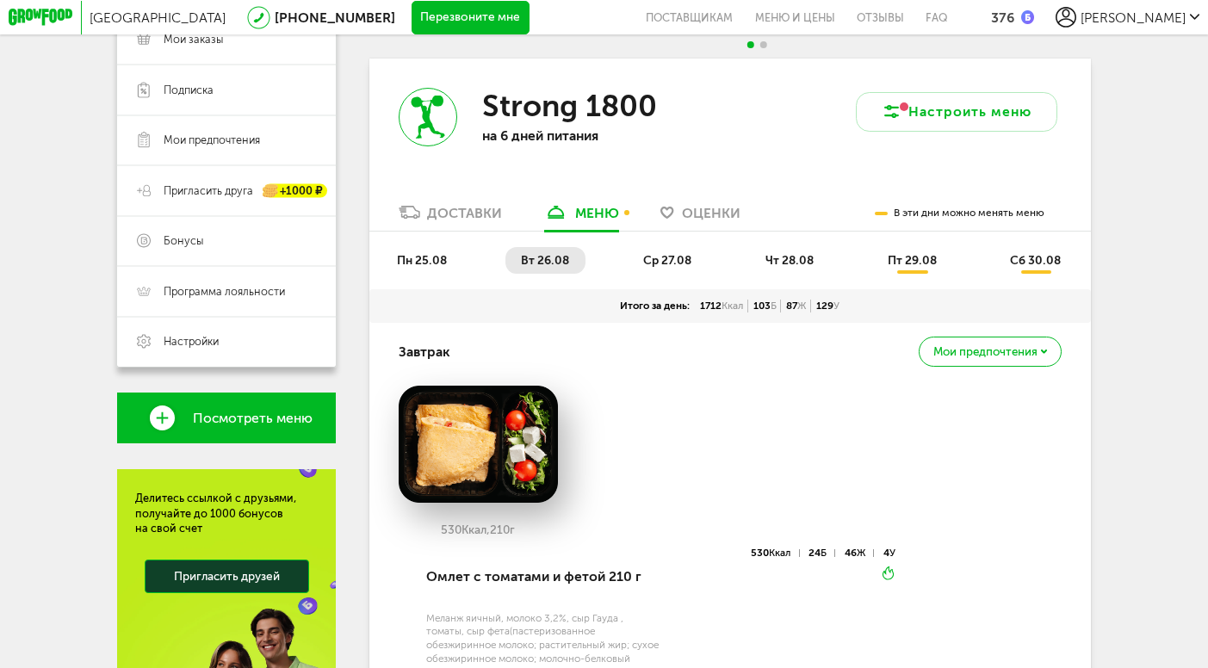
scroll to position [149, 0]
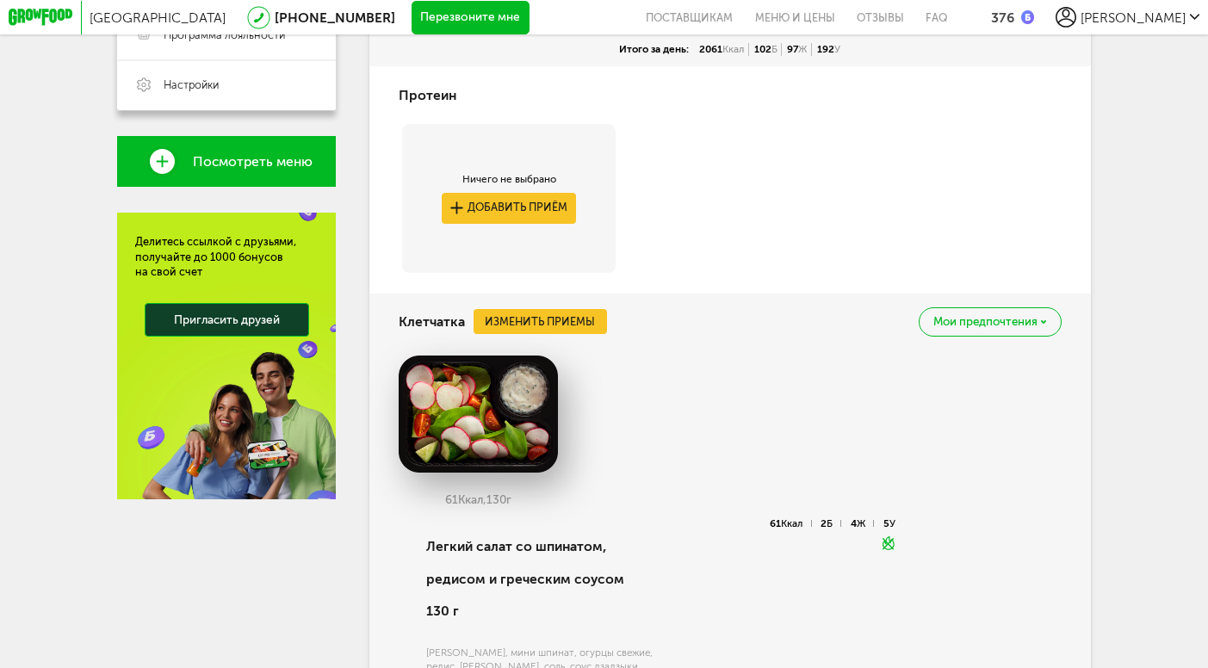
scroll to position [195, 0]
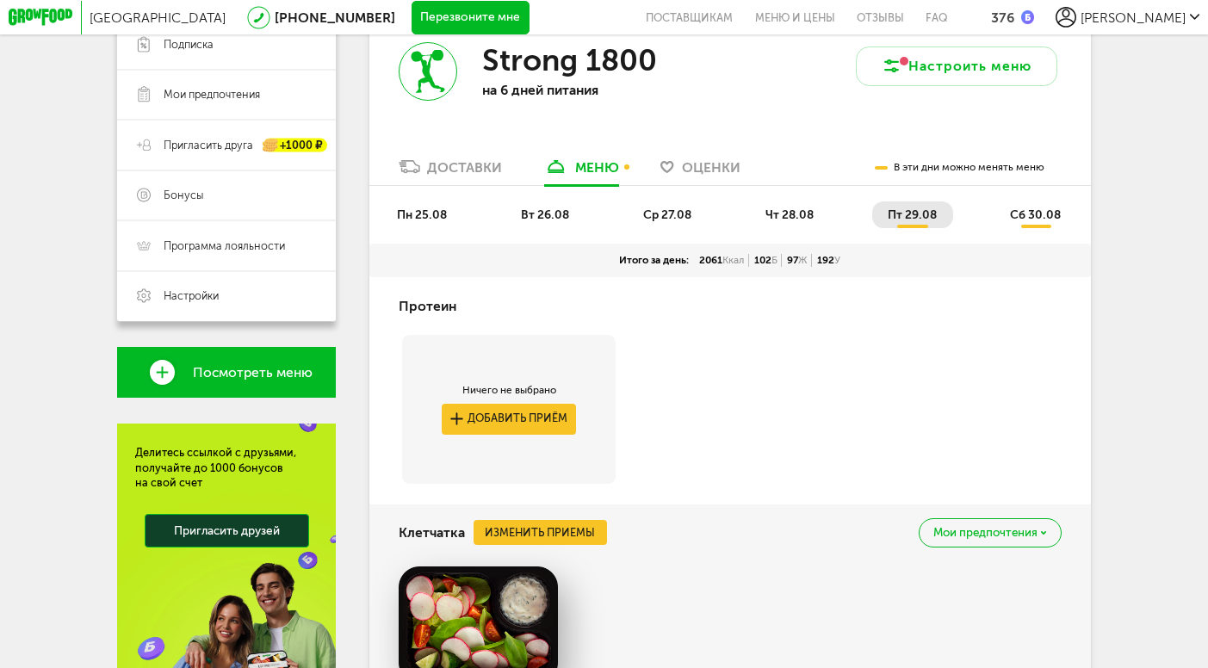
click at [418, 212] on span "пн 25.08" at bounding box center [422, 214] width 50 height 15
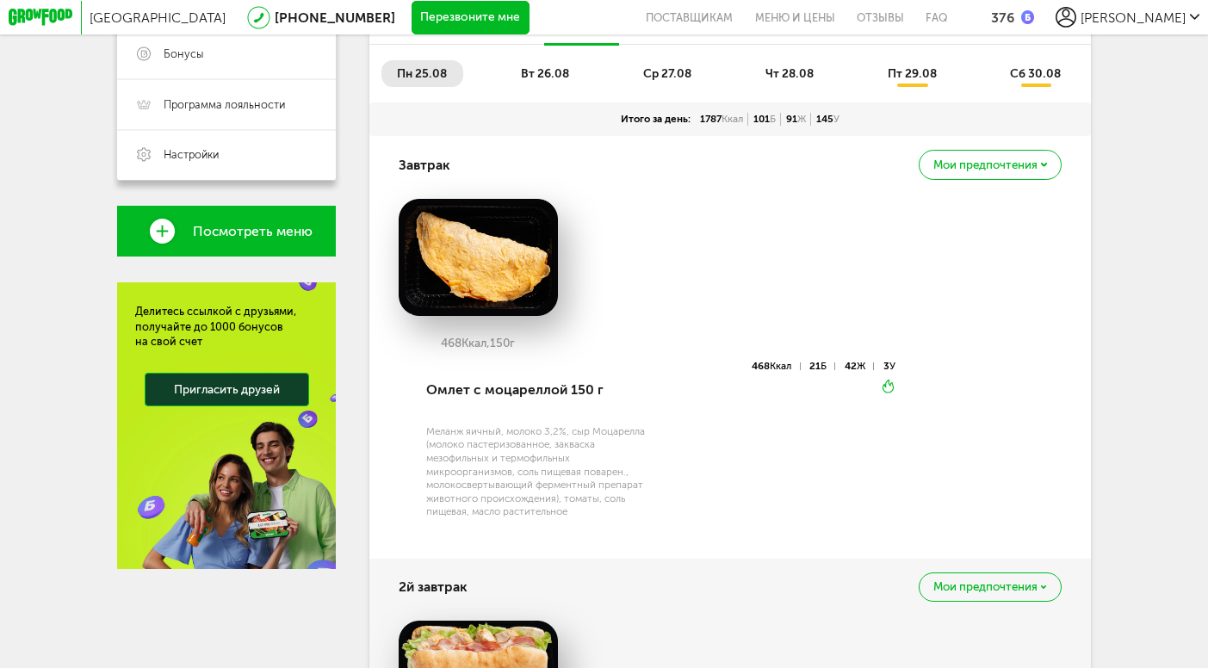
scroll to position [355, 0]
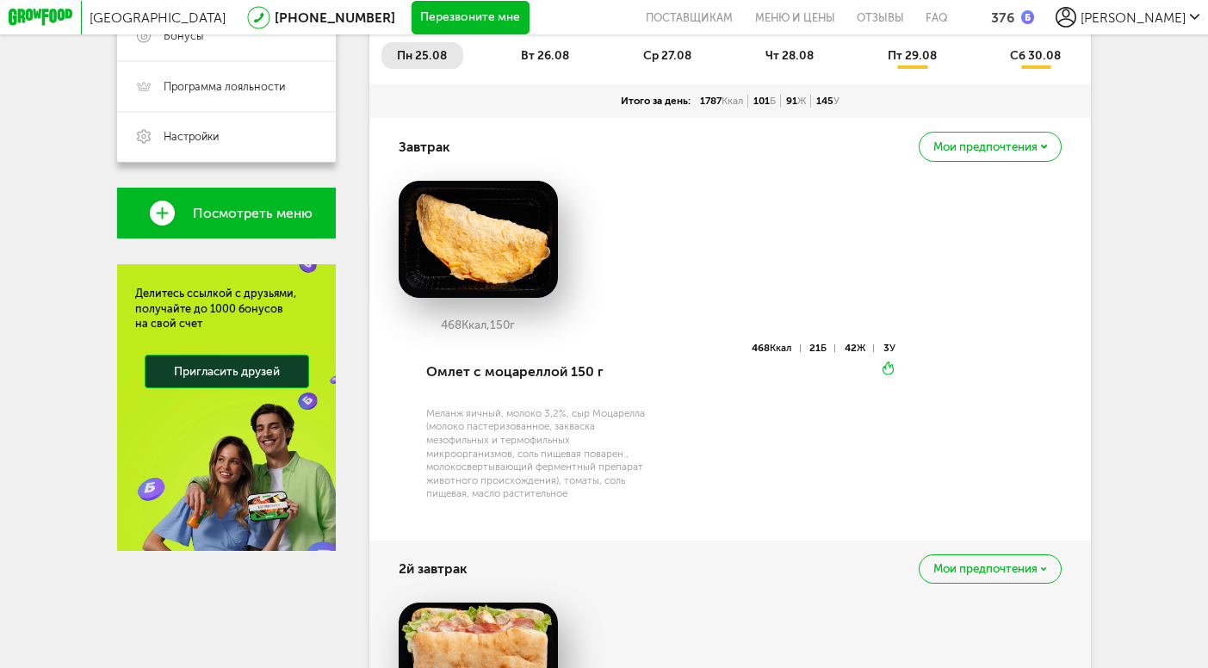
click at [550, 53] on span "вт 26.08" at bounding box center [545, 55] width 48 height 15
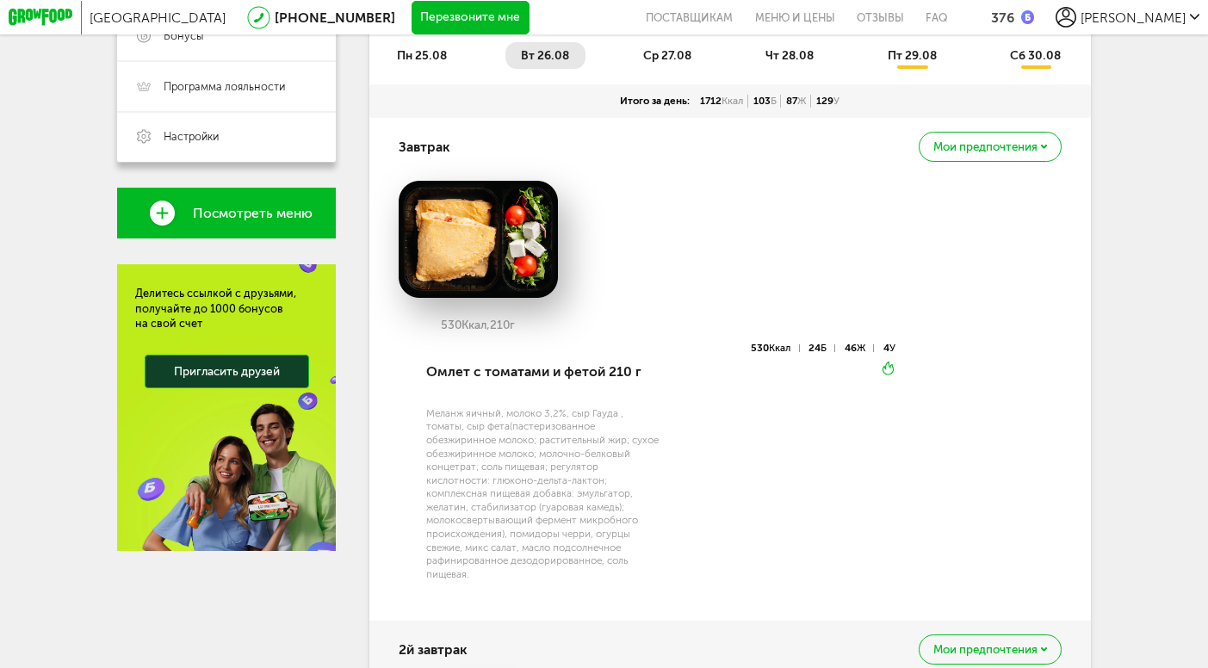
click at [441, 60] on span "пн 25.08" at bounding box center [422, 55] width 50 height 15
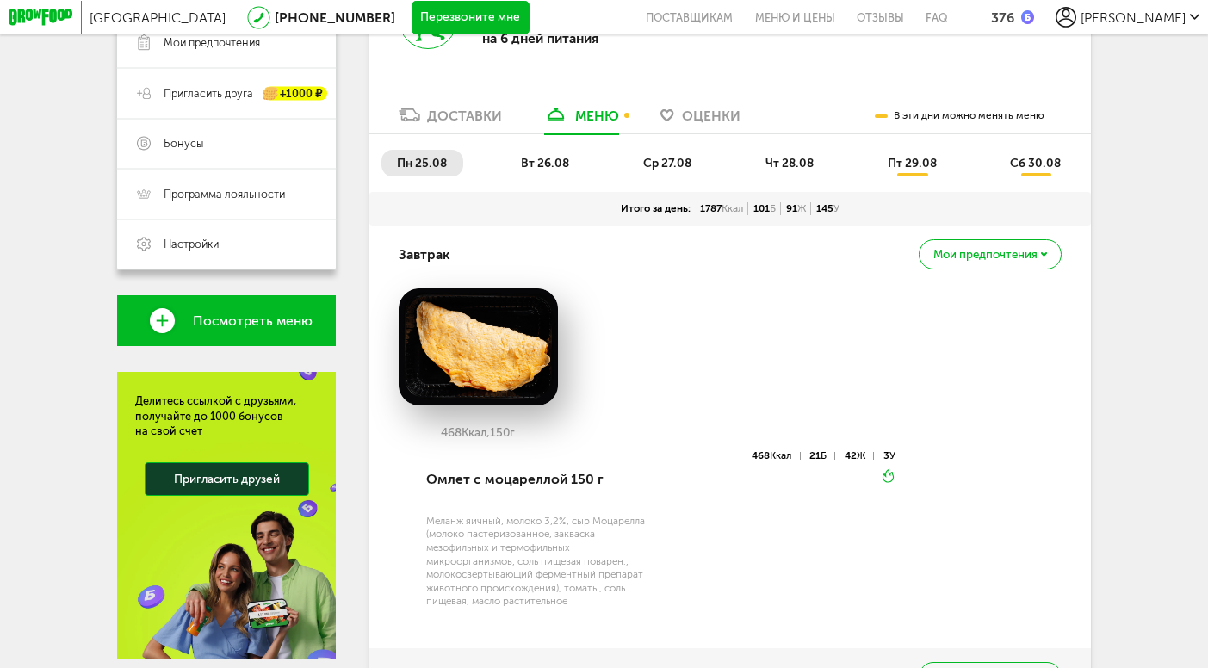
scroll to position [220, 0]
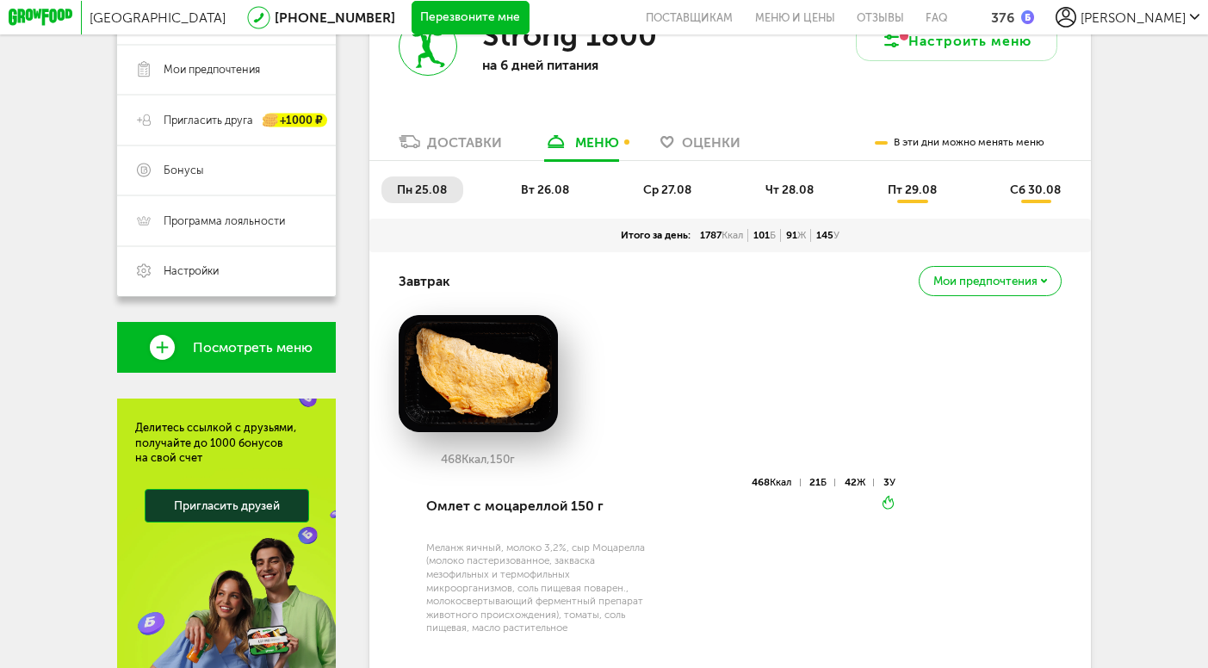
click at [682, 190] on span "ср 27.08" at bounding box center [667, 189] width 48 height 15
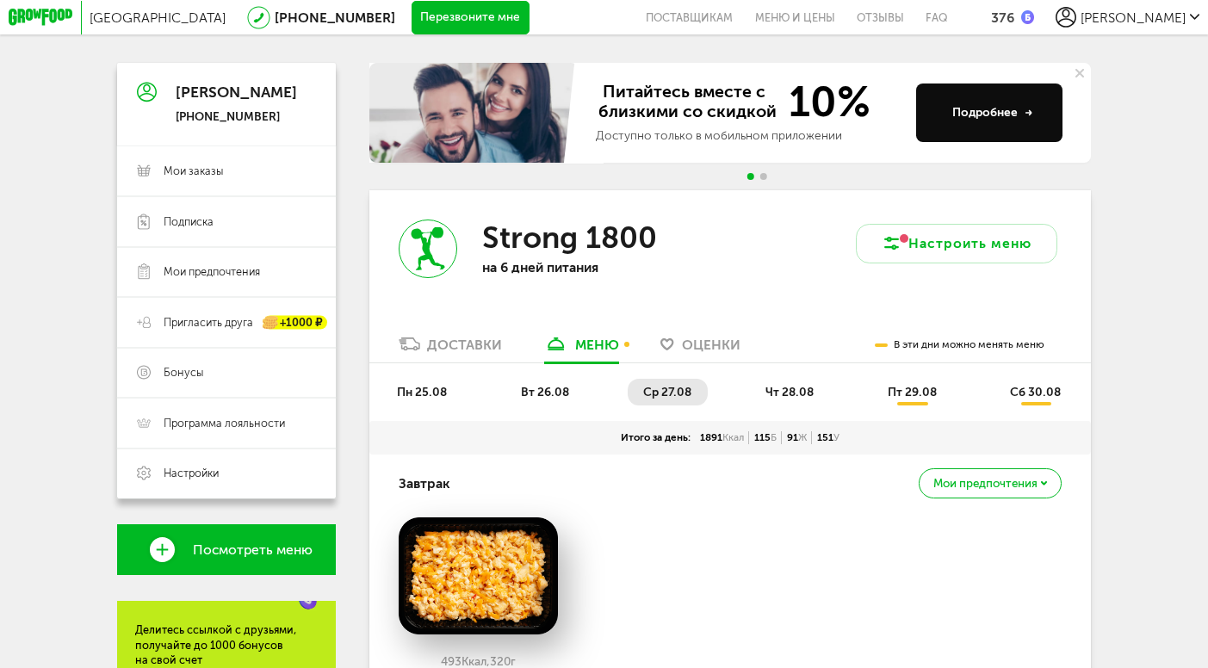
scroll to position [20, 0]
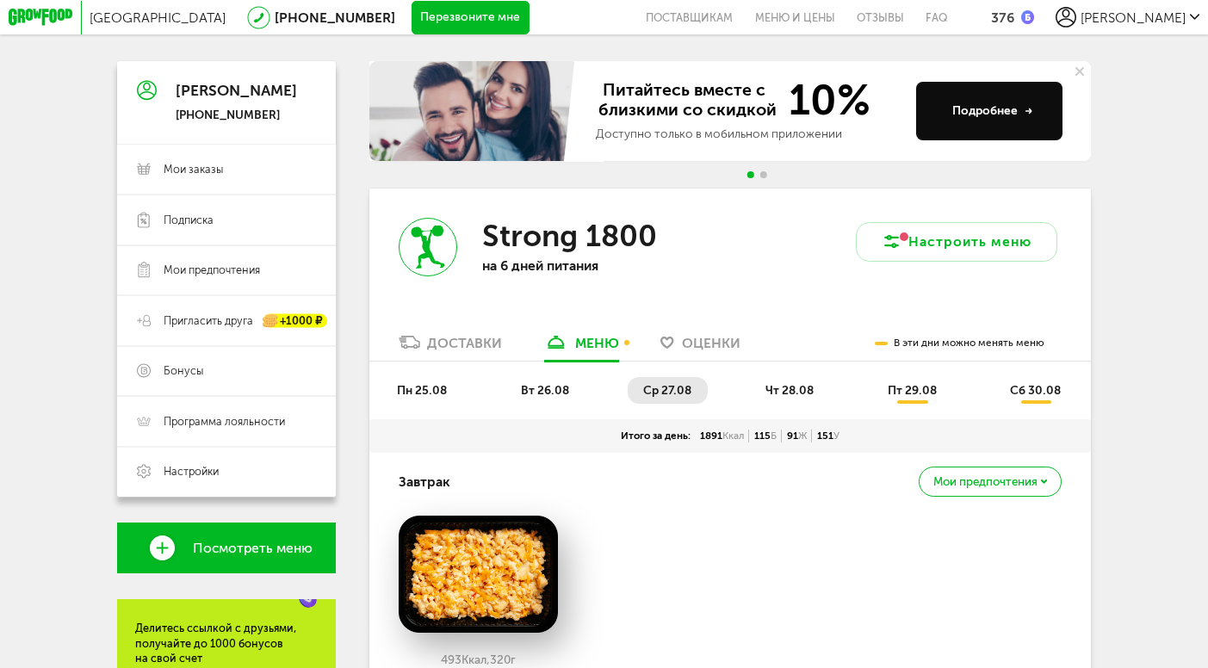
click at [421, 385] on span "пн 25.08" at bounding box center [422, 390] width 50 height 15
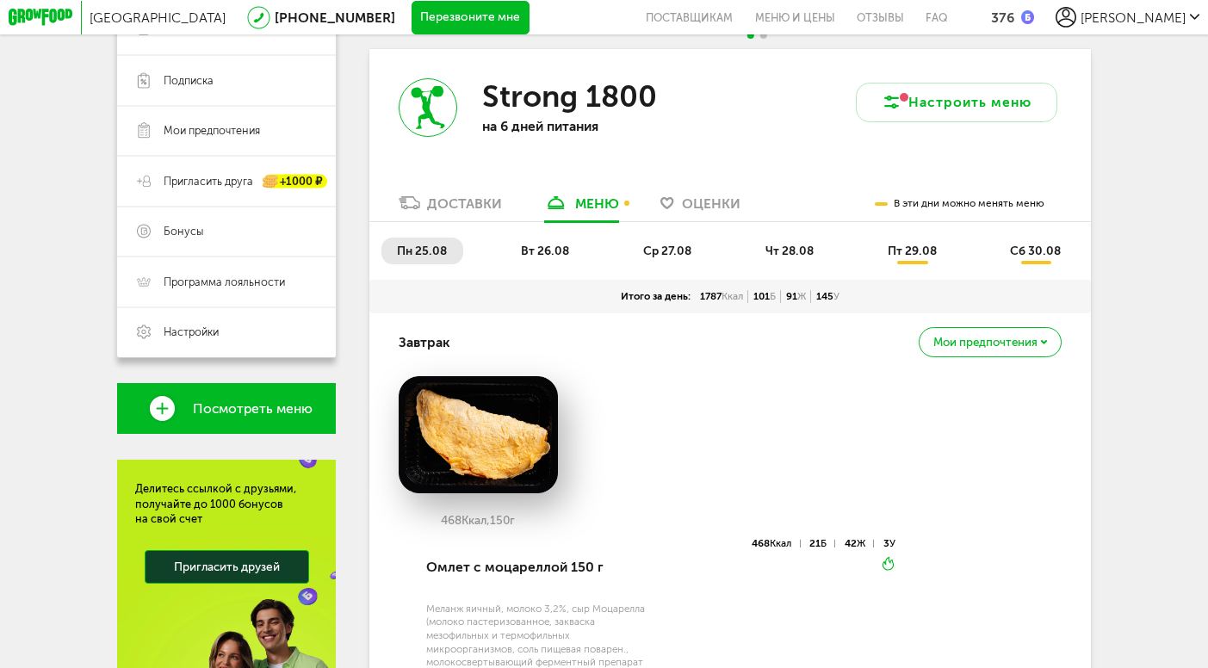
scroll to position [0, 0]
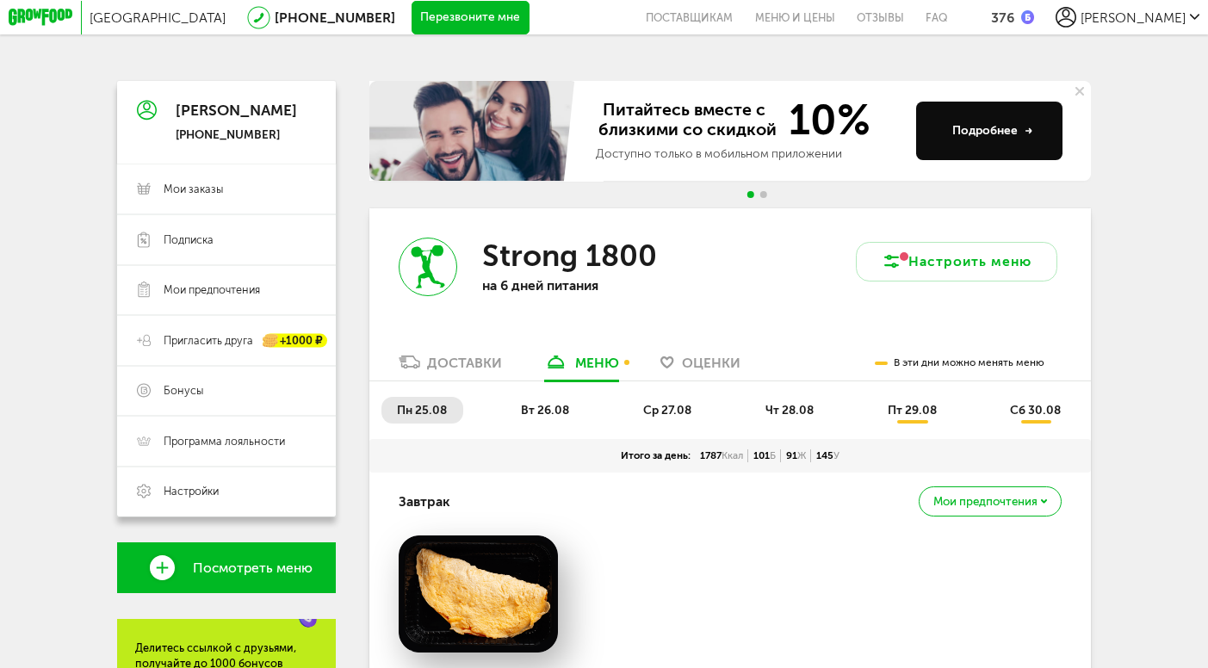
click at [526, 408] on span "вт 26.08" at bounding box center [545, 410] width 48 height 15
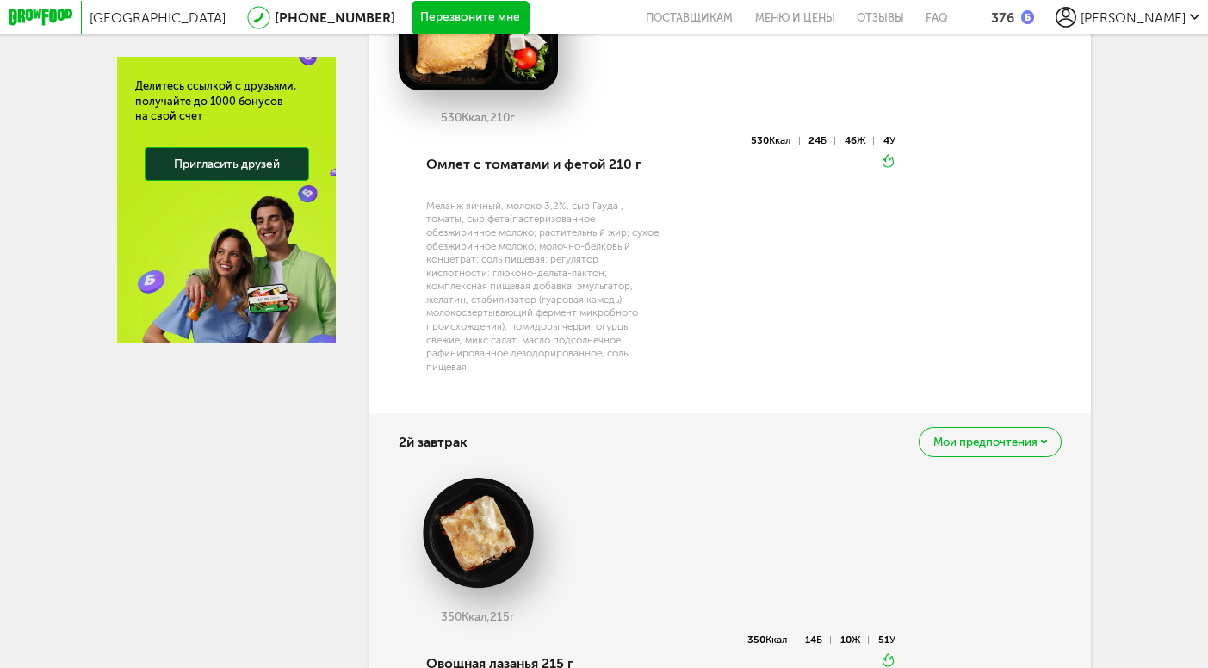
scroll to position [260, 0]
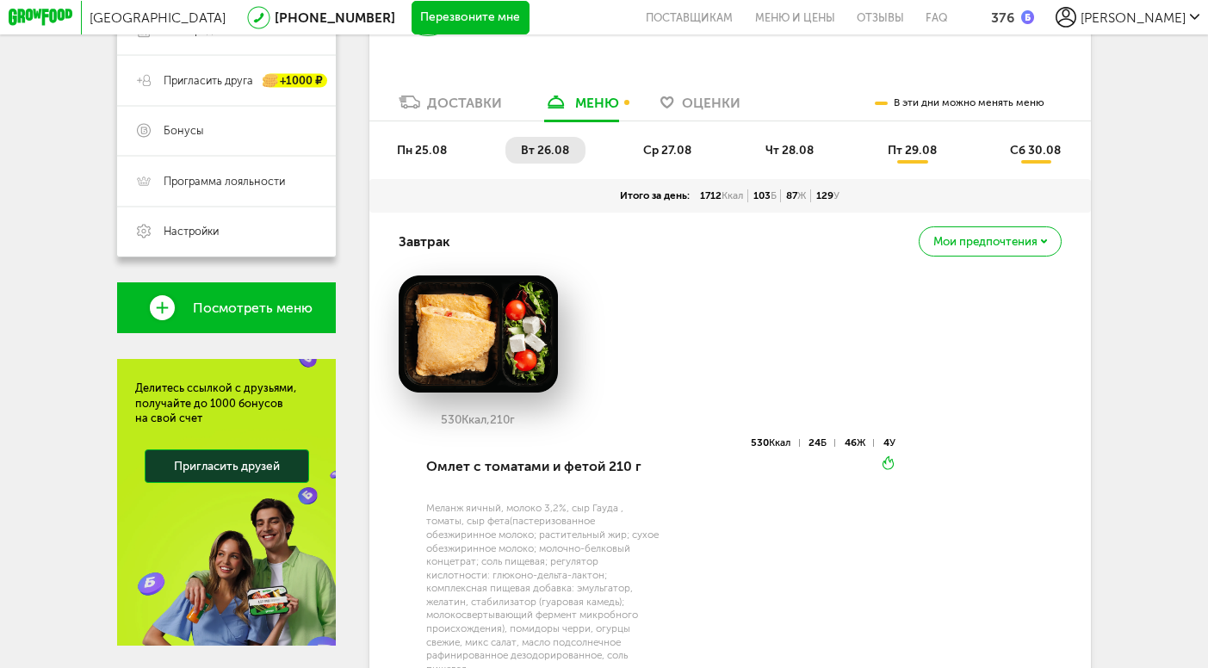
click at [411, 158] on li "пн 25.08" at bounding box center [422, 150] width 82 height 27
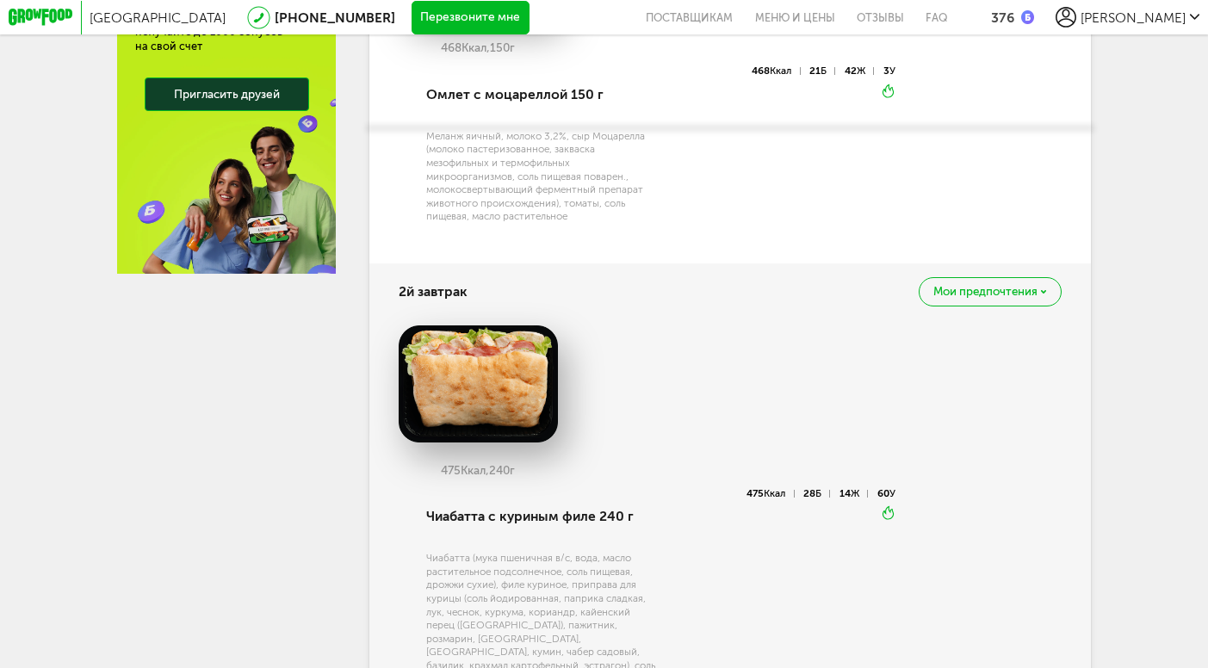
scroll to position [0, 0]
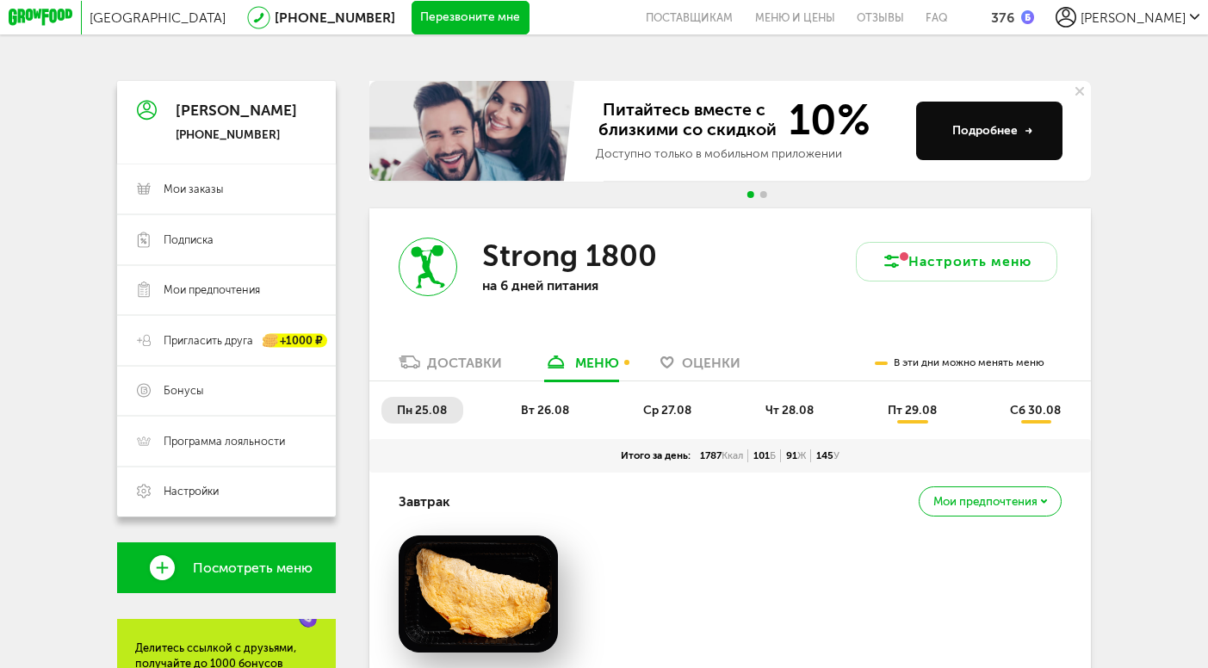
click at [542, 413] on span "вт 26.08" at bounding box center [545, 410] width 48 height 15
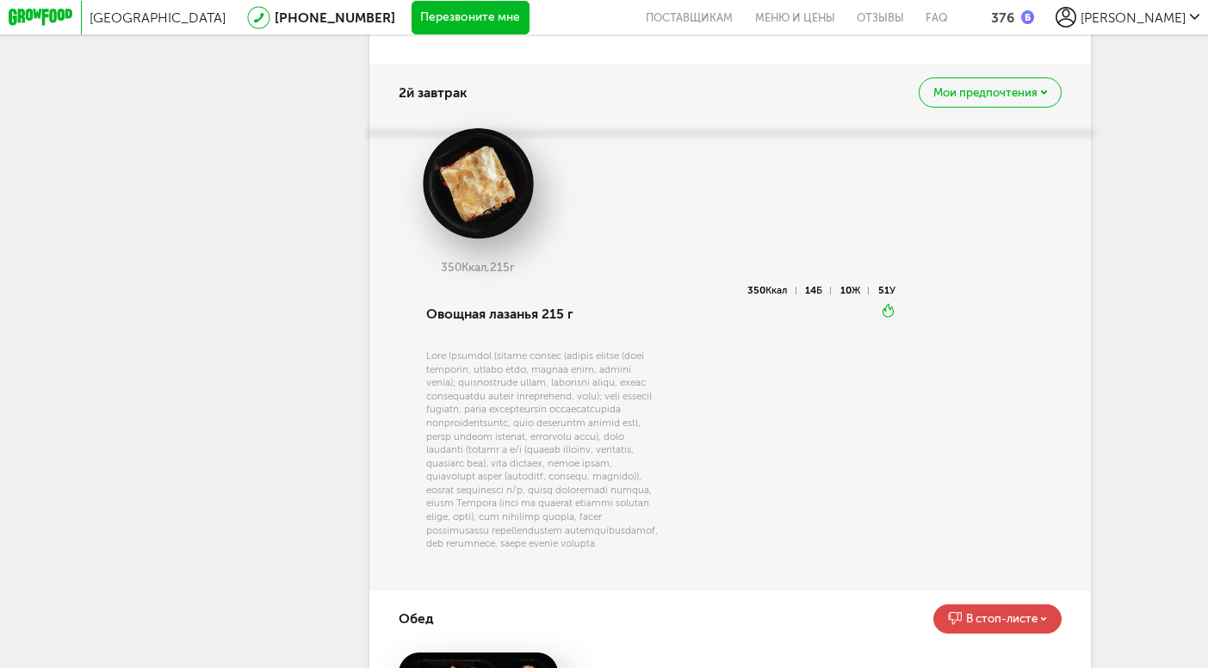
scroll to position [898, 0]
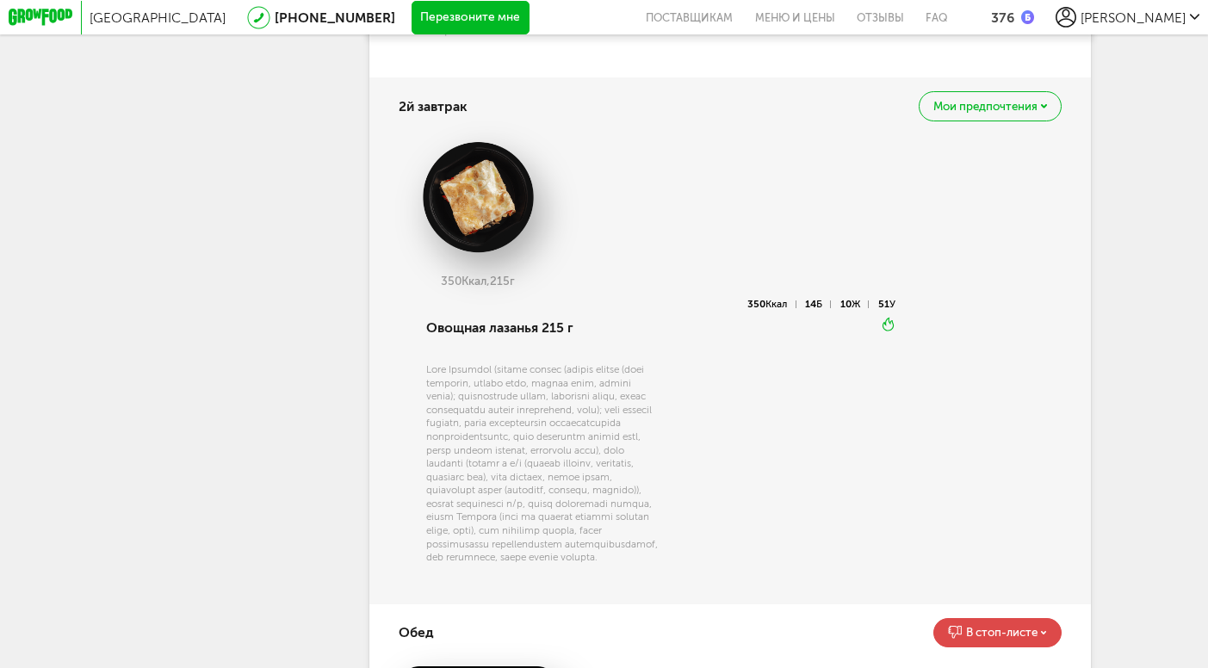
click at [989, 102] on span "Мои предпочтения" at bounding box center [985, 106] width 104 height 11
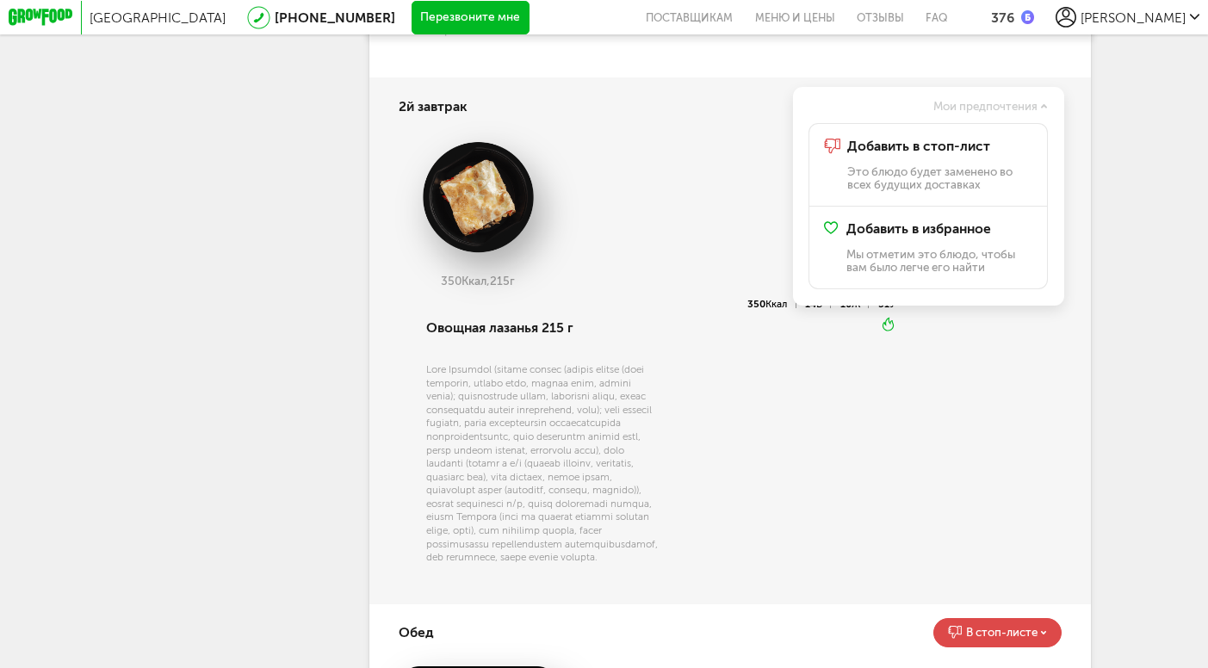
click at [974, 106] on span "Мои предпочтения" at bounding box center [985, 106] width 104 height 11
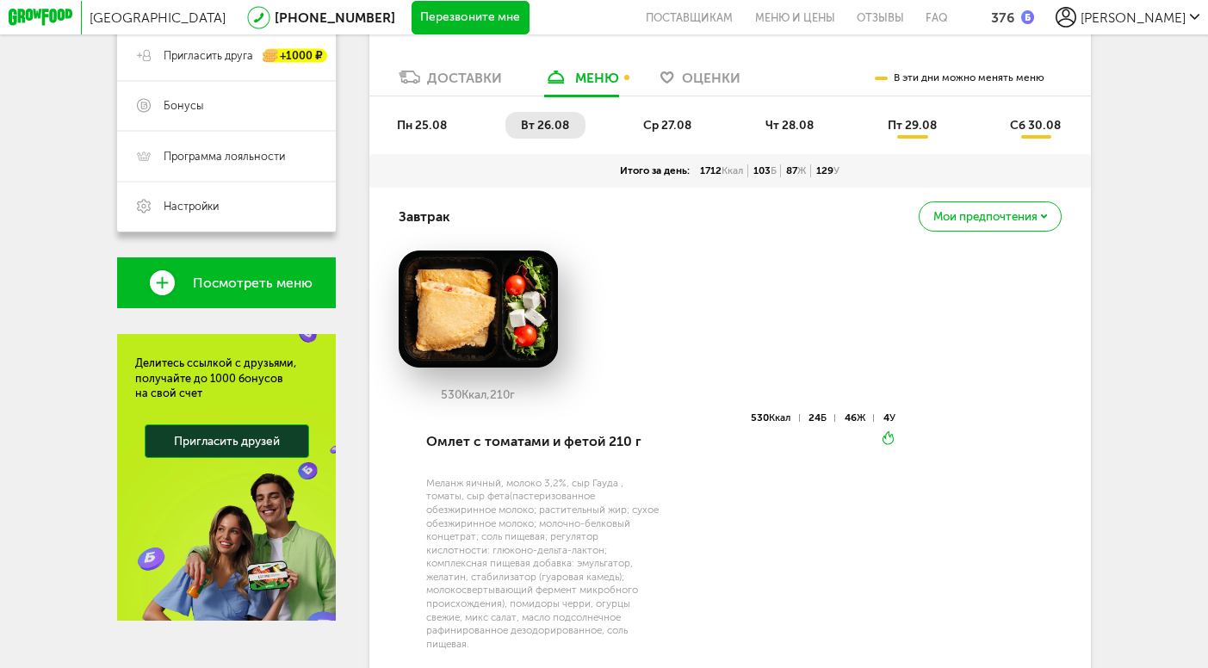
scroll to position [289, 0]
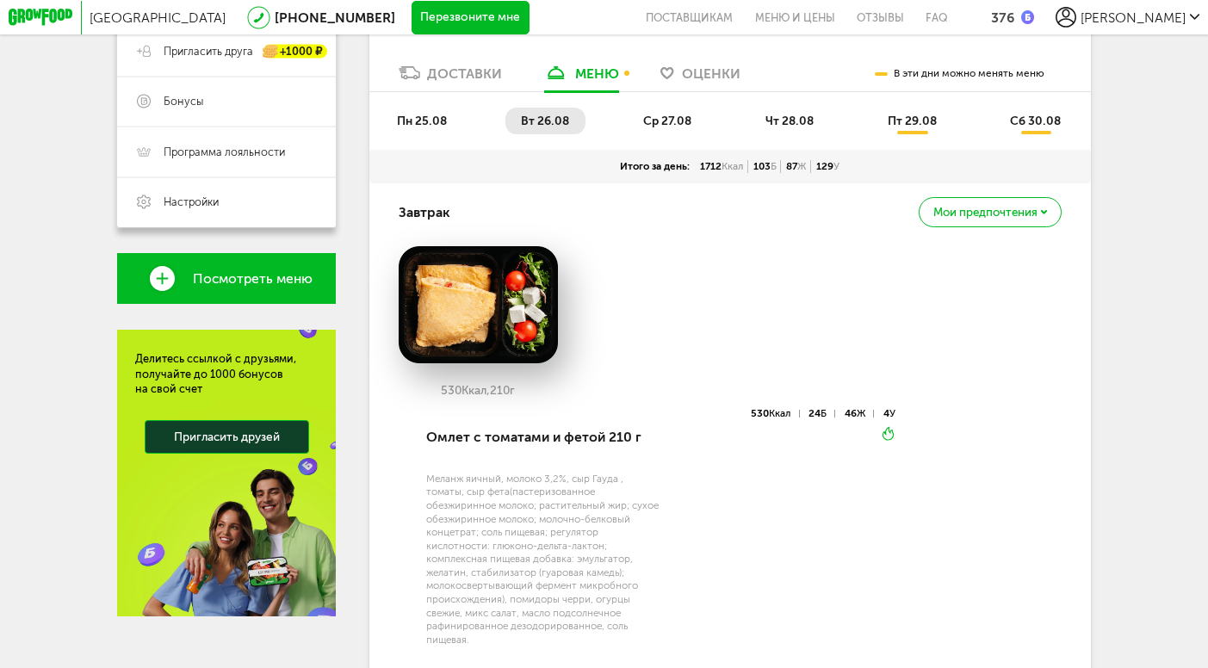
click at [669, 123] on span "ср 27.08" at bounding box center [667, 121] width 48 height 15
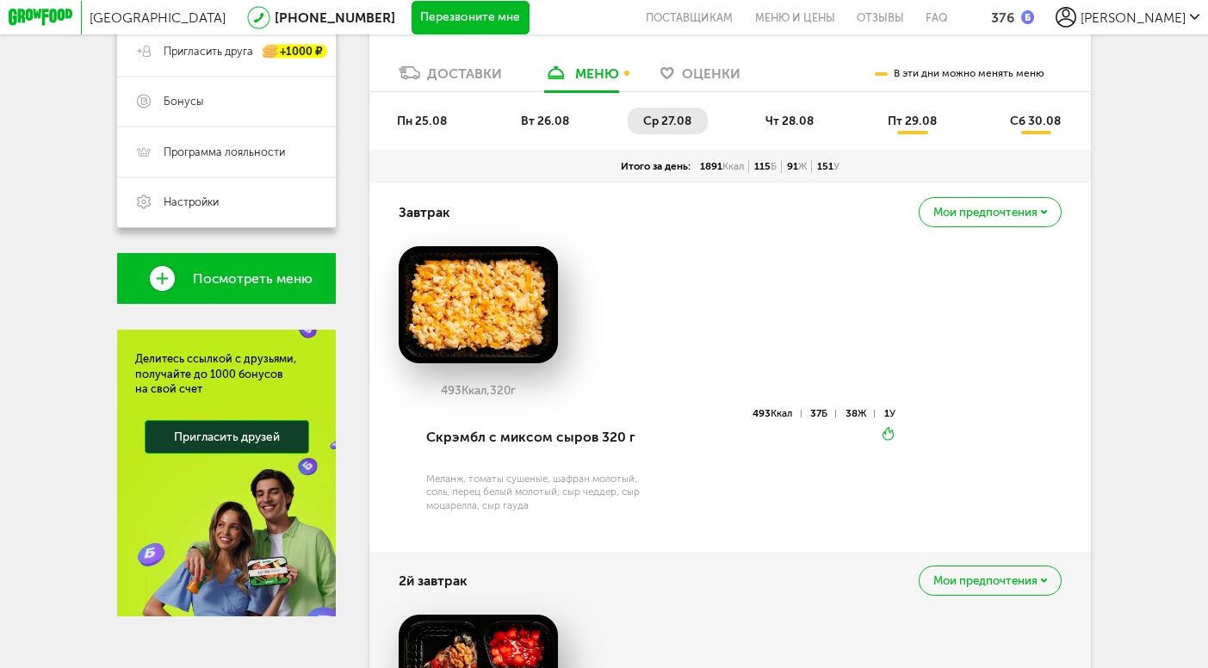
click at [788, 114] on span "чт 28.08" at bounding box center [789, 121] width 48 height 15
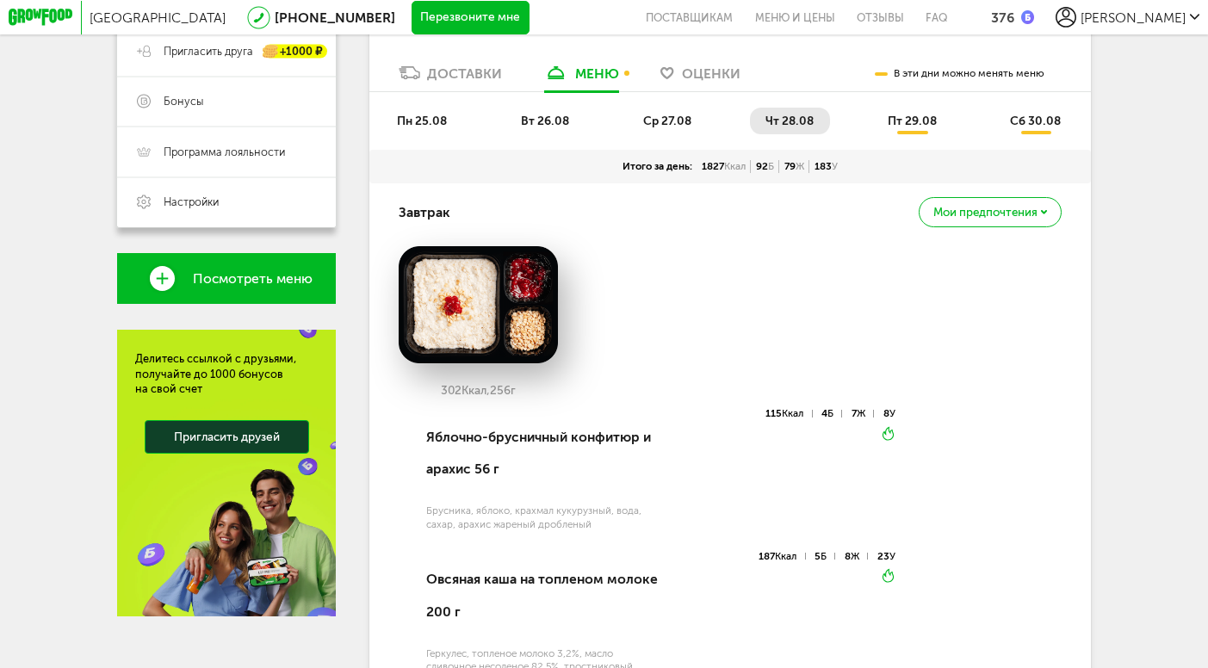
click at [680, 109] on li "ср 27.08" at bounding box center [667, 121] width 80 height 27
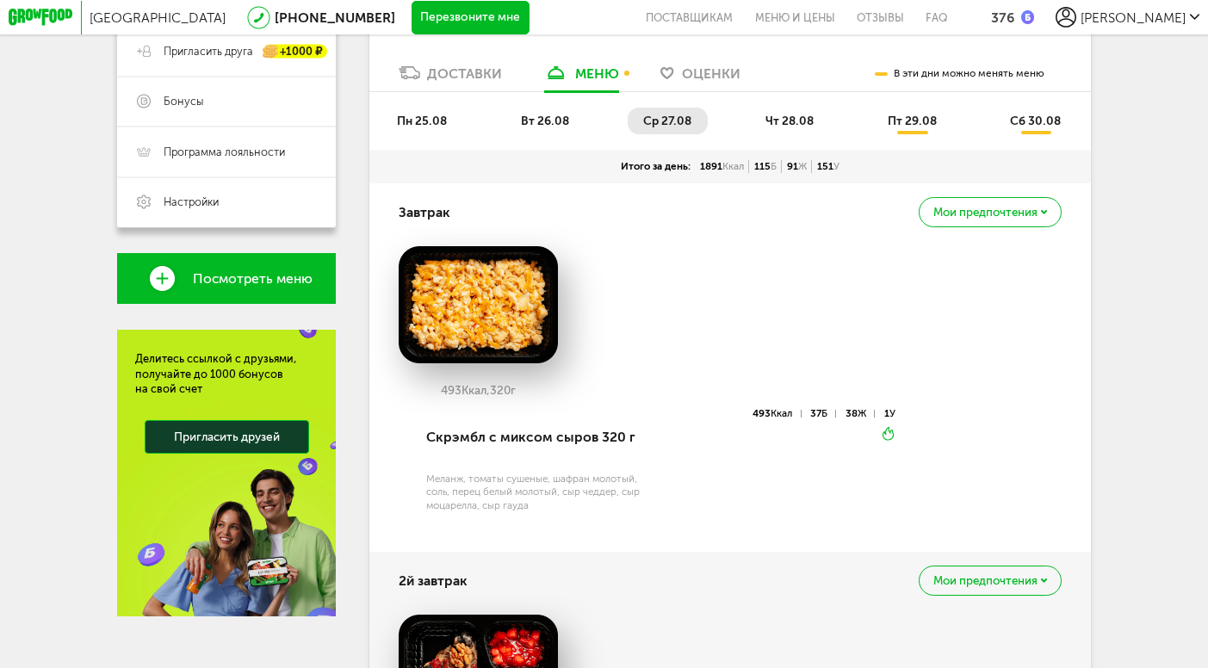
click at [785, 117] on span "чт 28.08" at bounding box center [789, 121] width 48 height 15
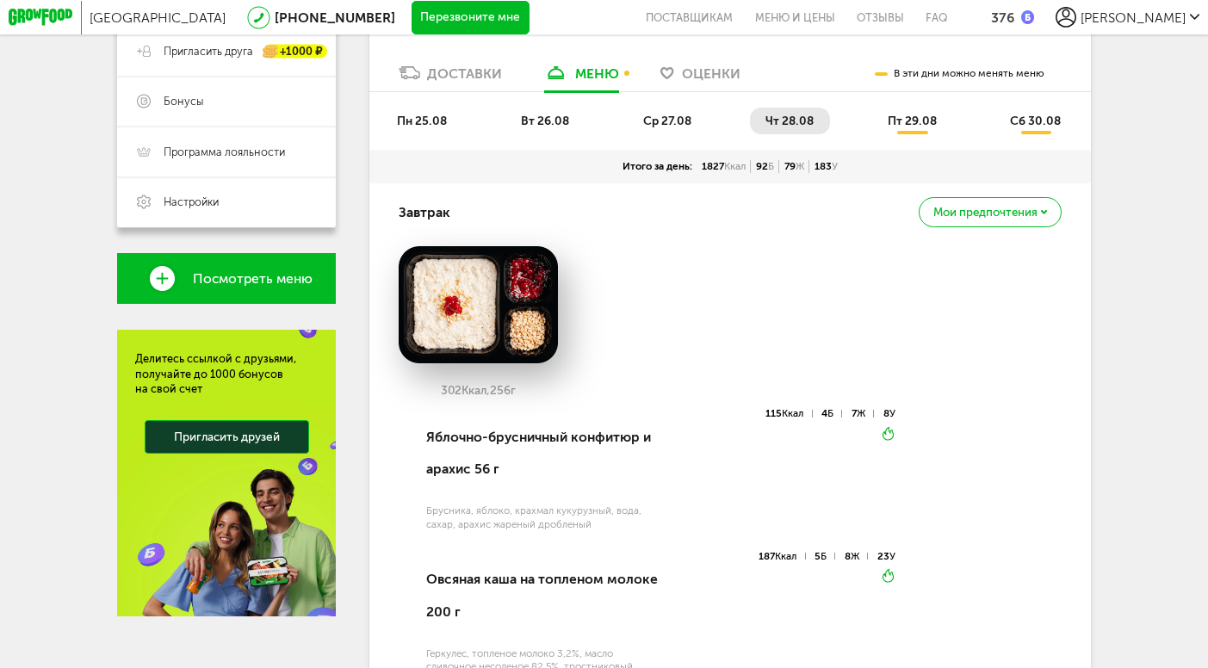
click at [670, 108] on li "ср 27.08" at bounding box center [667, 121] width 80 height 27
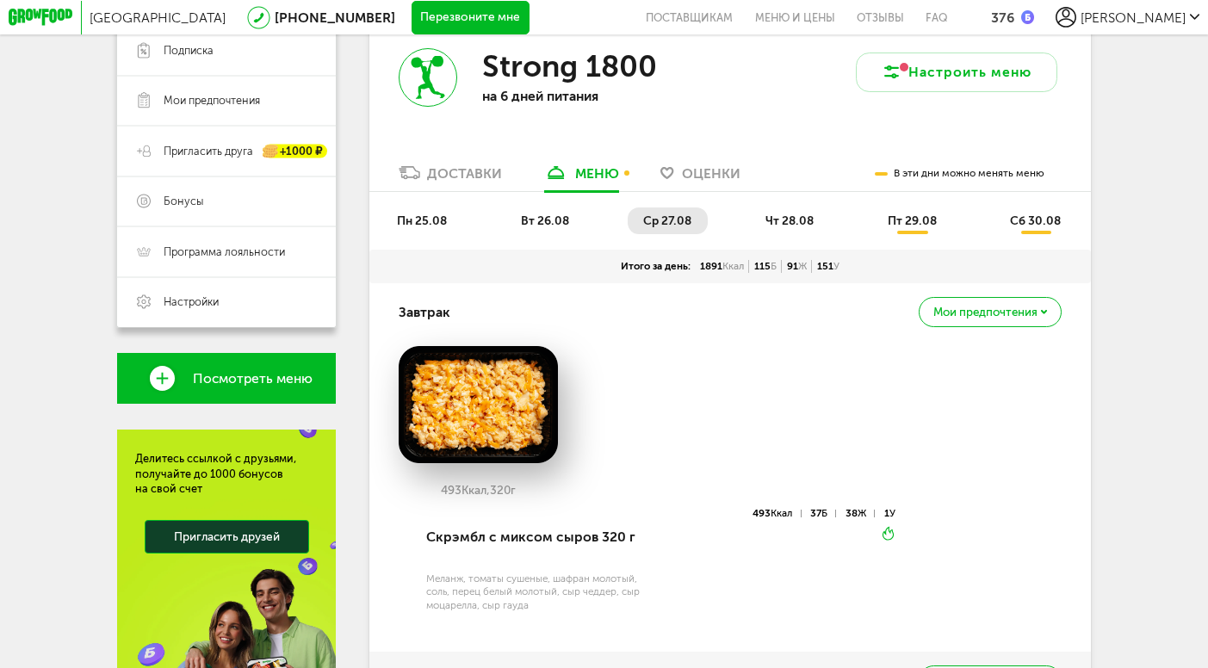
scroll to position [190, 0]
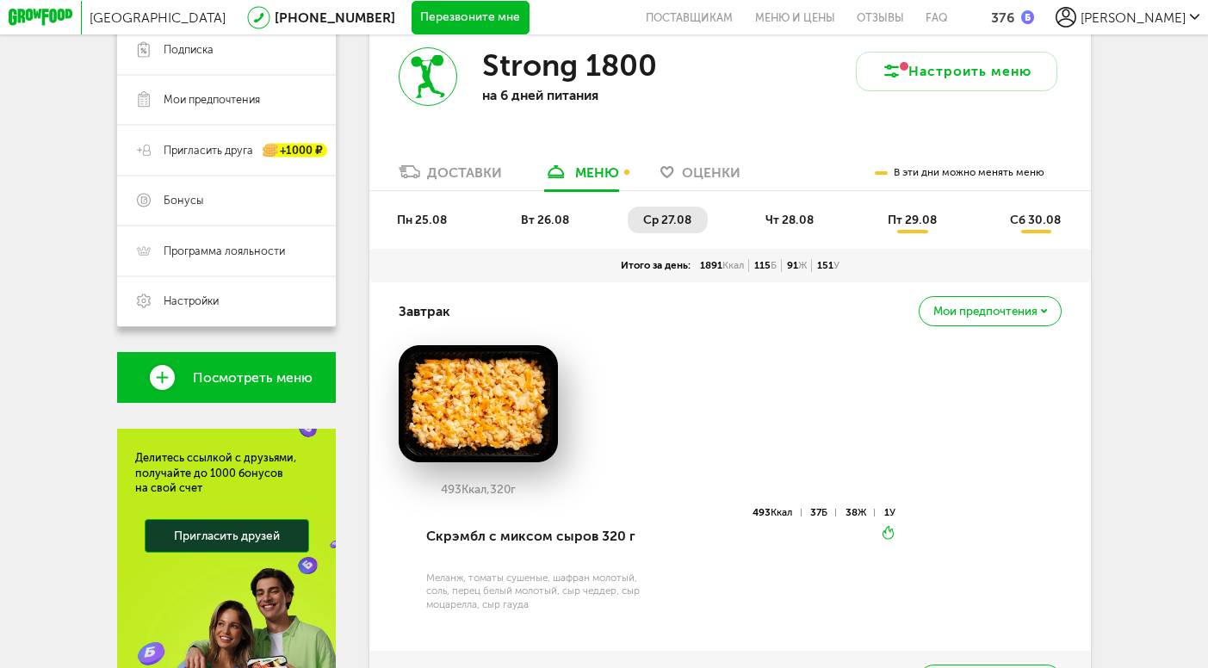
click at [647, 219] on span "ср 27.08" at bounding box center [667, 220] width 48 height 15
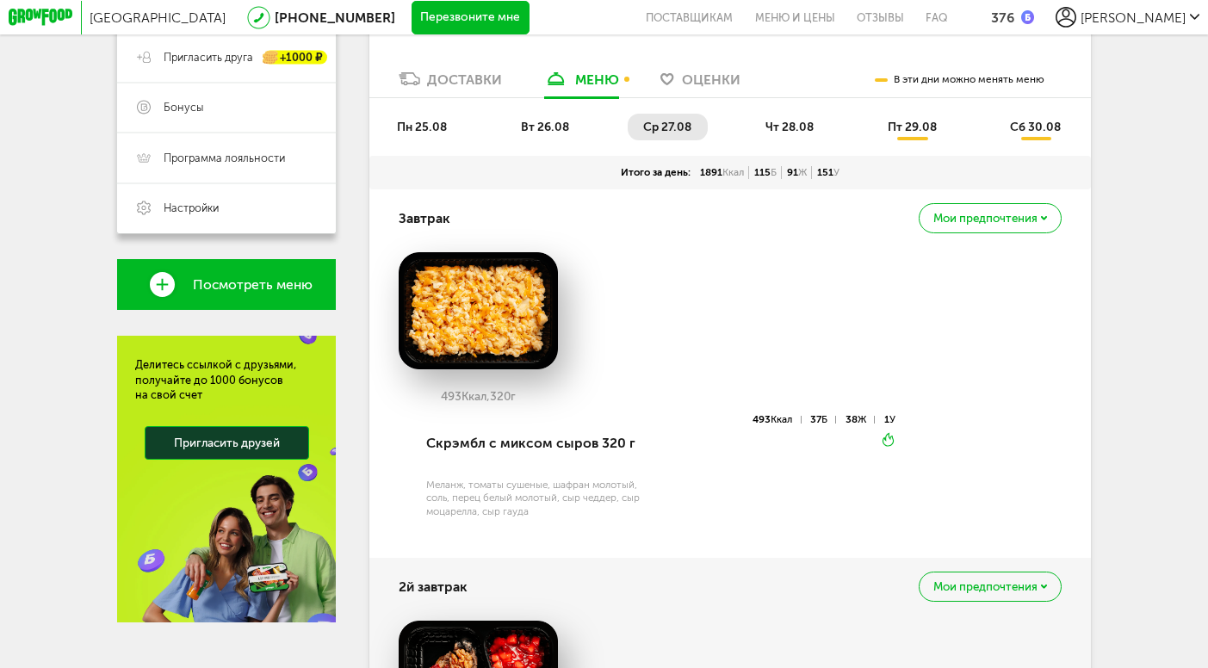
click at [938, 219] on span "Мои предпочтения" at bounding box center [985, 218] width 104 height 11
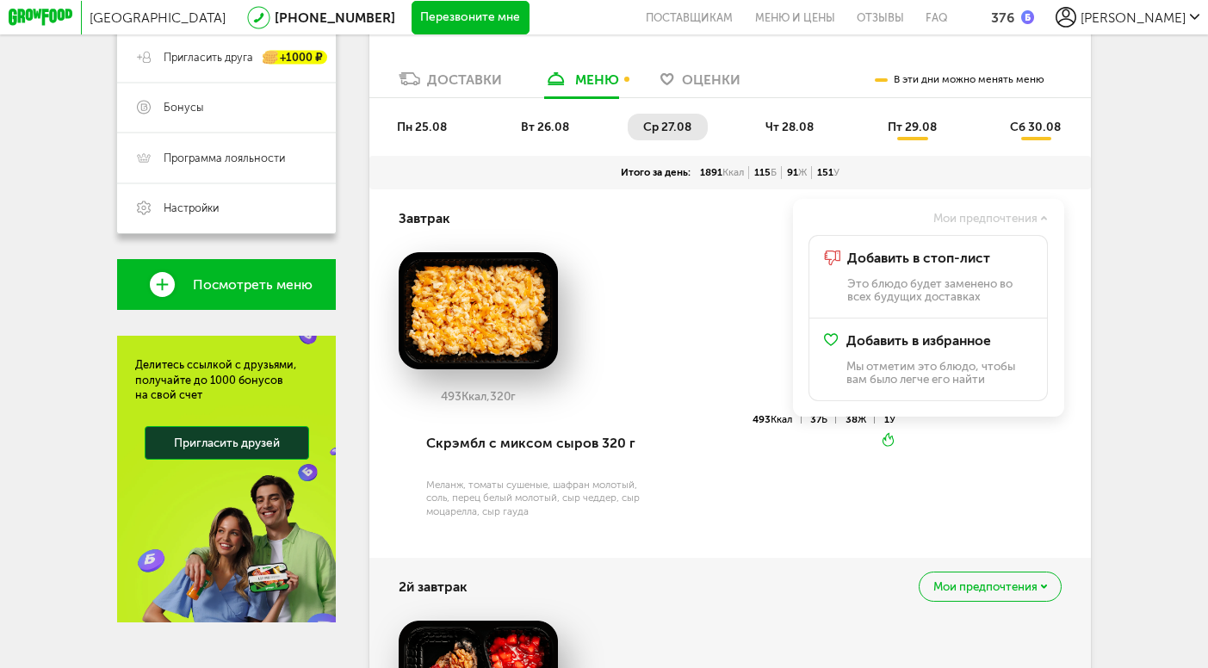
click at [938, 219] on span "Мои предпочтения" at bounding box center [985, 218] width 104 height 11
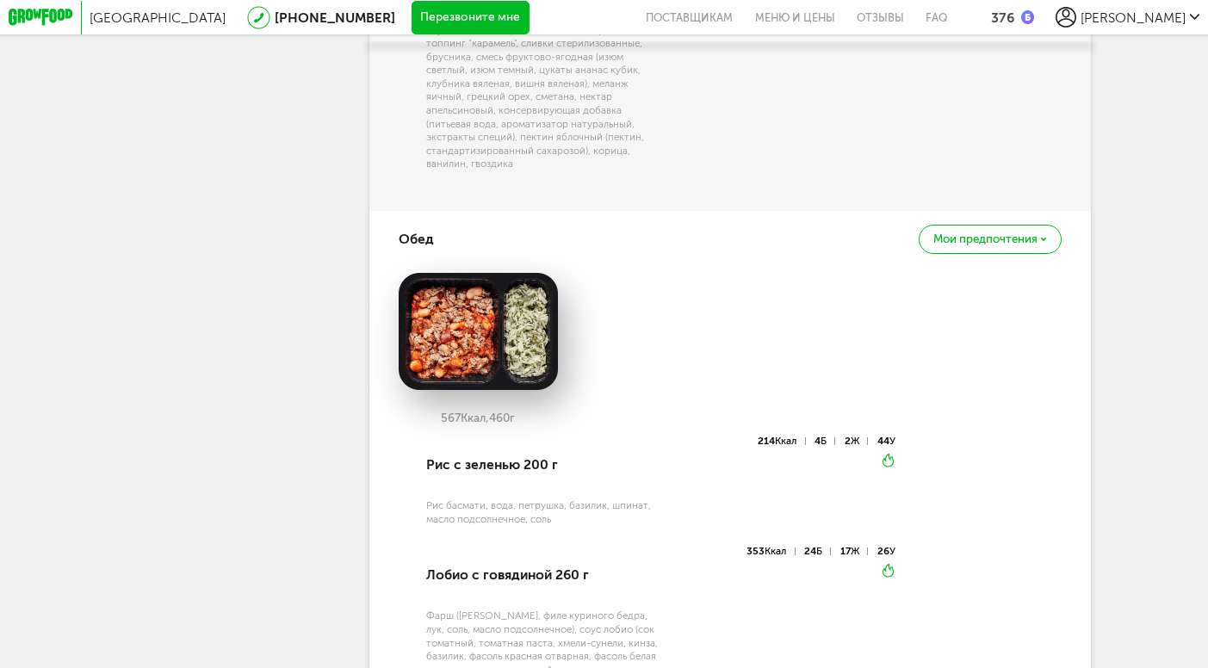
scroll to position [1143, 0]
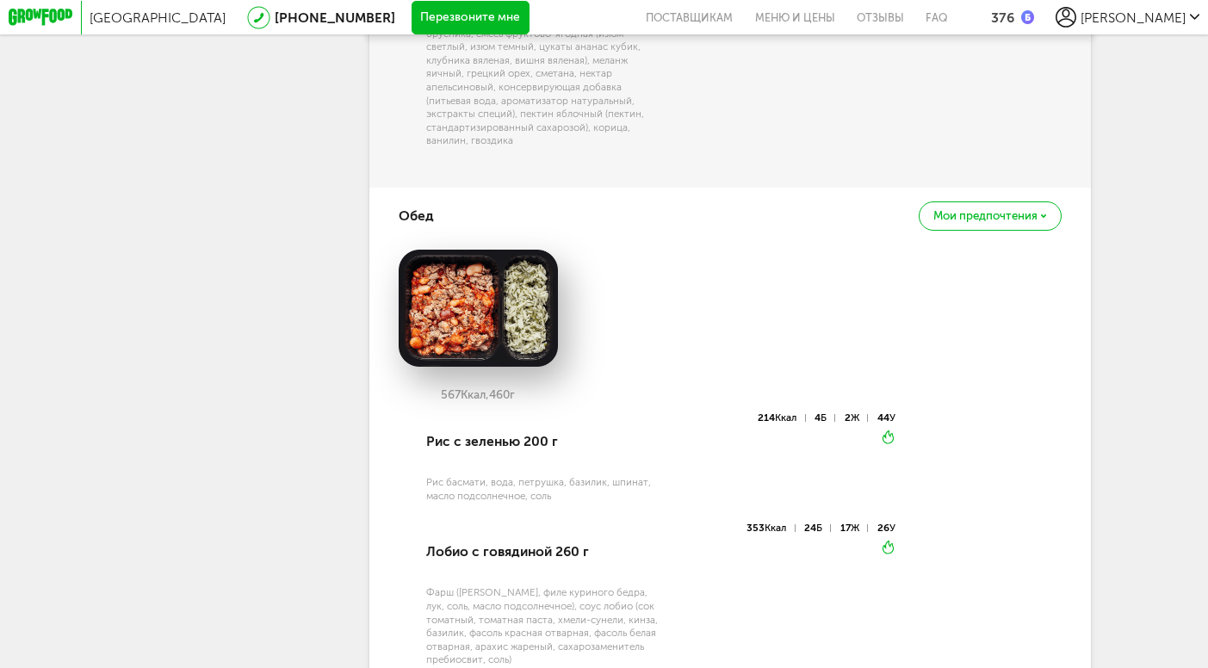
click at [495, 314] on img at bounding box center [478, 308] width 159 height 117
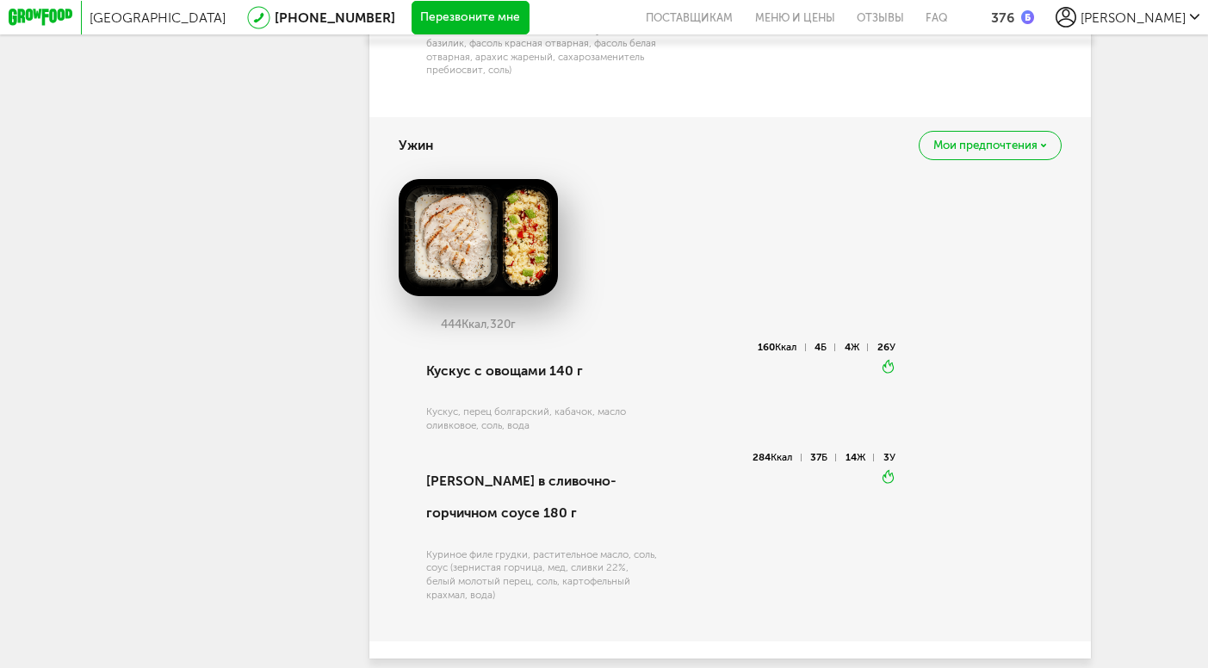
scroll to position [1738, 0]
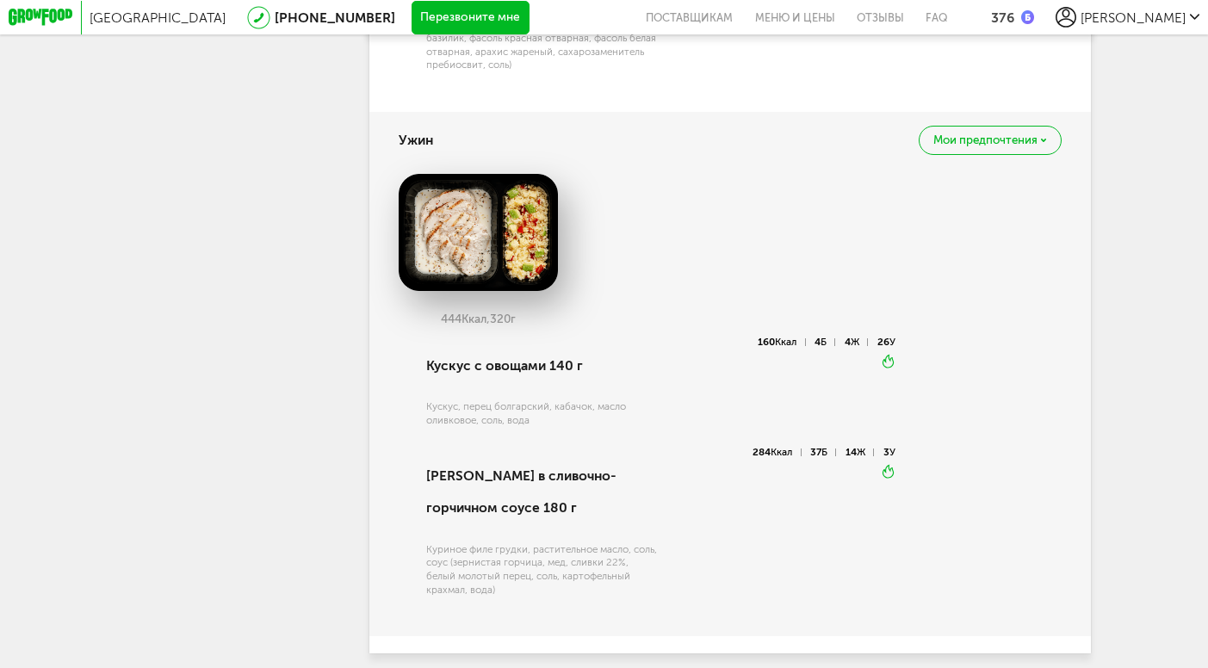
click at [974, 149] on div "Мои предпочтения" at bounding box center [989, 141] width 142 height 30
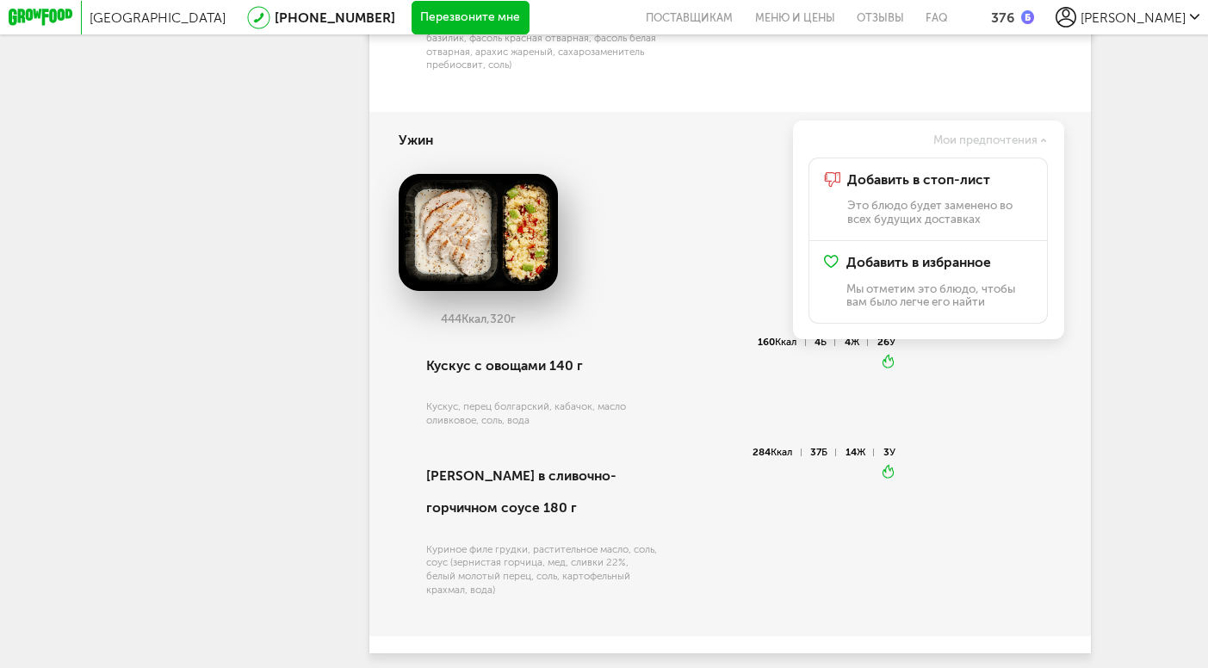
click at [712, 217] on div "444 Ккал, 320 г" at bounding box center [730, 255] width 663 height 163
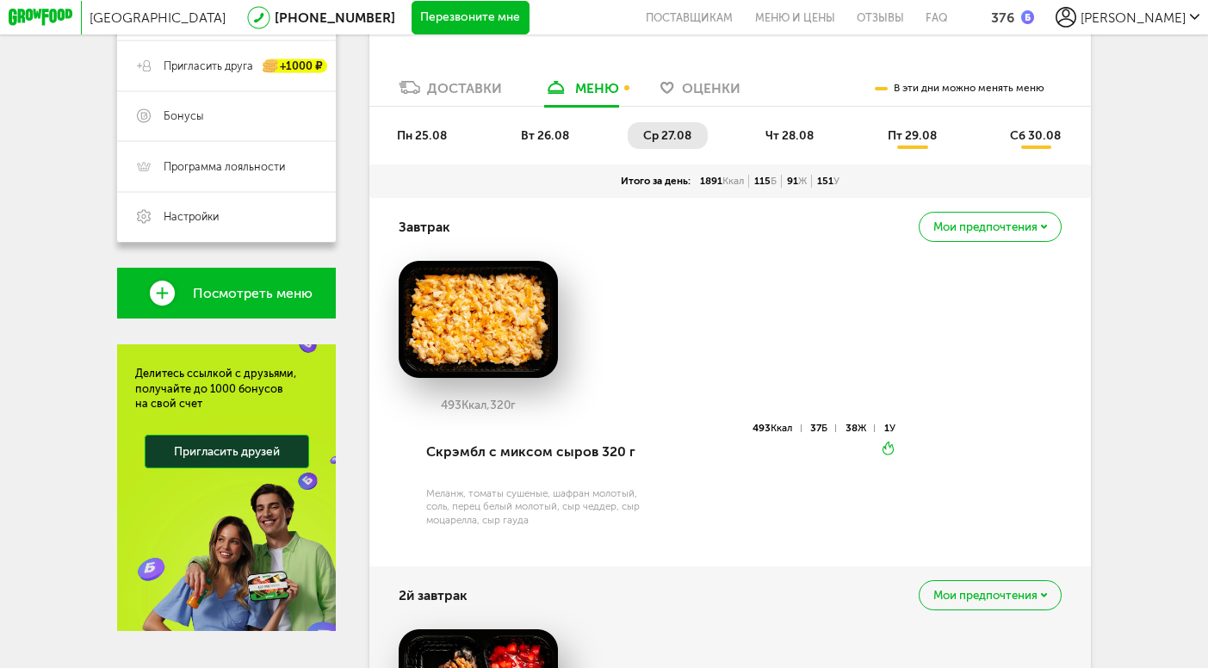
scroll to position [295, 0]
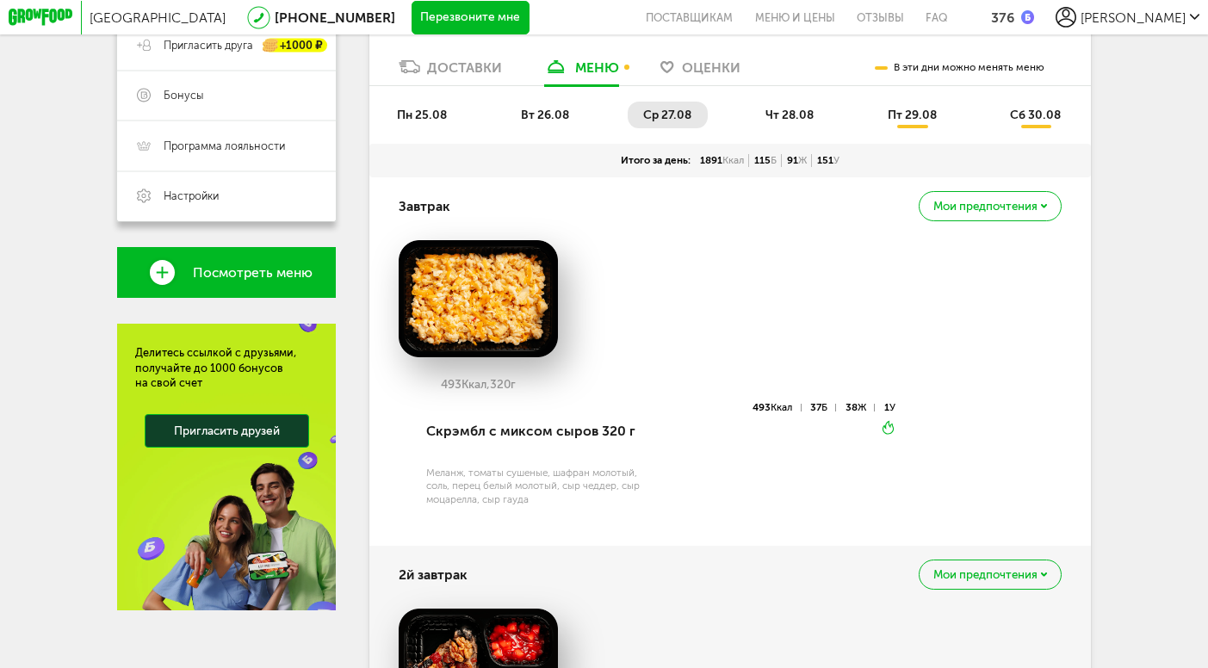
click at [793, 122] on li "чт 28.08" at bounding box center [790, 115] width 80 height 27
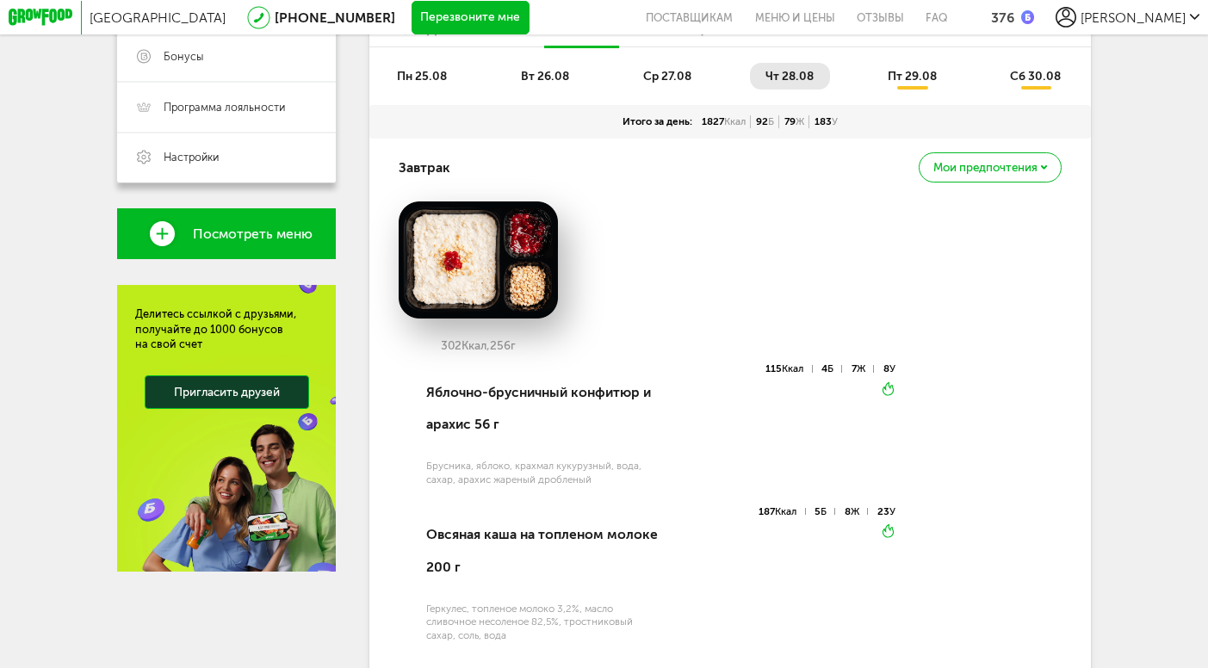
scroll to position [0, 0]
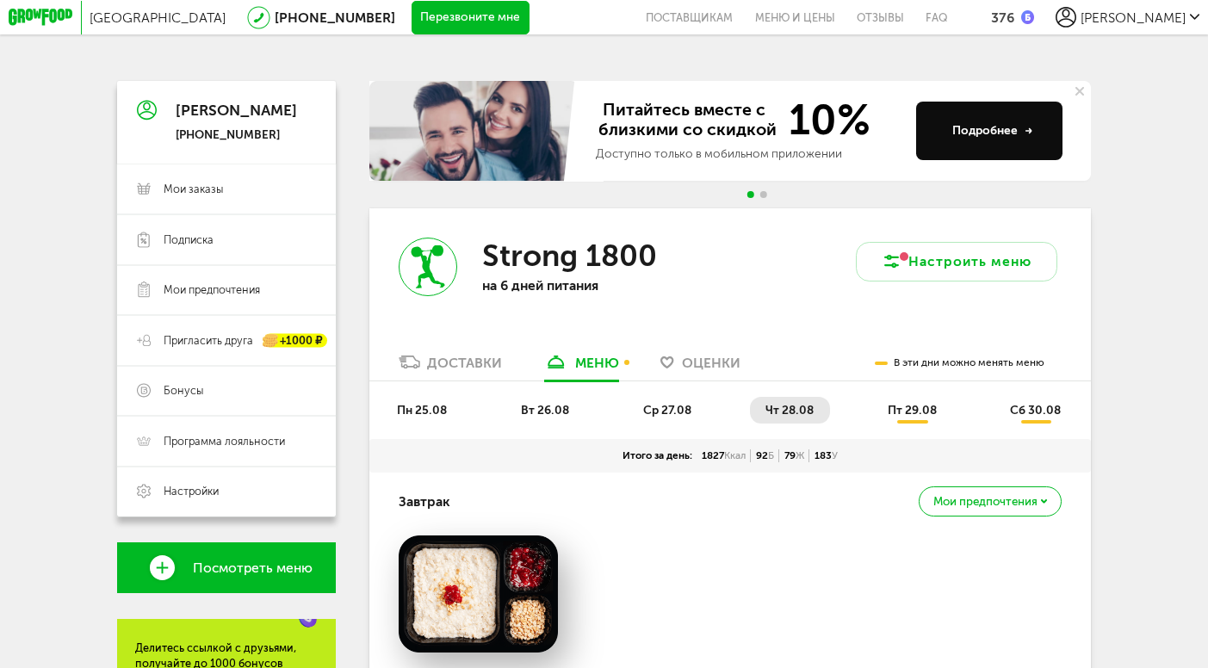
click at [916, 408] on span "пт 29.08" at bounding box center [911, 410] width 49 height 15
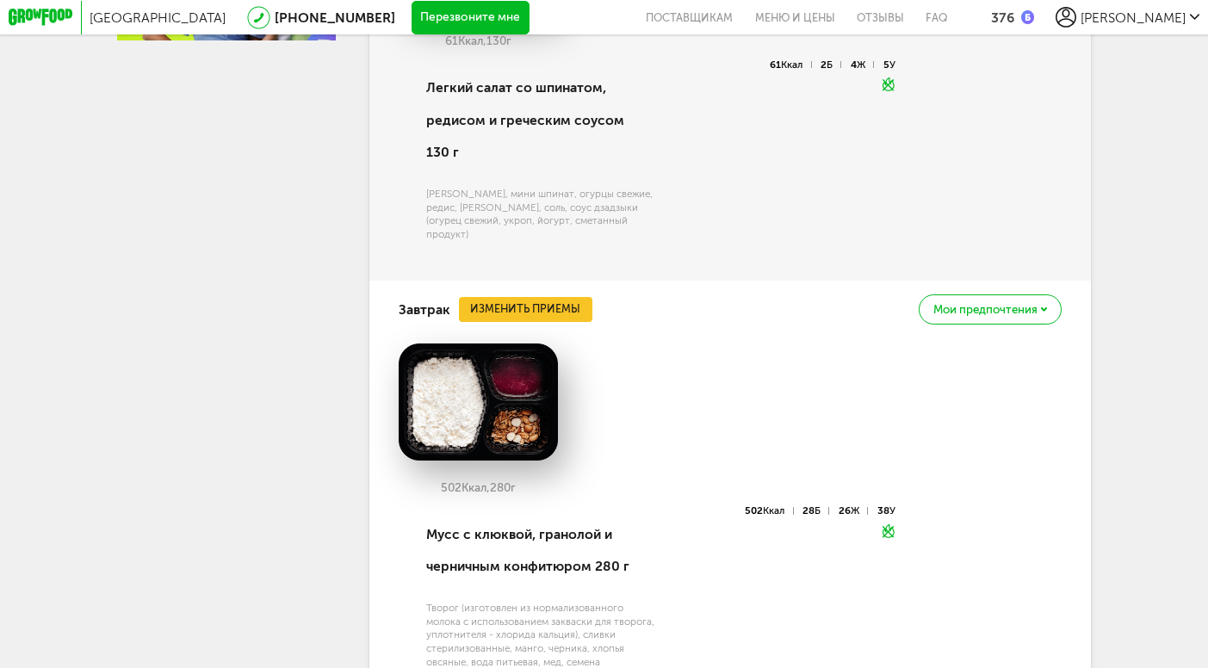
scroll to position [204, 0]
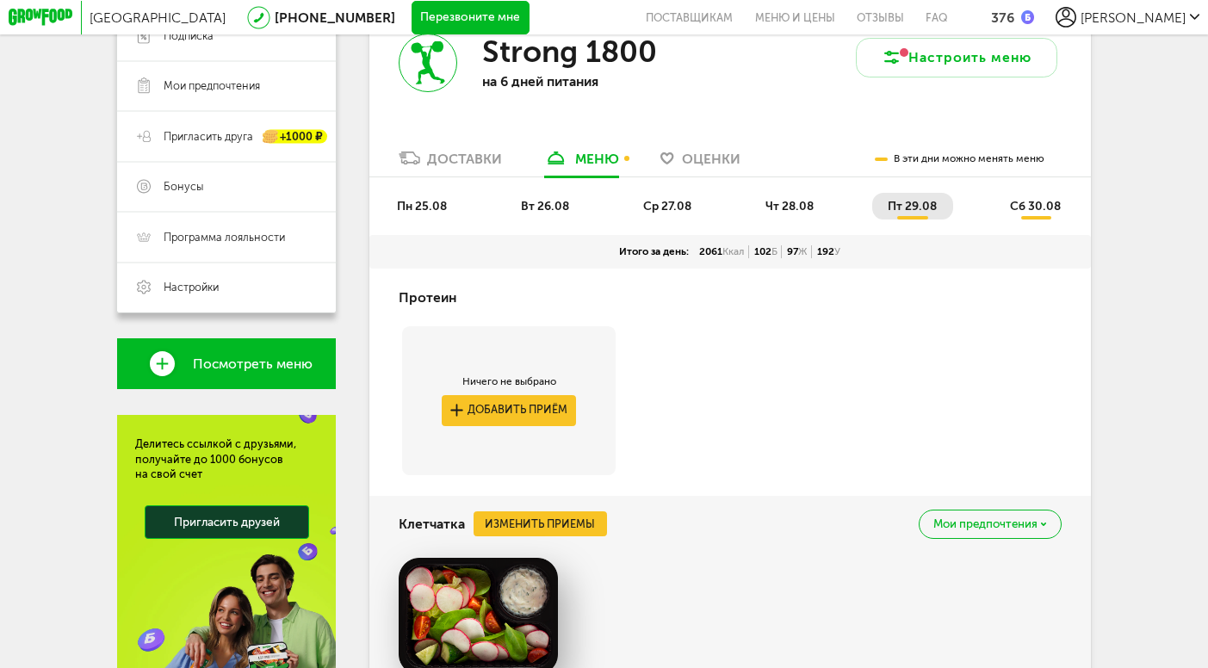
click at [1020, 209] on span "сб 30.08" at bounding box center [1035, 206] width 51 height 15
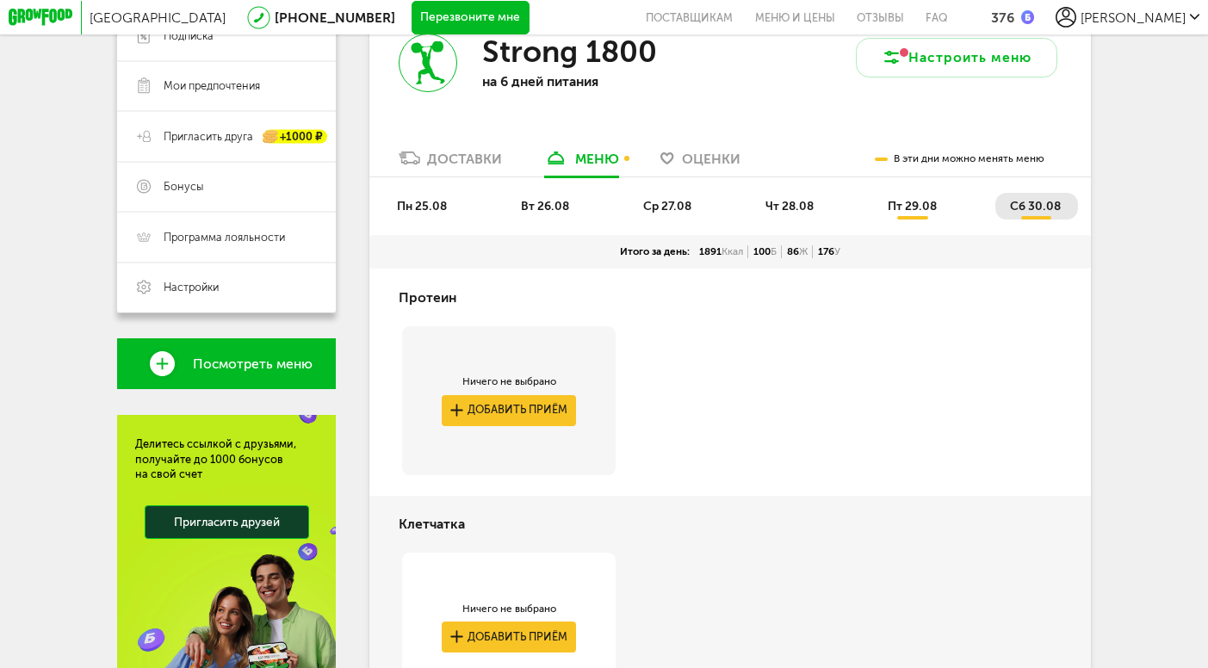
click at [426, 215] on li "пн 25.08" at bounding box center [422, 206] width 82 height 27
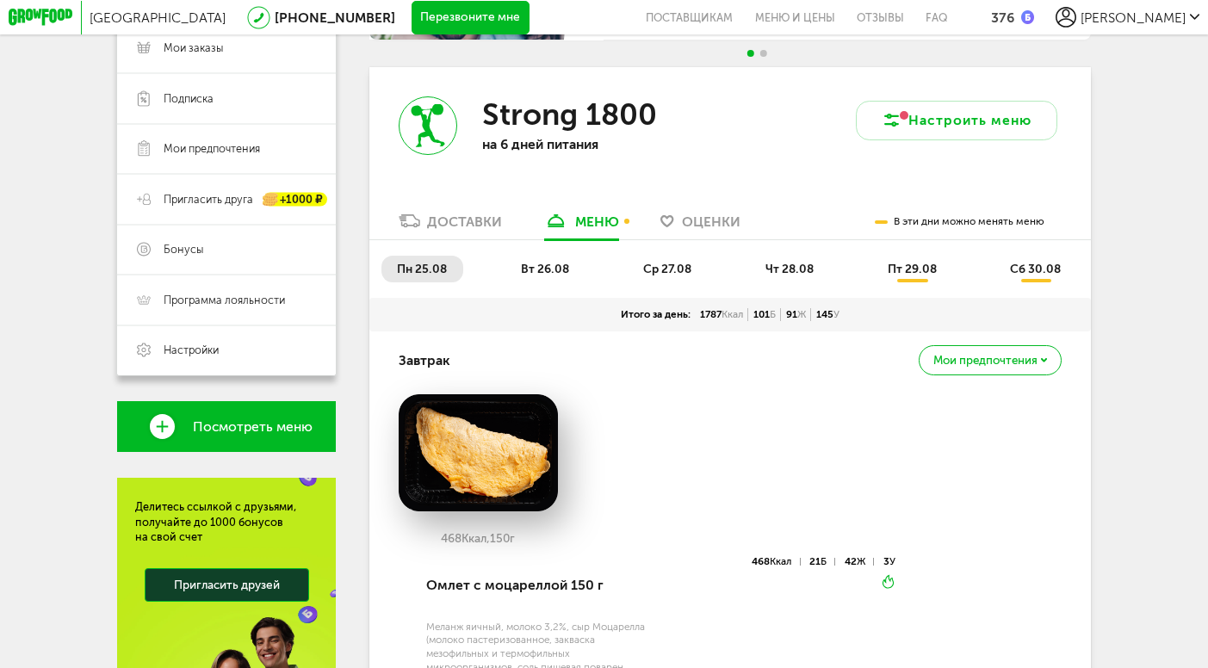
scroll to position [305, 0]
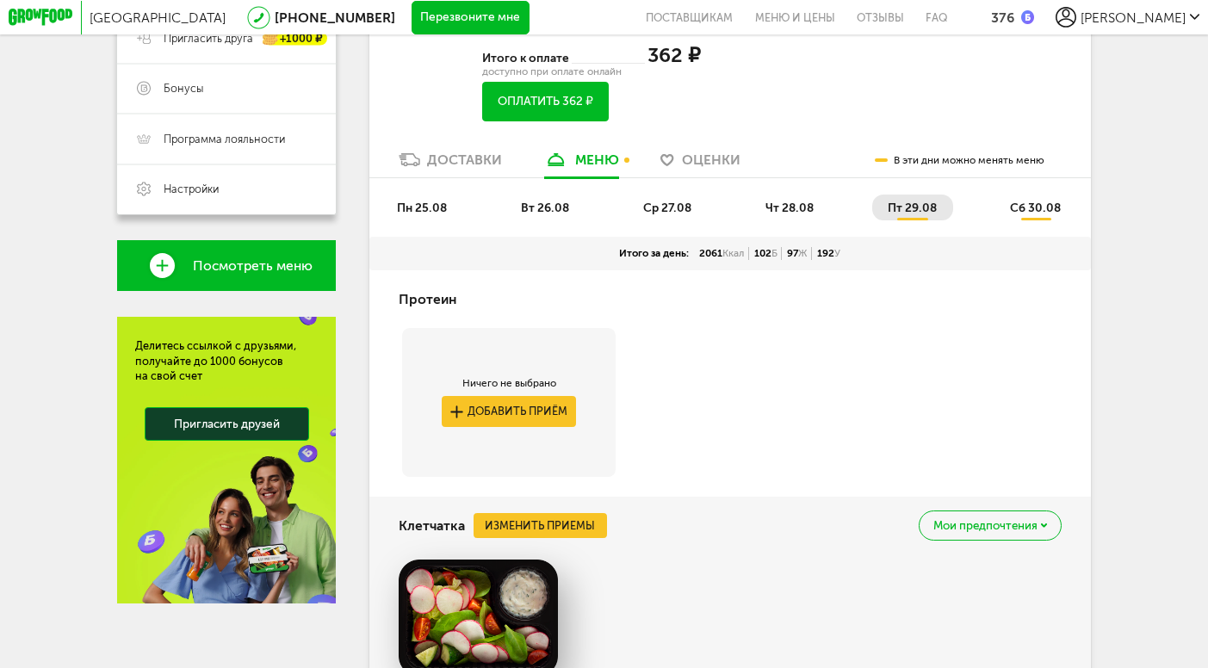
scroll to position [305, 0]
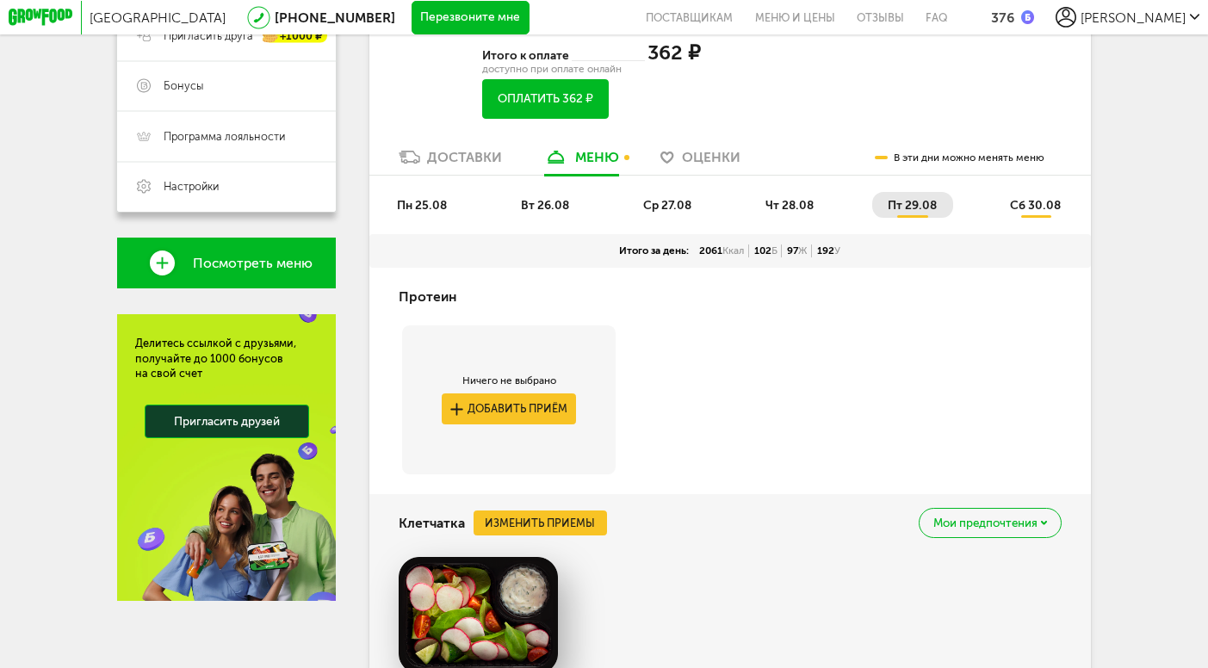
click at [423, 214] on li "пн 25.08" at bounding box center [422, 205] width 82 height 27
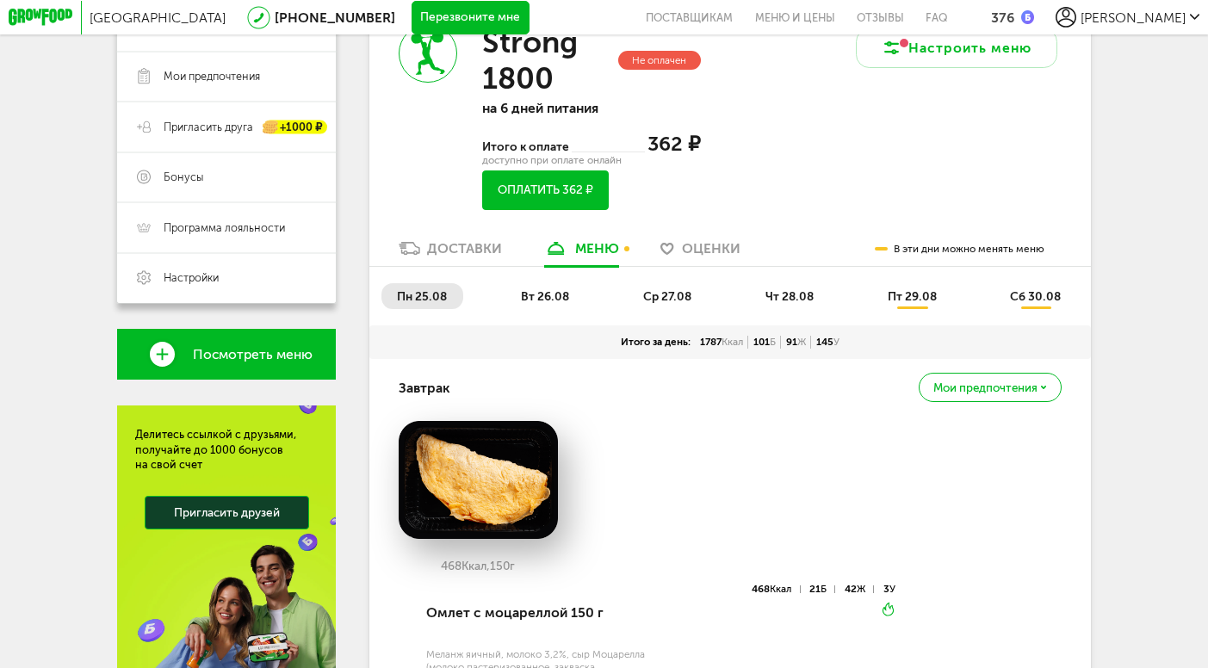
scroll to position [0, 0]
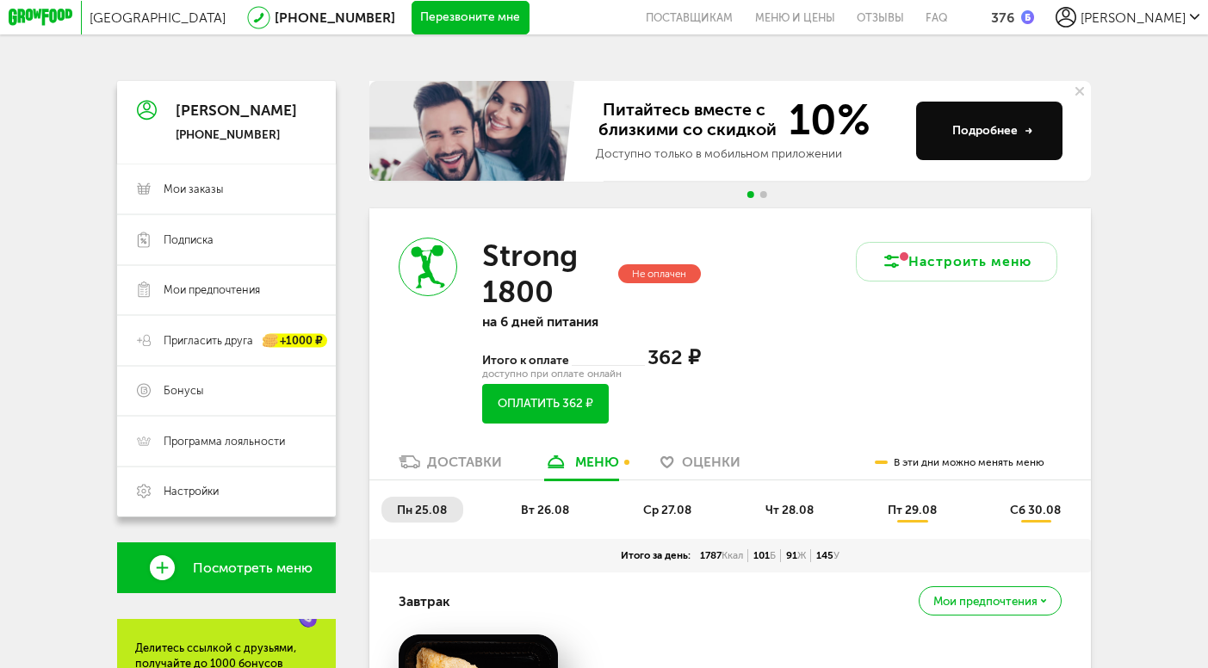
click at [529, 515] on span "вт 26.08" at bounding box center [545, 510] width 48 height 15
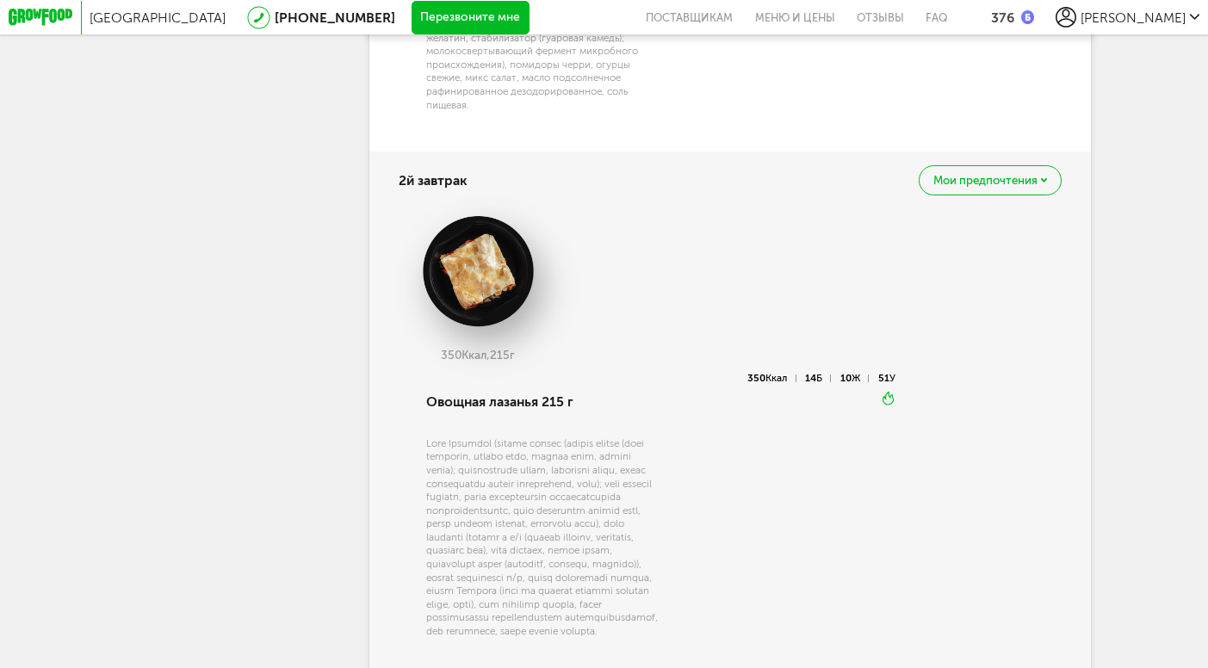
scroll to position [250, 0]
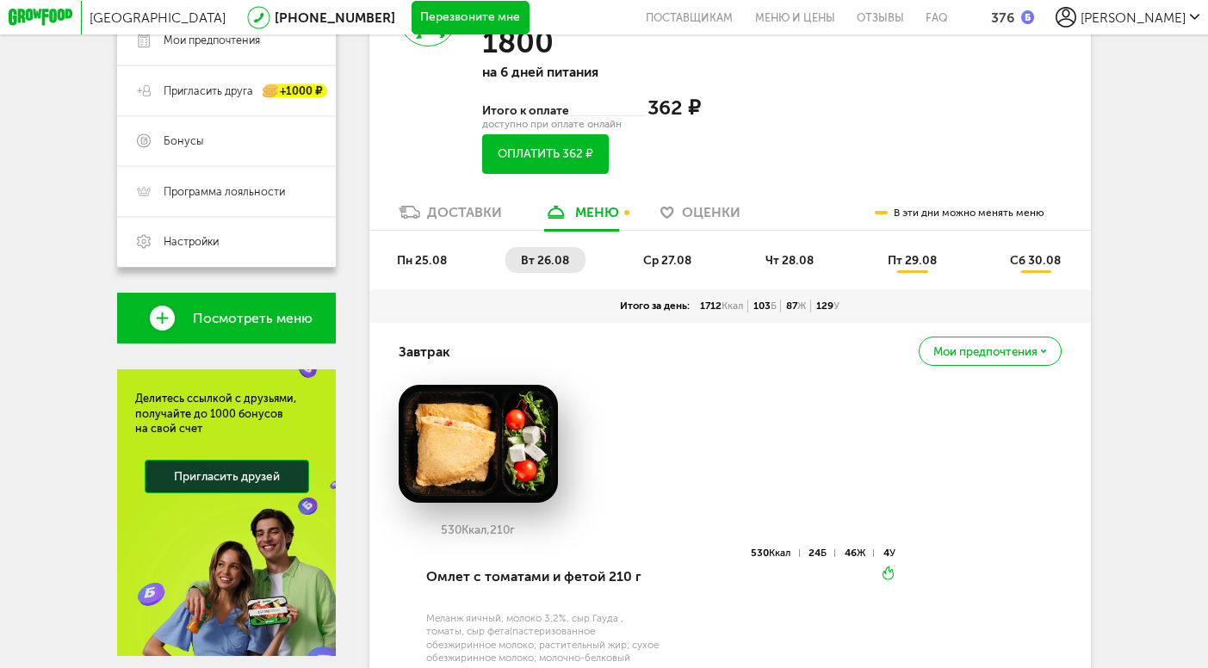
click at [658, 256] on span "ср 27.08" at bounding box center [667, 260] width 48 height 15
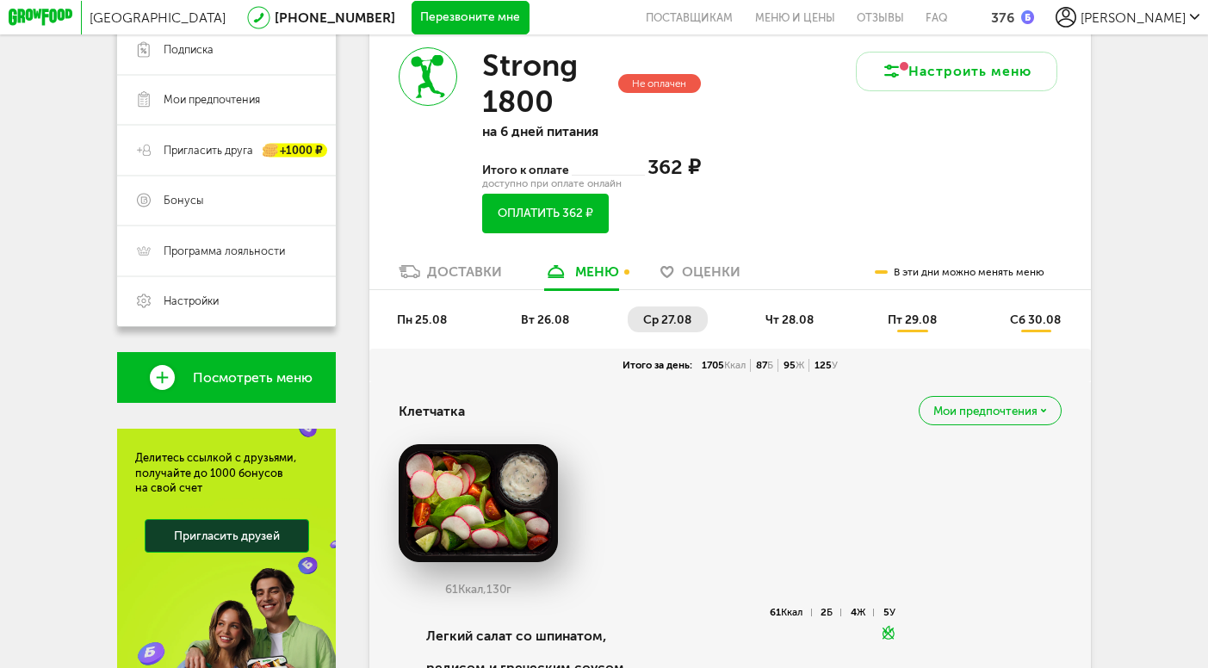
scroll to position [0, 0]
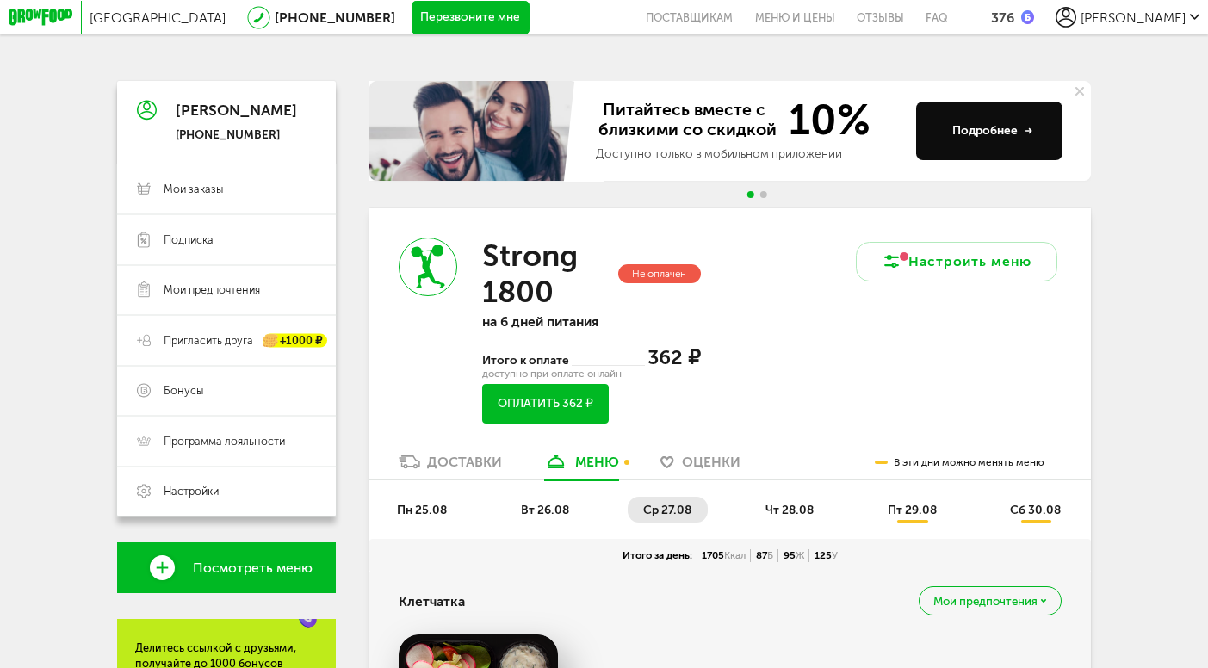
click at [1160, 12] on span "[PERSON_NAME]" at bounding box center [1132, 17] width 105 height 16
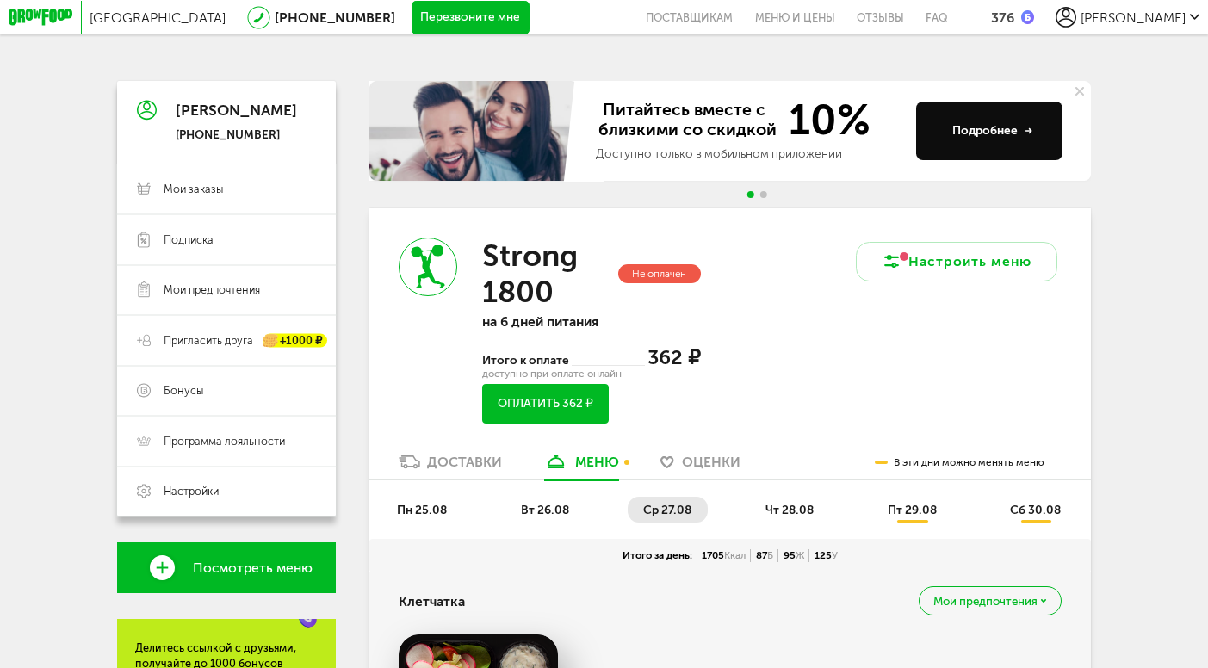
click at [1079, 92] on use at bounding box center [1079, 91] width 9 height 9
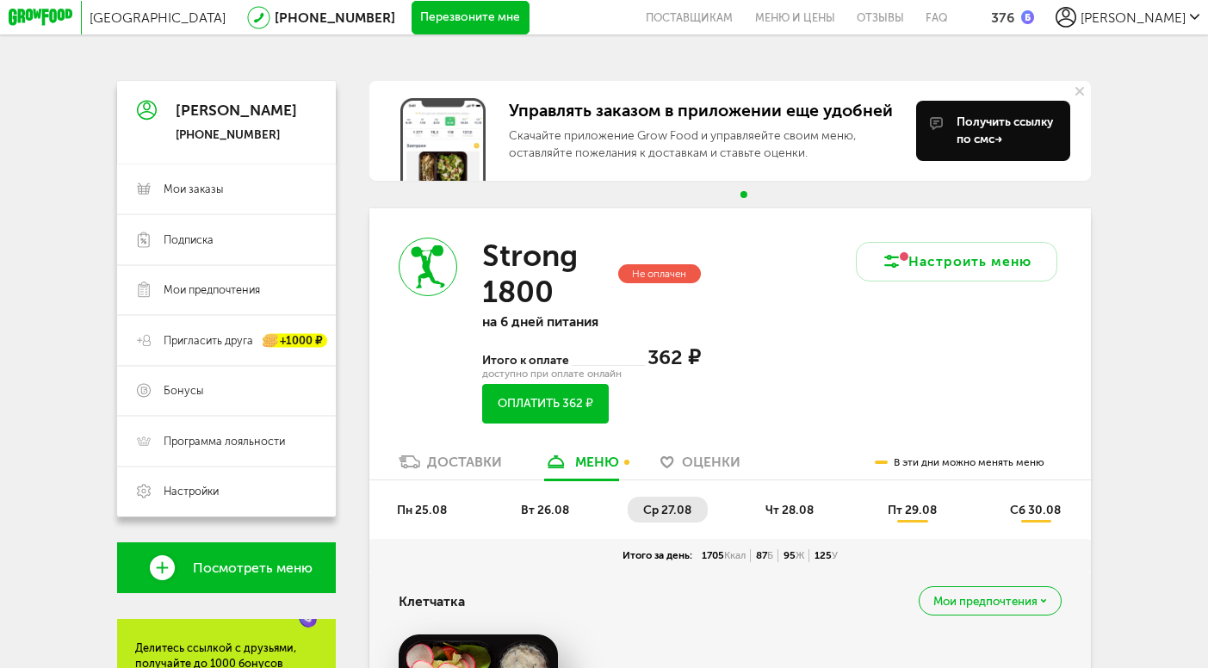
click at [1080, 89] on icon at bounding box center [1079, 91] width 9 height 9
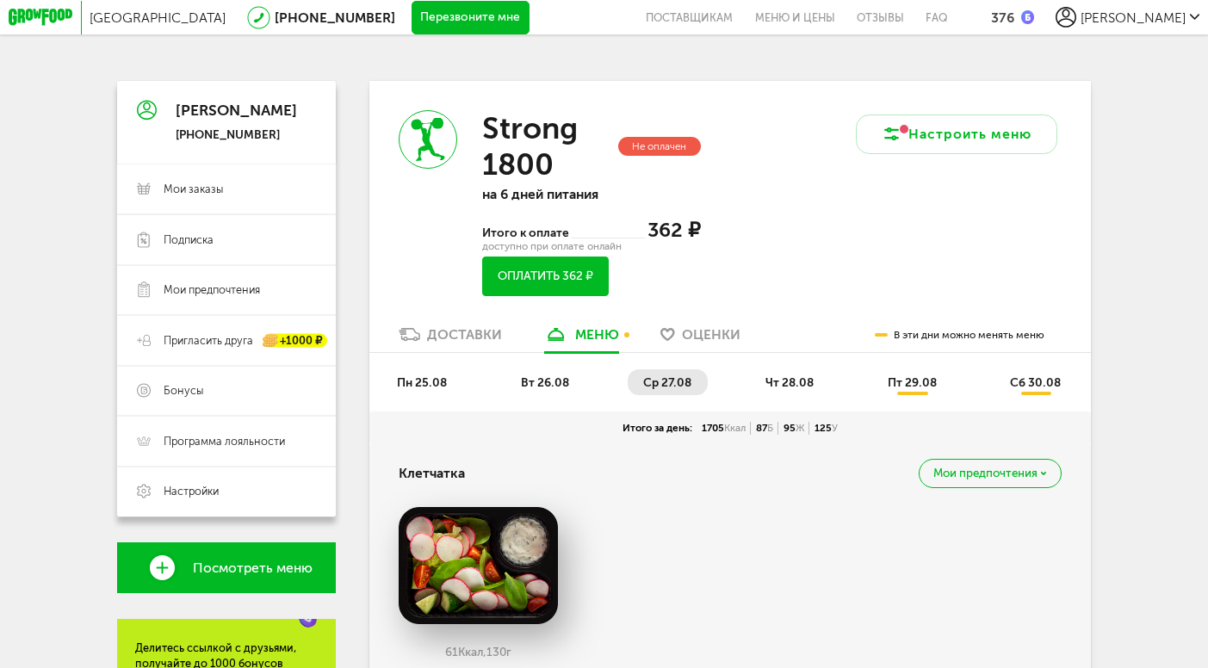
click at [439, 380] on span "пн 25.08" at bounding box center [422, 382] width 50 height 15
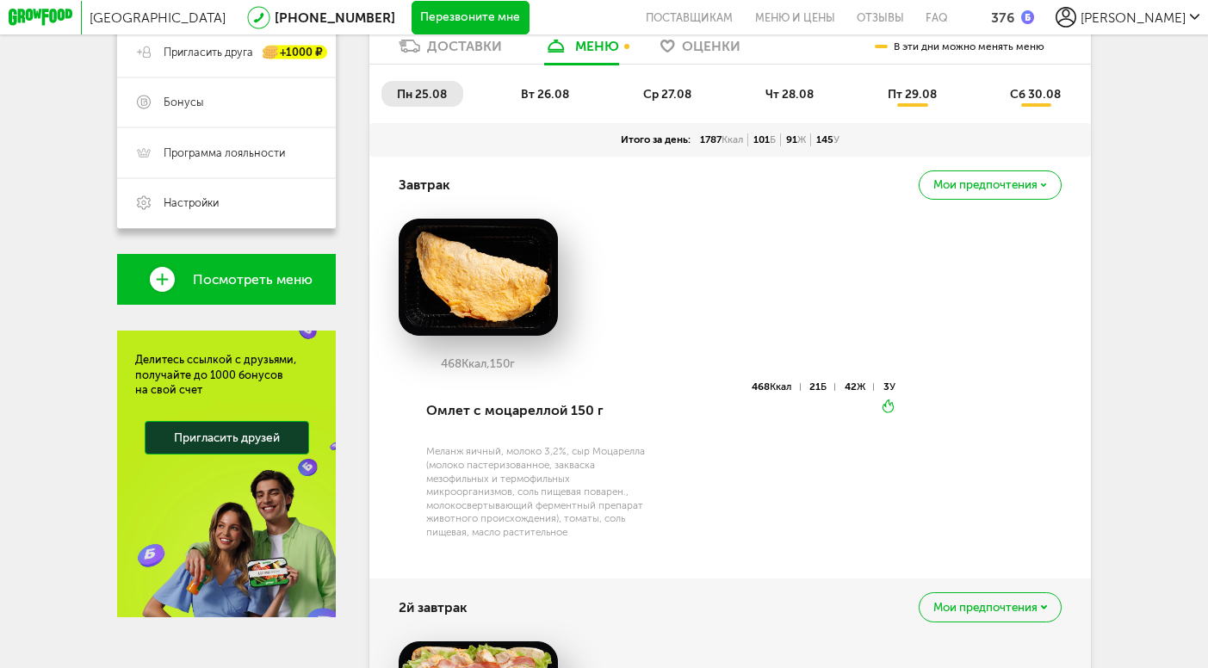
scroll to position [269, 0]
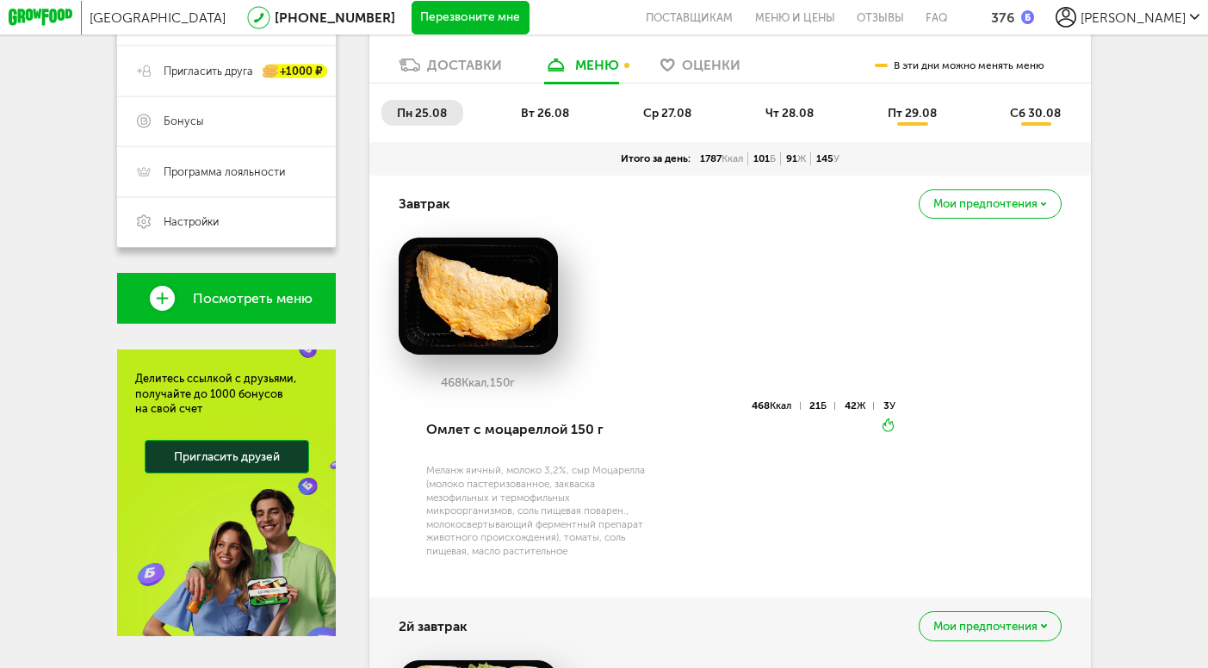
click at [530, 117] on span "вт 26.08" at bounding box center [545, 113] width 48 height 15
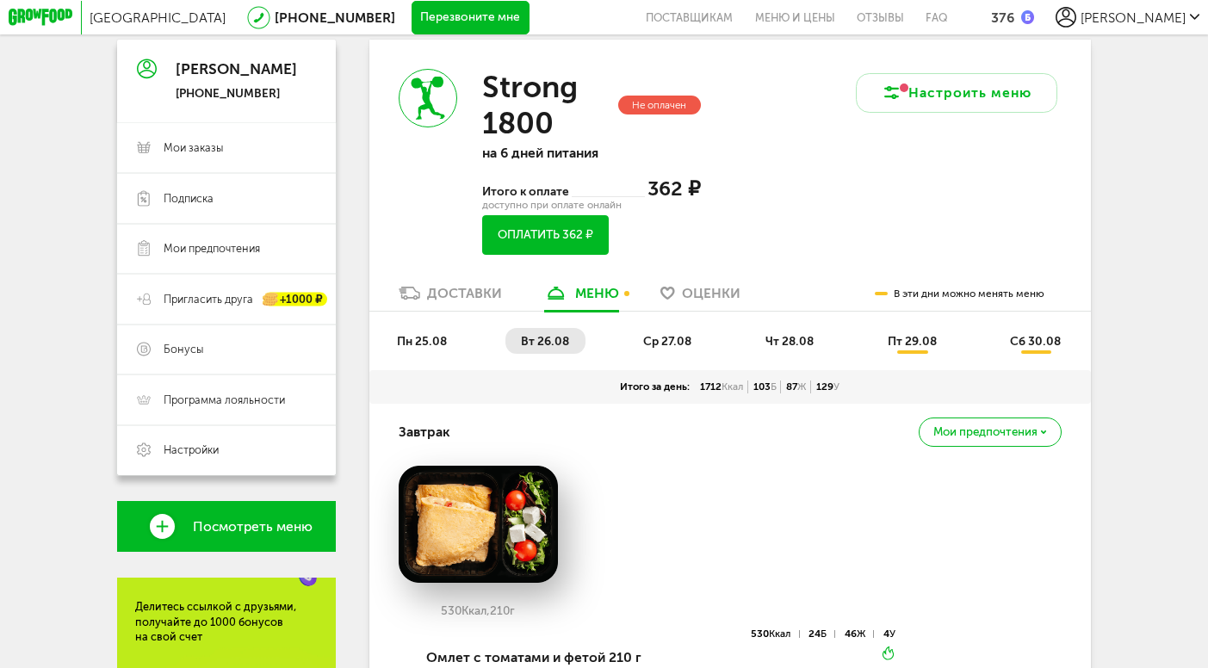
scroll to position [0, 0]
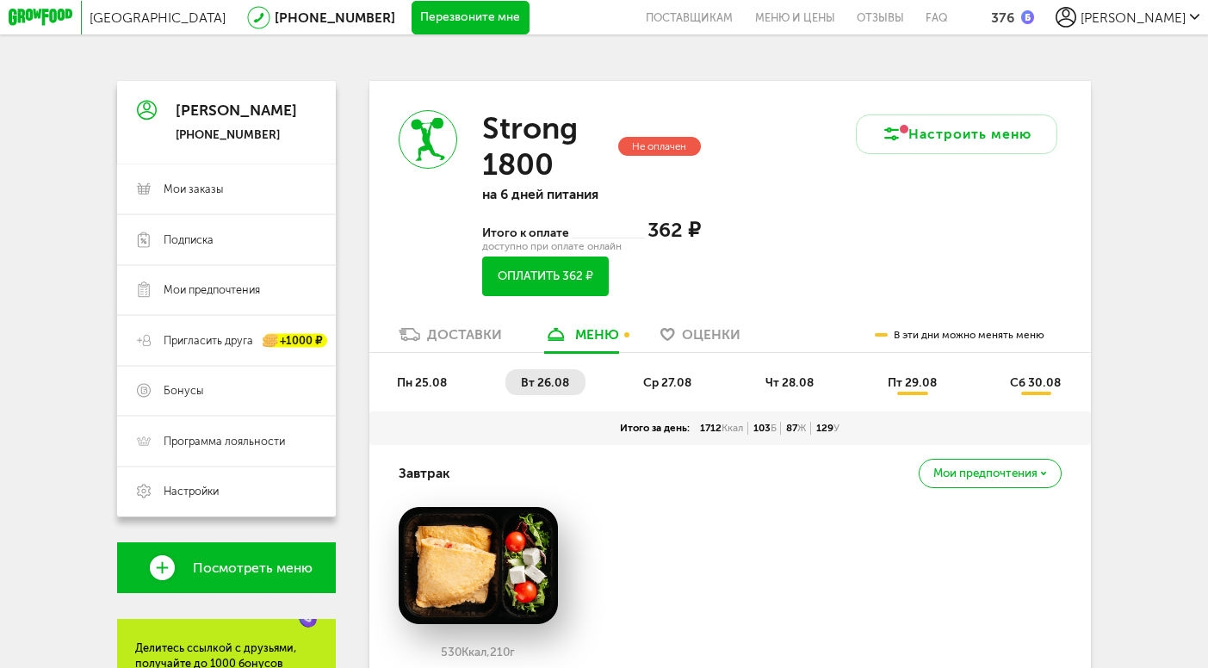
click at [423, 388] on span "пн 25.08" at bounding box center [422, 382] width 50 height 15
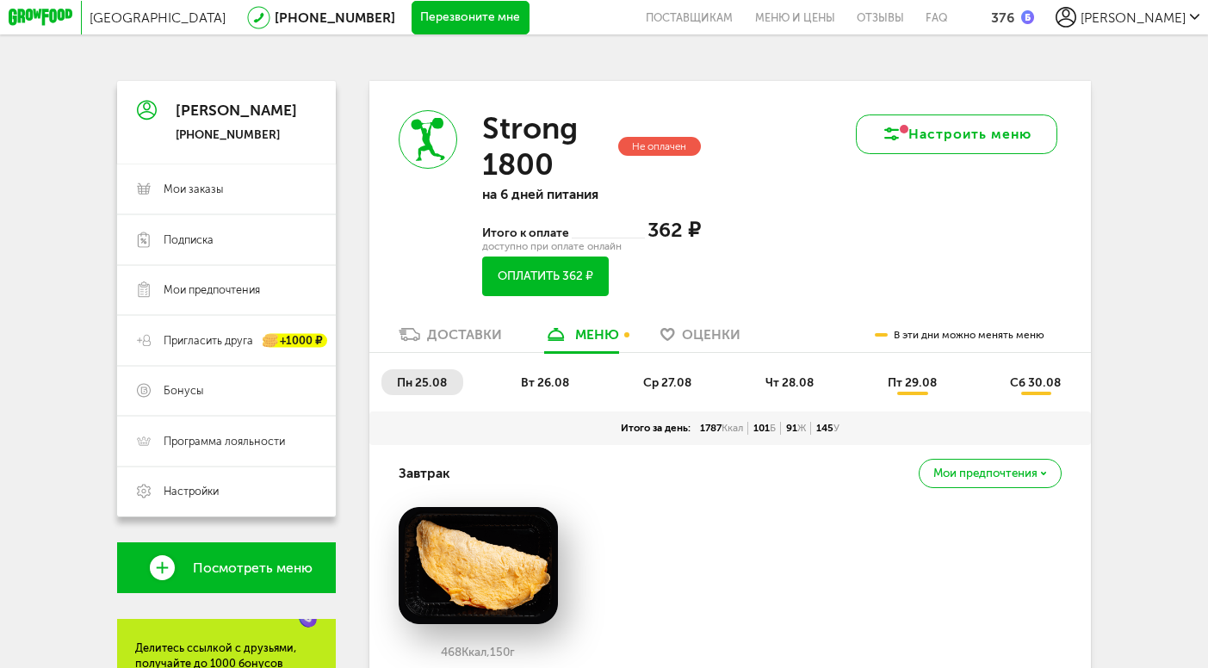
click at [905, 139] on button "Настроить меню" at bounding box center [956, 134] width 201 height 40
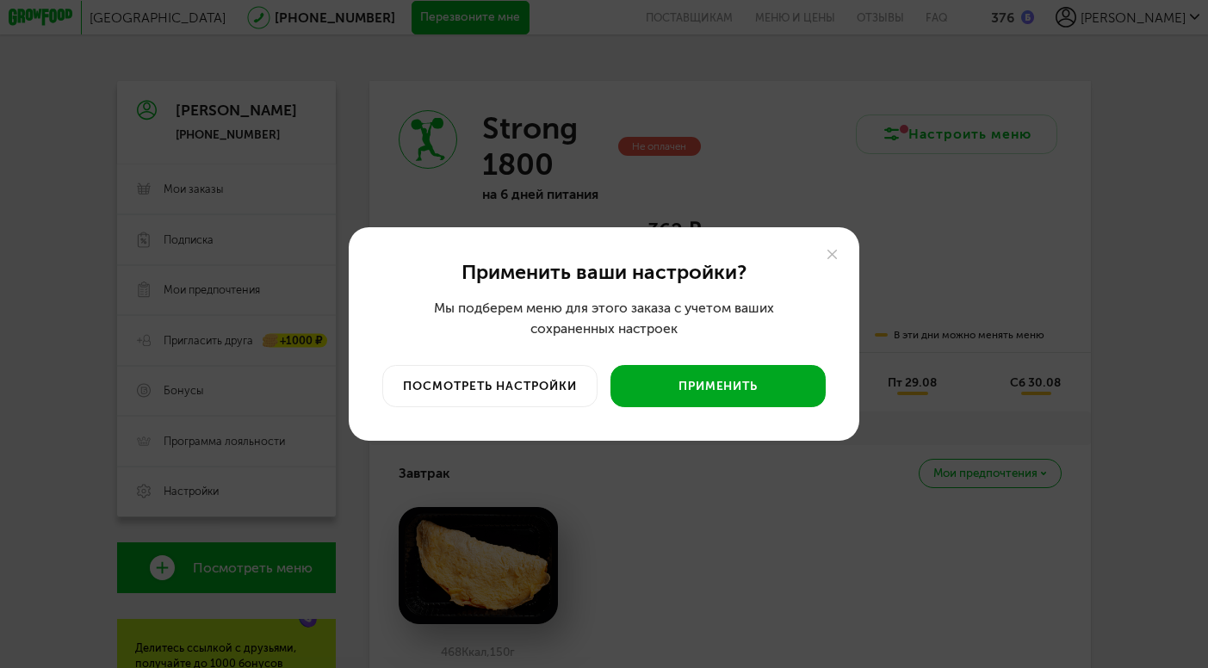
click at [723, 388] on button "Применить" at bounding box center [717, 386] width 214 height 42
